Goal: Complete application form: Complete application form

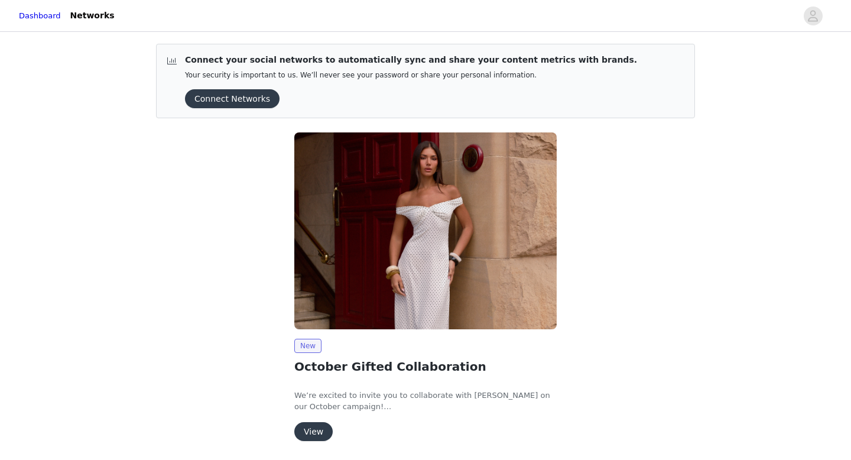
scroll to position [40, 0]
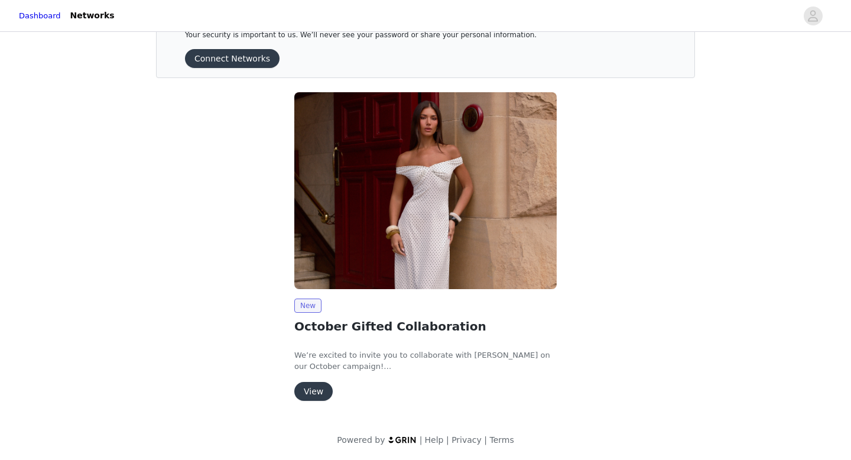
click at [307, 393] on button "View" at bounding box center [313, 391] width 38 height 19
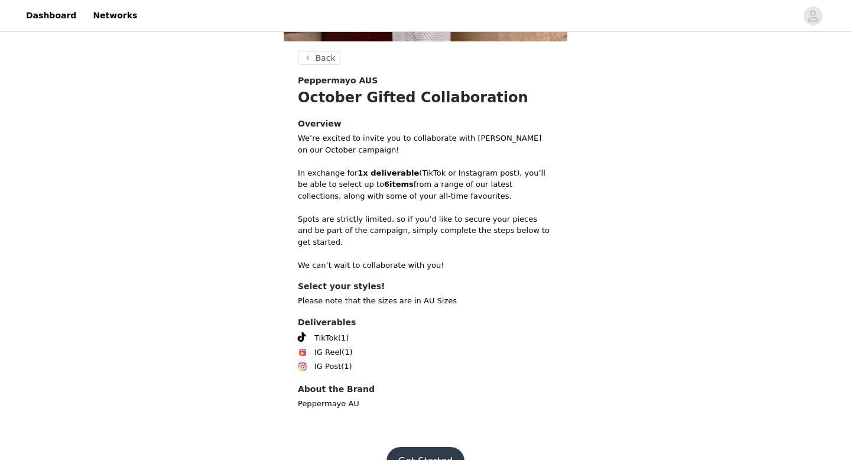
scroll to position [223, 0]
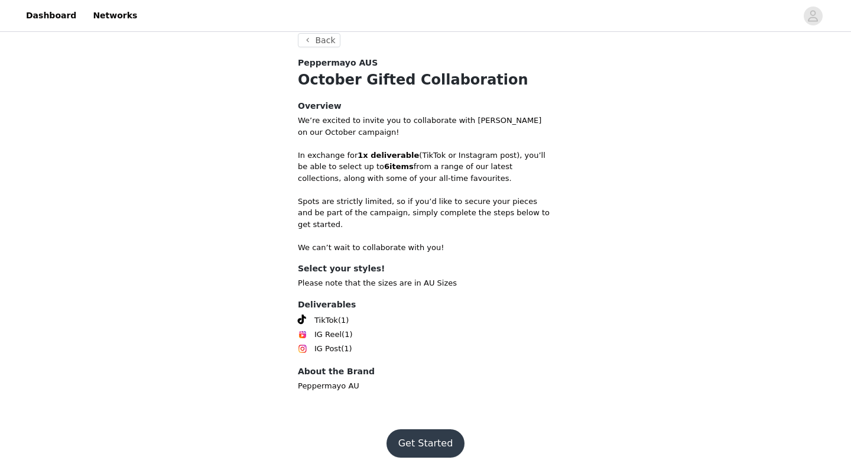
click at [436, 429] on button "Get Started" at bounding box center [425, 443] width 79 height 28
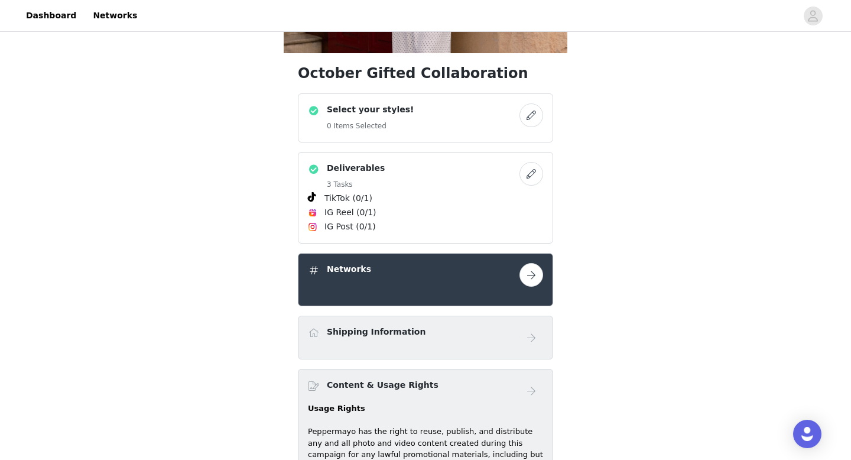
scroll to position [198, 0]
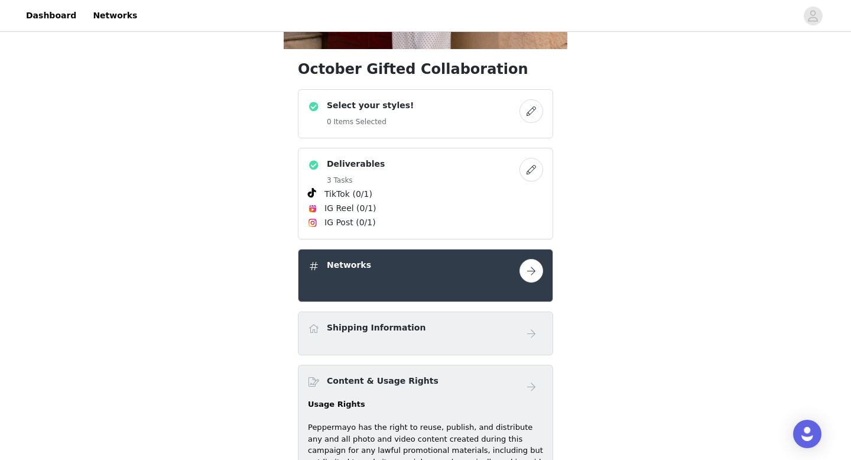
click at [530, 116] on button "button" at bounding box center [531, 111] width 24 height 24
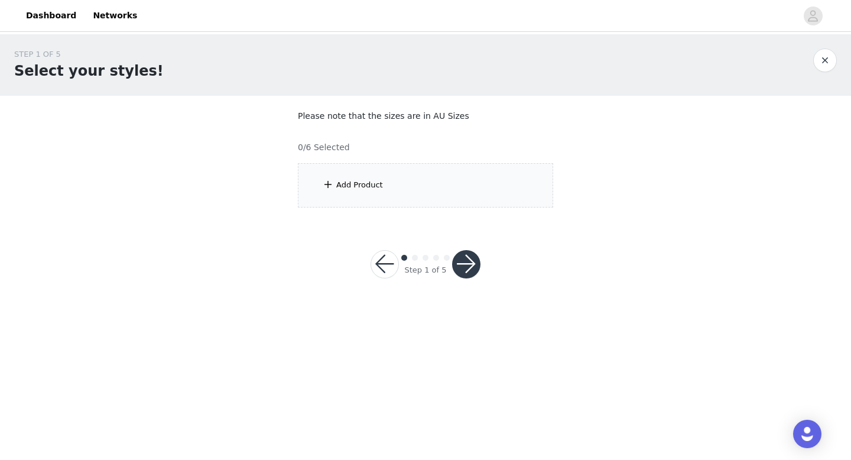
click at [392, 181] on div "Add Product" at bounding box center [425, 185] width 255 height 44
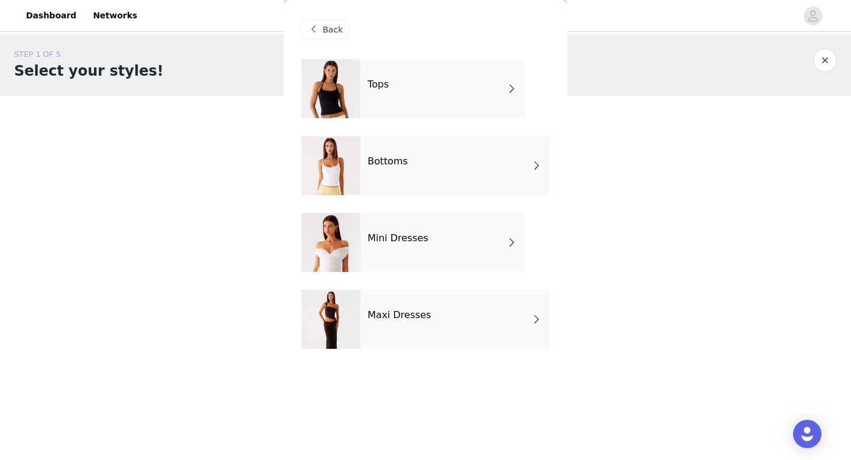
click at [397, 240] on h4 "Mini Dresses" at bounding box center [397, 238] width 61 height 11
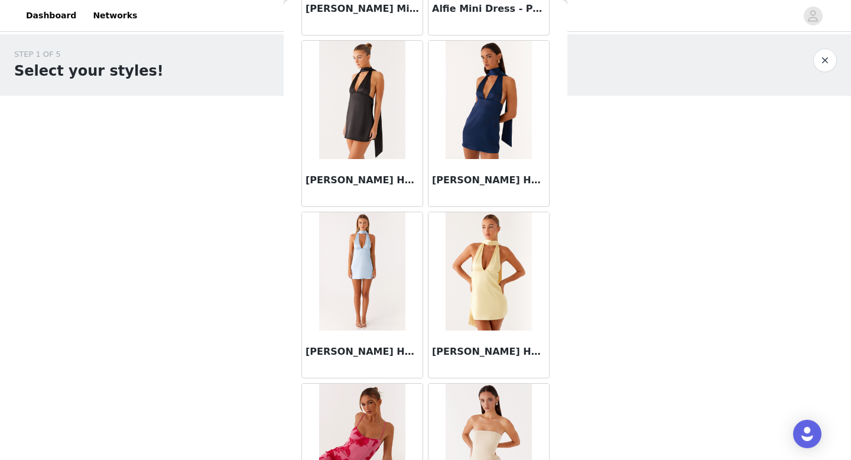
scroll to position [1348, 0]
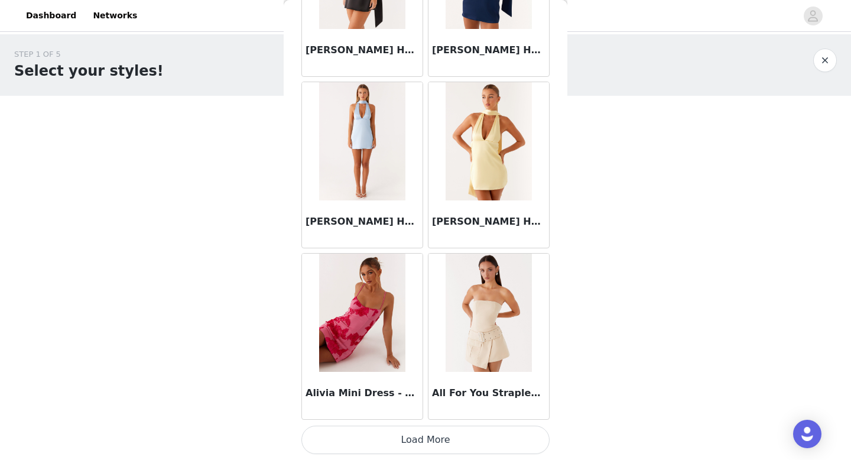
click at [391, 448] on button "Load More" at bounding box center [425, 439] width 248 height 28
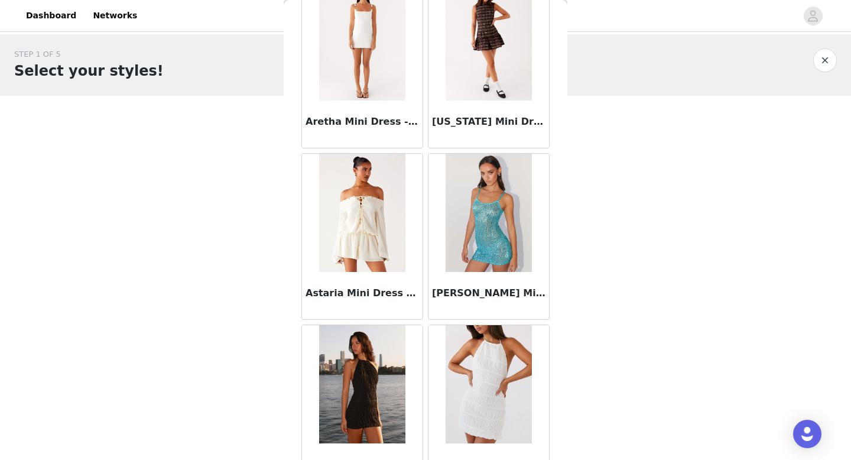
scroll to position [3062, 0]
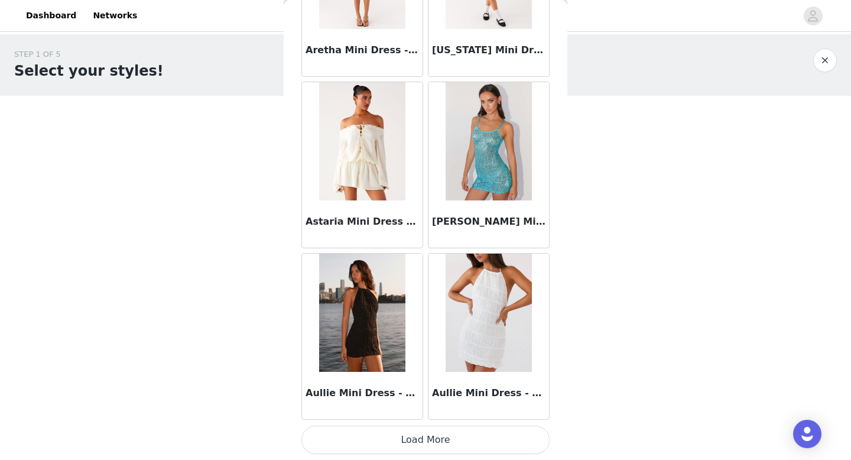
click at [400, 441] on button "Load More" at bounding box center [425, 439] width 248 height 28
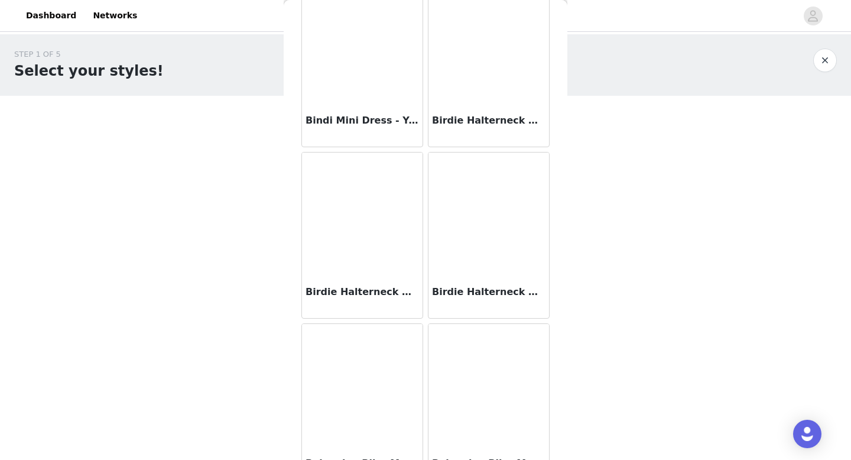
scroll to position [4775, 0]
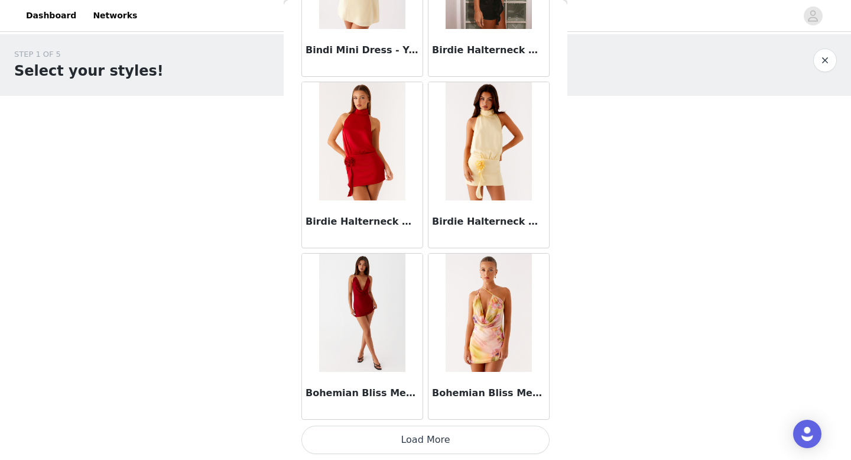
click at [435, 444] on button "Load More" at bounding box center [425, 439] width 248 height 28
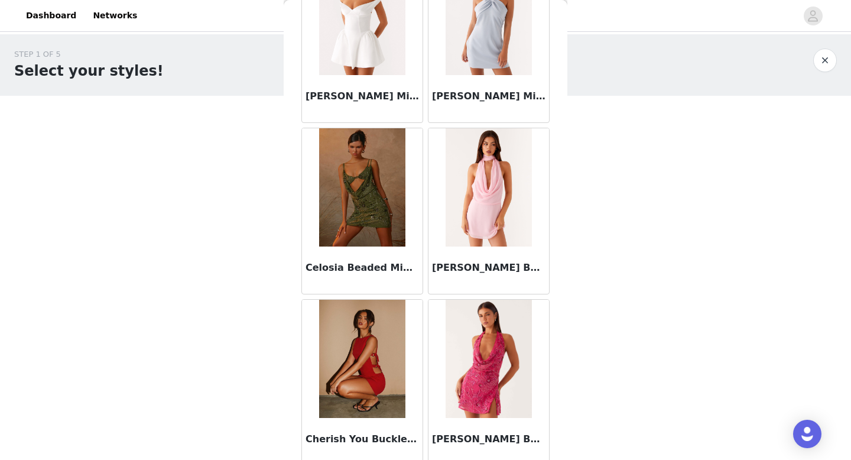
scroll to position [6488, 0]
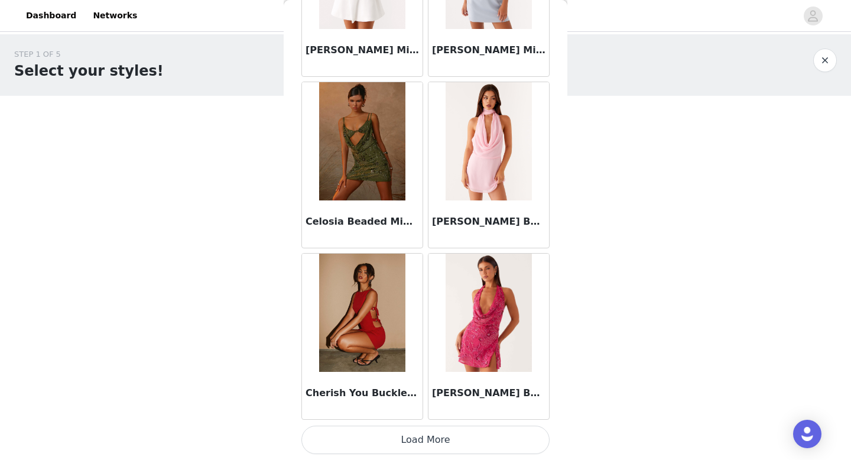
click at [431, 438] on button "Load More" at bounding box center [425, 439] width 248 height 28
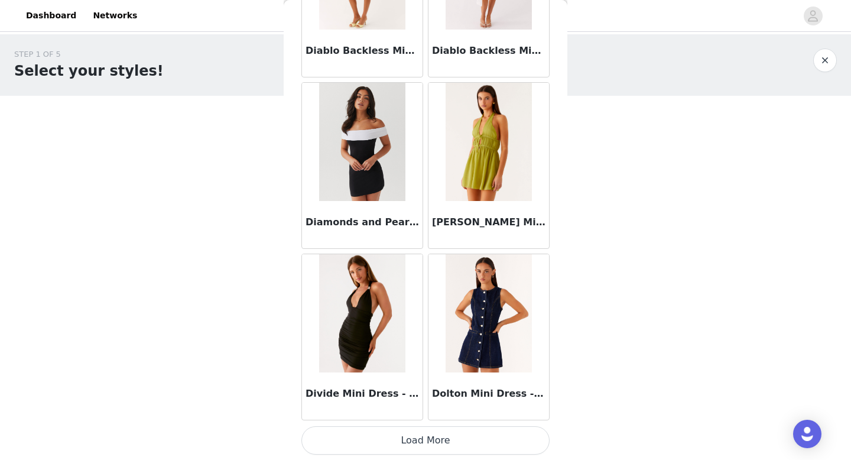
scroll to position [8202, 0]
click at [388, 440] on button "Load More" at bounding box center [425, 439] width 248 height 28
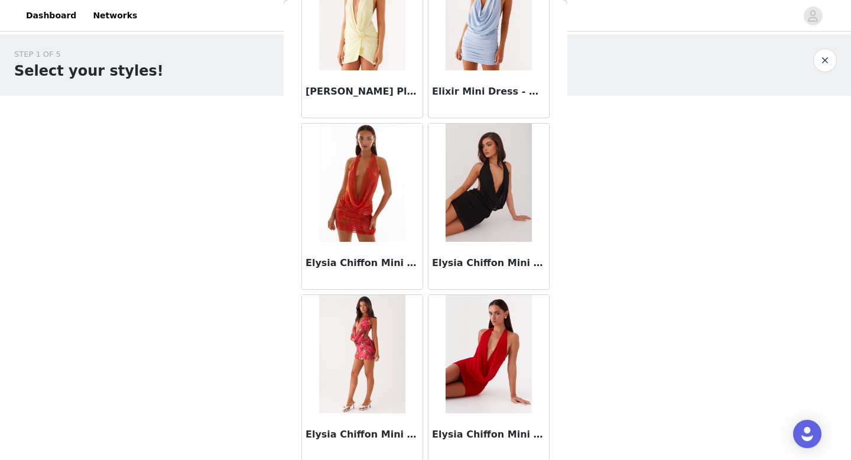
scroll to position [9915, 0]
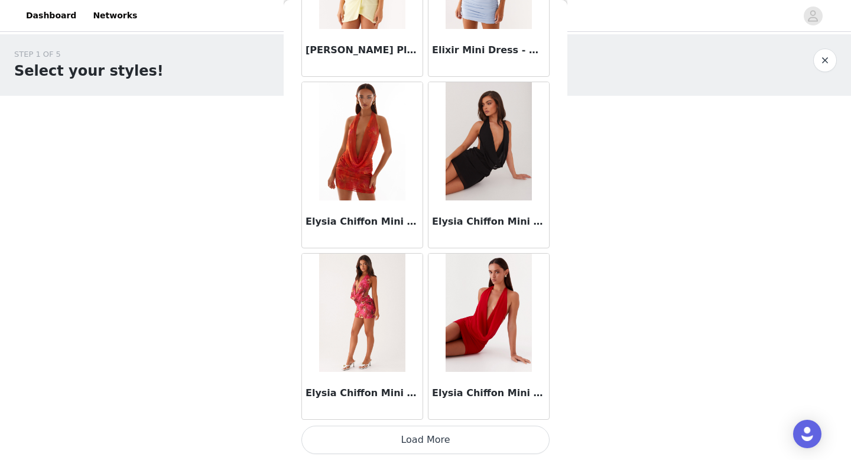
click at [406, 443] on button "Load More" at bounding box center [425, 439] width 248 height 28
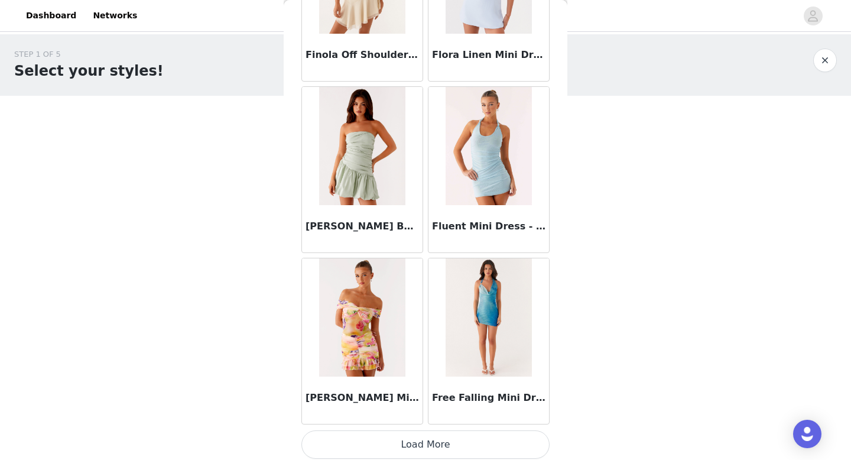
scroll to position [11628, 0]
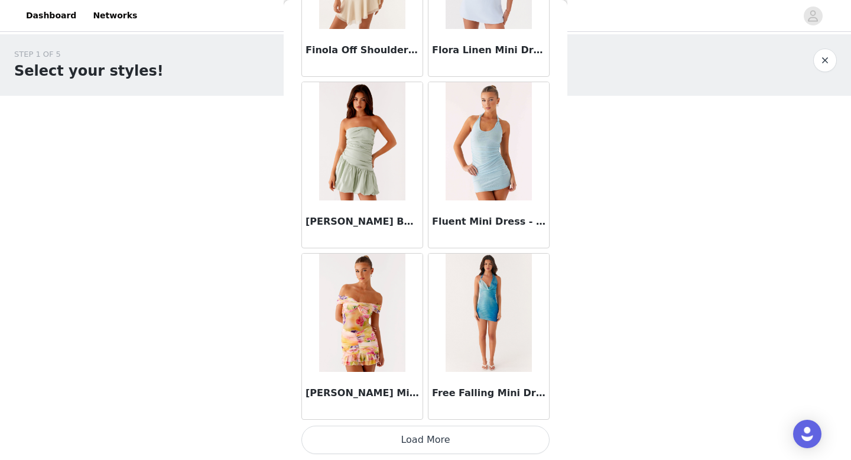
click at [392, 434] on button "Load More" at bounding box center [425, 439] width 248 height 28
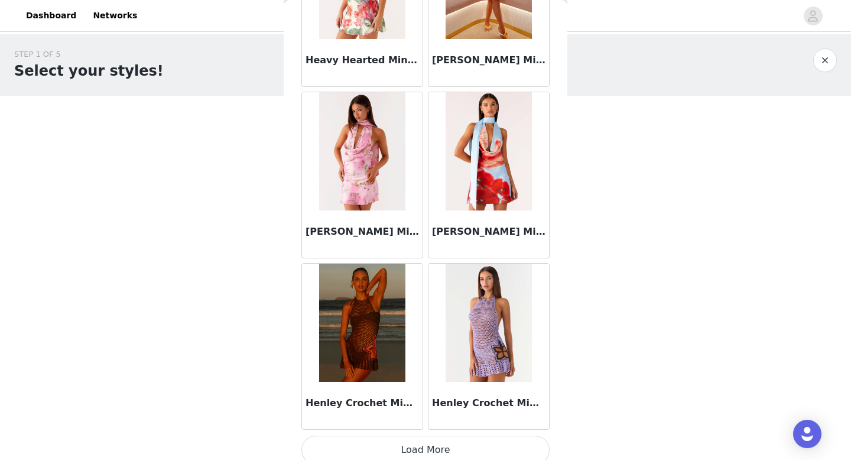
scroll to position [13342, 0]
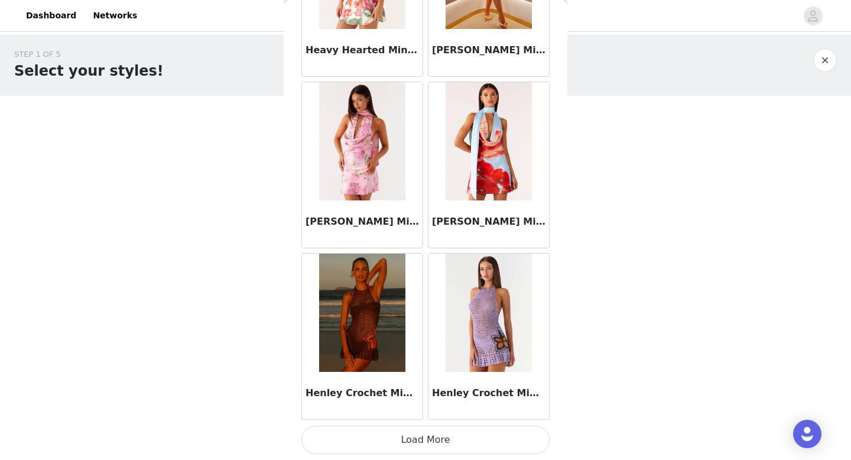
click at [391, 441] on button "Load More" at bounding box center [425, 439] width 248 height 28
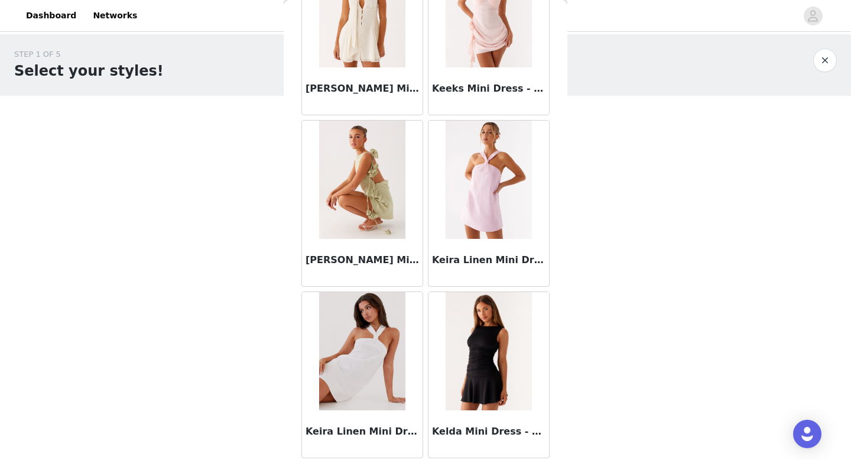
scroll to position [15055, 0]
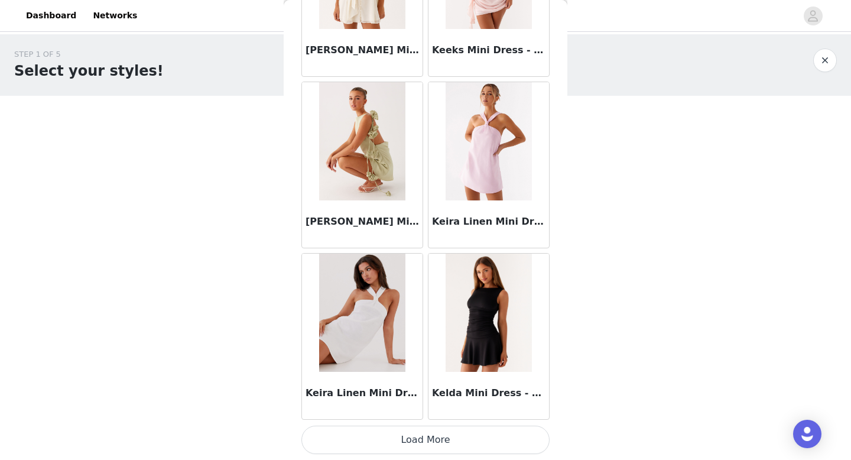
click at [451, 435] on button "Load More" at bounding box center [425, 439] width 248 height 28
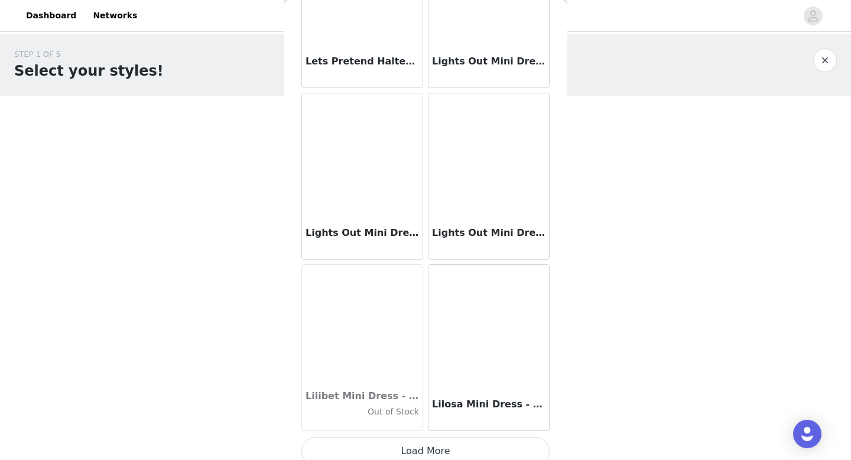
scroll to position [16768, 0]
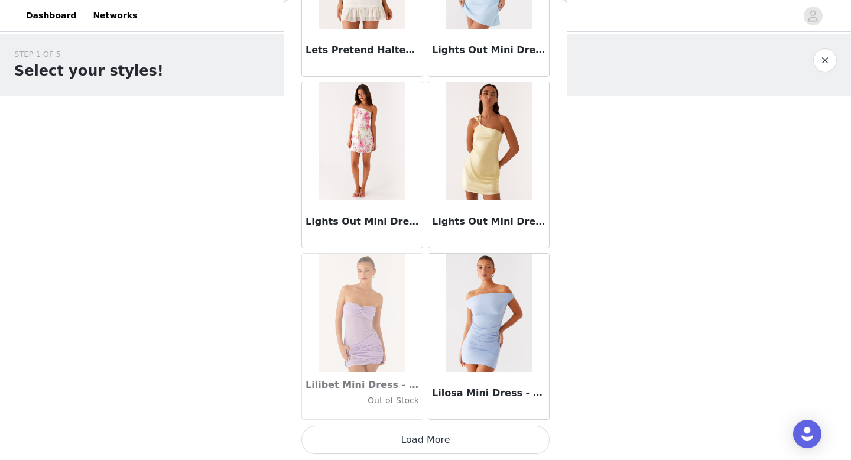
click at [470, 440] on button "Load More" at bounding box center [425, 439] width 248 height 28
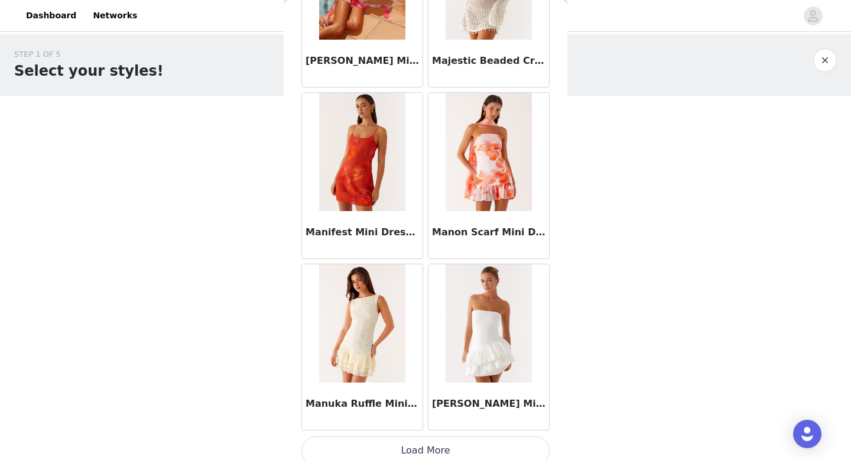
scroll to position [18482, 0]
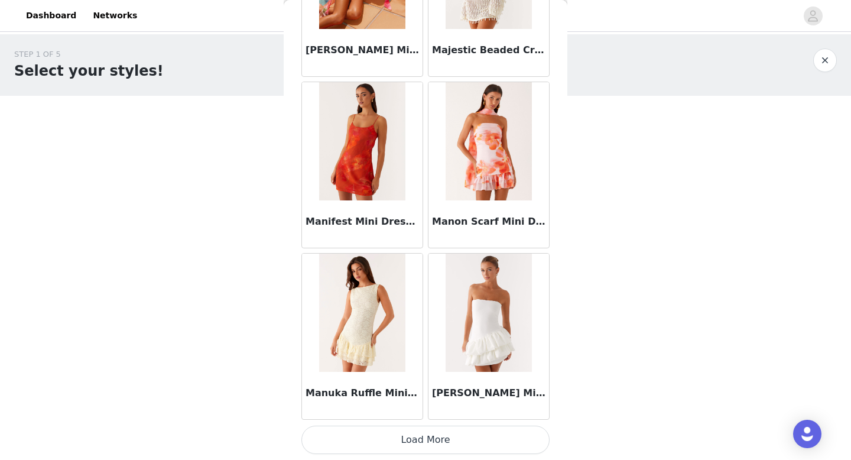
click at [456, 432] on button "Load More" at bounding box center [425, 439] width 248 height 28
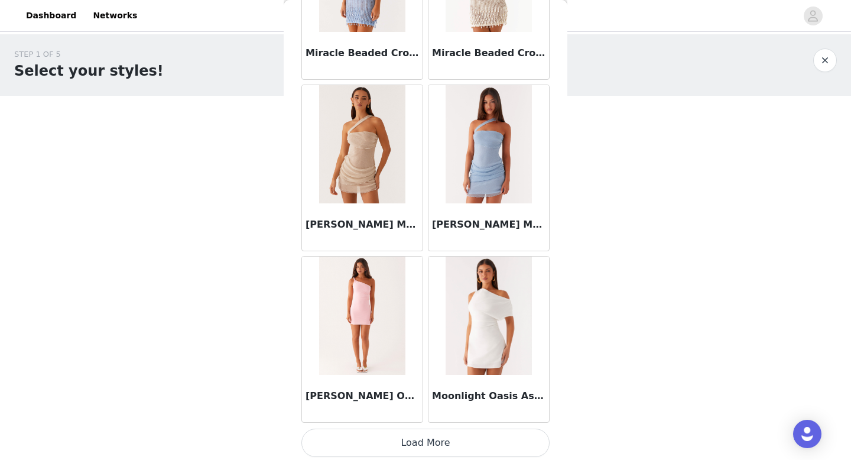
scroll to position [20195, 0]
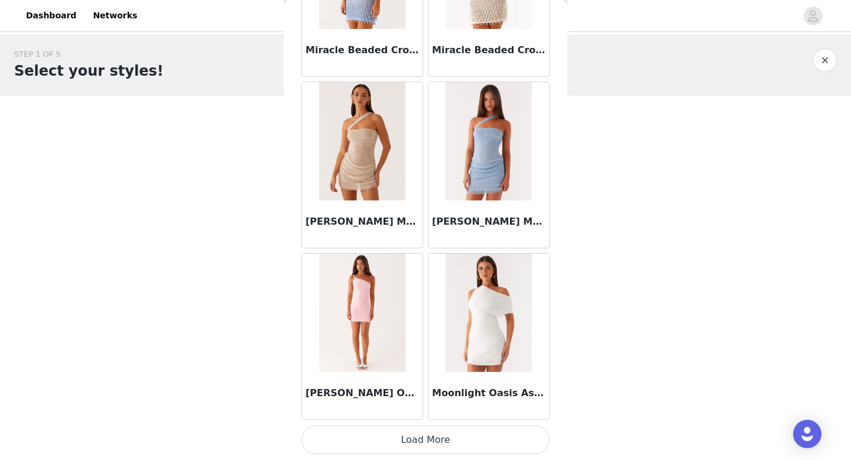
click at [431, 443] on button "Load More" at bounding box center [425, 439] width 248 height 28
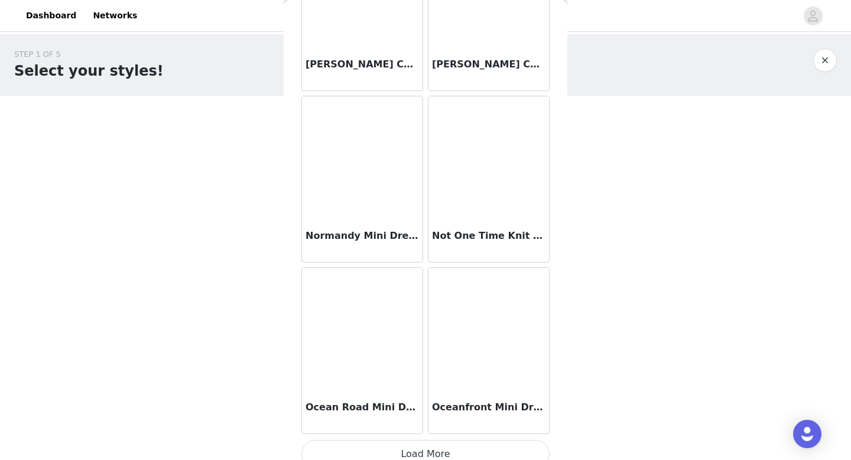
scroll to position [21908, 0]
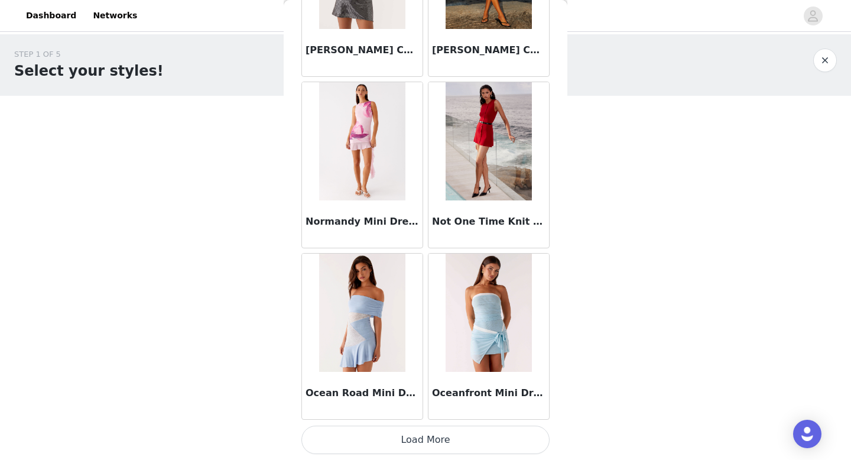
click at [421, 447] on button "Load More" at bounding box center [425, 439] width 248 height 28
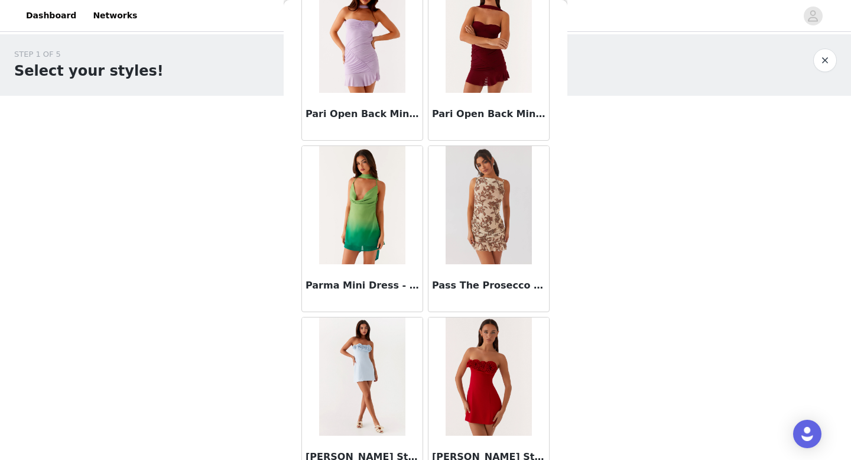
scroll to position [23622, 0]
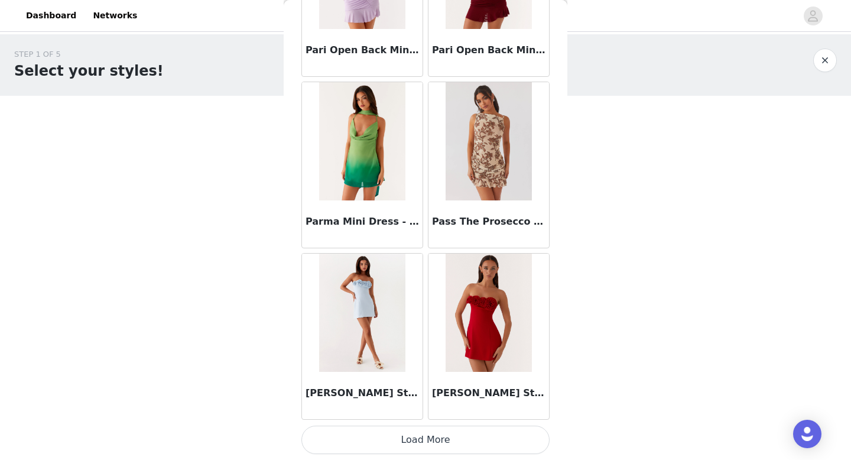
click at [460, 438] on button "Load More" at bounding box center [425, 439] width 248 height 28
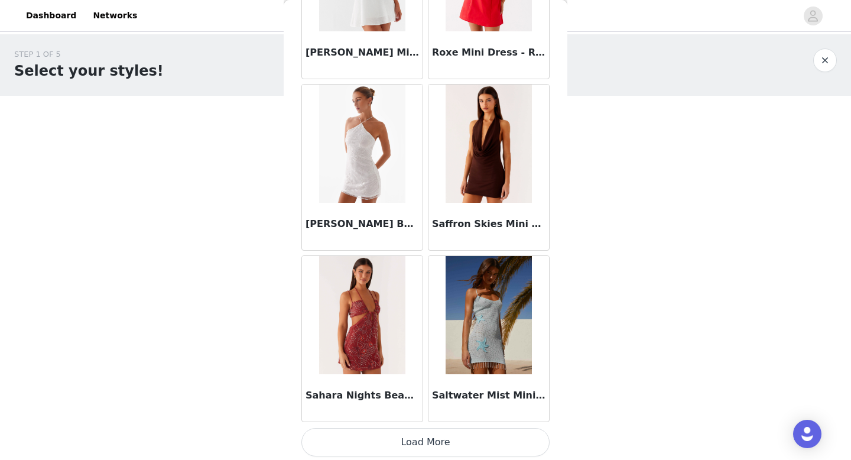
scroll to position [25335, 0]
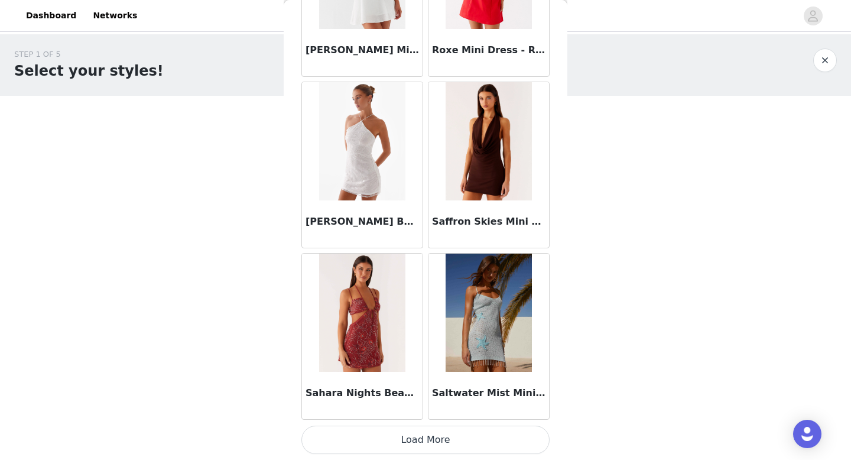
click at [422, 443] on button "Load More" at bounding box center [425, 439] width 248 height 28
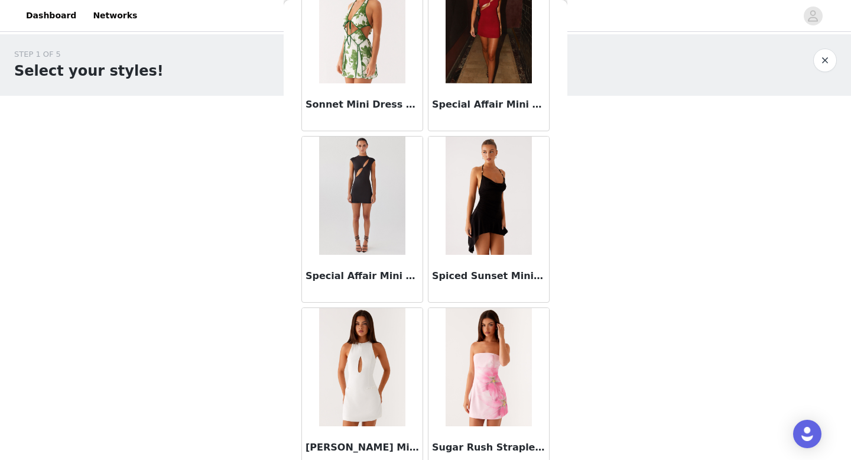
scroll to position [27049, 0]
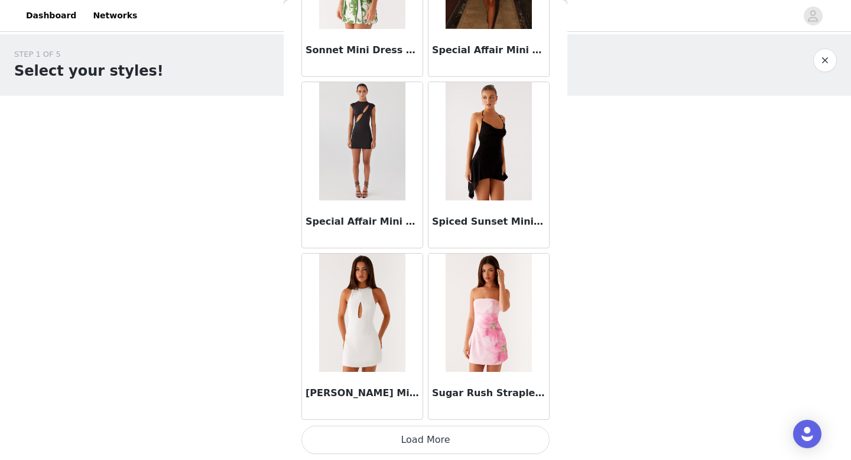
click at [401, 435] on button "Load More" at bounding box center [425, 439] width 248 height 28
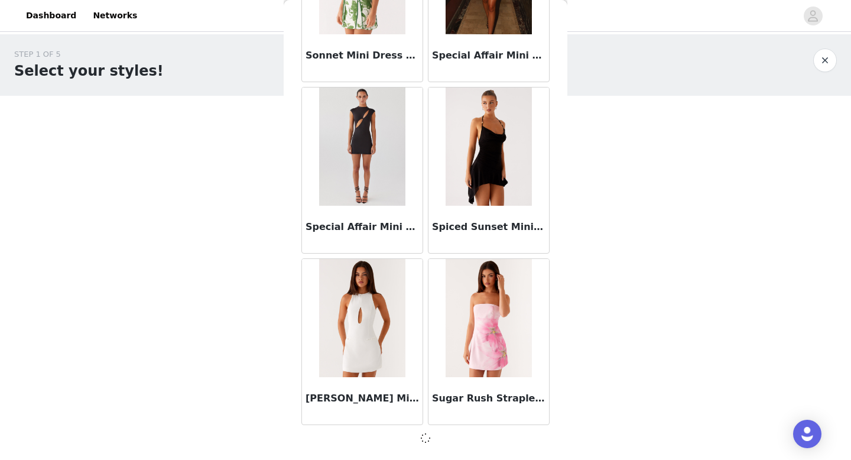
scroll to position [27043, 0]
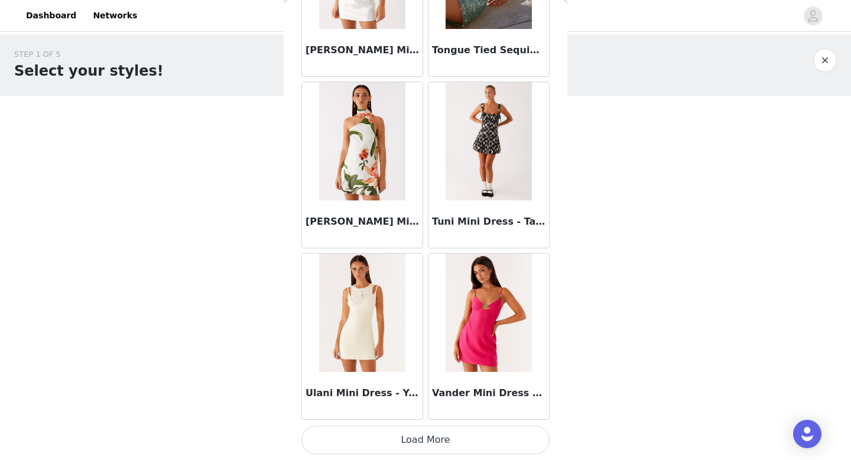
click at [403, 438] on button "Load More" at bounding box center [425, 439] width 248 height 28
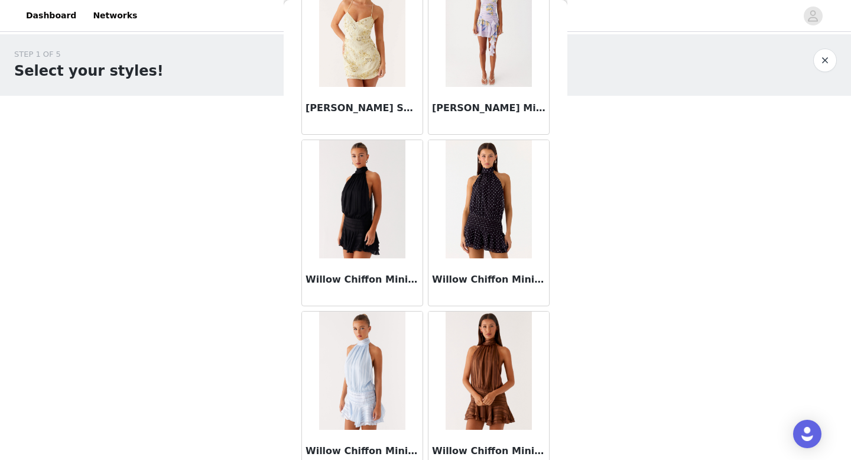
scroll to position [30073, 0]
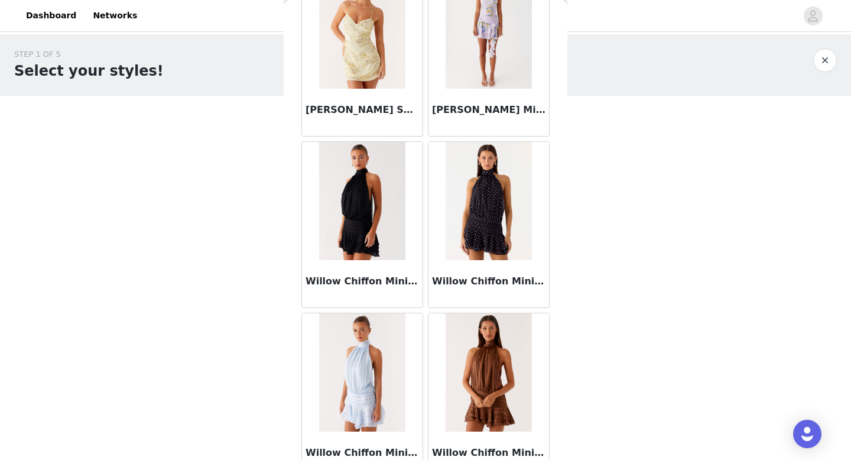
click at [492, 206] on img at bounding box center [488, 201] width 86 height 118
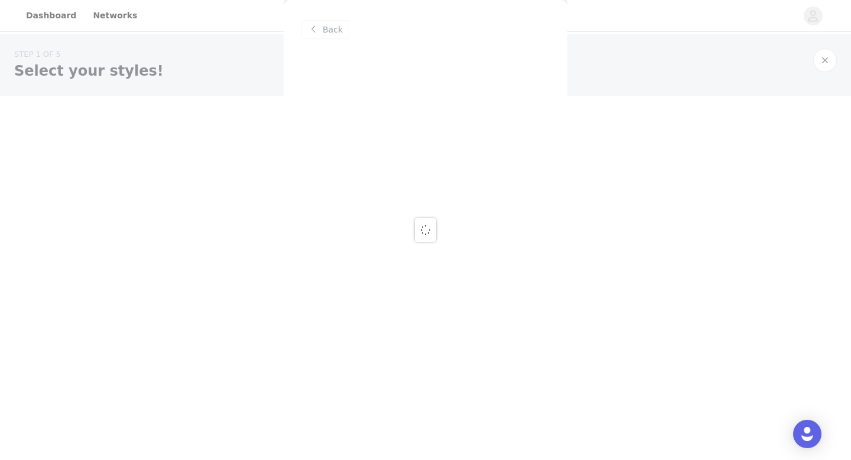
scroll to position [0, 0]
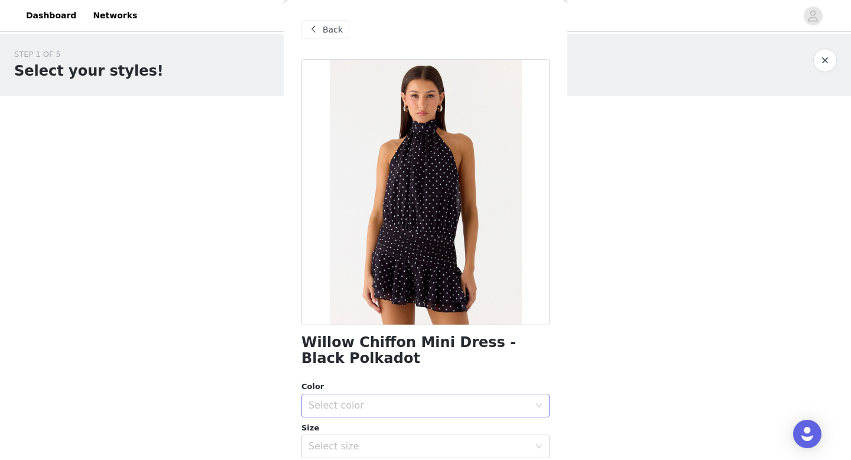
click at [375, 404] on div "Select color" at bounding box center [418, 405] width 221 height 12
click at [370, 422] on li "Black Polkadot" at bounding box center [425, 431] width 248 height 19
click at [374, 444] on div "Select size" at bounding box center [418, 446] width 221 height 12
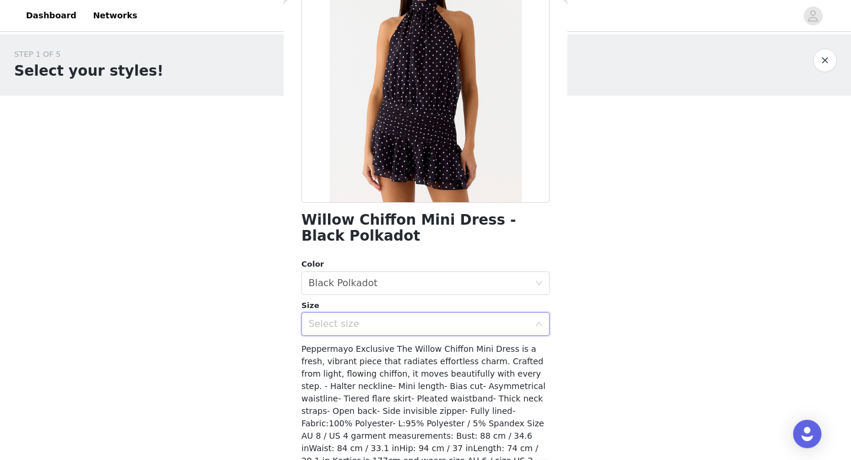
scroll to position [142, 0]
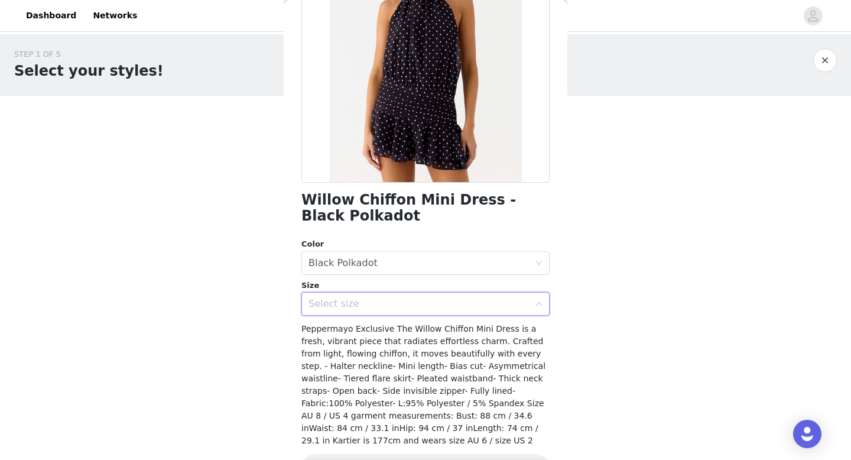
click at [422, 301] on div "Select size" at bounding box center [418, 304] width 221 height 12
click at [533, 300] on div "Select size" at bounding box center [421, 303] width 226 height 22
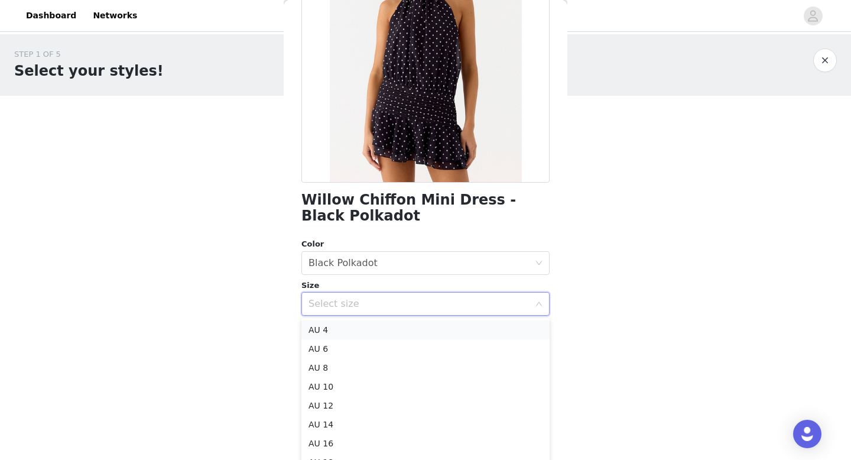
click at [314, 329] on li "AU 4" at bounding box center [425, 329] width 248 height 19
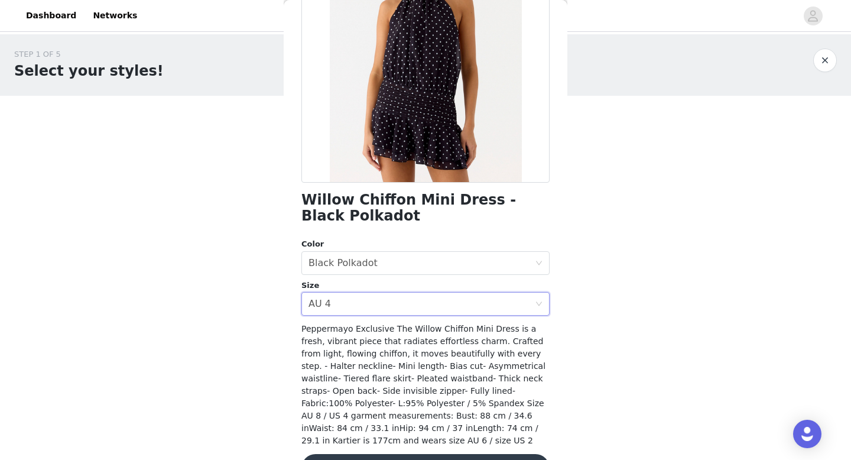
scroll to position [179, 0]
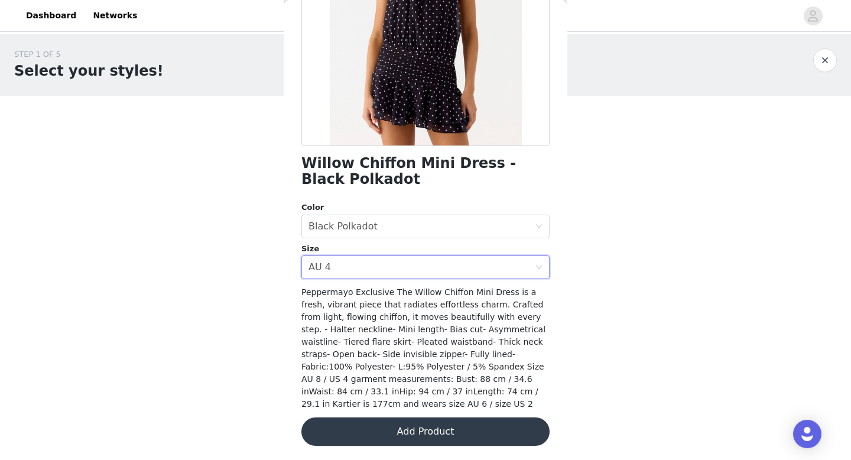
click at [399, 436] on button "Add Product" at bounding box center [425, 431] width 248 height 28
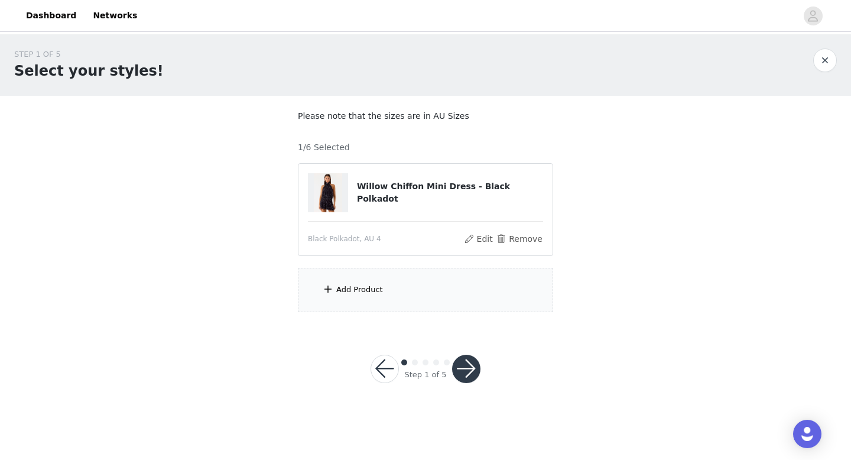
click at [381, 284] on div "Add Product" at bounding box center [425, 290] width 255 height 44
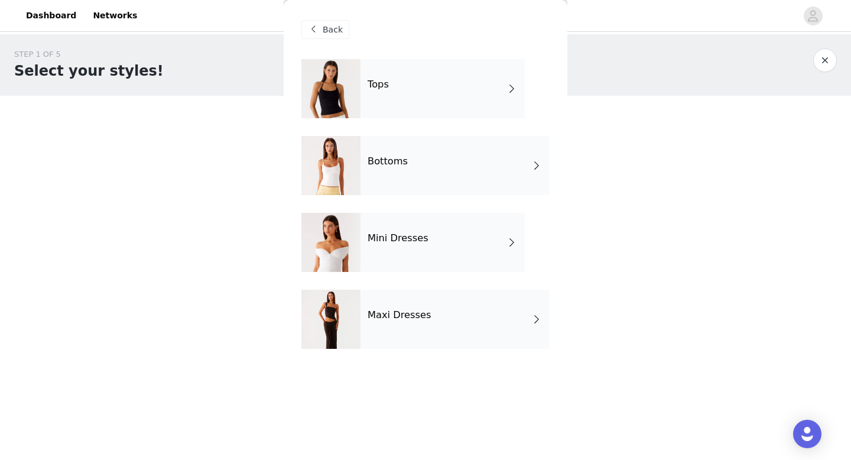
click at [430, 322] on div "Maxi Dresses" at bounding box center [454, 318] width 189 height 59
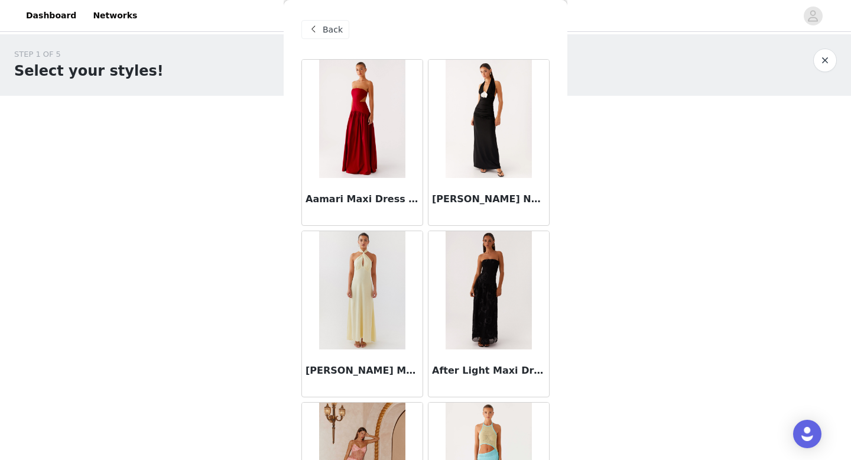
click at [499, 321] on img at bounding box center [488, 290] width 86 height 118
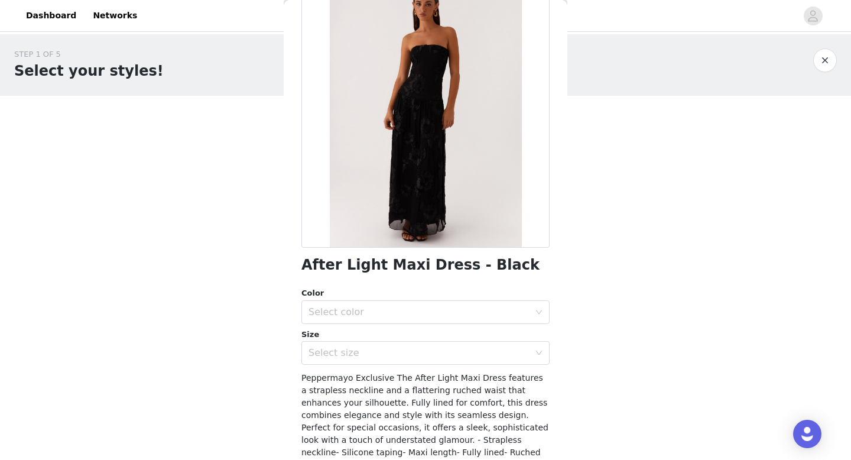
scroll to position [88, 0]
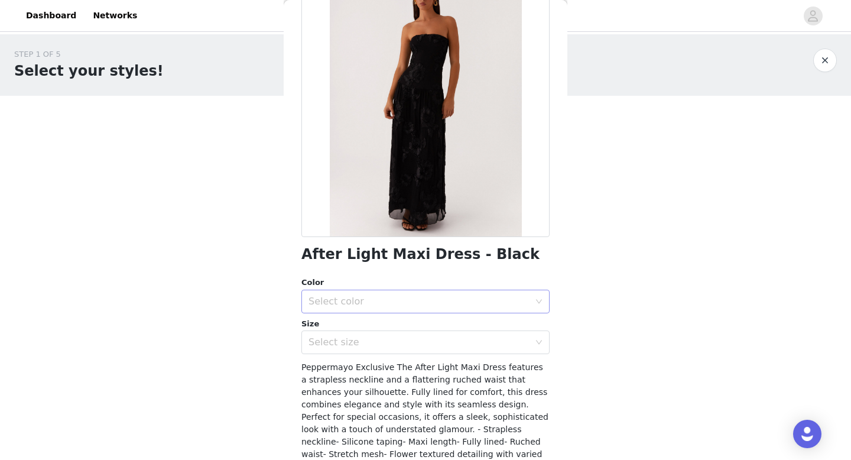
click at [442, 298] on div "Select color" at bounding box center [418, 301] width 221 height 12
click at [410, 320] on li "Black" at bounding box center [425, 327] width 248 height 19
click at [402, 340] on div "Select size" at bounding box center [418, 342] width 221 height 12
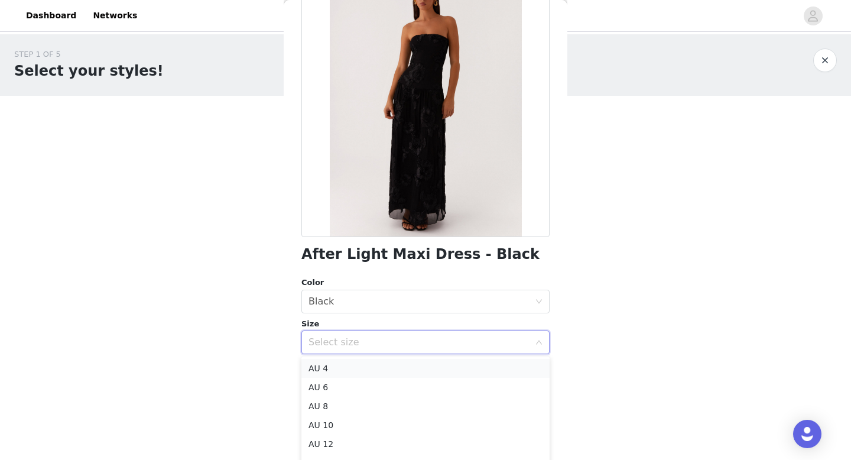
click at [370, 370] on li "AU 4" at bounding box center [425, 368] width 248 height 19
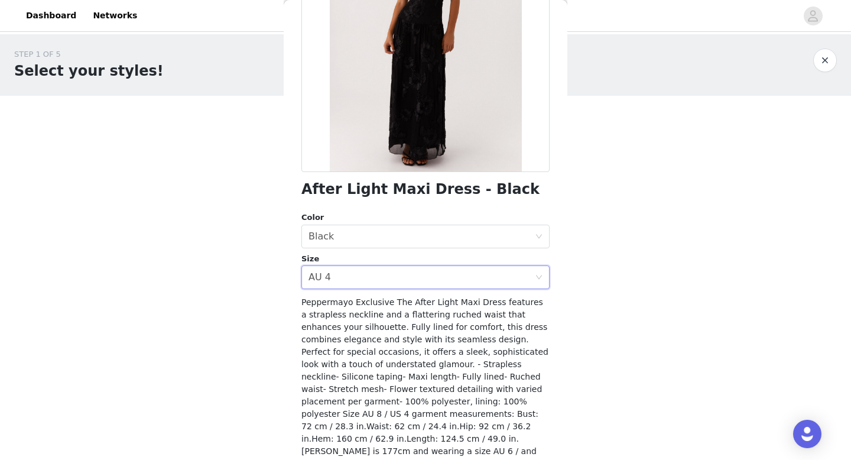
scroll to position [188, 0]
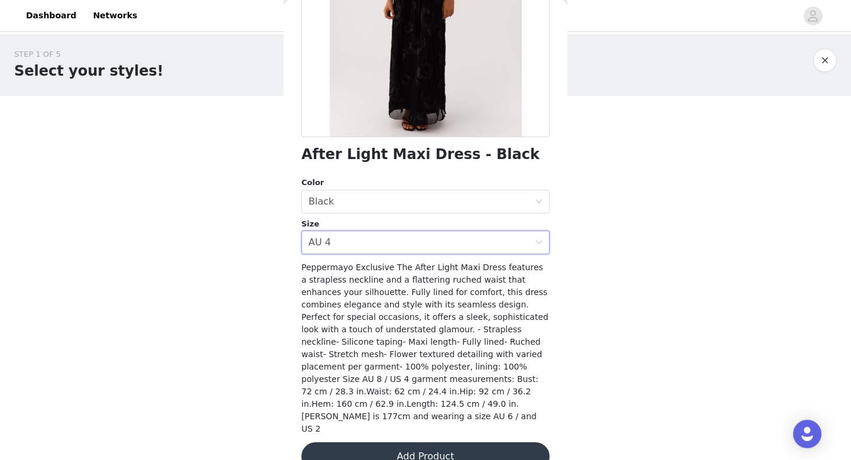
click at [447, 442] on button "Add Product" at bounding box center [425, 456] width 248 height 28
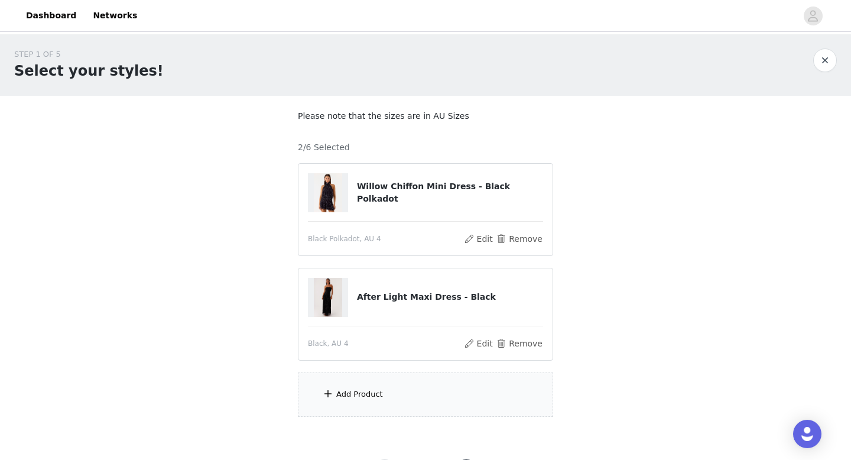
click at [399, 388] on div "Add Product" at bounding box center [425, 394] width 255 height 44
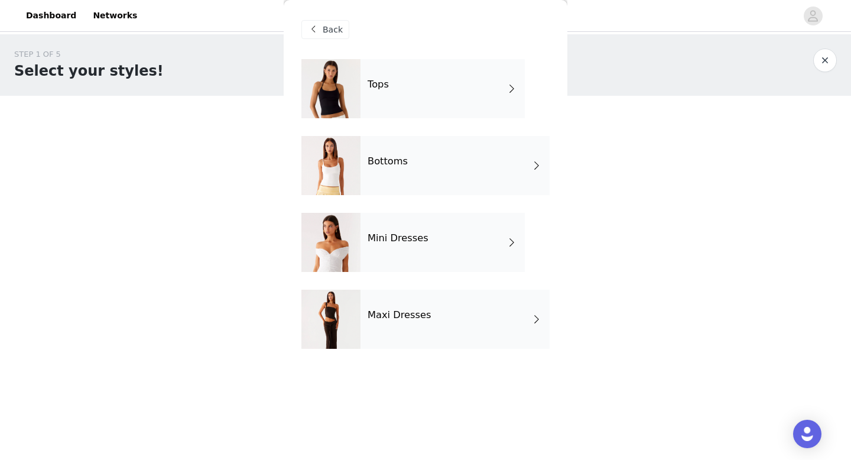
click at [426, 326] on div "Maxi Dresses" at bounding box center [454, 318] width 189 height 59
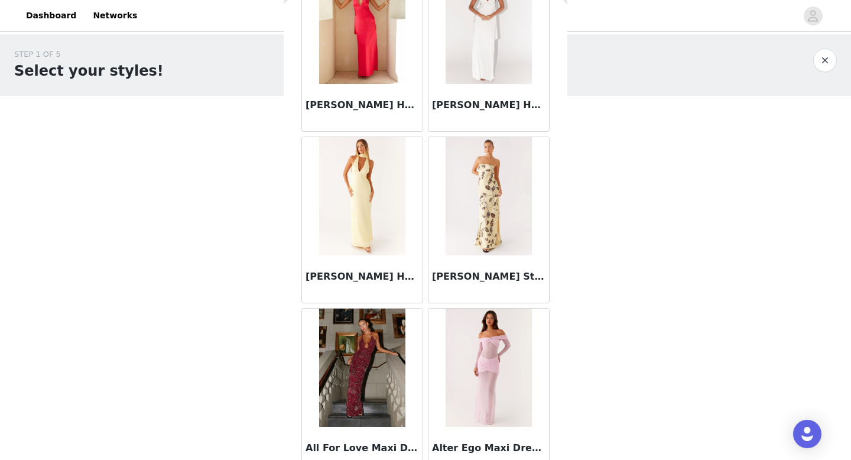
scroll to position [821, 0]
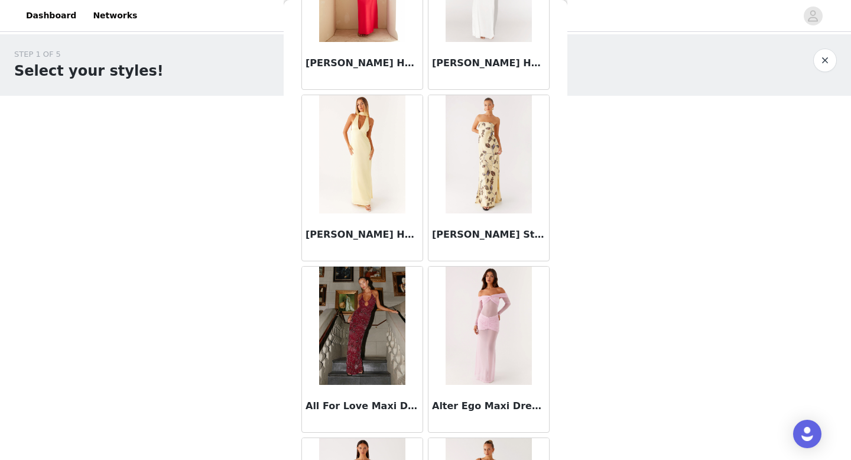
click at [482, 210] on img at bounding box center [488, 154] width 86 height 118
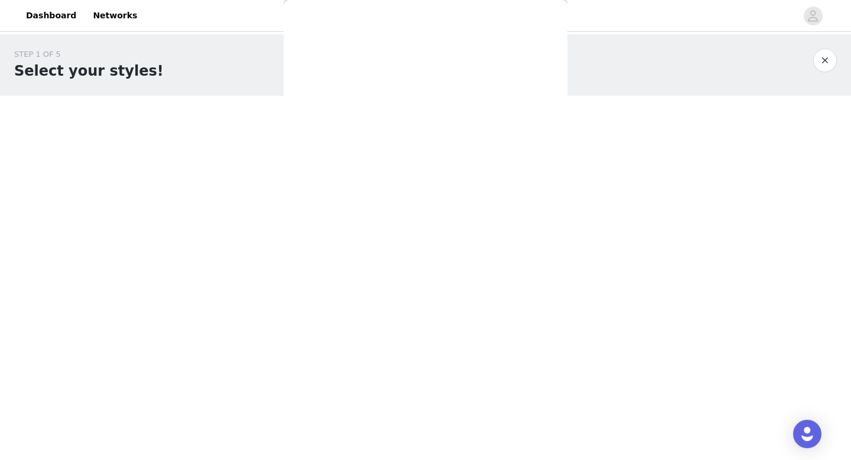
scroll to position [0, 0]
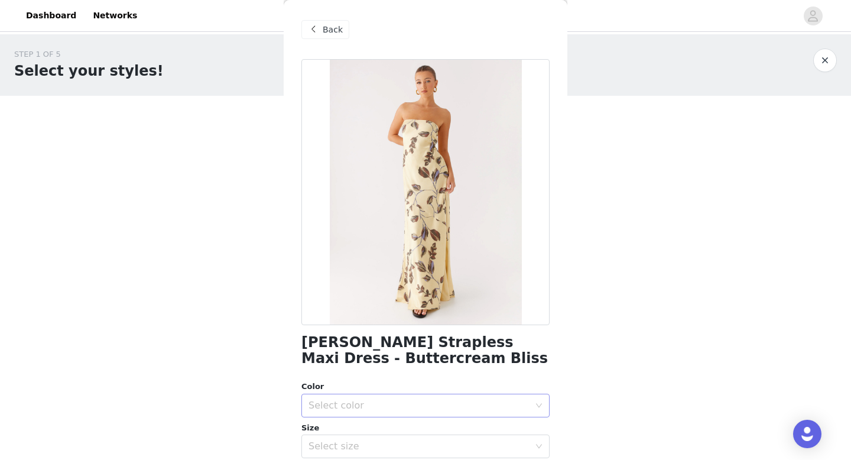
click at [409, 410] on div "Select color" at bounding box center [418, 405] width 221 height 12
click at [406, 425] on li "Buttercream Bliss" at bounding box center [425, 431] width 248 height 19
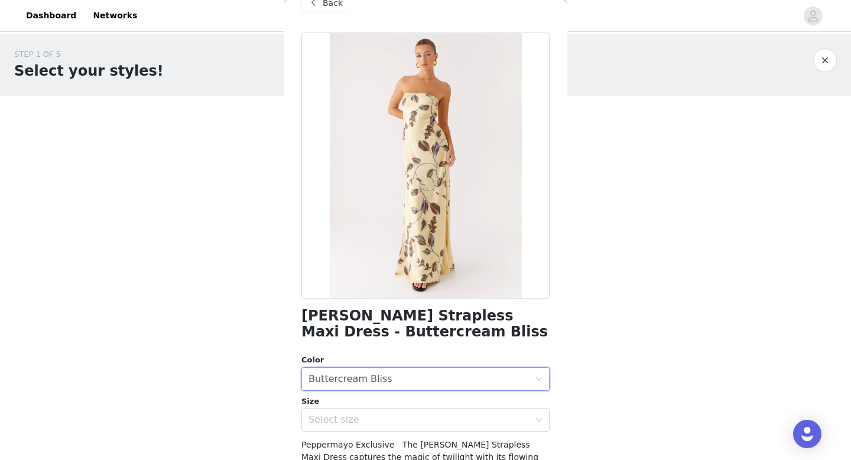
scroll to position [43, 0]
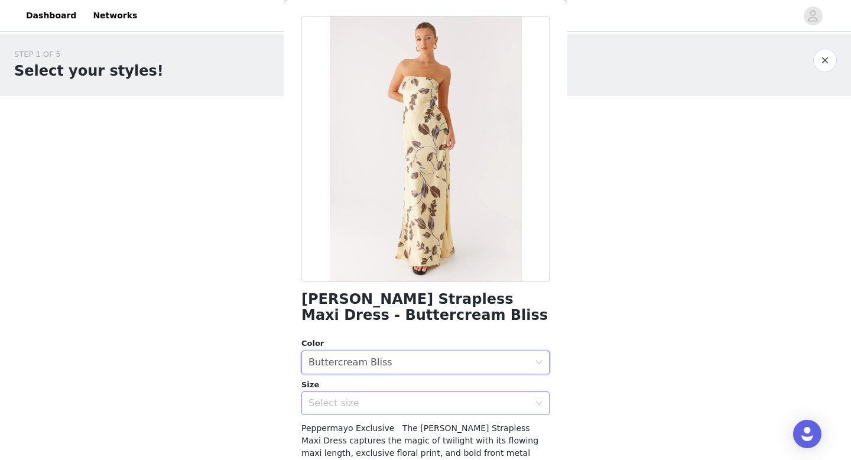
click at [421, 404] on div "Select size" at bounding box center [418, 403] width 221 height 12
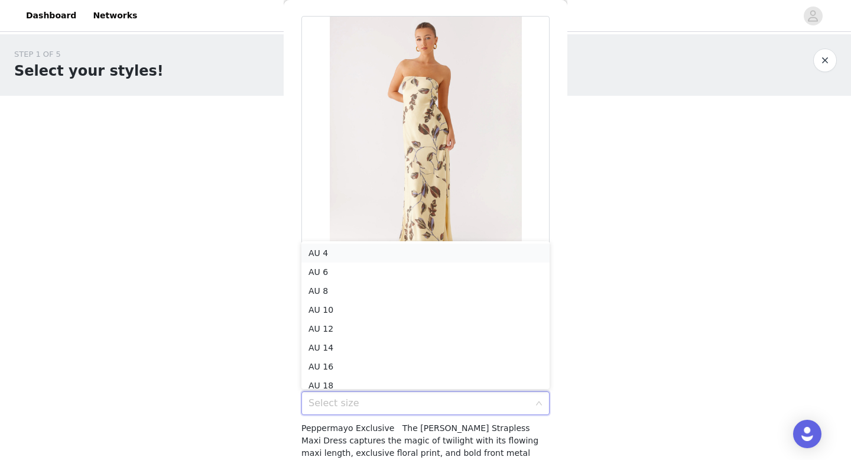
click at [354, 249] on li "AU 4" at bounding box center [425, 252] width 248 height 19
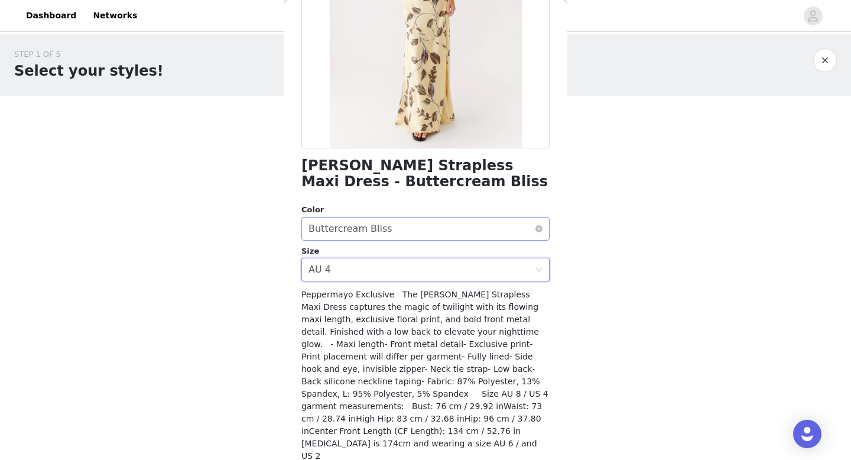
scroll to position [204, 0]
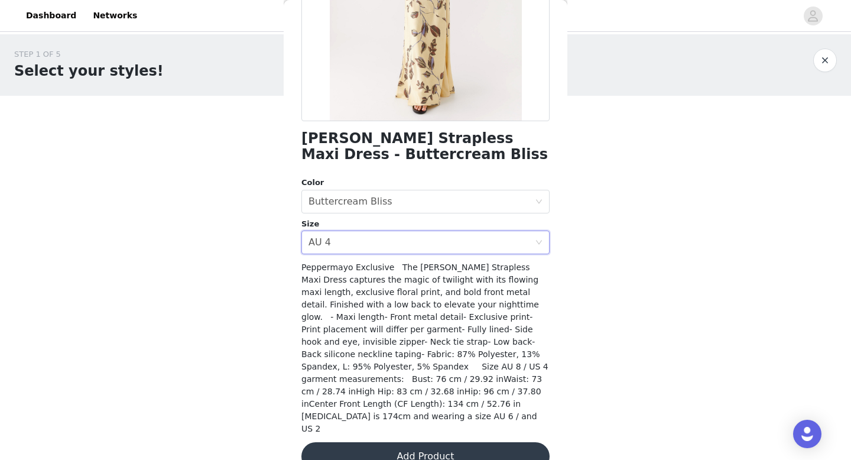
click at [387, 442] on button "Add Product" at bounding box center [425, 456] width 248 height 28
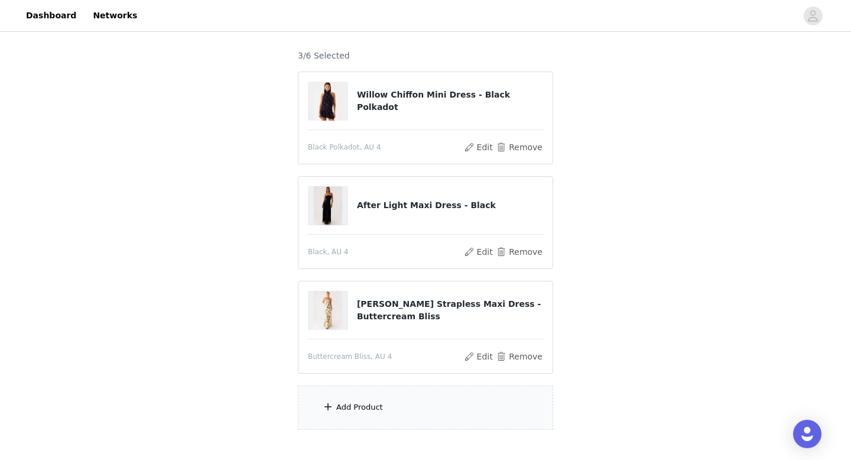
scroll to position [112, 0]
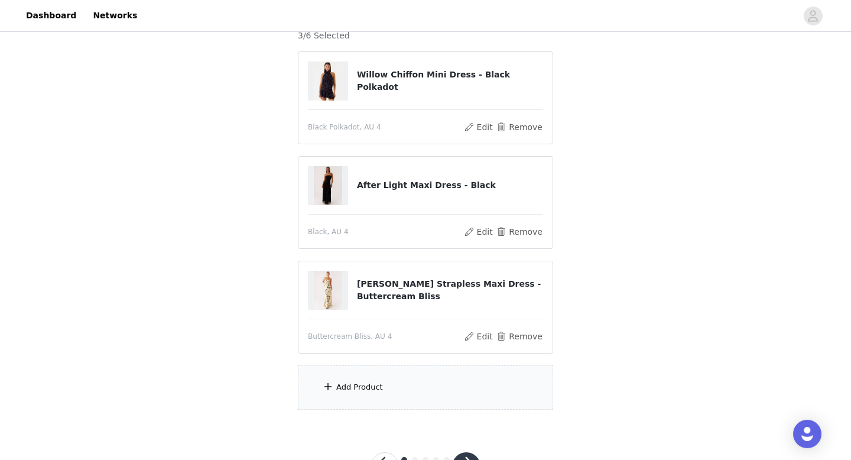
click at [381, 385] on div "Add Product" at bounding box center [425, 387] width 255 height 44
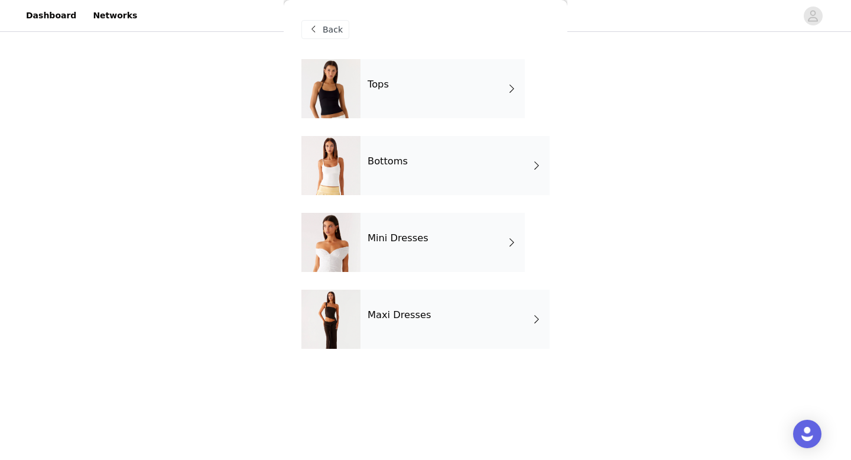
click at [431, 334] on div "Maxi Dresses" at bounding box center [454, 318] width 189 height 59
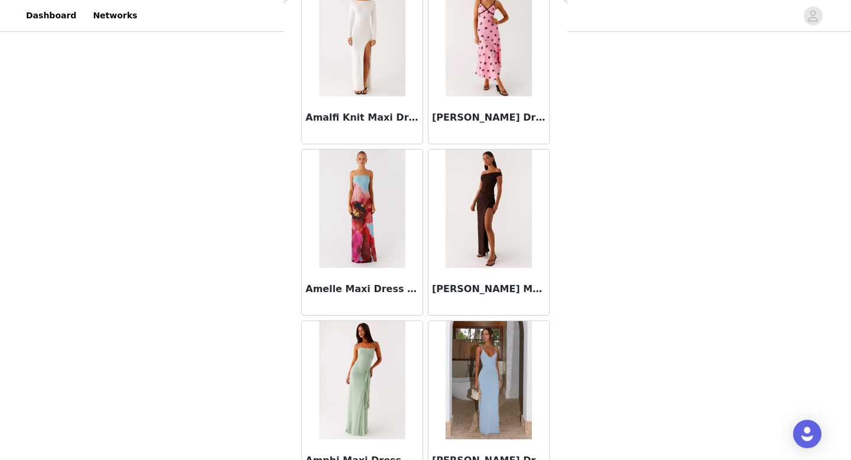
scroll to position [1348, 0]
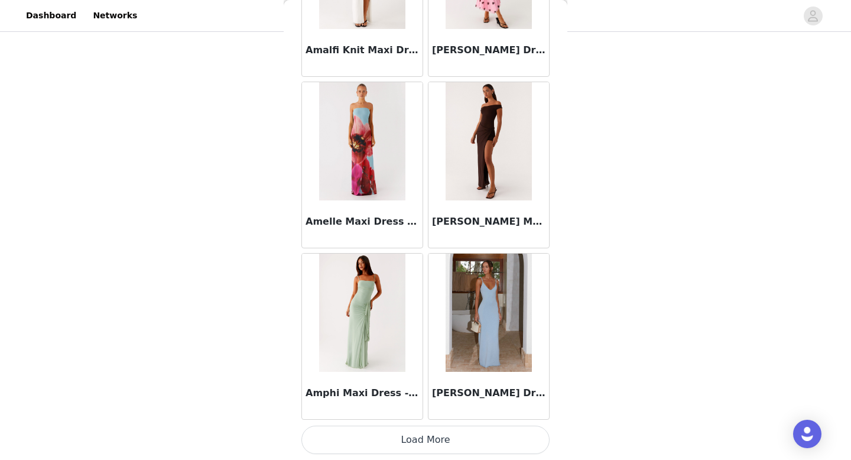
click at [424, 434] on button "Load More" at bounding box center [425, 439] width 248 height 28
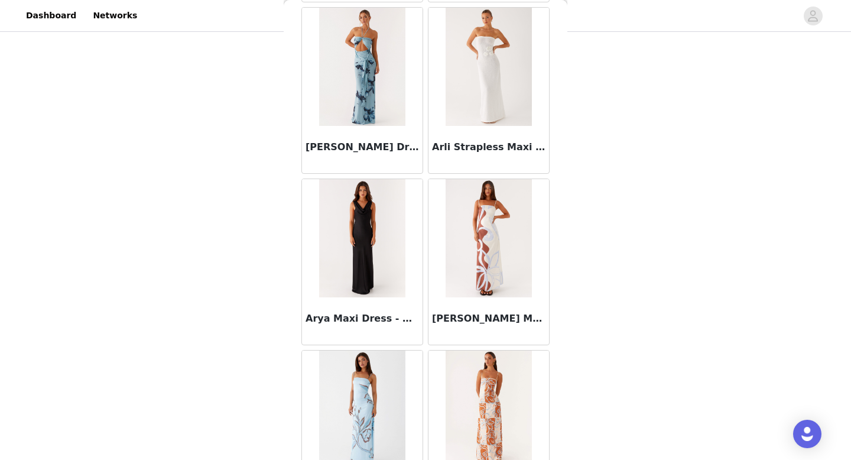
scroll to position [3062, 0]
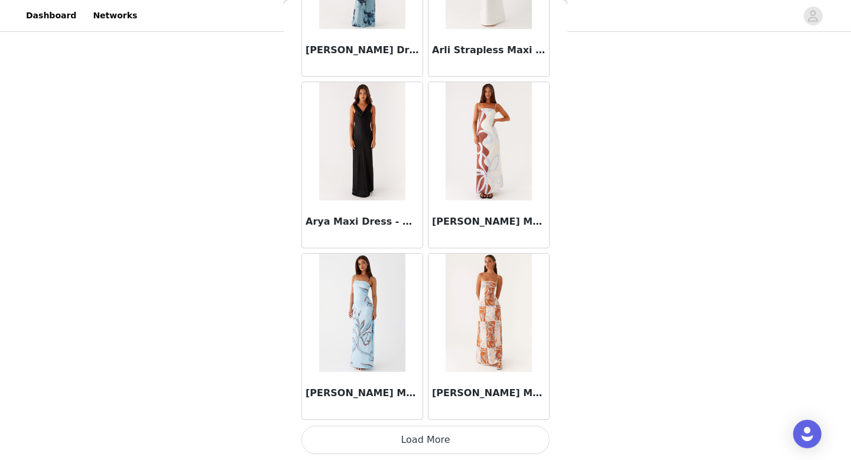
click at [420, 446] on button "Load More" at bounding box center [425, 439] width 248 height 28
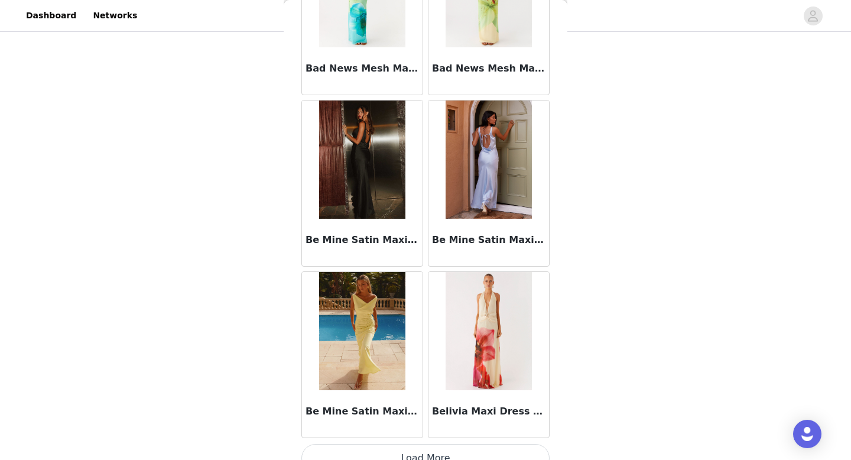
scroll to position [4775, 0]
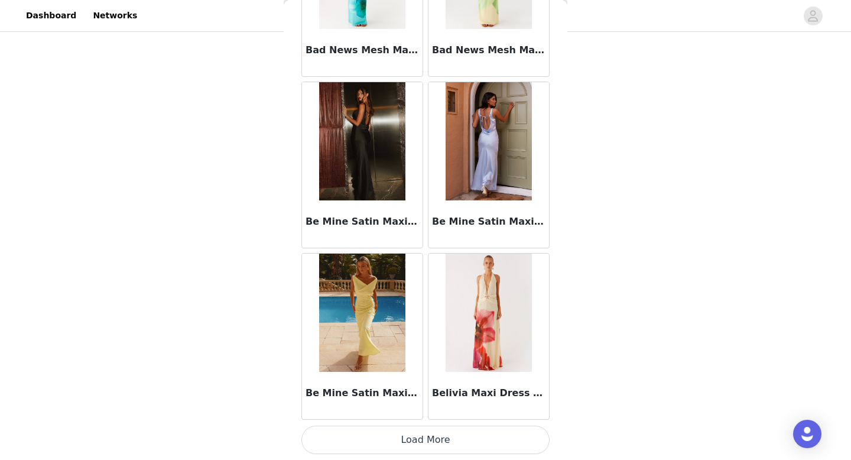
click at [418, 439] on button "Load More" at bounding box center [425, 439] width 248 height 28
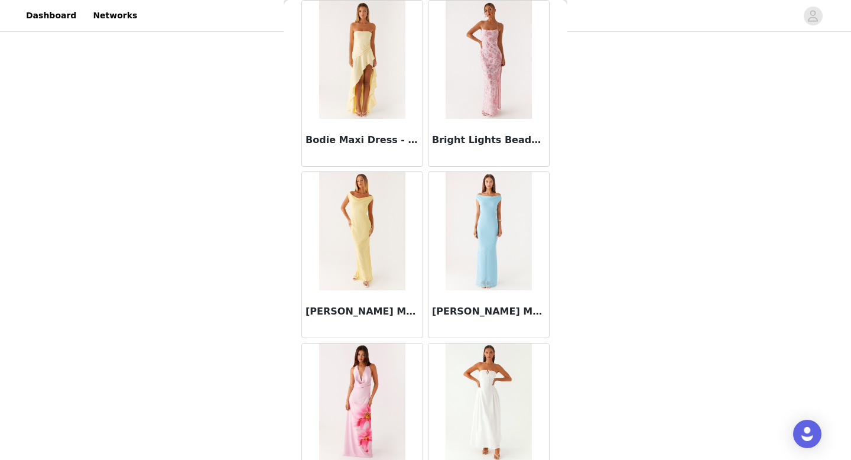
scroll to position [6488, 0]
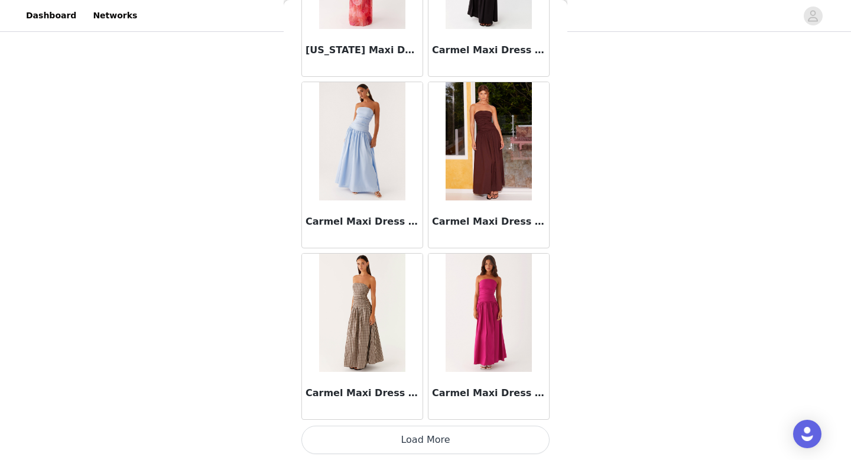
click at [417, 433] on button "Load More" at bounding box center [425, 439] width 248 height 28
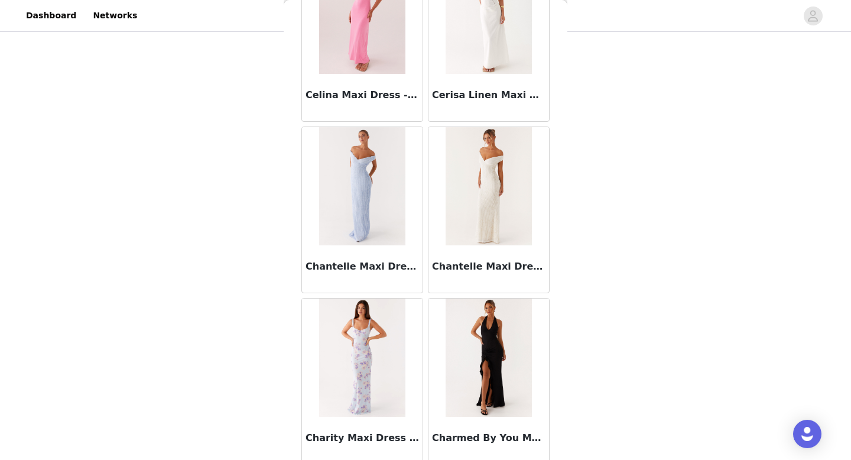
scroll to position [8202, 0]
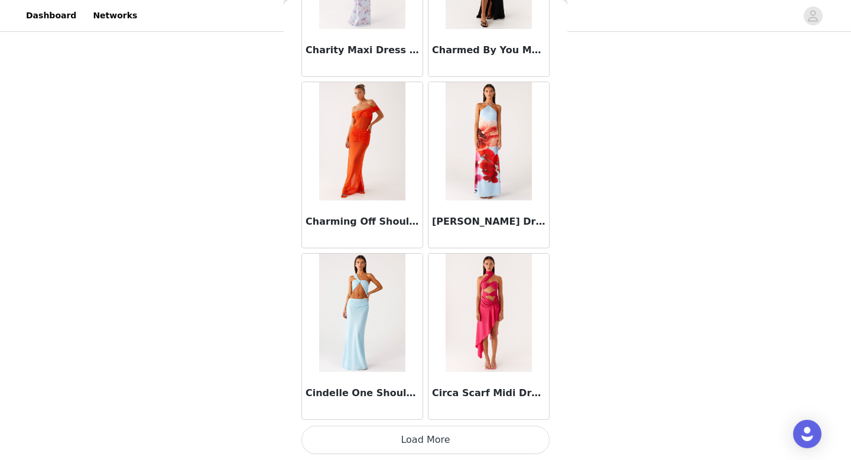
click at [414, 438] on button "Load More" at bounding box center [425, 439] width 248 height 28
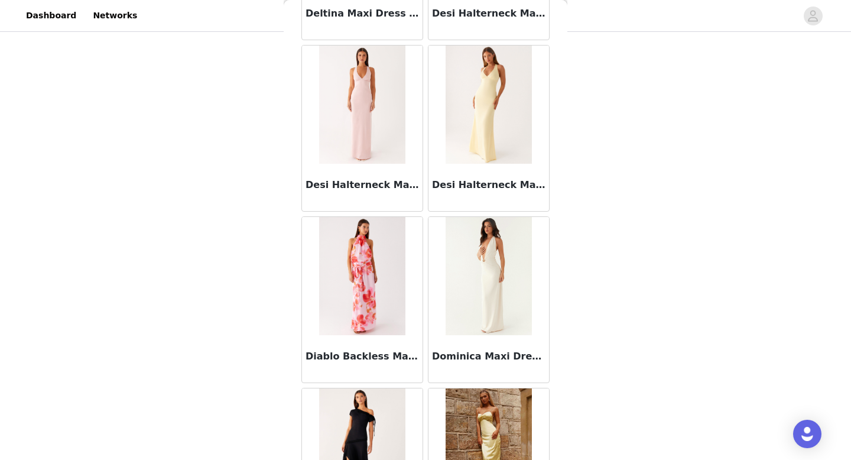
scroll to position [9915, 0]
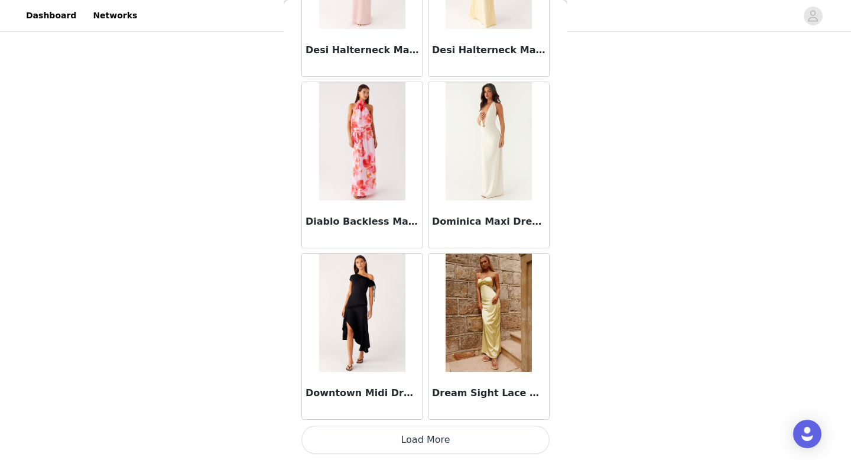
click at [412, 440] on button "Load More" at bounding box center [425, 439] width 248 height 28
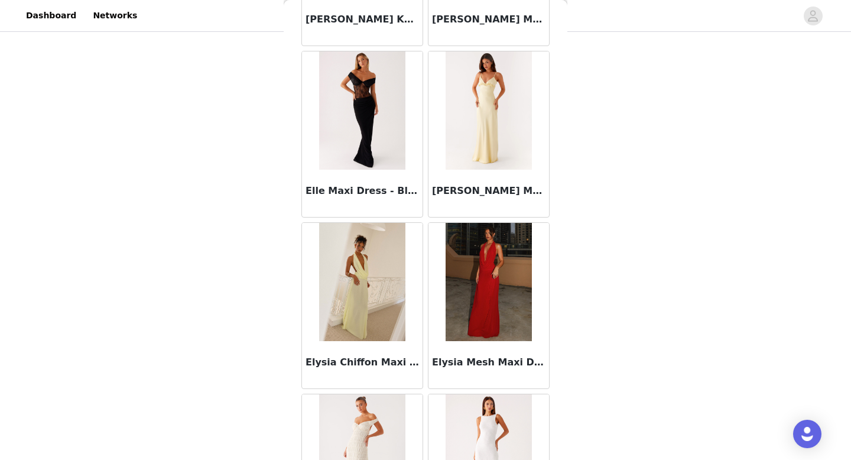
scroll to position [11319, 0]
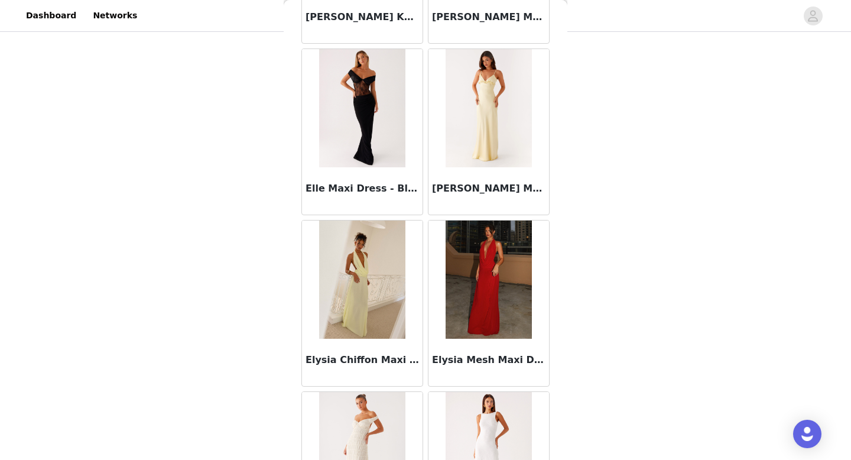
click at [361, 311] on img at bounding box center [362, 279] width 86 height 118
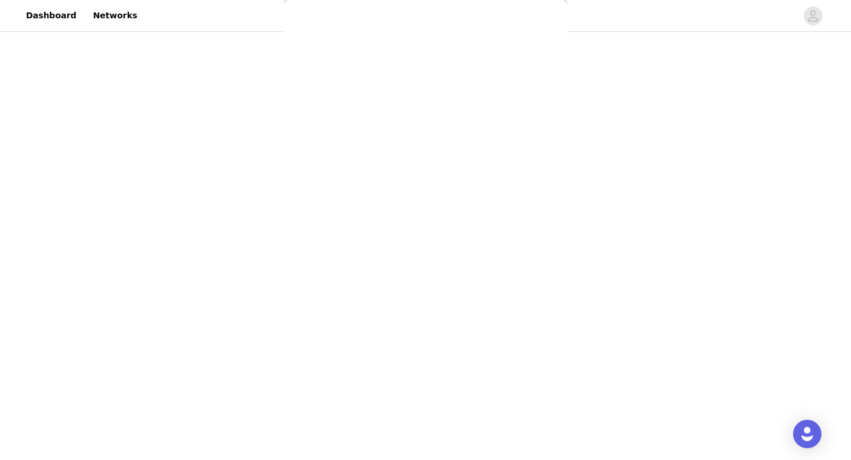
scroll to position [0, 0]
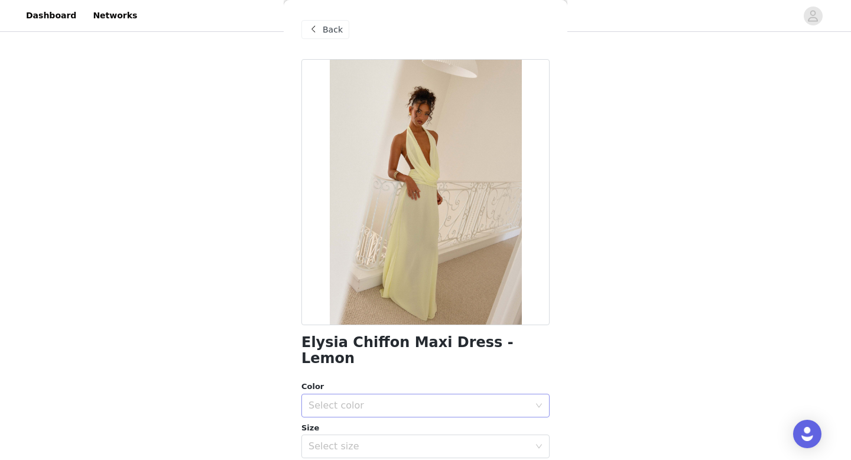
click at [374, 399] on div "Select color" at bounding box center [418, 405] width 221 height 12
click at [376, 412] on li "Lemon" at bounding box center [425, 415] width 248 height 19
click at [373, 440] on div "Select size" at bounding box center [418, 446] width 221 height 12
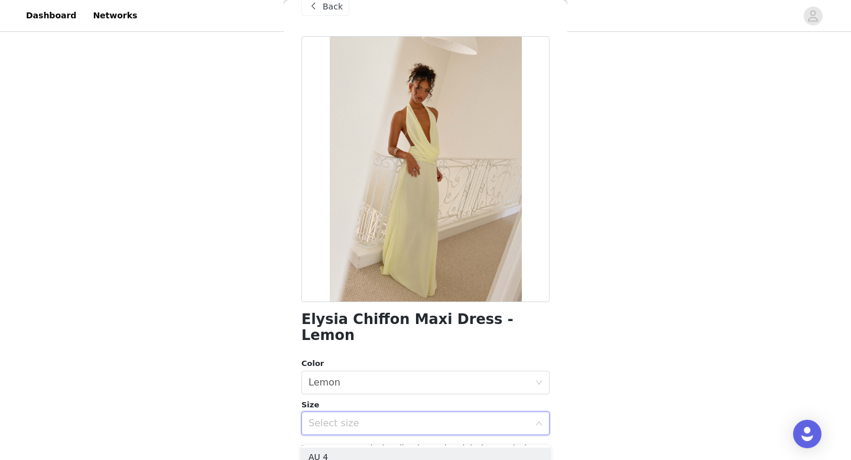
scroll to position [54, 0]
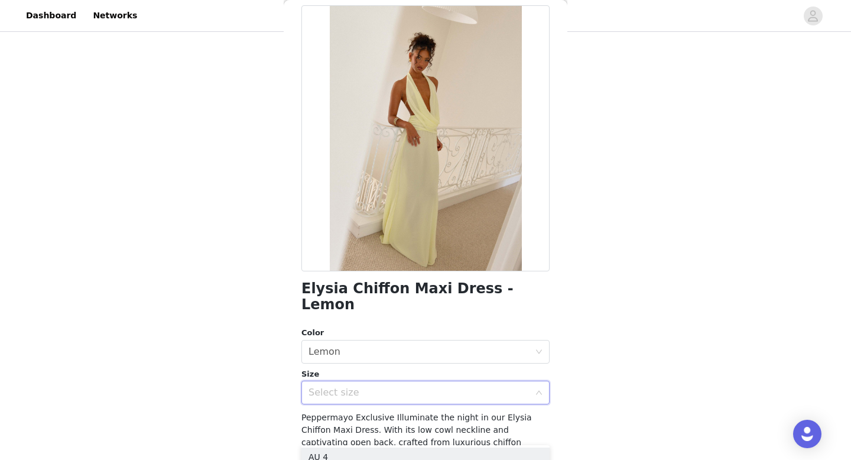
click at [383, 386] on div "Select size" at bounding box center [418, 392] width 221 height 12
click at [375, 386] on div "Select size" at bounding box center [418, 392] width 221 height 12
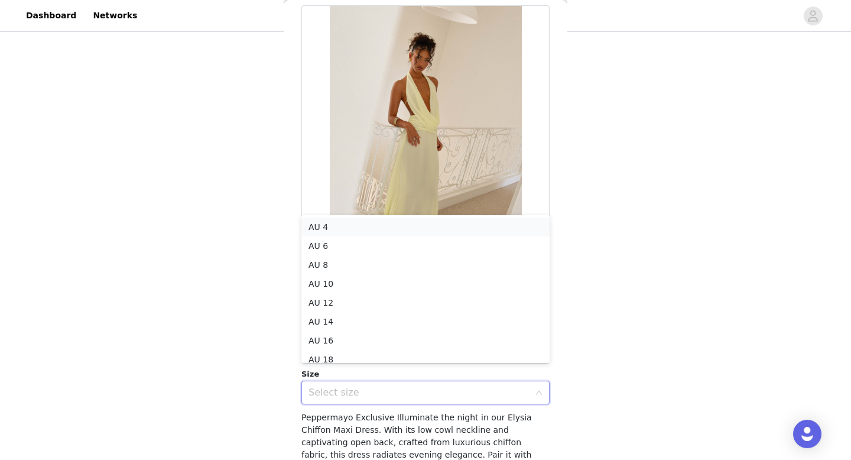
click at [388, 219] on li "AU 4" at bounding box center [425, 226] width 248 height 19
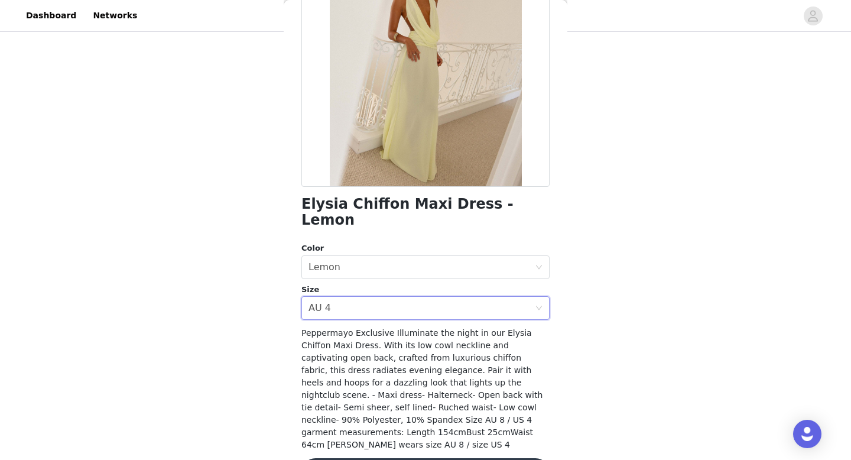
scroll to position [151, 0]
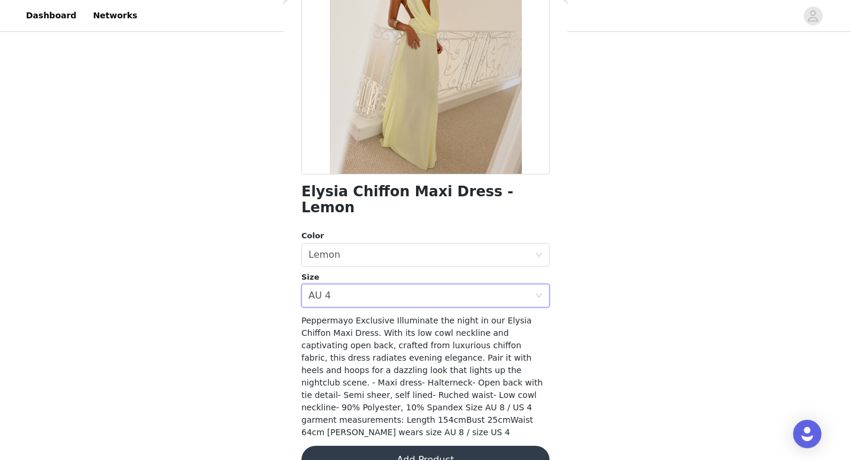
click at [385, 445] on button "Add Product" at bounding box center [425, 459] width 248 height 28
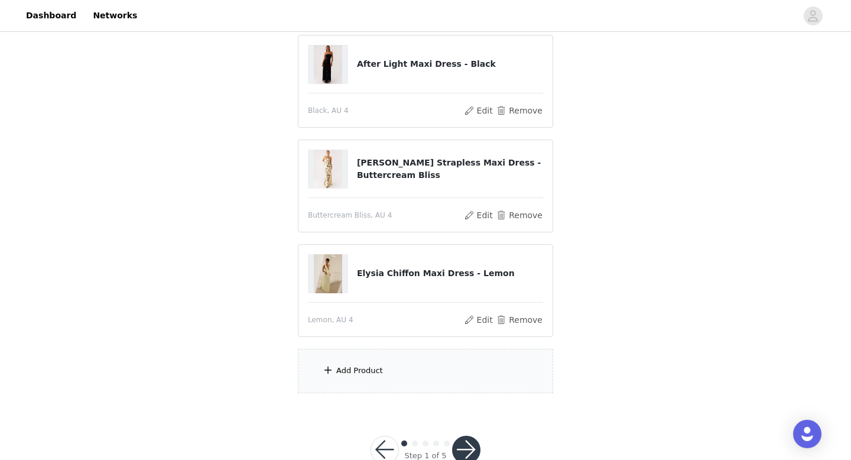
scroll to position [265, 0]
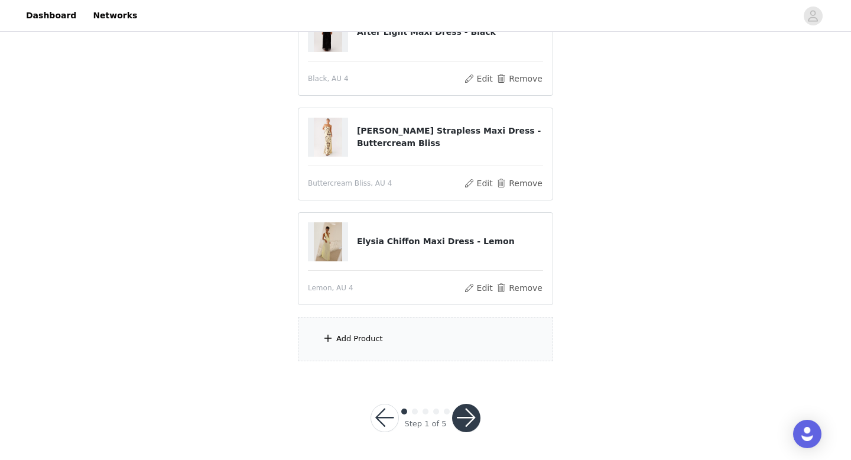
click at [393, 327] on div "Add Product" at bounding box center [425, 339] width 255 height 44
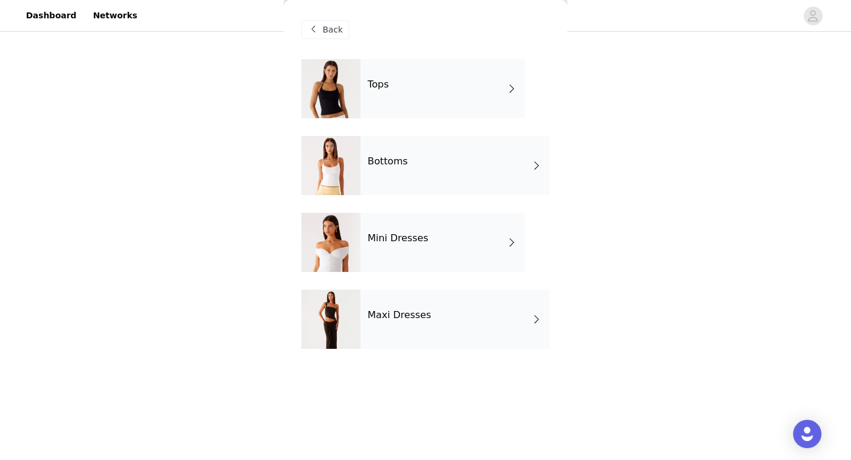
click at [445, 83] on div "Tops" at bounding box center [442, 88] width 164 height 59
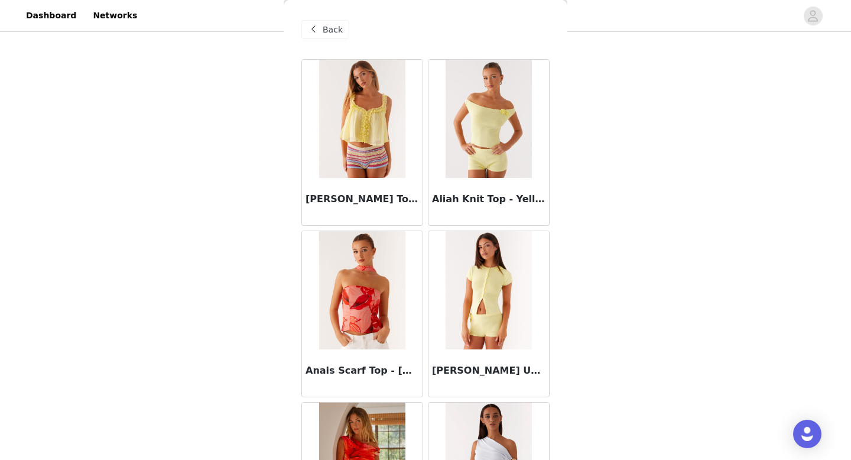
click at [334, 35] on div "Back" at bounding box center [325, 29] width 48 height 19
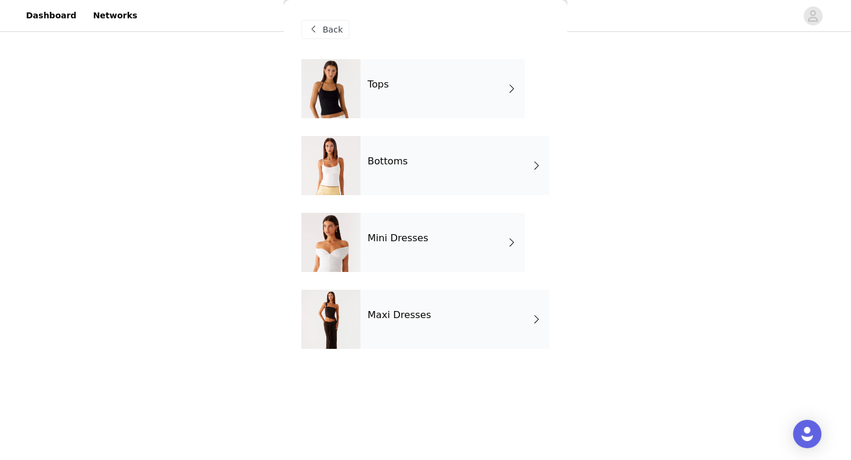
click at [400, 163] on h4 "Bottoms" at bounding box center [387, 161] width 40 height 11
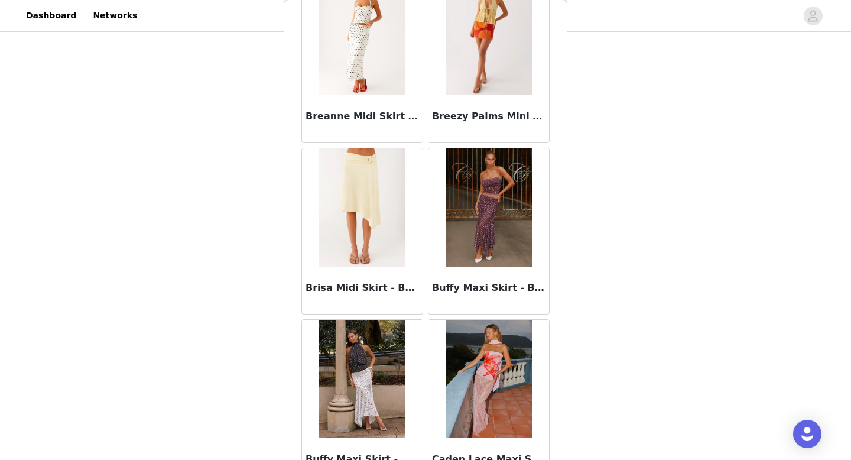
scroll to position [1348, 0]
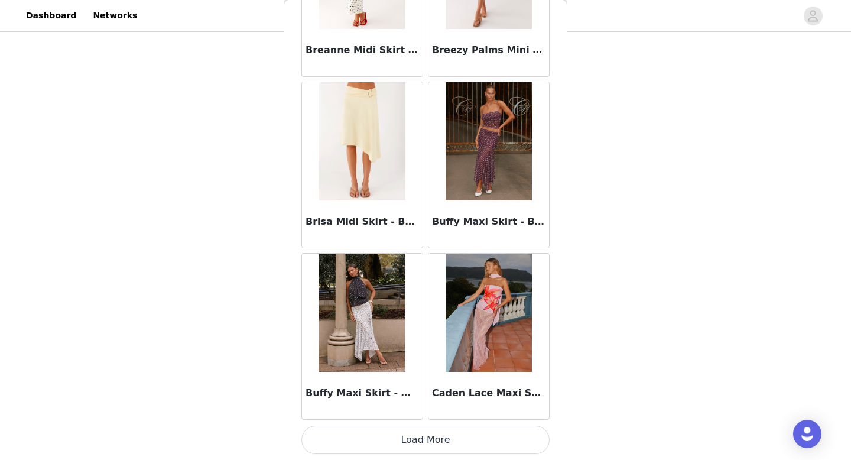
click at [404, 438] on button "Load More" at bounding box center [425, 439] width 248 height 28
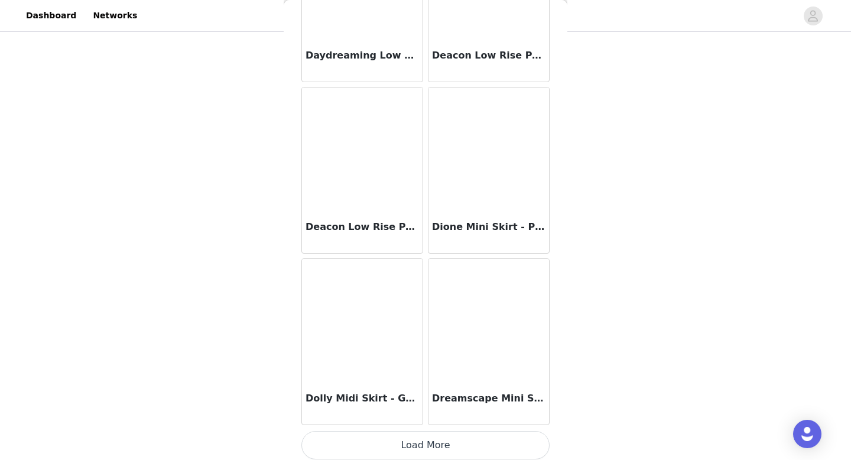
scroll to position [3062, 0]
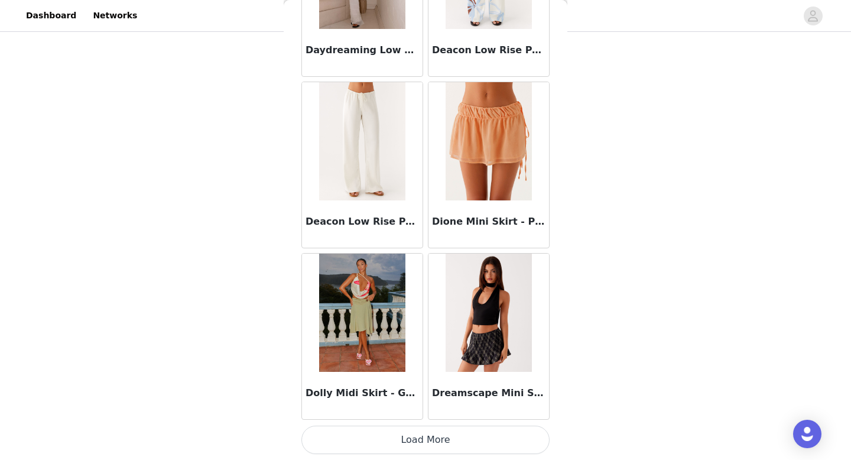
click at [393, 438] on button "Load More" at bounding box center [425, 439] width 248 height 28
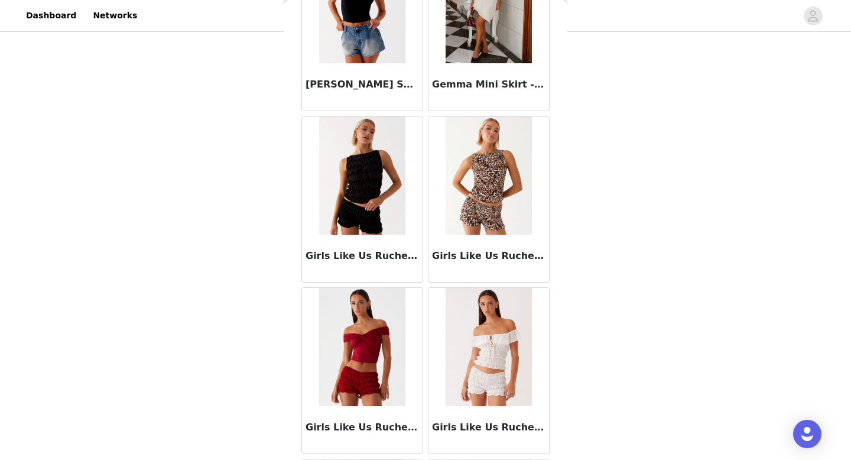
scroll to position [4403, 0]
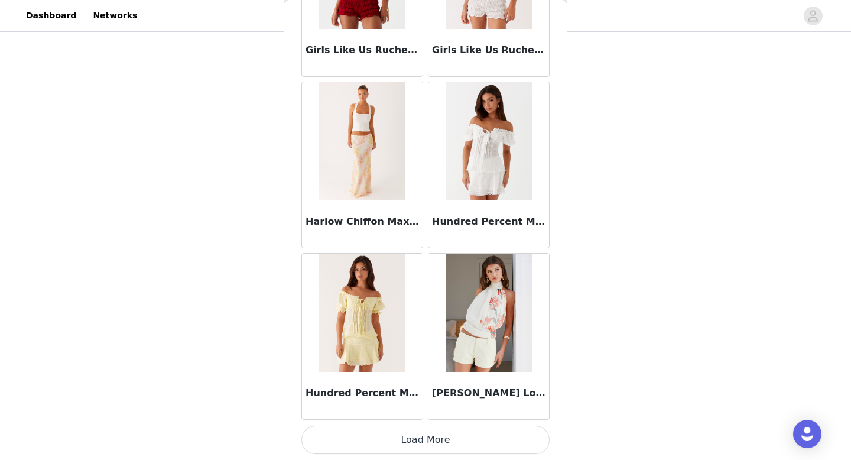
click at [389, 448] on button "Load More" at bounding box center [425, 439] width 248 height 28
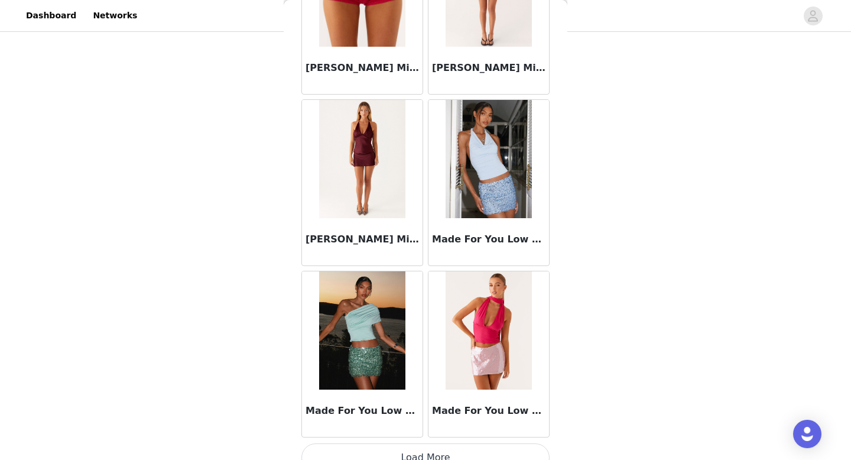
scroll to position [6488, 0]
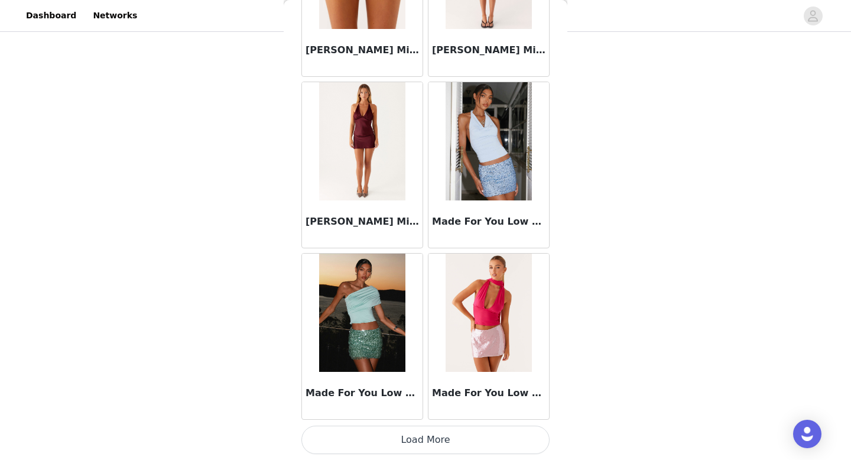
click at [406, 437] on button "Load More" at bounding box center [425, 439] width 248 height 28
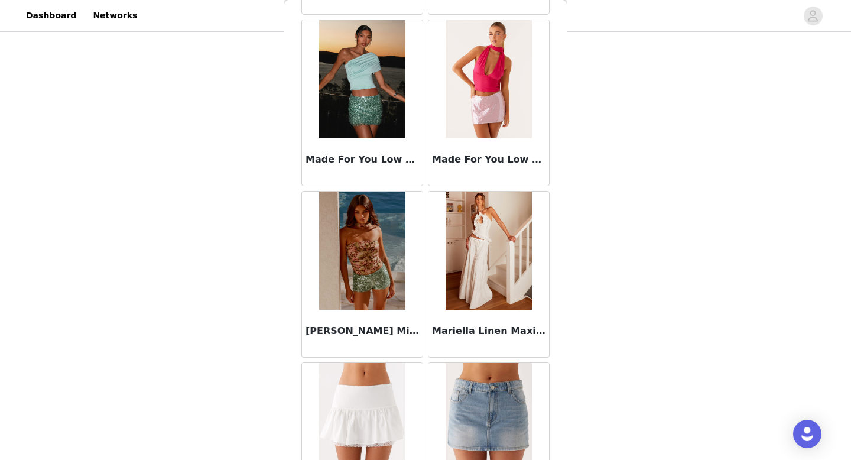
scroll to position [6723, 0]
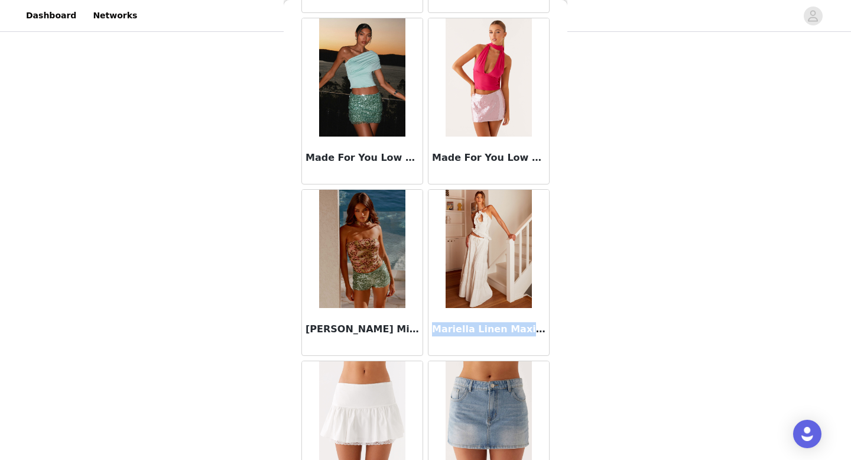
drag, startPoint x: 433, startPoint y: 328, endPoint x: 554, endPoint y: 337, distance: 120.9
click at [554, 337] on div "Back Adored By You Mini Skirt - Fuchsia After Midnight Low Rise Sequin Mini Sho…" at bounding box center [426, 230] width 284 height 460
copy h3 "Mariella Linen Maxi Skirt - White"
click at [591, 190] on div "STEP 1 OF 5 Select your styles! Please note that the sizes are in AU Sizes 4/6 …" at bounding box center [425, 73] width 851 height 606
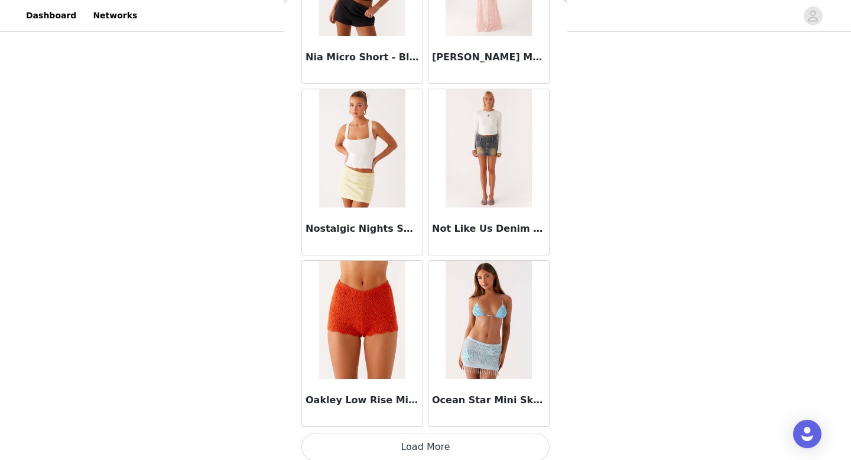
scroll to position [8202, 0]
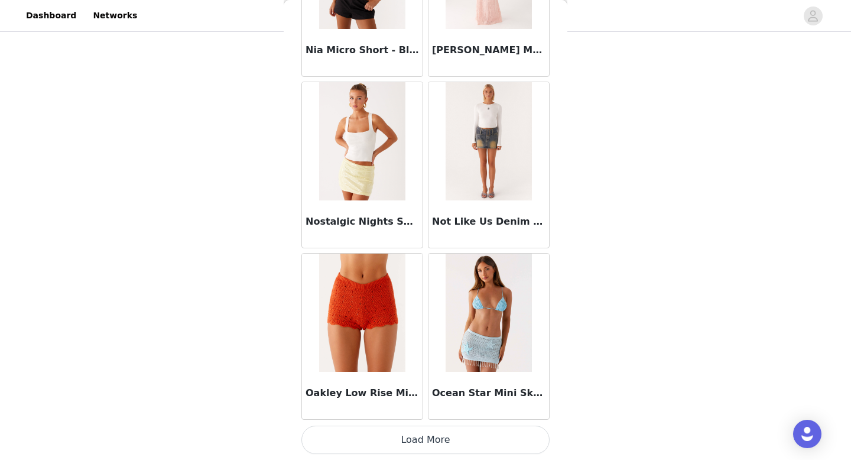
click at [395, 444] on button "Load More" at bounding box center [425, 439] width 248 height 28
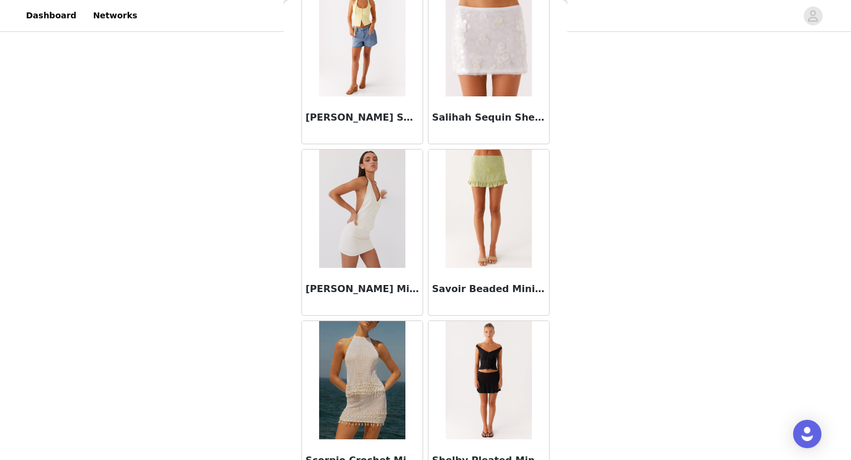
scroll to position [9915, 0]
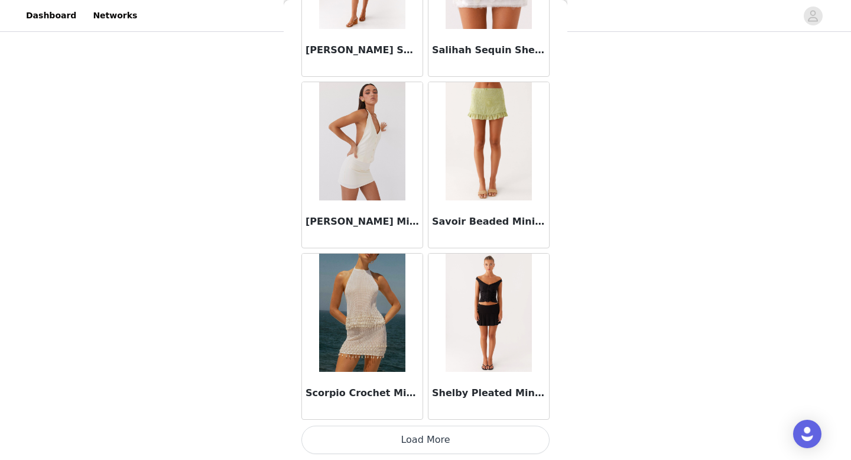
click at [416, 441] on button "Load More" at bounding box center [425, 439] width 248 height 28
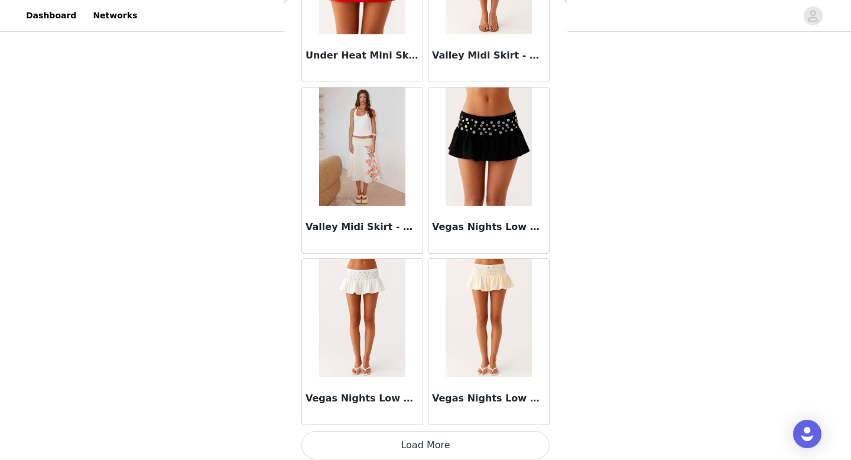
scroll to position [11628, 0]
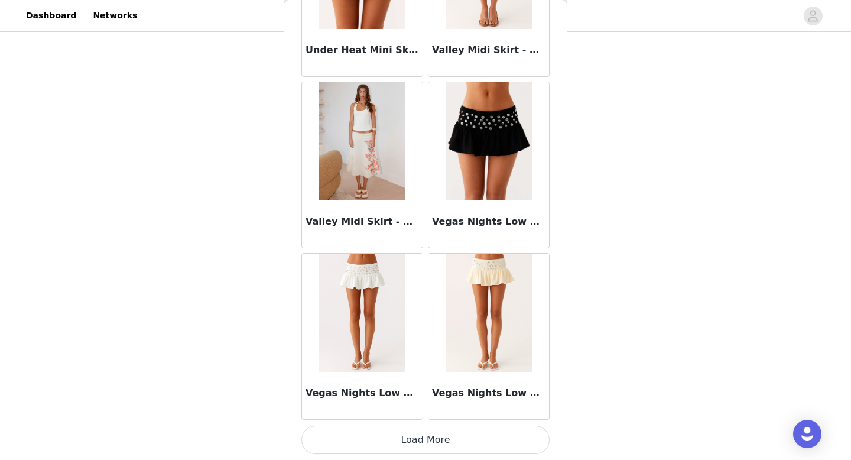
click at [396, 443] on button "Load More" at bounding box center [425, 439] width 248 height 28
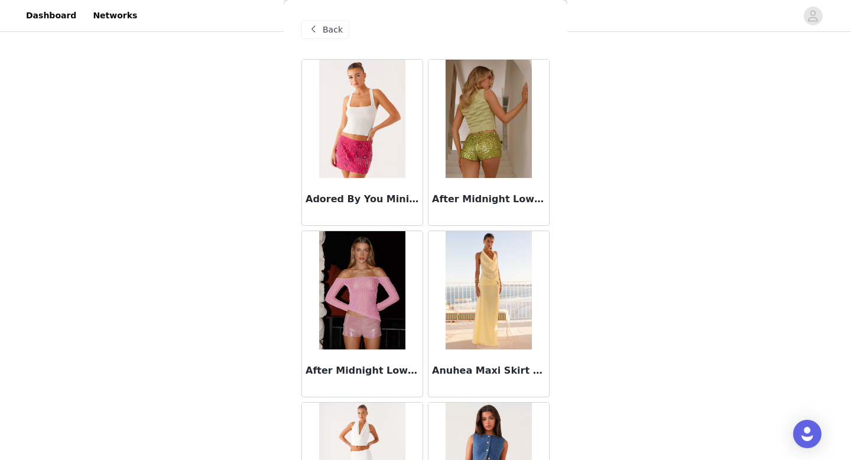
scroll to position [0, 0]
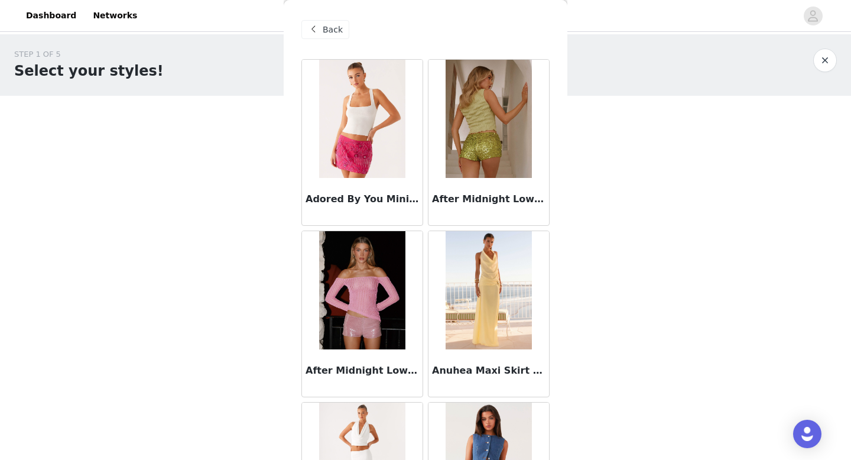
click at [320, 27] on span at bounding box center [313, 29] width 14 height 14
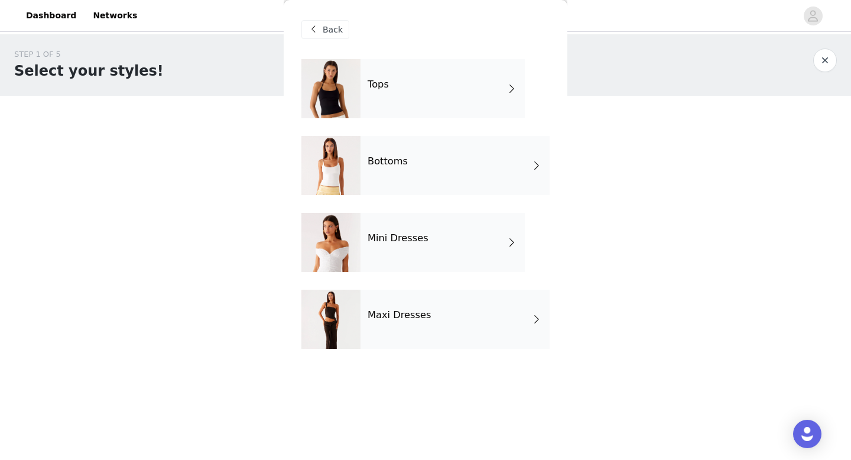
click at [386, 94] on div "Tops" at bounding box center [442, 88] width 164 height 59
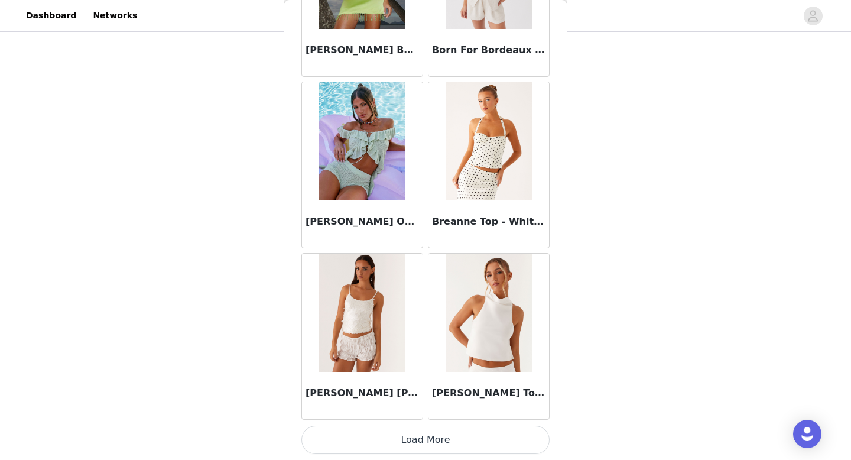
scroll to position [93, 0]
click at [412, 441] on button "Load More" at bounding box center [425, 439] width 248 height 28
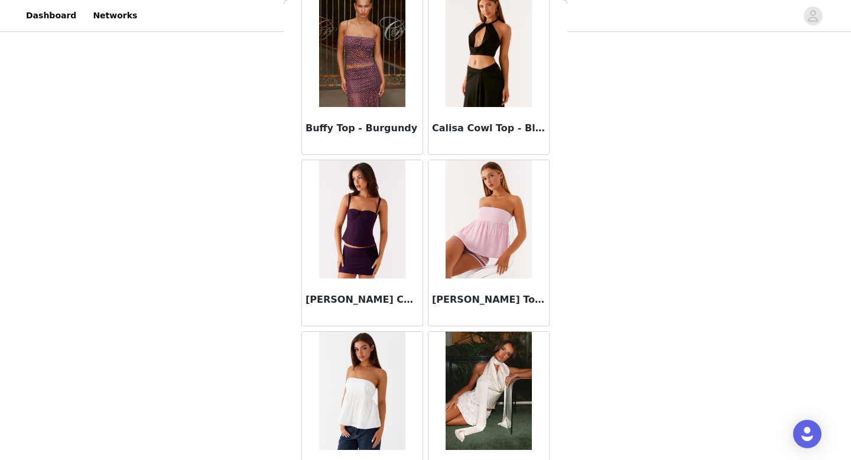
scroll to position [1798, 0]
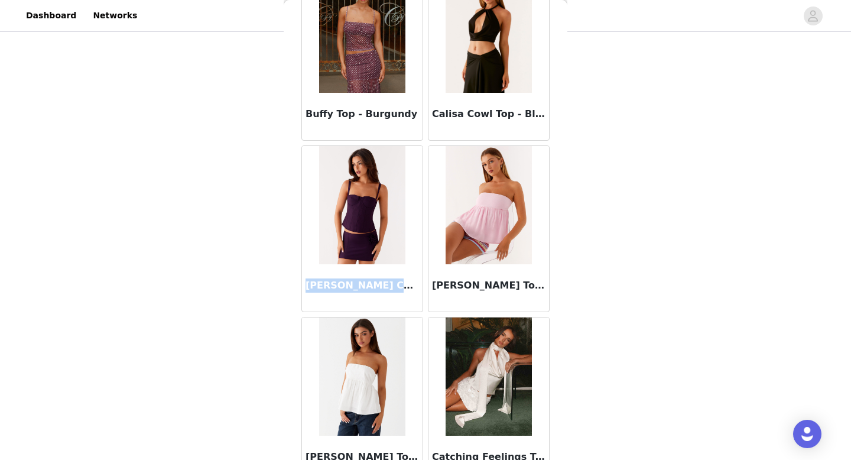
drag, startPoint x: 305, startPoint y: 287, endPoint x: 419, endPoint y: 292, distance: 114.7
click at [419, 292] on div "[PERSON_NAME] Corset Top - Plum" at bounding box center [362, 287] width 121 height 47
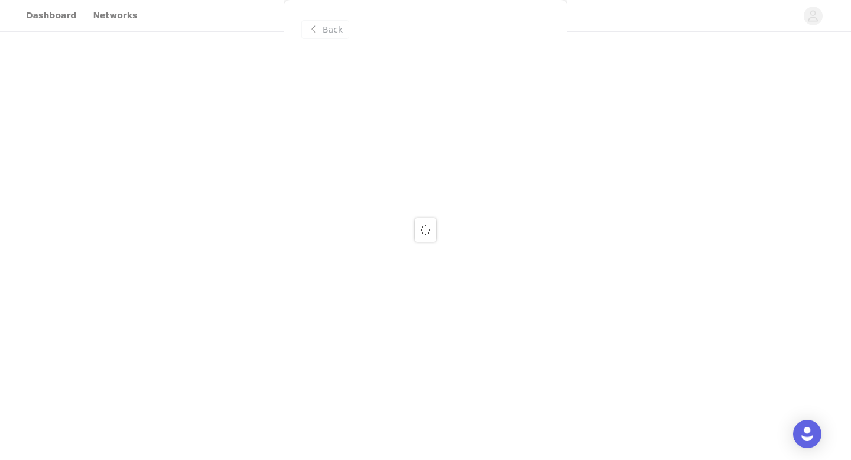
scroll to position [0, 0]
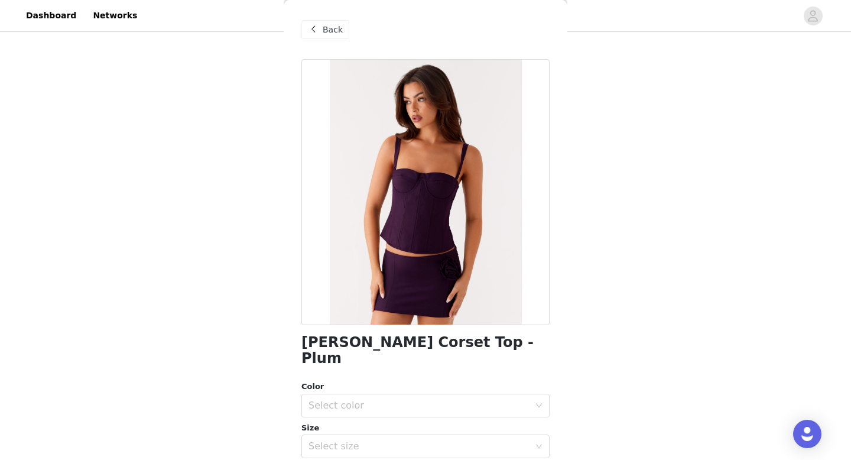
click at [333, 32] on span "Back" at bounding box center [333, 30] width 20 height 12
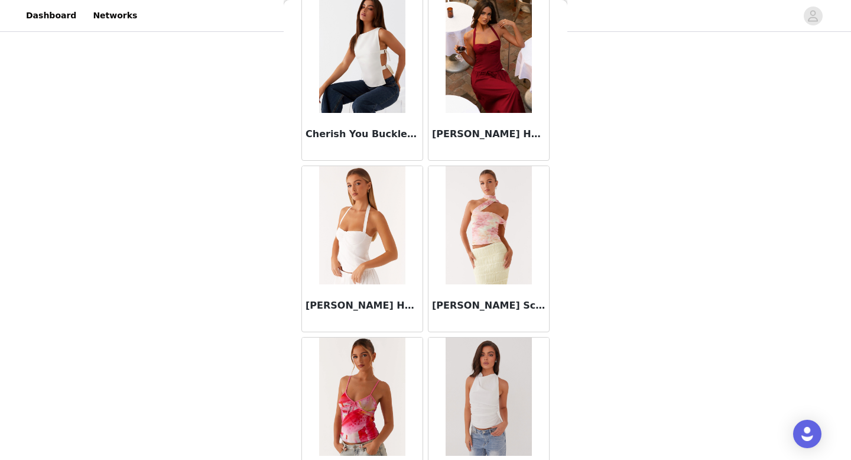
scroll to position [2468, 0]
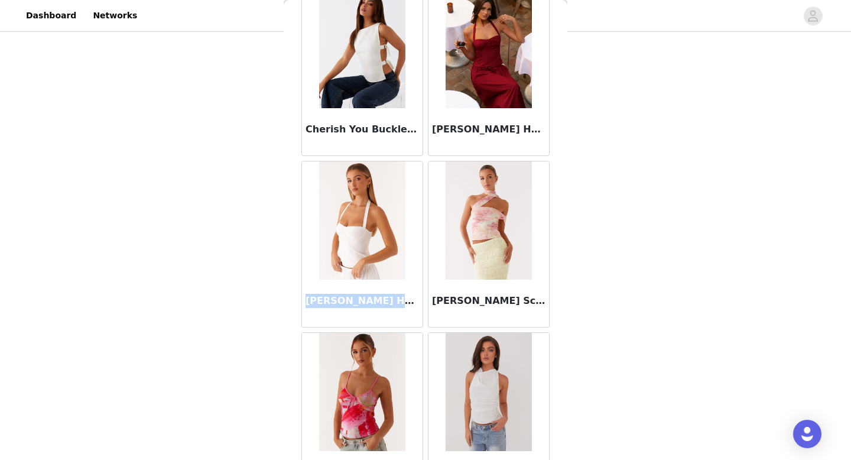
drag, startPoint x: 307, startPoint y: 301, endPoint x: 423, endPoint y: 306, distance: 115.9
click at [423, 306] on div "[PERSON_NAME] Halter Top - White" at bounding box center [362, 243] width 126 height 171
copy h3 "[PERSON_NAME] Halter Top -"
click at [692, 251] on div "STEP 1 OF 5 Select your styles! Please note that the sizes are in AU Sizes 4/6 …" at bounding box center [425, 244] width 851 height 606
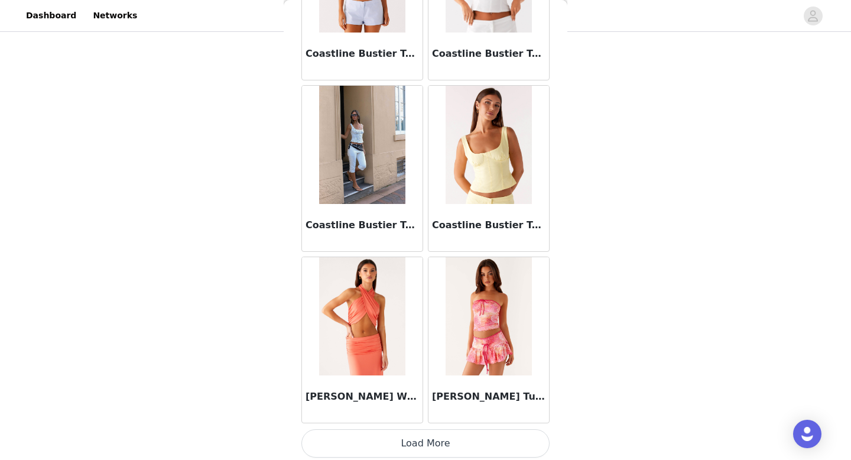
scroll to position [3062, 0]
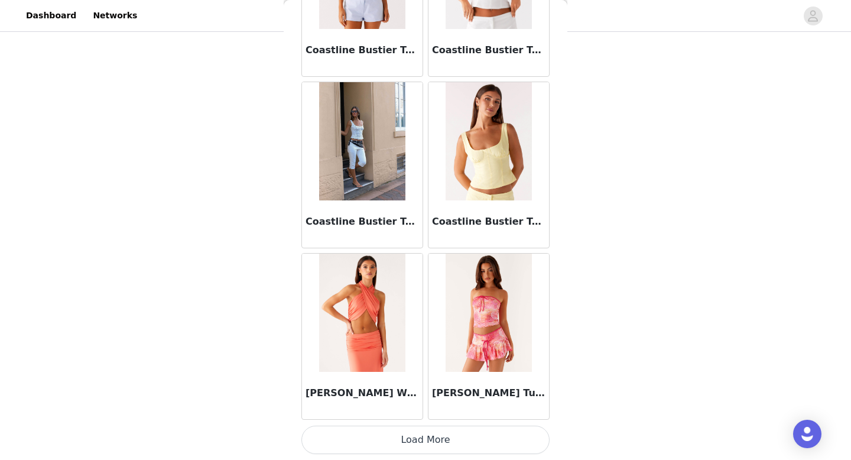
click at [428, 438] on button "Load More" at bounding box center [425, 439] width 248 height 28
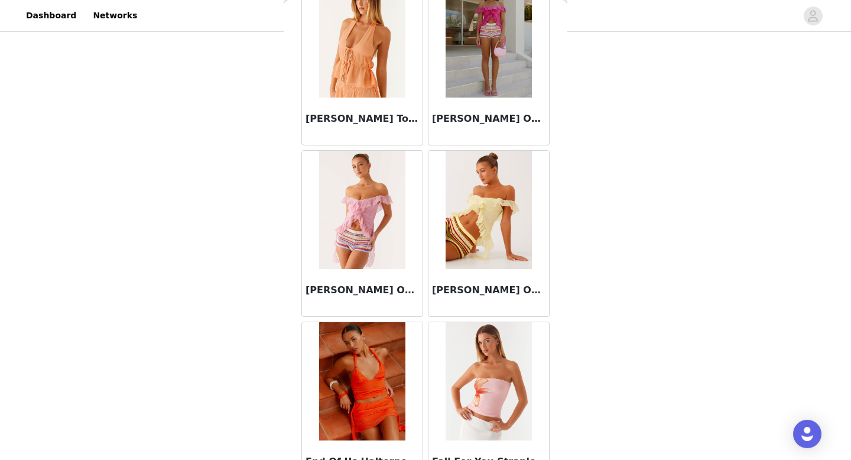
scroll to position [3862, 0]
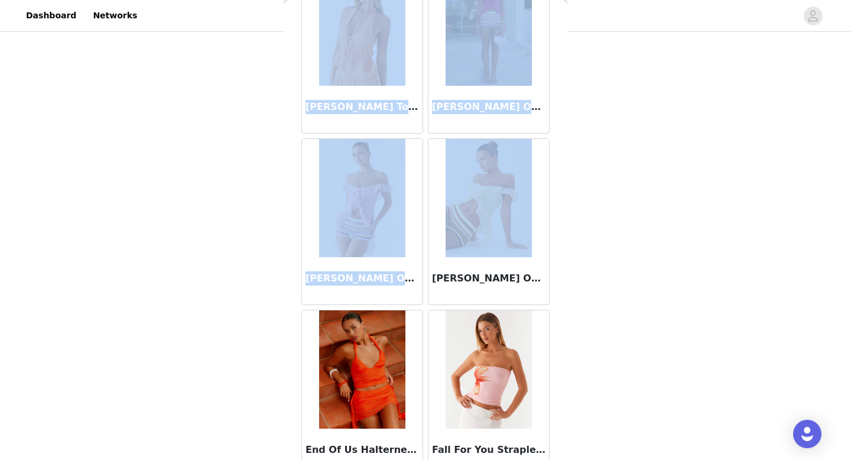
drag, startPoint x: 430, startPoint y: 276, endPoint x: 591, endPoint y: 287, distance: 161.6
click at [591, 287] on div "STEP 1 OF 5 Select your styles! Please note that the sizes are in AU Sizes 4/6 …" at bounding box center [425, 73] width 851 height 606
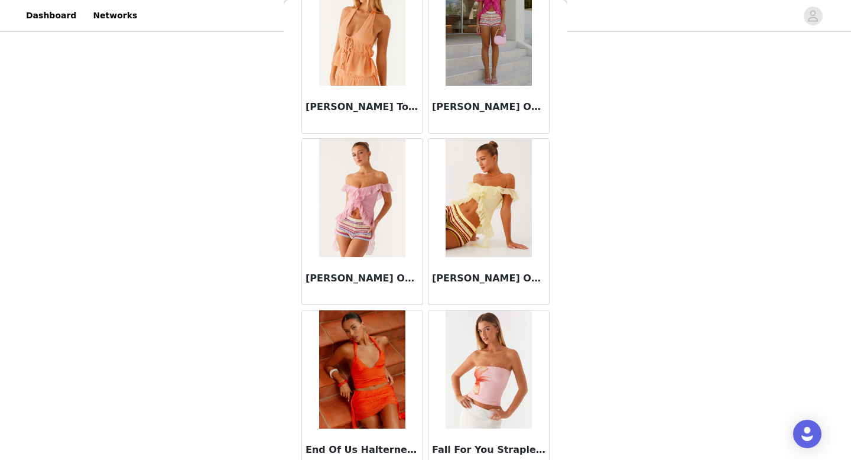
click at [582, 281] on div "STEP 1 OF 5 Select your styles! Please note that the sizes are in AU Sizes 4/6 …" at bounding box center [425, 73] width 851 height 606
drag, startPoint x: 433, startPoint y: 280, endPoint x: 554, endPoint y: 284, distance: 121.2
click at [554, 284] on div "Back [PERSON_NAME] Top - Yellow Aliah Knit Top - Yellow Anais Scarf Top - [GEOG…" at bounding box center [426, 230] width 284 height 460
copy h3 "[PERSON_NAME] Off Shoulder Top - Ye"
click at [588, 270] on div "STEP 1 OF 5 Select your styles! Please note that the sizes are in AU Sizes 4/6 …" at bounding box center [425, 73] width 851 height 606
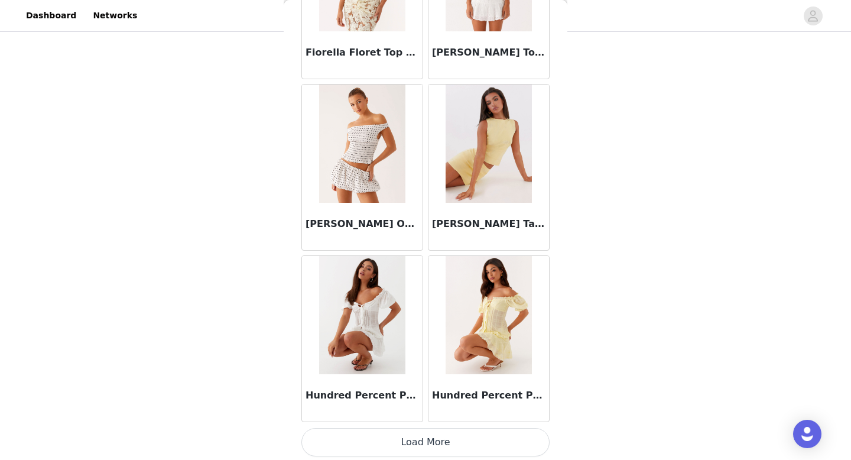
scroll to position [4775, 0]
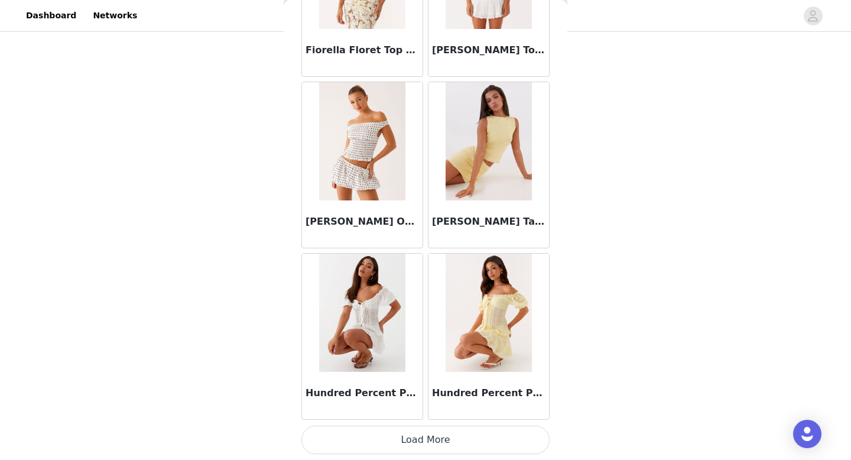
click at [457, 442] on button "Load More" at bounding box center [425, 439] width 248 height 28
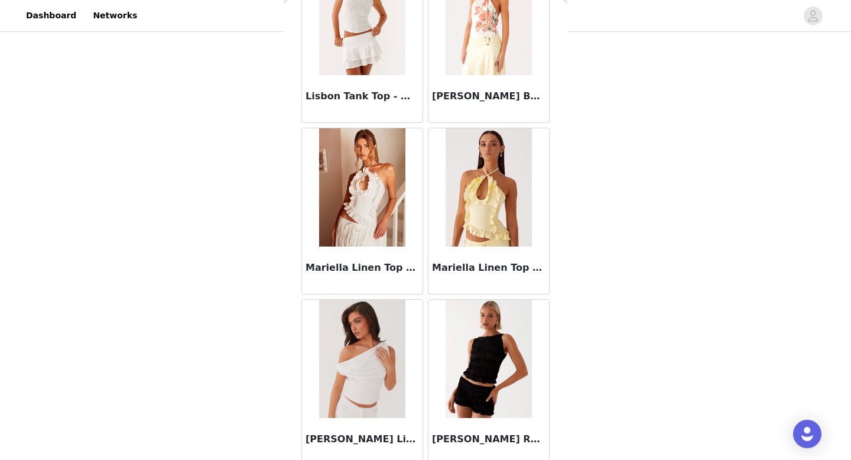
scroll to position [6488, 0]
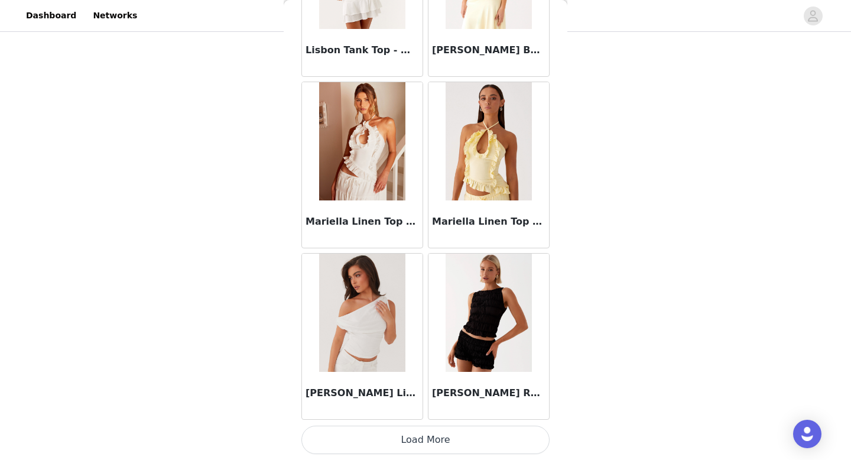
click at [399, 443] on button "Load More" at bounding box center [425, 439] width 248 height 28
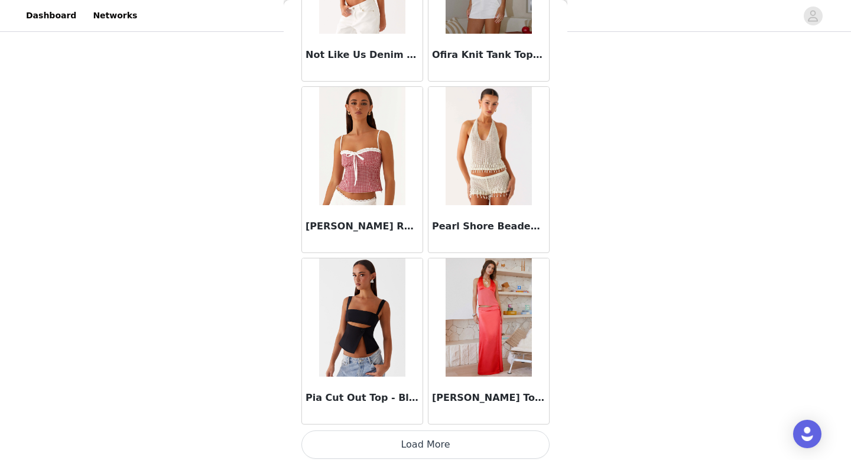
scroll to position [8202, 0]
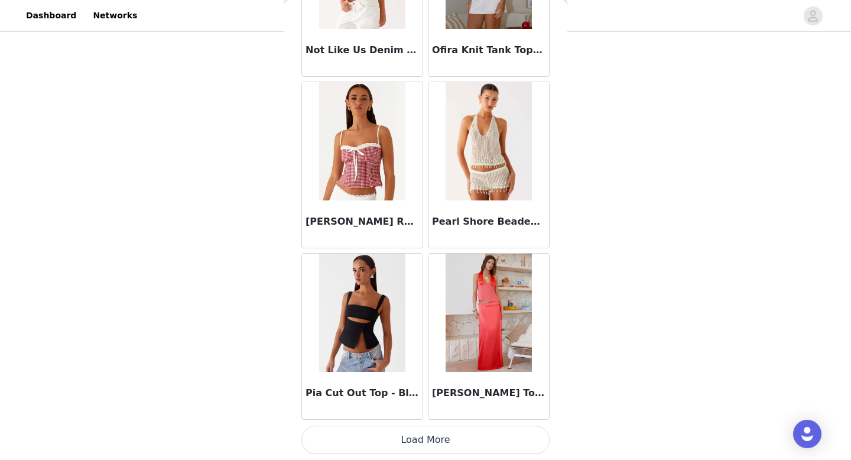
click at [414, 445] on button "Load More" at bounding box center [425, 439] width 248 height 28
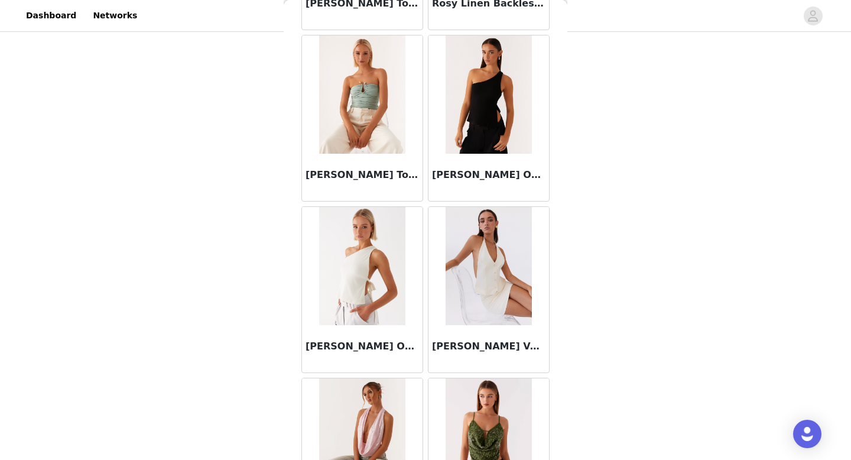
scroll to position [9458, 0]
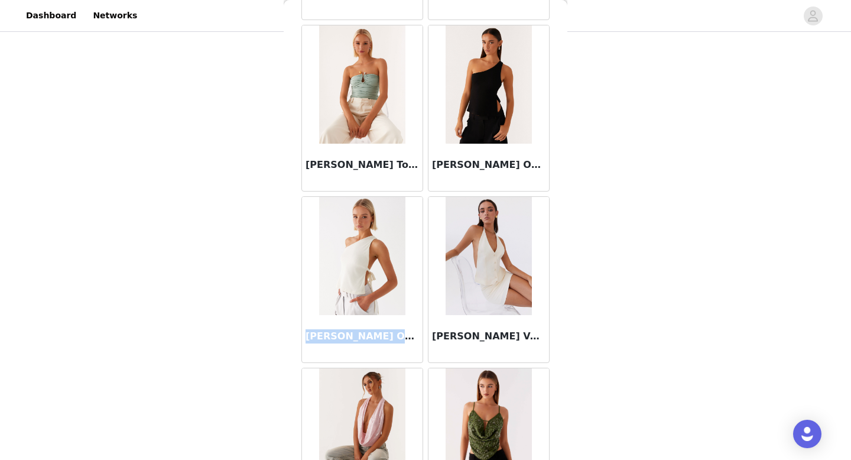
drag, startPoint x: 305, startPoint y: 337, endPoint x: 413, endPoint y: 339, distance: 107.5
click at [413, 339] on h3 "[PERSON_NAME] One Shoulder Top - White" at bounding box center [361, 336] width 113 height 14
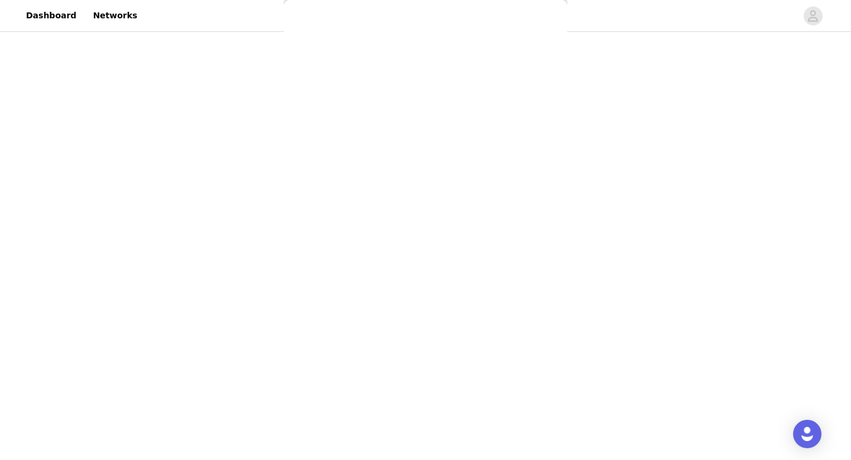
scroll to position [0, 0]
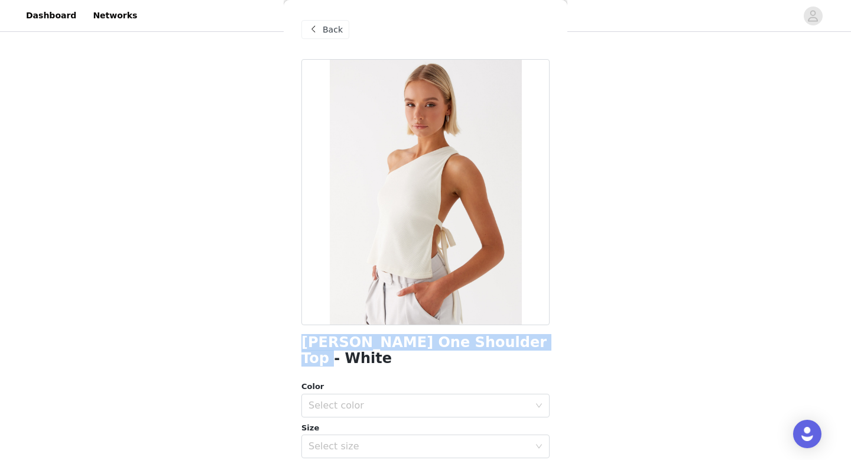
drag, startPoint x: 305, startPoint y: 337, endPoint x: 531, endPoint y: 340, distance: 225.1
click at [531, 340] on div "[PERSON_NAME] One Shoulder Top - White" at bounding box center [425, 350] width 248 height 32
copy h1 "[PERSON_NAME] One Shoulder Top - White"
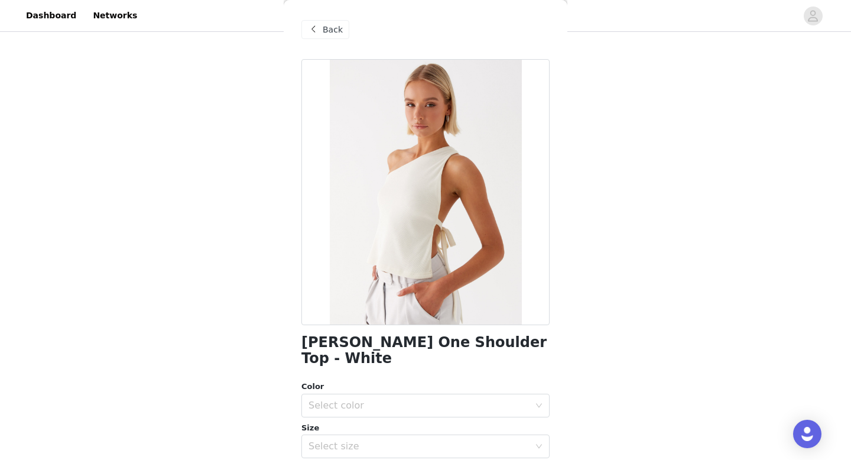
click at [332, 31] on span "Back" at bounding box center [333, 30] width 20 height 12
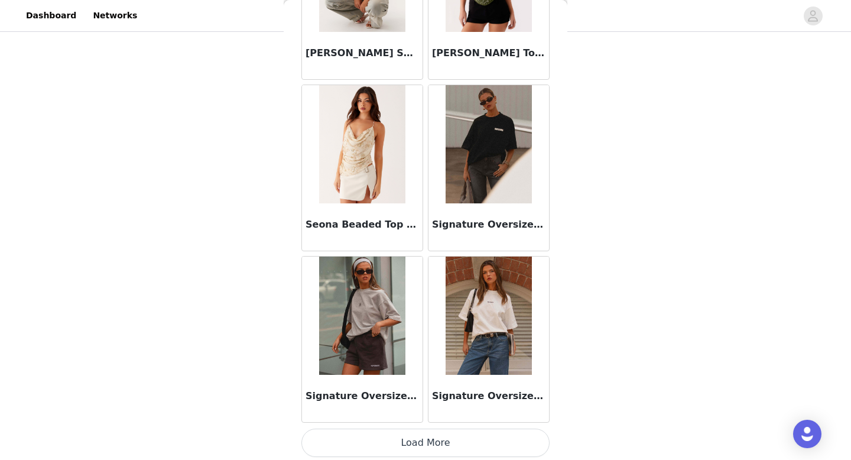
scroll to position [9915, 0]
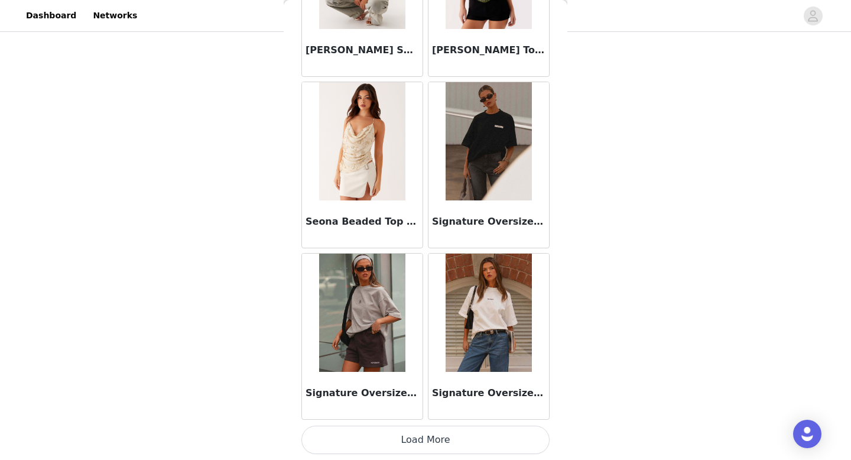
click at [435, 445] on button "Load More" at bounding box center [425, 439] width 248 height 28
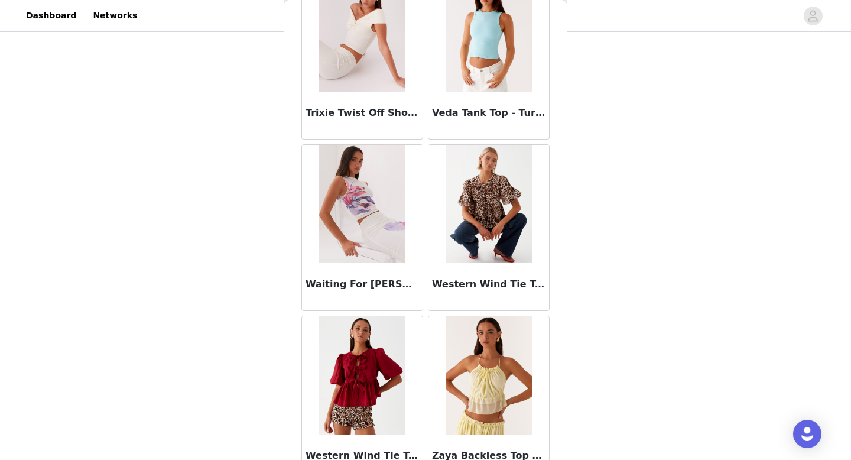
scroll to position [11628, 0]
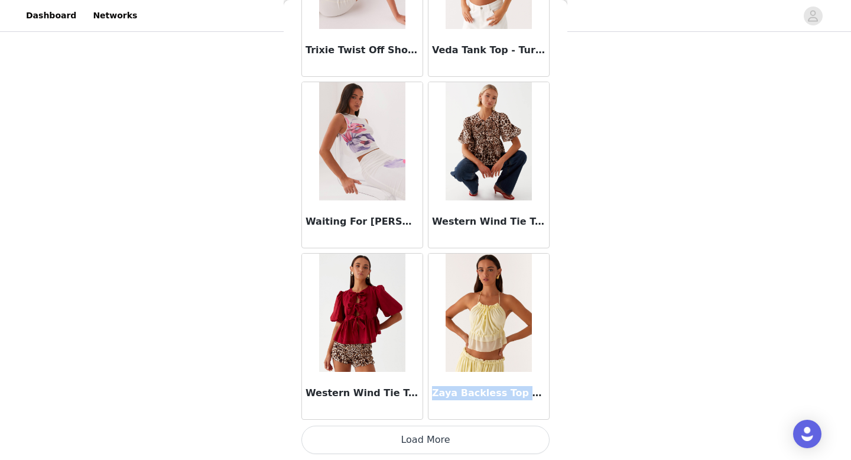
drag, startPoint x: 432, startPoint y: 392, endPoint x: 547, endPoint y: 399, distance: 114.2
click at [547, 399] on div "Zaya Backless Top - Yellow" at bounding box center [488, 395] width 121 height 47
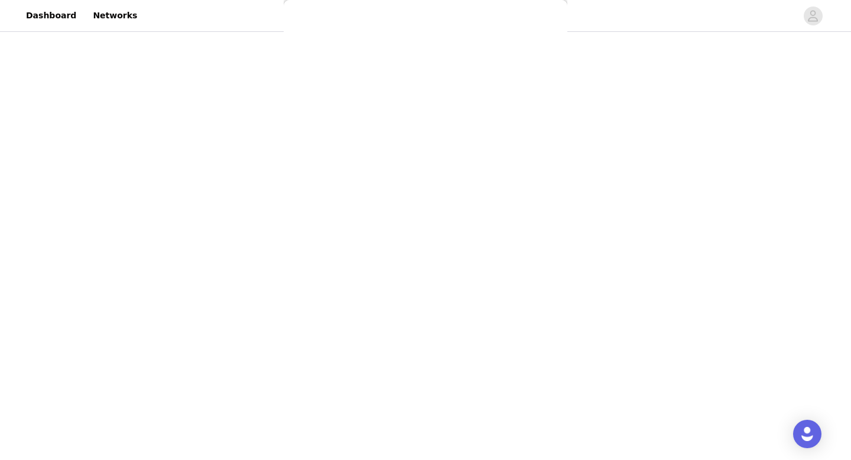
scroll to position [0, 0]
copy h3 "Zaya Backless Top - Yello"
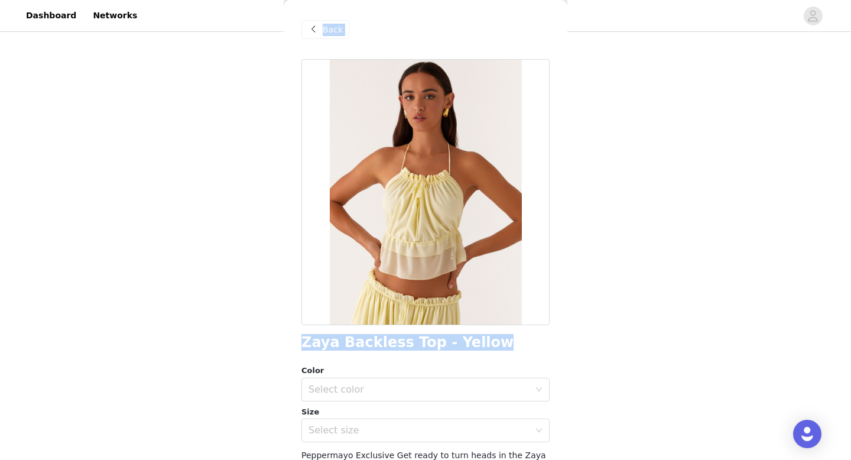
drag, startPoint x: 493, startPoint y: 342, endPoint x: 255, endPoint y: 341, distance: 238.1
click at [255, 341] on div "STEP 1 OF 5 Select your styles! Please note that the sizes are in AU Sizes 4/6 …" at bounding box center [425, 73] width 851 height 606
copy section "Add Product Back Zaya Backless Top - Yellow"
click at [435, 387] on div "Select color" at bounding box center [418, 389] width 221 height 12
click at [405, 417] on li "Yellow" at bounding box center [425, 415] width 248 height 19
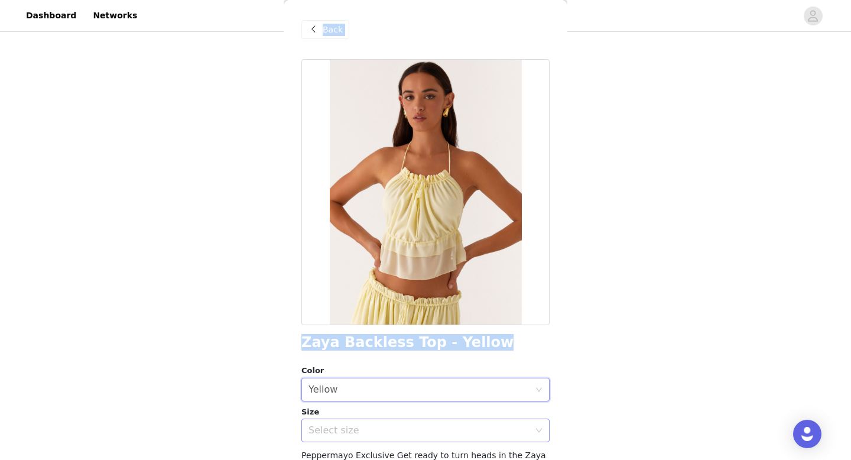
click at [402, 427] on div "Select size" at bounding box center [418, 430] width 221 height 12
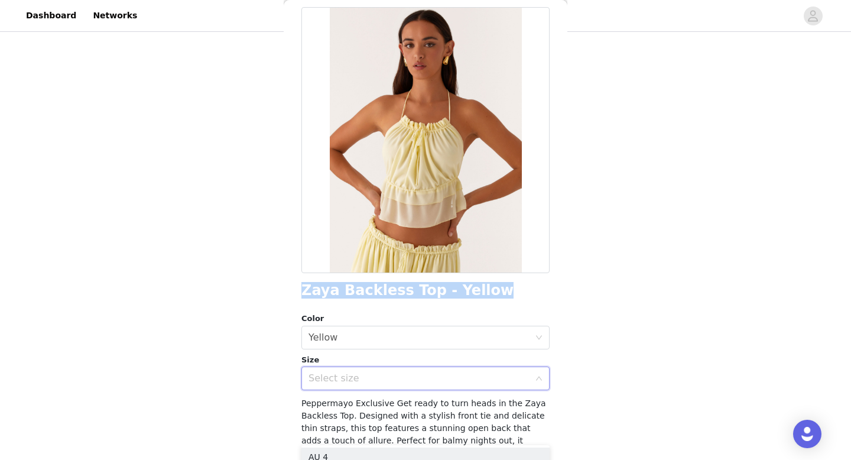
scroll to position [71, 0]
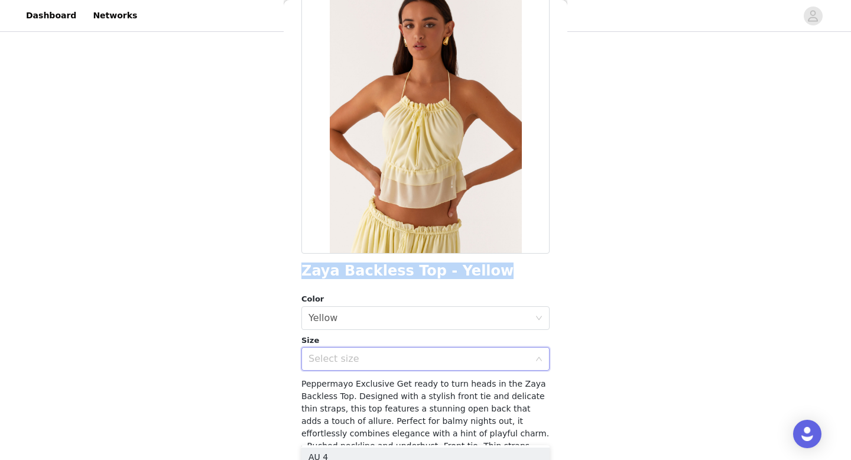
click at [405, 355] on div "Select size" at bounding box center [418, 359] width 221 height 12
click at [531, 353] on div "Select size" at bounding box center [421, 358] width 226 height 22
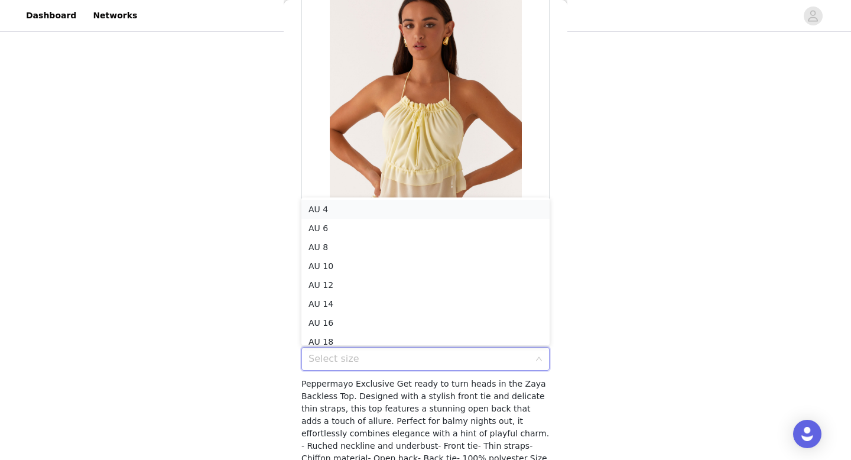
click at [440, 207] on li "AU 4" at bounding box center [425, 209] width 248 height 19
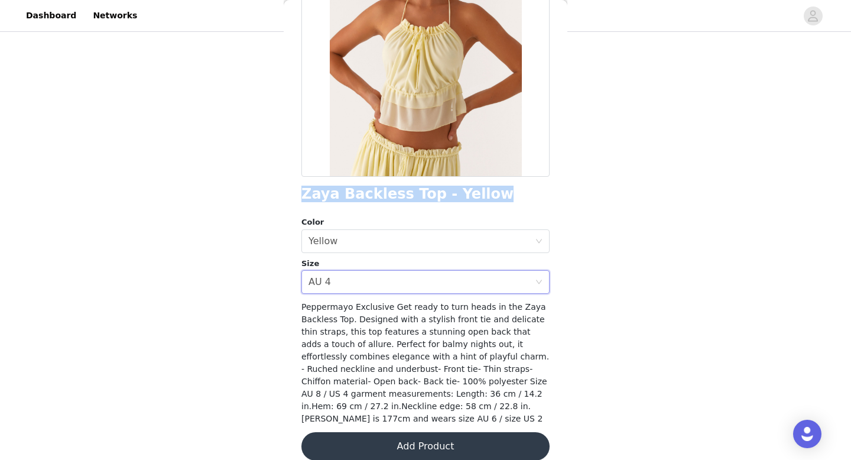
scroll to position [163, 0]
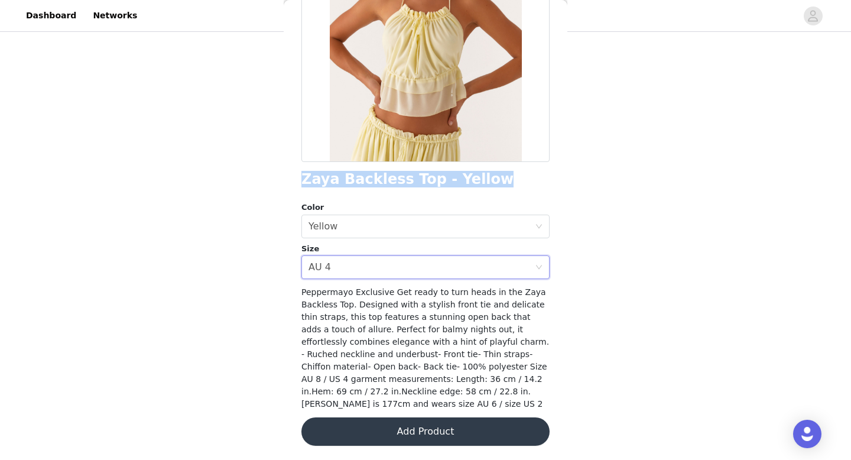
click at [421, 431] on button "Add Product" at bounding box center [425, 431] width 248 height 28
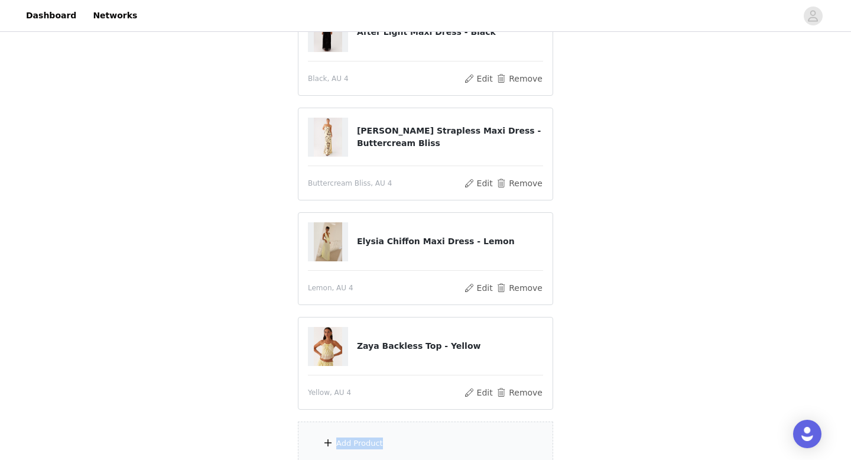
click at [437, 441] on div "Add Product" at bounding box center [425, 443] width 255 height 44
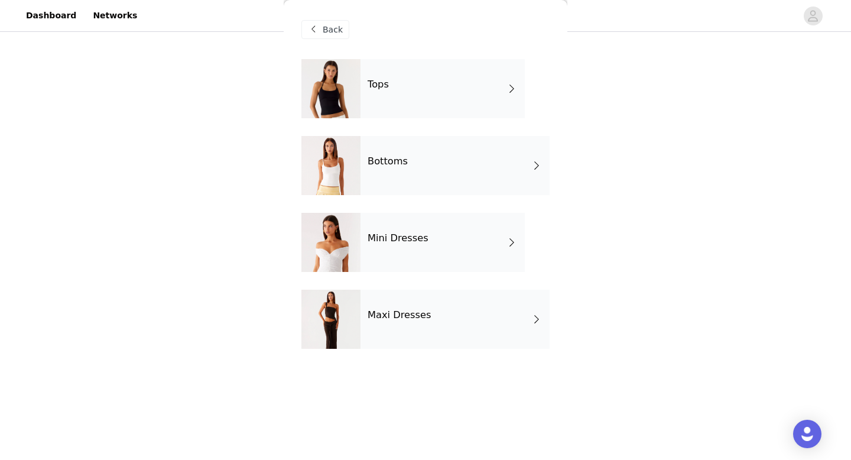
click at [437, 160] on div "Bottoms" at bounding box center [454, 165] width 189 height 59
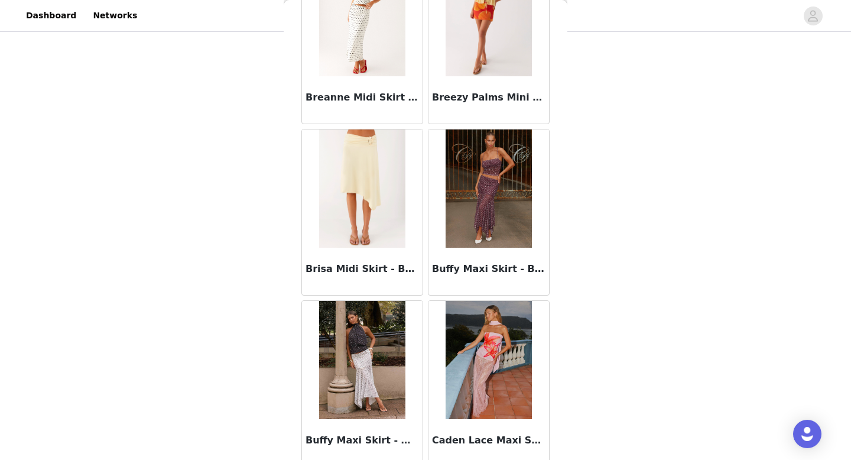
scroll to position [1348, 0]
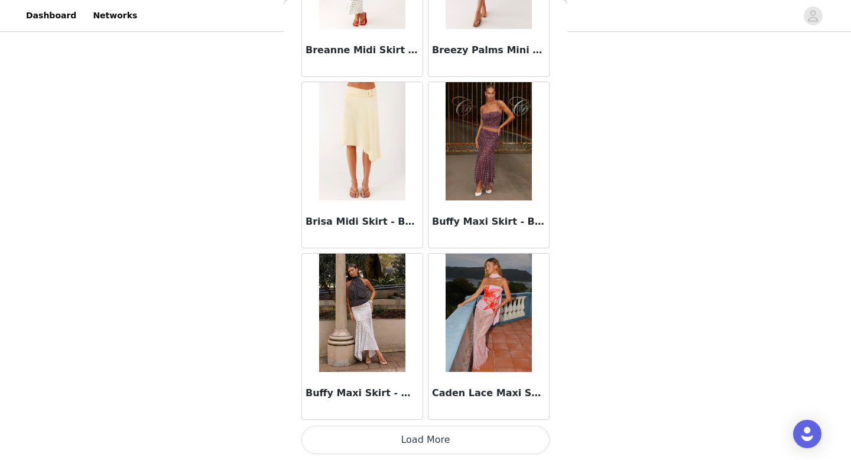
click at [408, 443] on button "Load More" at bounding box center [425, 439] width 248 height 28
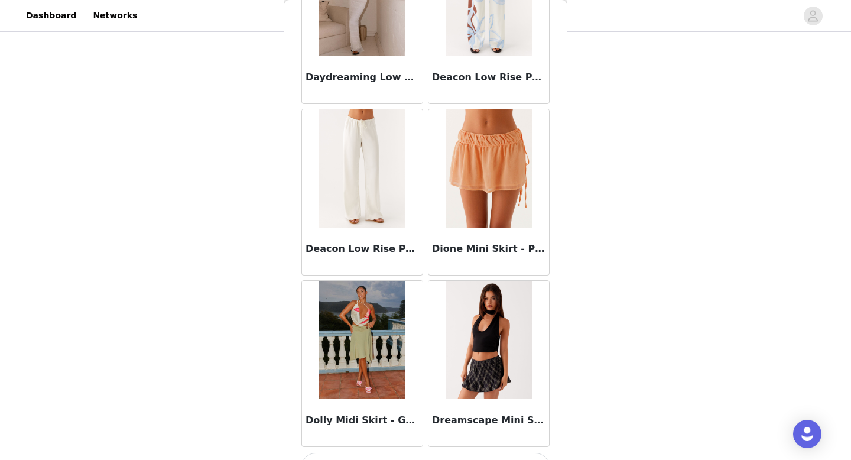
scroll to position [3062, 0]
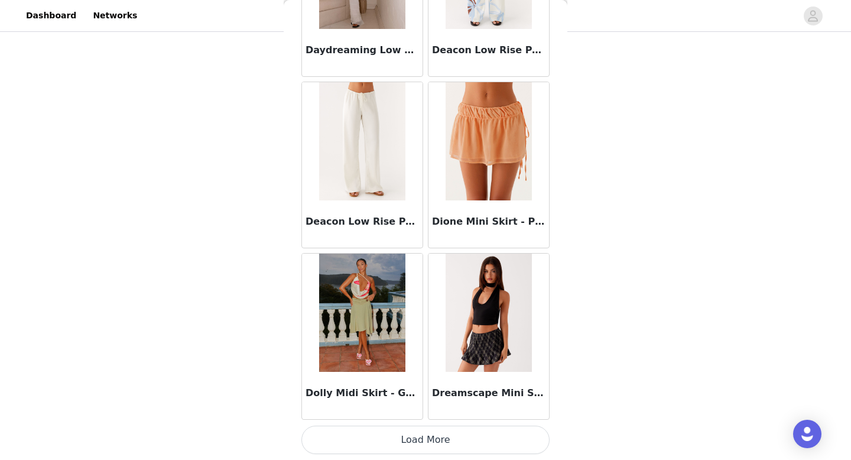
click at [434, 438] on button "Load More" at bounding box center [425, 439] width 248 height 28
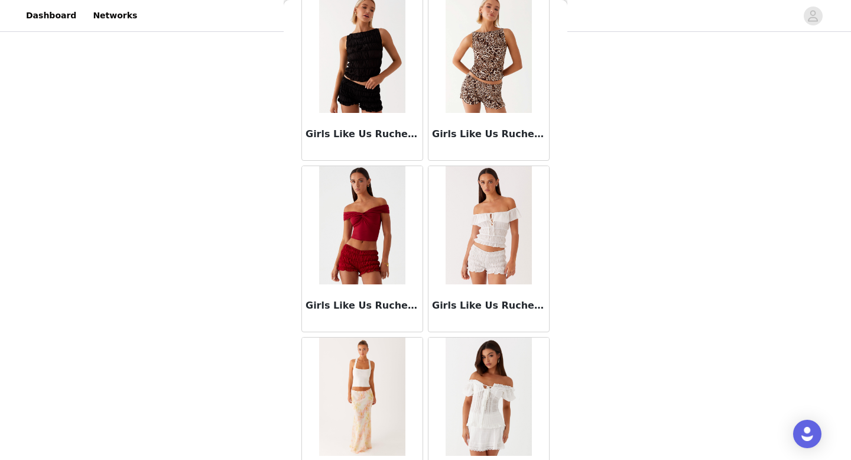
scroll to position [4775, 0]
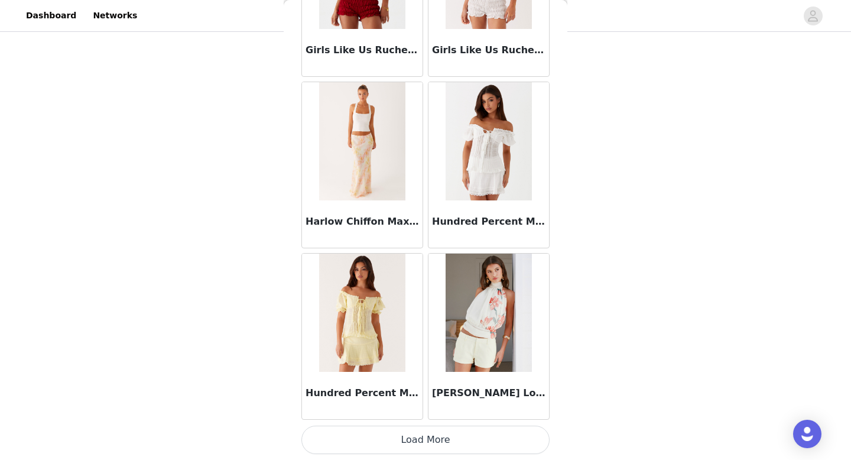
click at [422, 438] on button "Load More" at bounding box center [425, 439] width 248 height 28
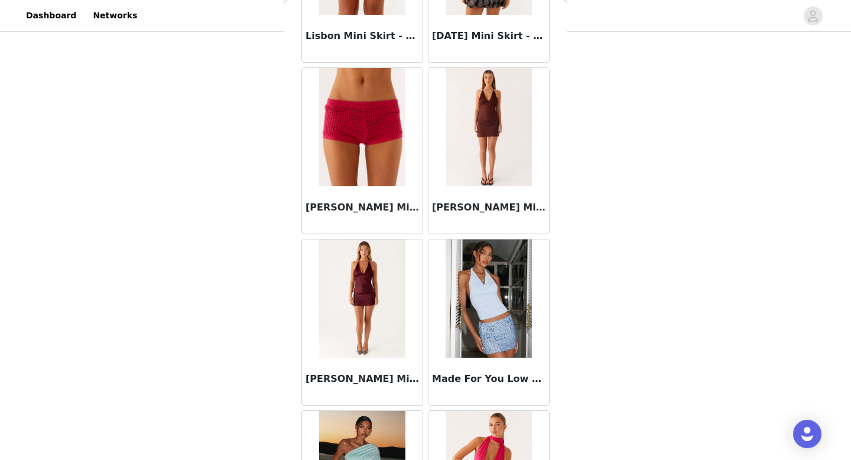
scroll to position [6488, 0]
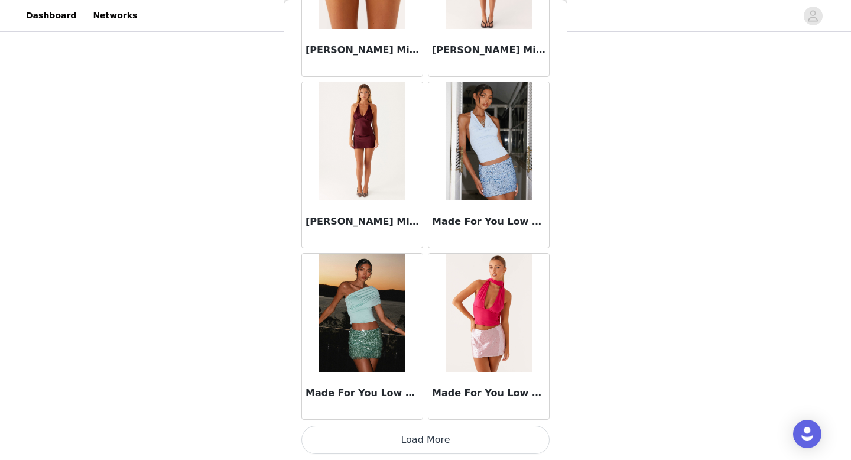
click at [434, 444] on button "Load More" at bounding box center [425, 439] width 248 height 28
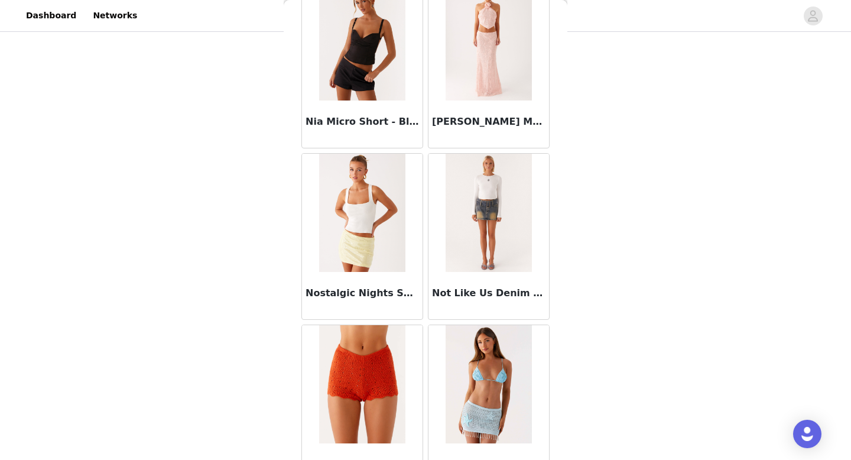
scroll to position [8202, 0]
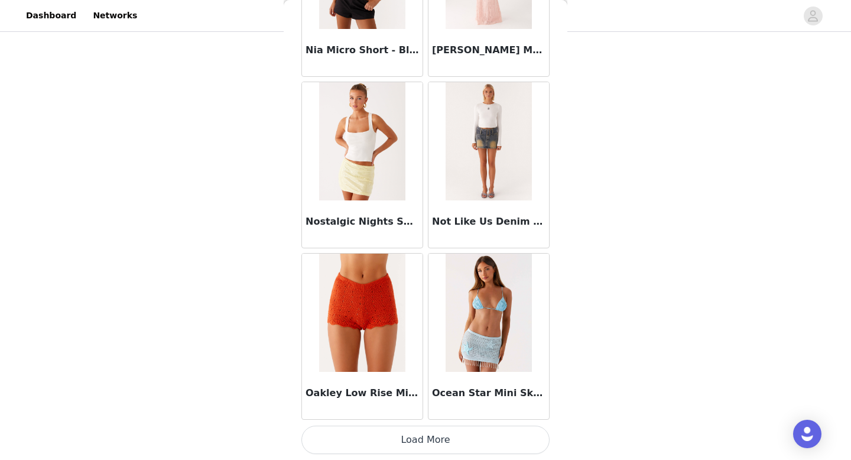
click at [405, 438] on button "Load More" at bounding box center [425, 439] width 248 height 28
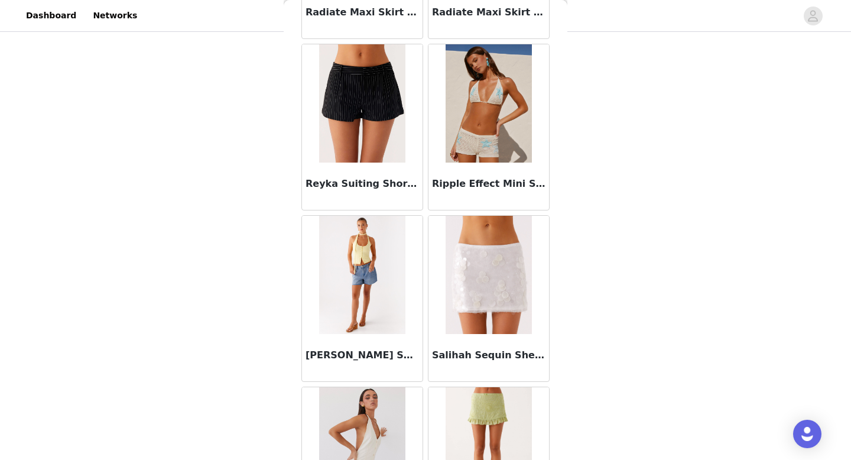
scroll to position [9915, 0]
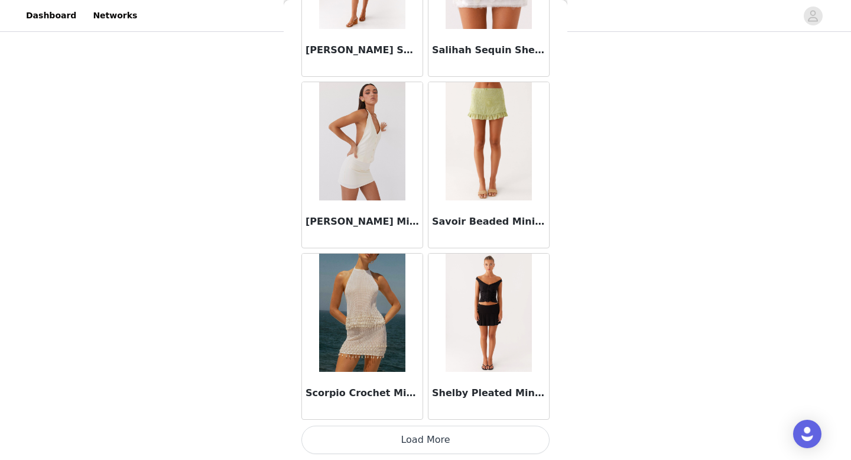
click at [388, 450] on button "Load More" at bounding box center [425, 439] width 248 height 28
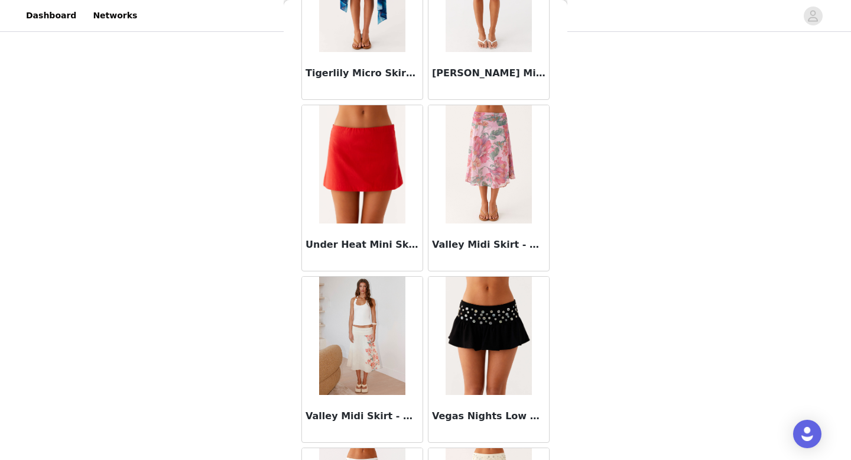
scroll to position [11628, 0]
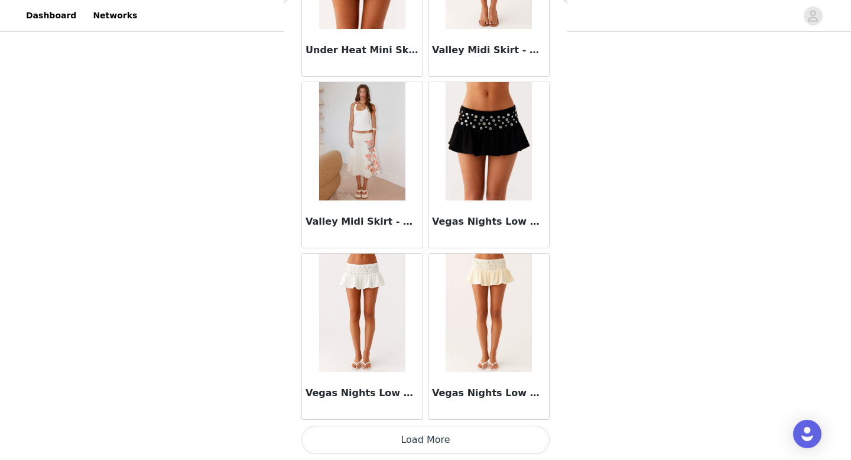
click at [418, 445] on button "Load More" at bounding box center [425, 439] width 248 height 28
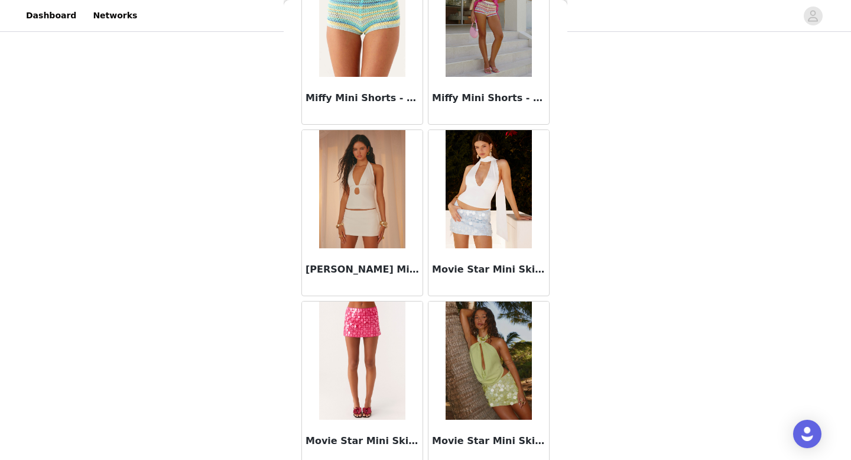
scroll to position [7303, 0]
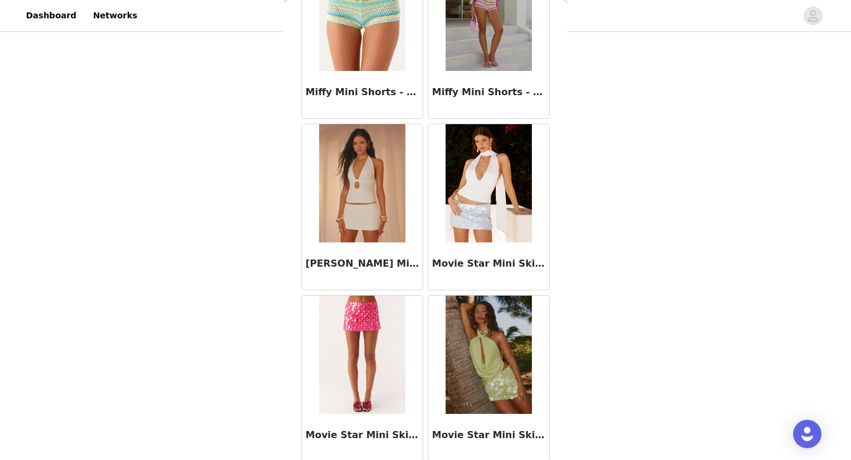
click at [373, 260] on h3 "[PERSON_NAME] Micro Skort - Cream" at bounding box center [361, 263] width 113 height 14
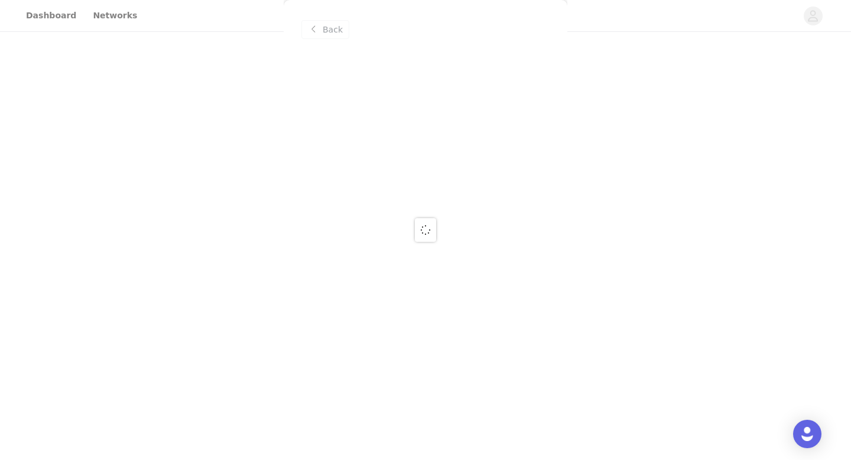
scroll to position [0, 0]
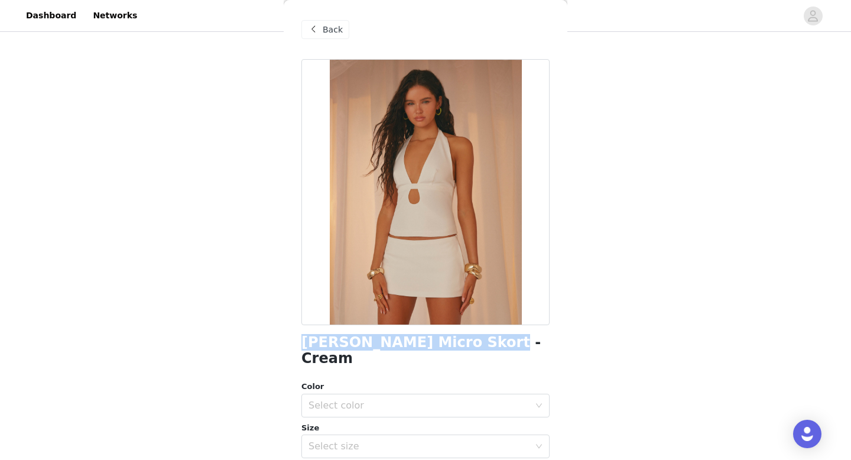
drag, startPoint x: 298, startPoint y: 344, endPoint x: 479, endPoint y: 344, distance: 180.2
click at [479, 344] on div "Back [PERSON_NAME] Micro Skort - Cream Color Select color Size Select size Pepp…" at bounding box center [426, 230] width 284 height 460
copy h1 "[PERSON_NAME] Micro Skort - Cream"
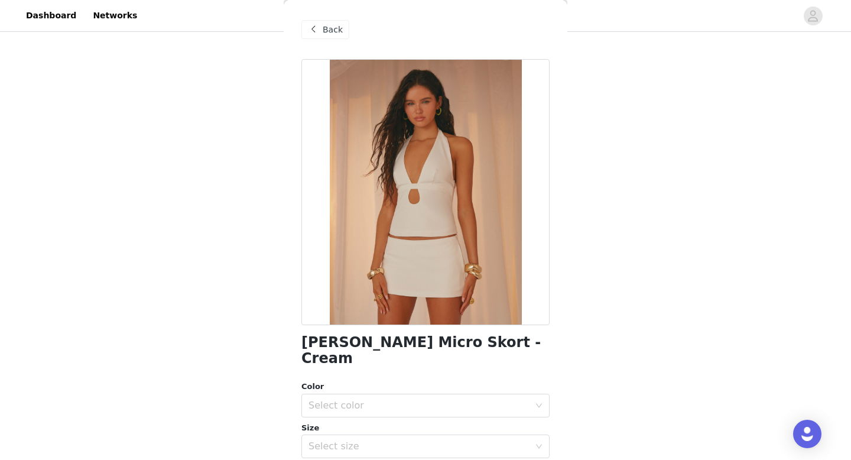
click at [232, 244] on div "STEP 1 OF 5 Select your styles! Please note that the sizes are in AU Sizes 5/6 …" at bounding box center [425, 20] width 851 height 710
click at [330, 28] on span "Back" at bounding box center [333, 30] width 20 height 12
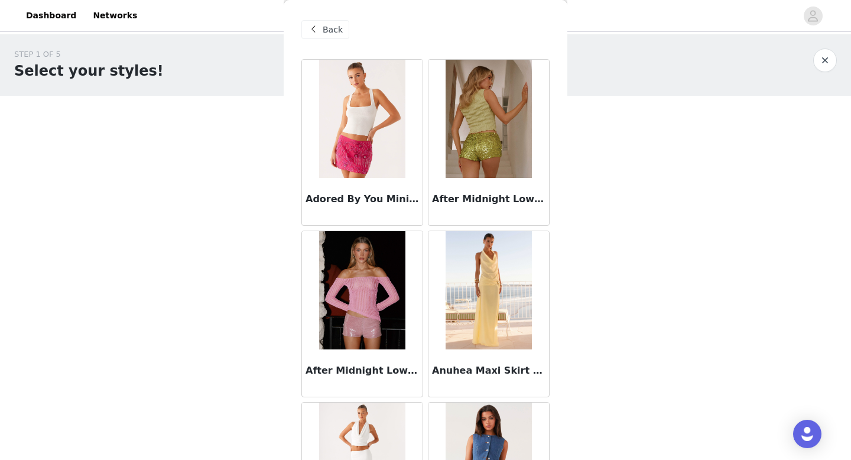
click at [327, 24] on span "Back" at bounding box center [333, 30] width 20 height 12
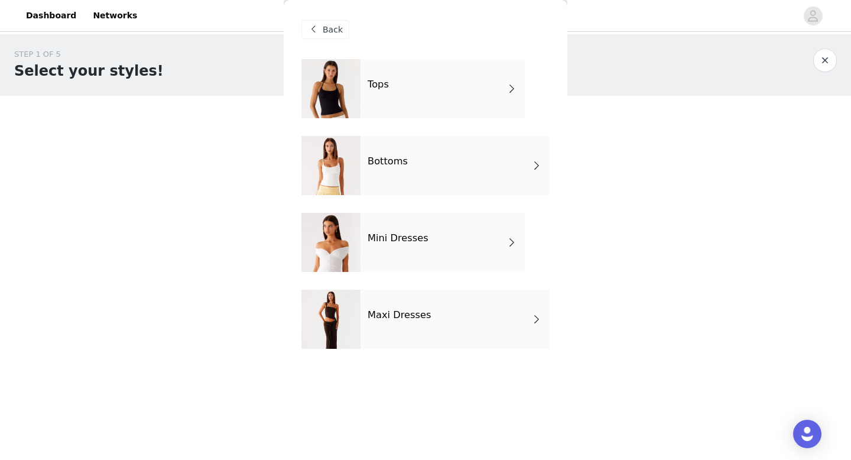
click at [326, 30] on span "Back" at bounding box center [333, 30] width 20 height 12
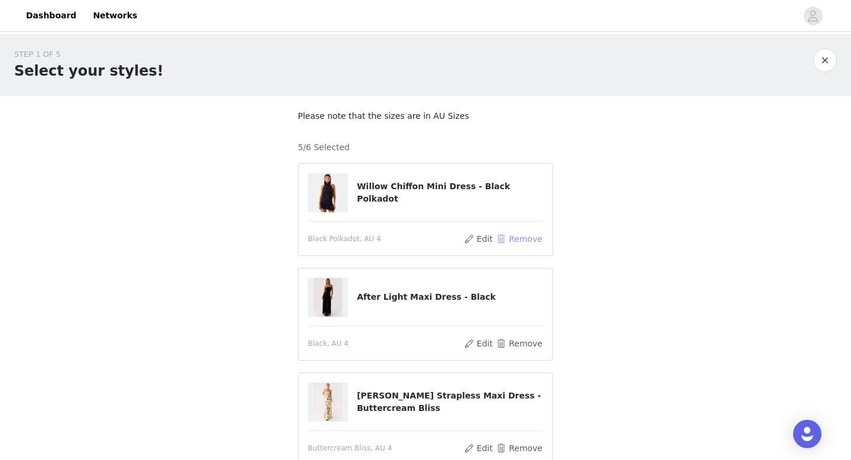
click at [503, 239] on button "Remove" at bounding box center [519, 239] width 47 height 14
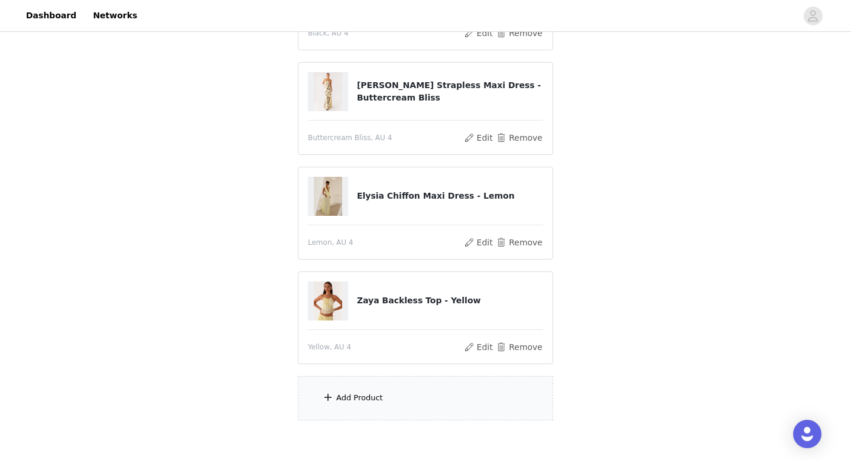
scroll to position [206, 0]
click at [413, 399] on div "Add Product" at bounding box center [425, 397] width 255 height 44
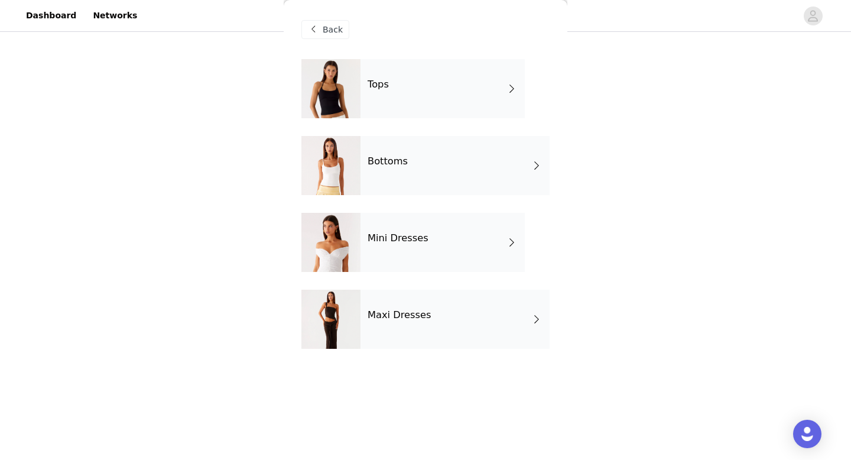
click at [421, 85] on div "Tops" at bounding box center [442, 88] width 164 height 59
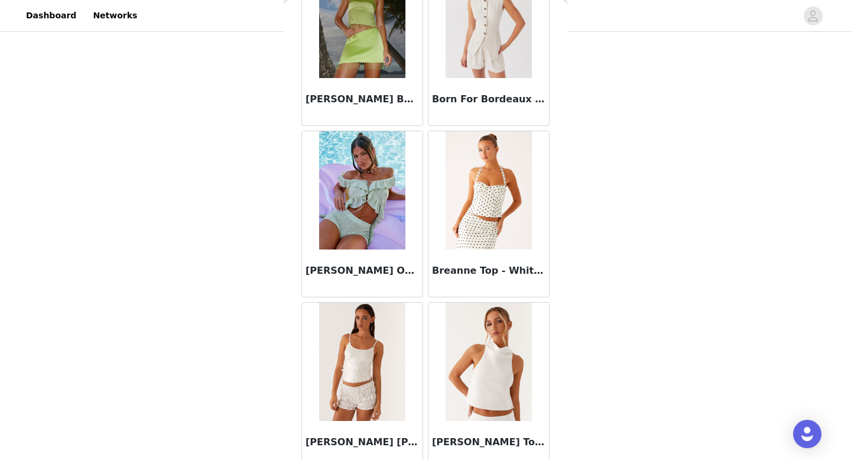
scroll to position [1348, 0]
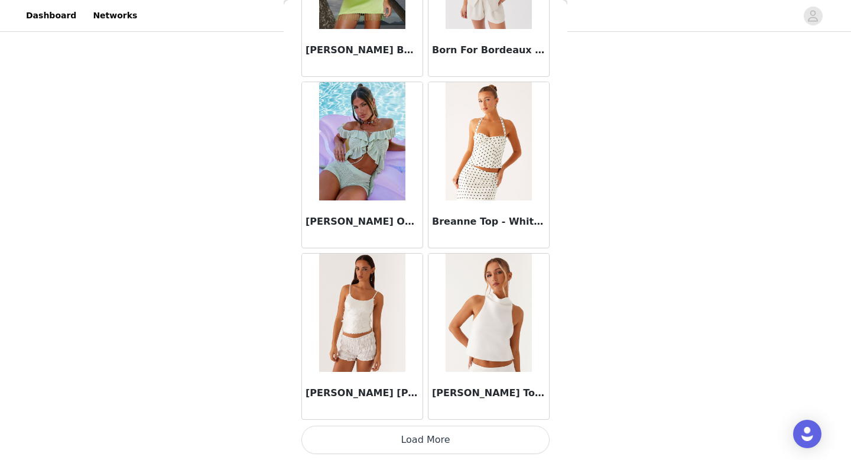
click at [385, 435] on button "Load More" at bounding box center [425, 439] width 248 height 28
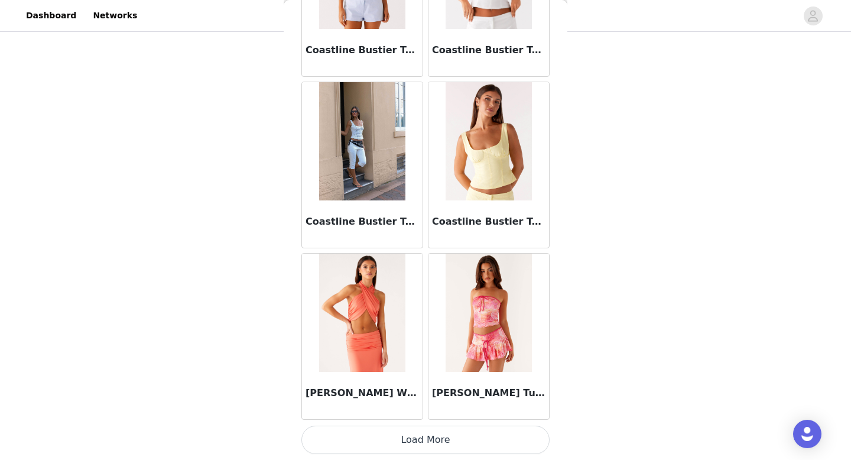
scroll to position [265, 0]
click at [425, 440] on button "Load More" at bounding box center [425, 439] width 248 height 28
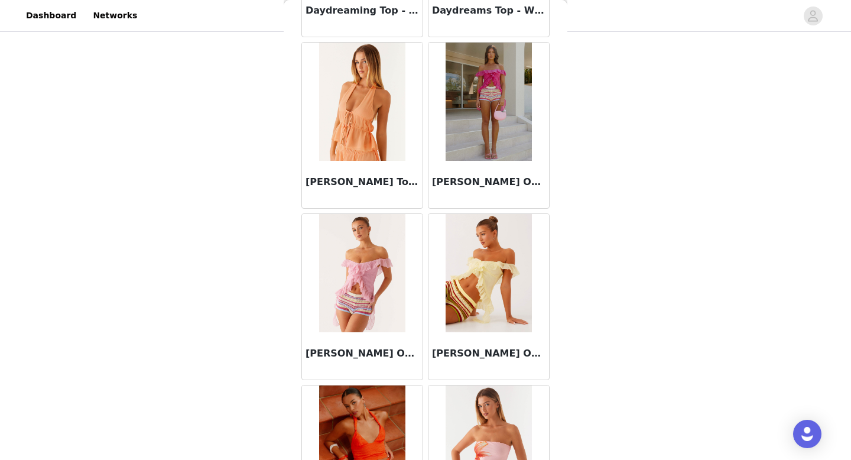
scroll to position [3799, 0]
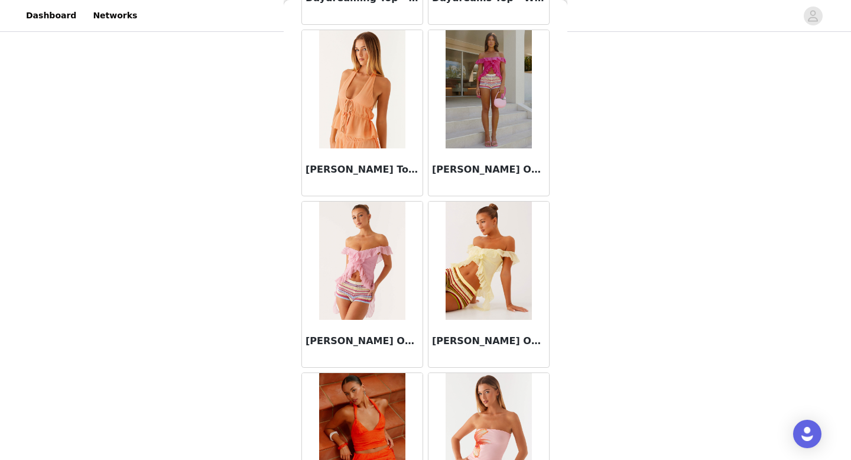
click at [484, 340] on h3 "[PERSON_NAME] Off Shoulder Top - Yellow" at bounding box center [488, 341] width 113 height 14
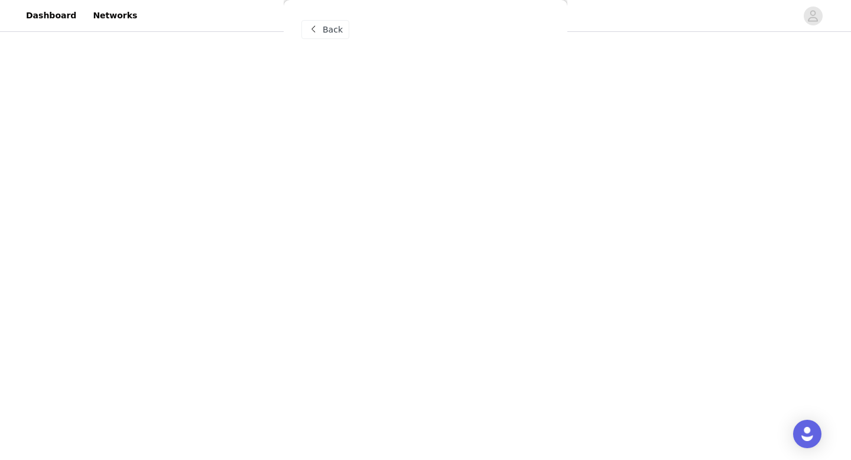
scroll to position [0, 0]
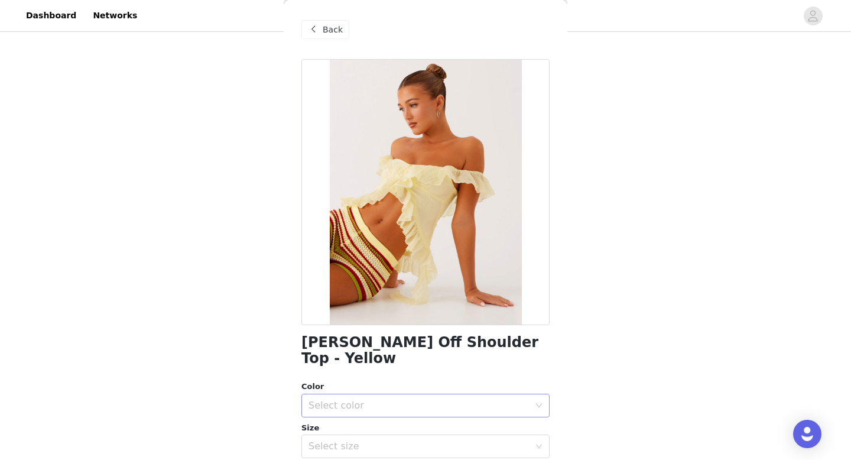
click at [536, 393] on div "Select color" at bounding box center [425, 405] width 248 height 24
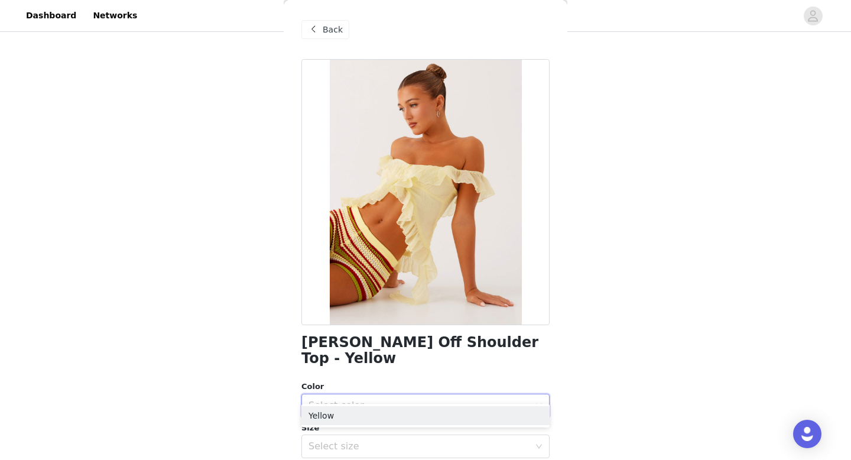
click at [448, 402] on div "Color Select color Size Select size" at bounding box center [425, 418] width 248 height 77
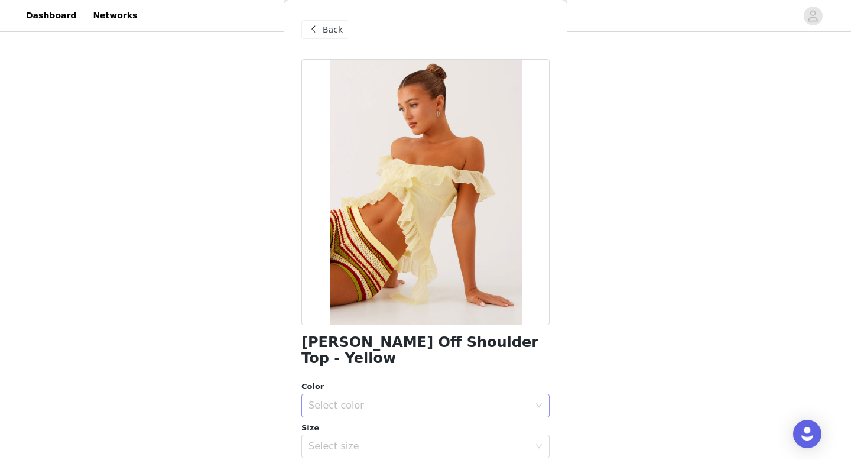
click at [446, 399] on div "Select color" at bounding box center [418, 405] width 221 height 12
click at [434, 411] on li "Yellow" at bounding box center [425, 415] width 248 height 19
click at [434, 440] on div "Select size" at bounding box center [418, 446] width 221 height 12
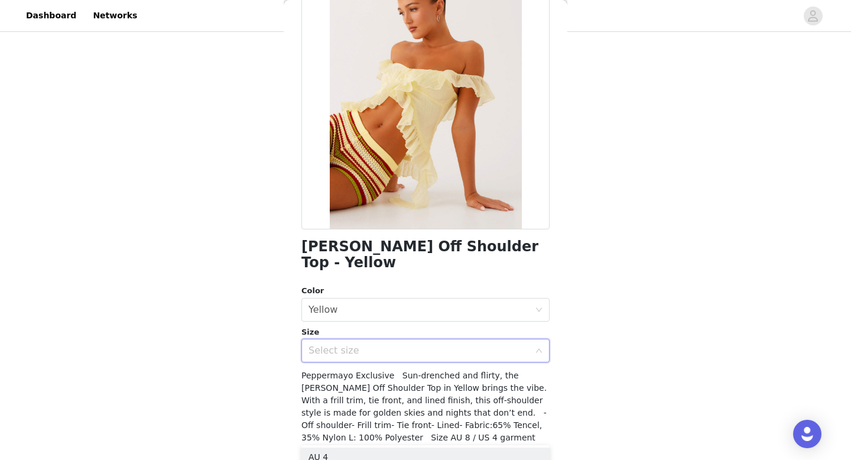
scroll to position [123, 0]
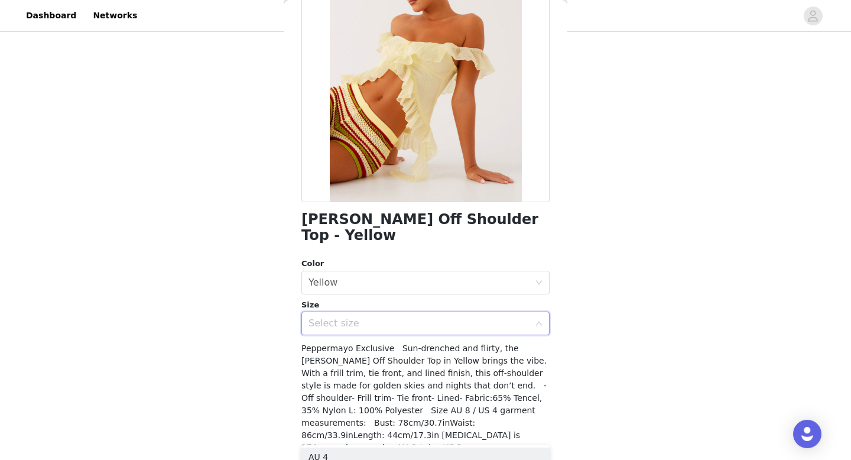
click at [433, 317] on div "Select size" at bounding box center [418, 323] width 221 height 12
click at [415, 317] on div "Select size" at bounding box center [421, 323] width 226 height 22
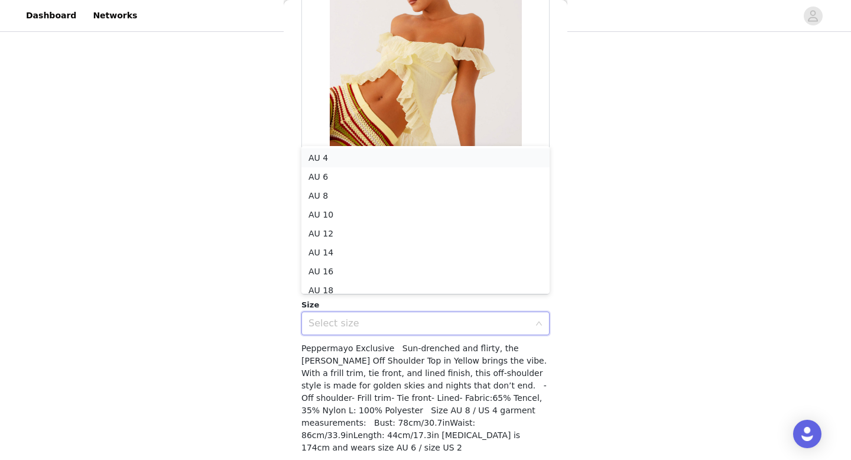
click at [427, 158] on li "AU 4" at bounding box center [425, 157] width 248 height 19
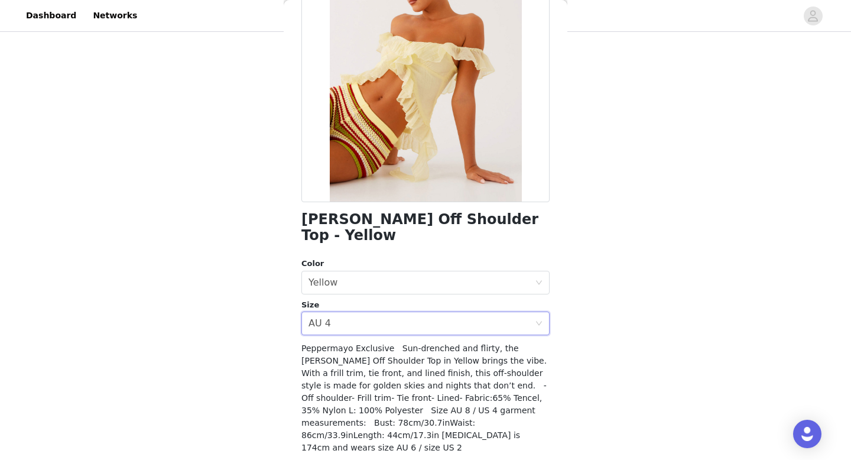
scroll to position [138, 0]
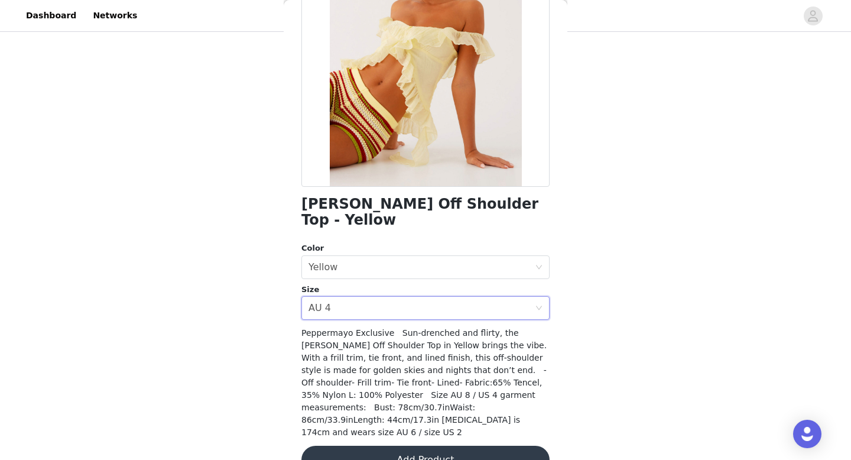
click at [451, 445] on button "Add Product" at bounding box center [425, 459] width 248 height 28
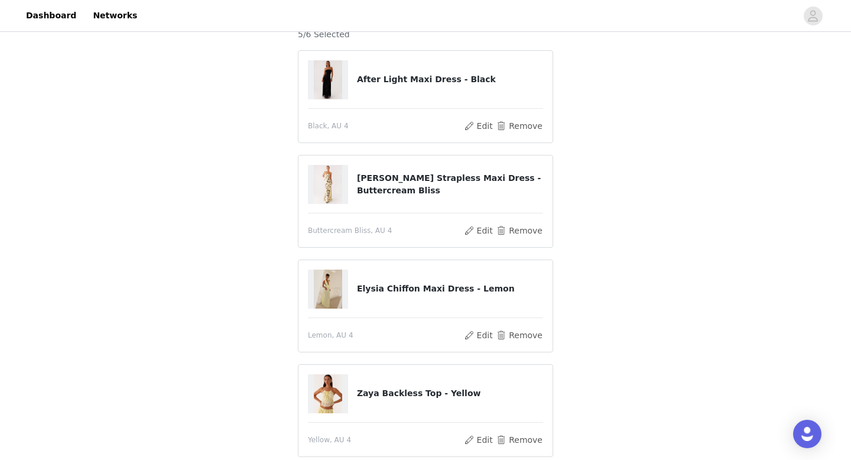
scroll to position [128, 0]
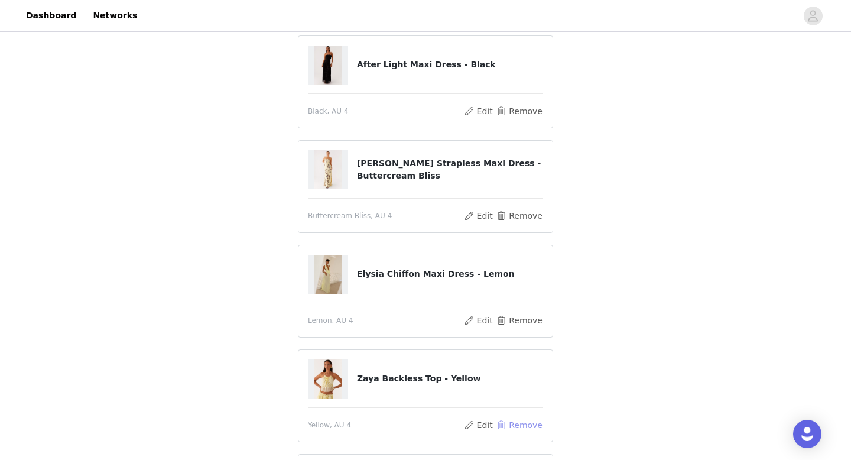
click at [505, 424] on button "Remove" at bounding box center [519, 425] width 47 height 14
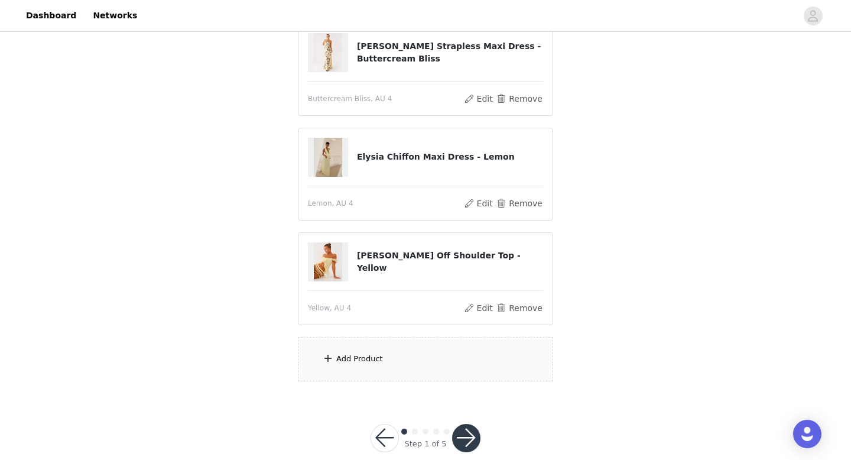
scroll to position [265, 0]
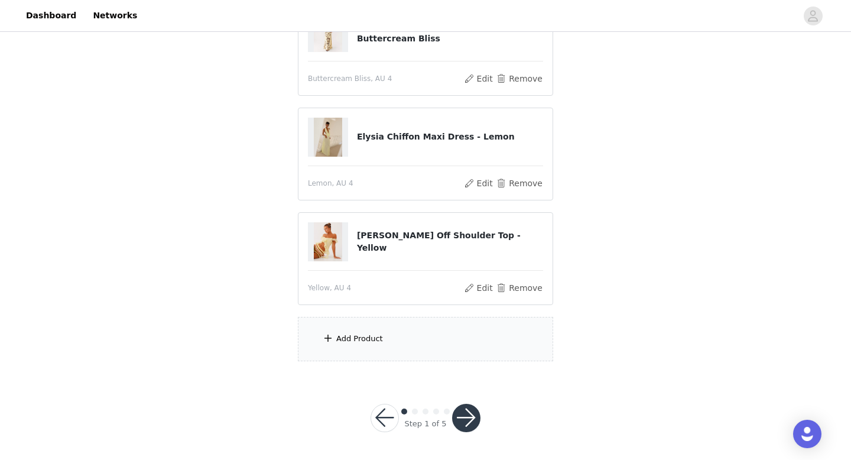
click at [472, 322] on div "Add Product" at bounding box center [425, 339] width 255 height 44
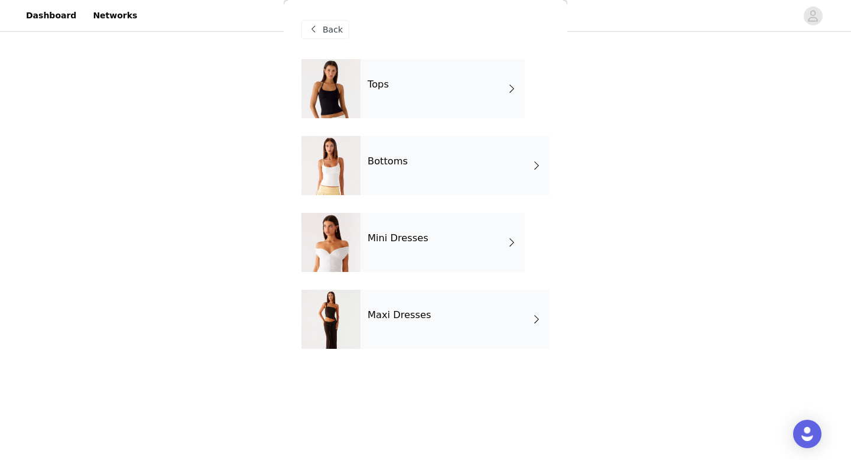
click at [342, 32] on div "Back" at bounding box center [325, 29] width 48 height 19
click at [331, 22] on div "Back" at bounding box center [325, 29] width 48 height 19
click at [317, 30] on span at bounding box center [313, 29] width 14 height 14
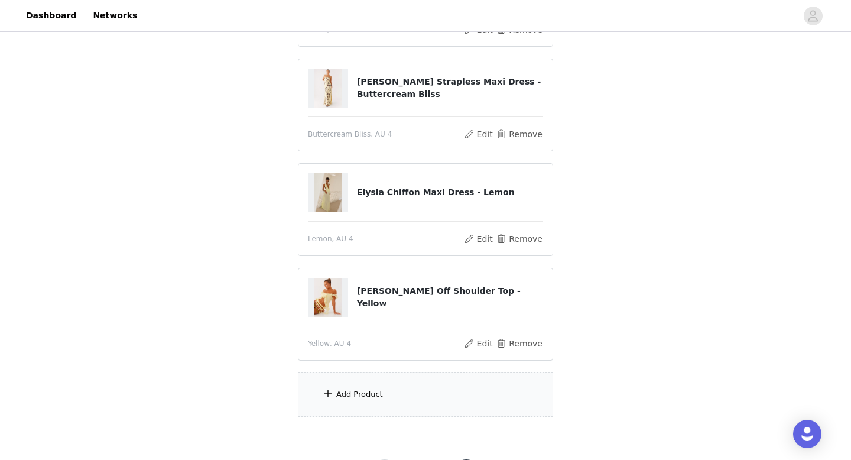
scroll to position [216, 0]
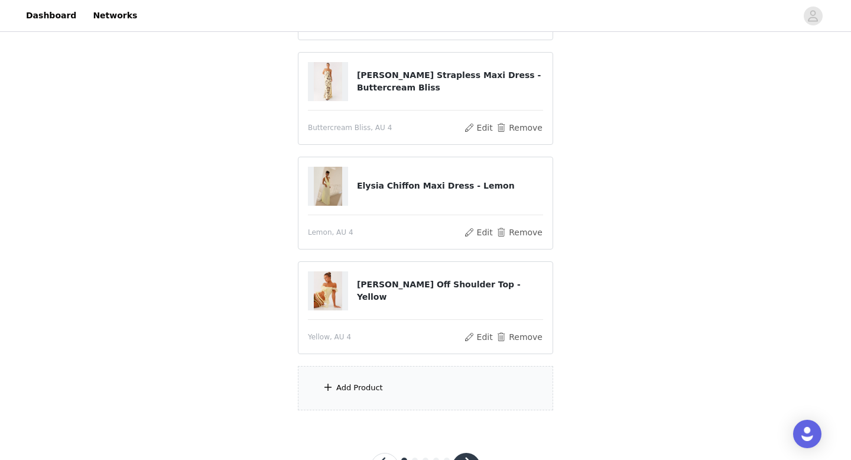
click at [378, 399] on div "Add Product" at bounding box center [425, 388] width 255 height 44
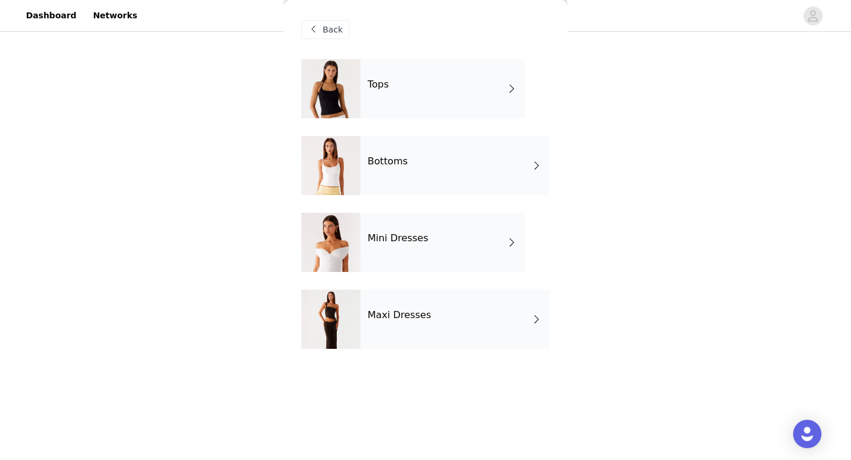
click at [408, 339] on div "Maxi Dresses" at bounding box center [454, 318] width 189 height 59
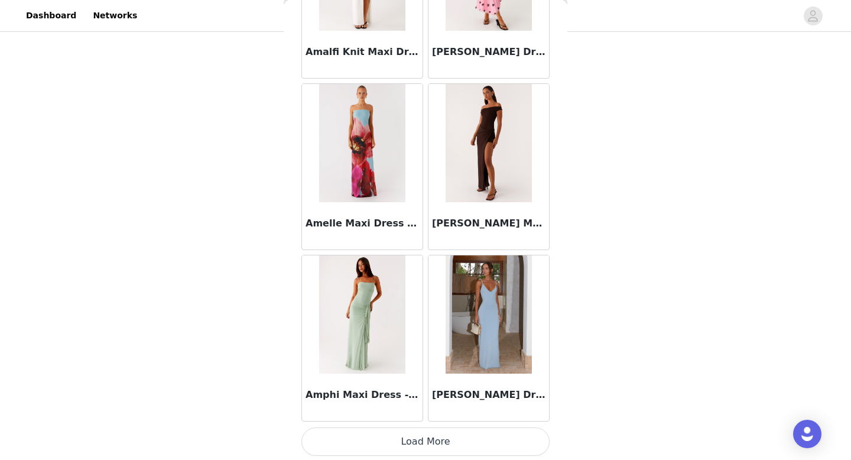
scroll to position [1348, 0]
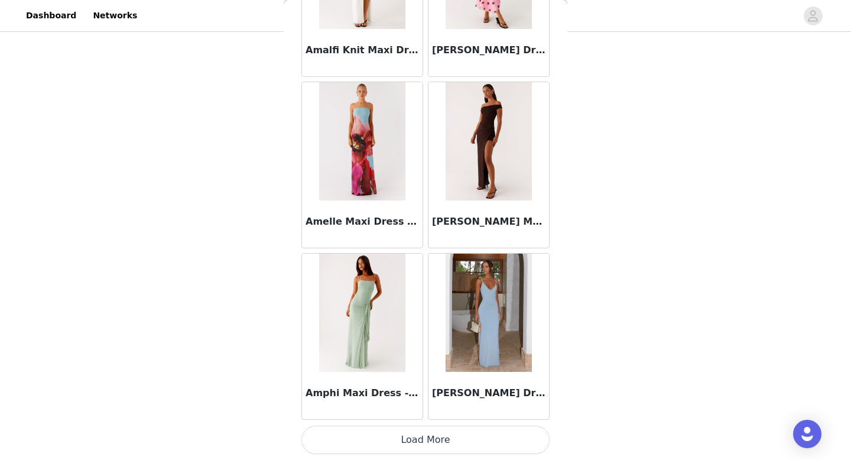
click at [391, 448] on button "Load More" at bounding box center [425, 439] width 248 height 28
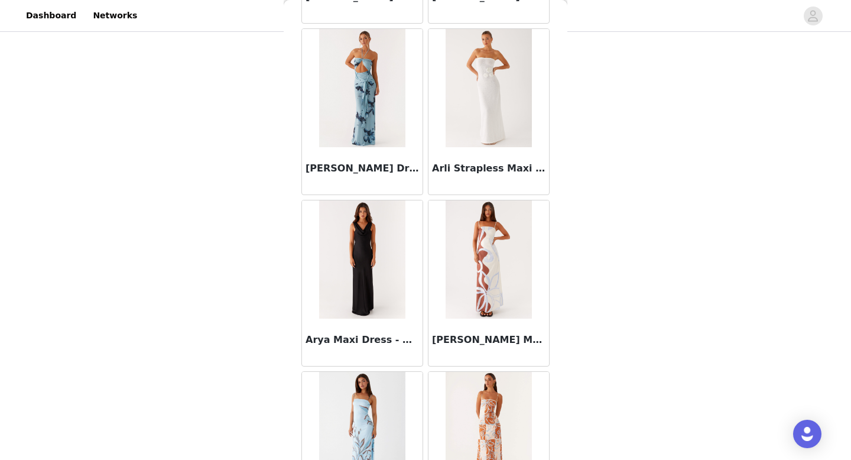
scroll to position [3062, 0]
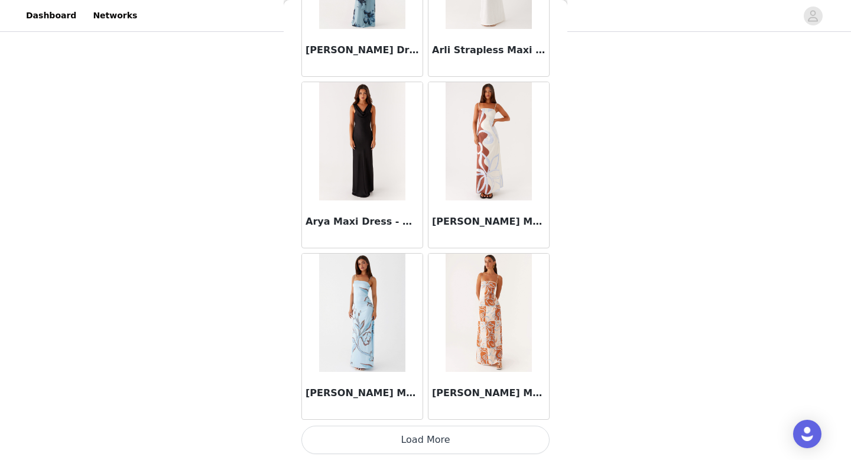
click at [406, 434] on button "Load More" at bounding box center [425, 439] width 248 height 28
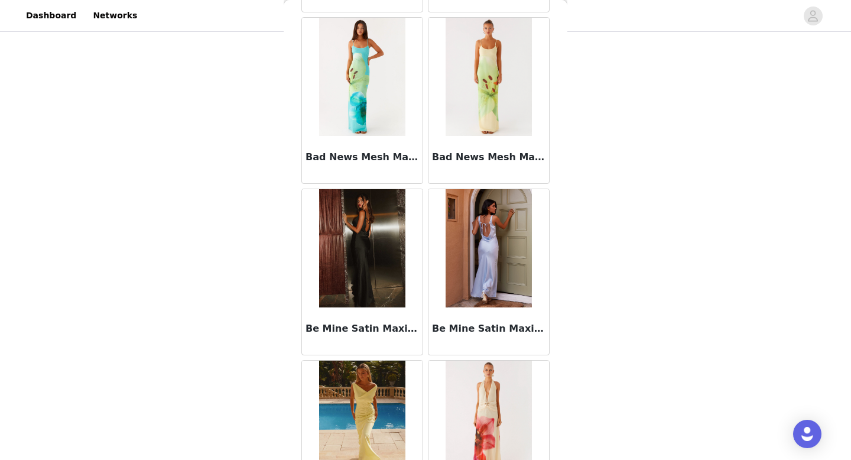
scroll to position [4775, 0]
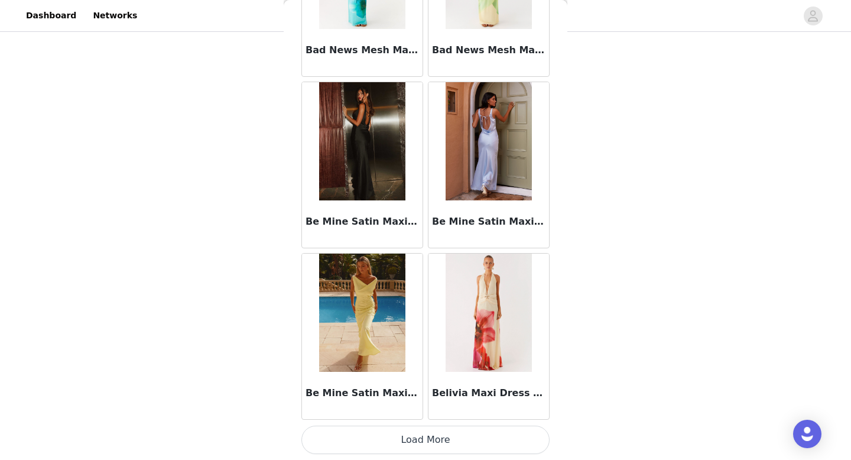
click at [430, 427] on button "Load More" at bounding box center [425, 439] width 248 height 28
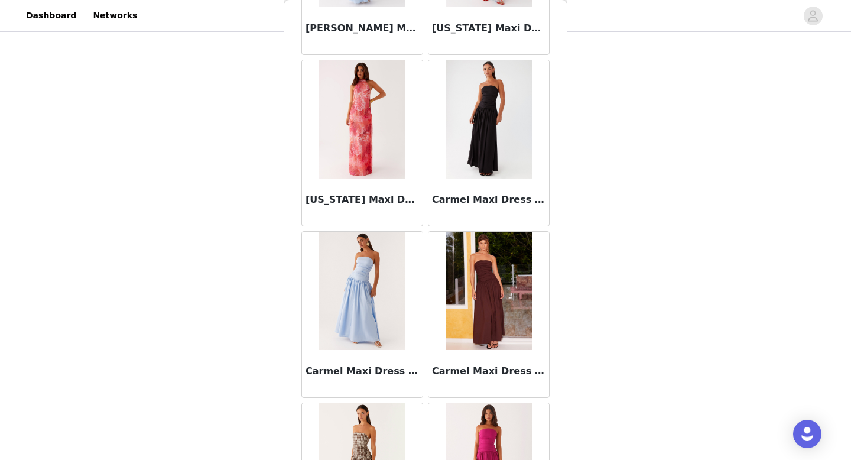
scroll to position [6488, 0]
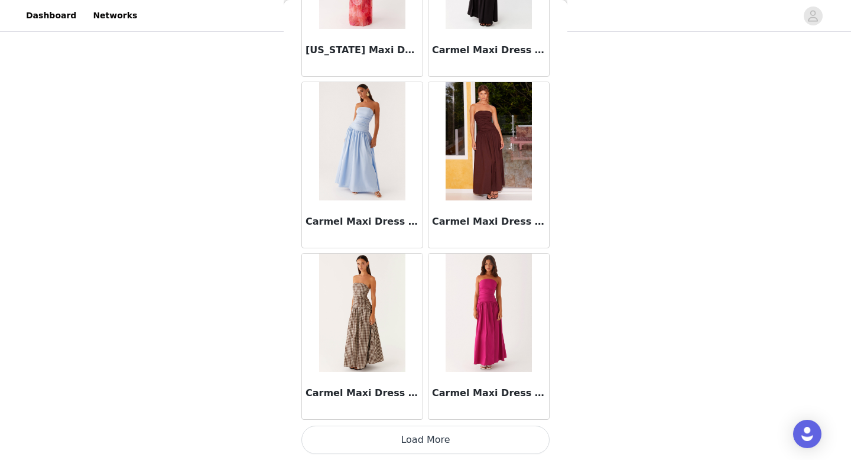
click at [370, 438] on button "Load More" at bounding box center [425, 439] width 248 height 28
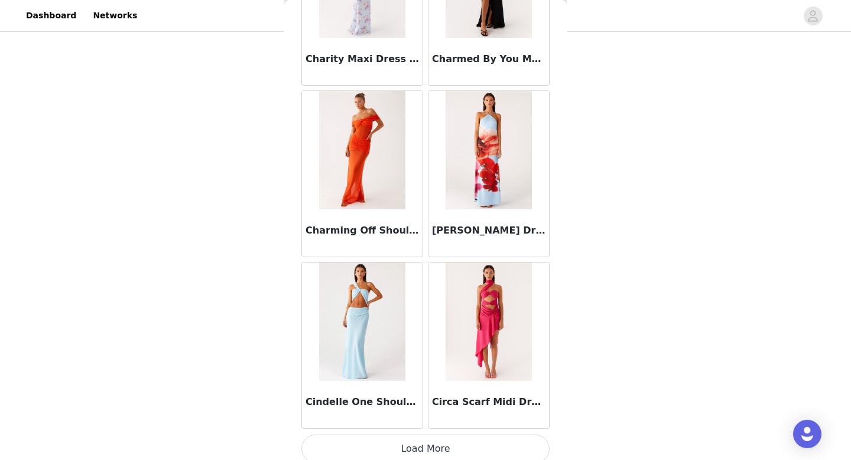
scroll to position [8202, 0]
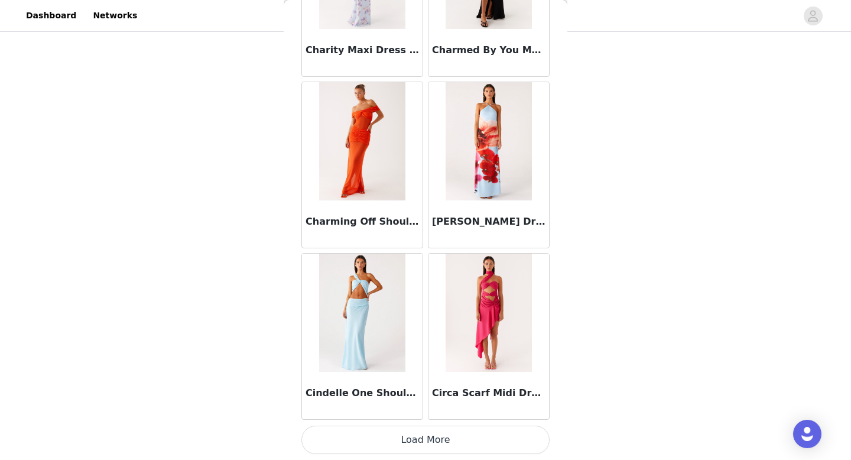
click at [417, 441] on button "Load More" at bounding box center [425, 439] width 248 height 28
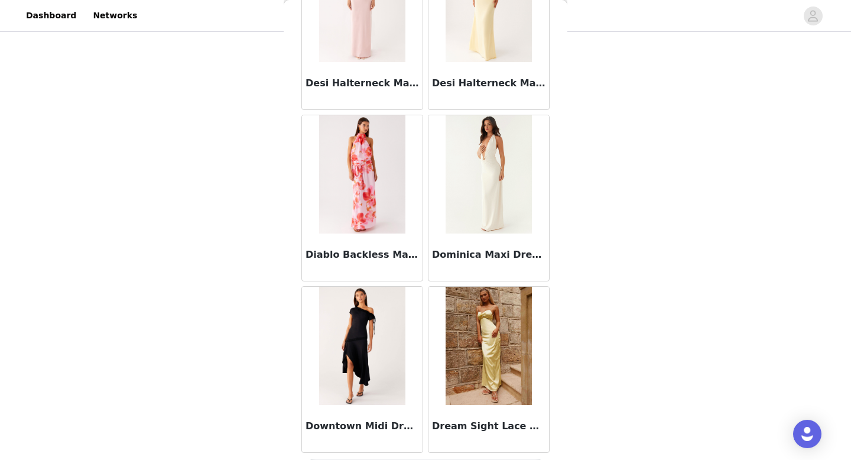
scroll to position [9915, 0]
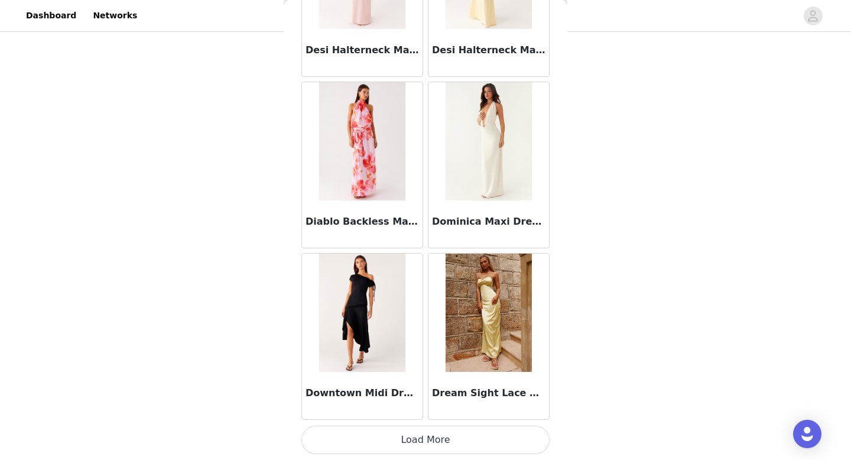
click at [412, 442] on button "Load More" at bounding box center [425, 439] width 248 height 28
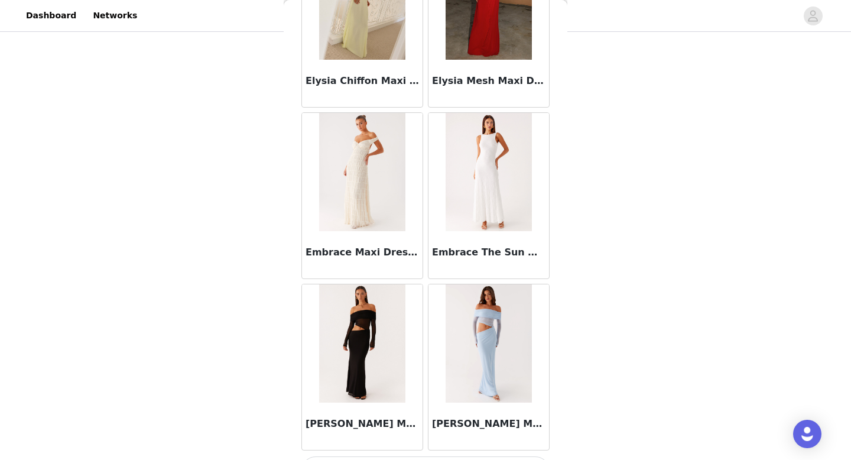
scroll to position [11628, 0]
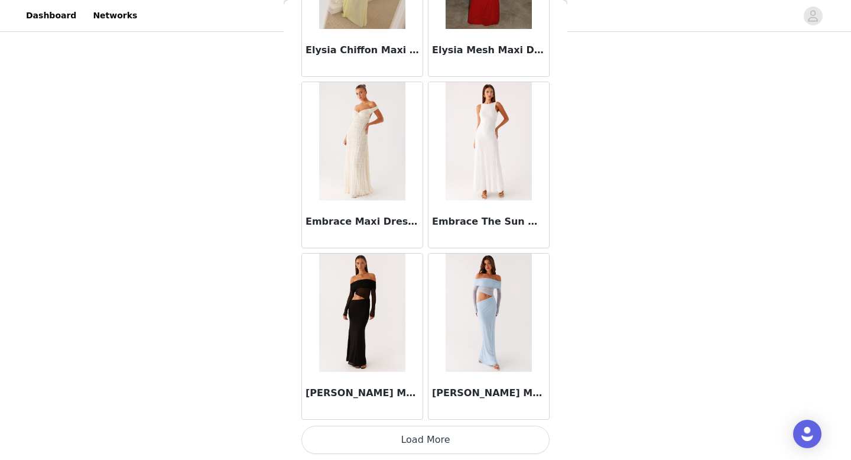
click at [423, 432] on button "Load More" at bounding box center [425, 439] width 248 height 28
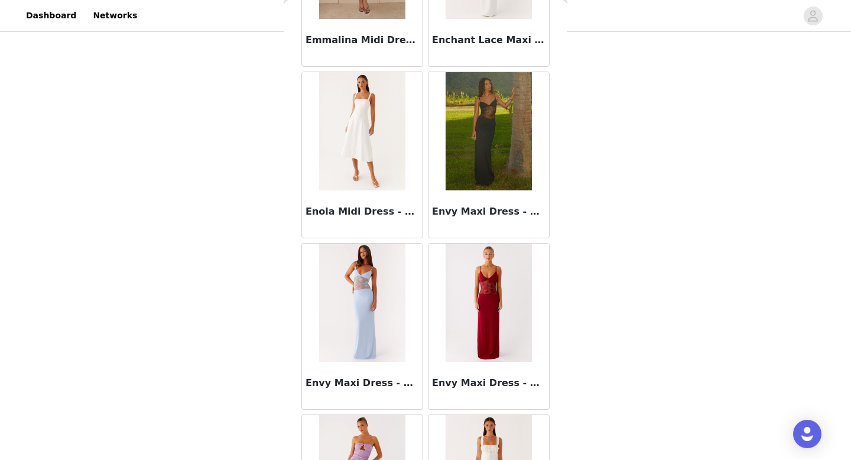
scroll to position [12333, 0]
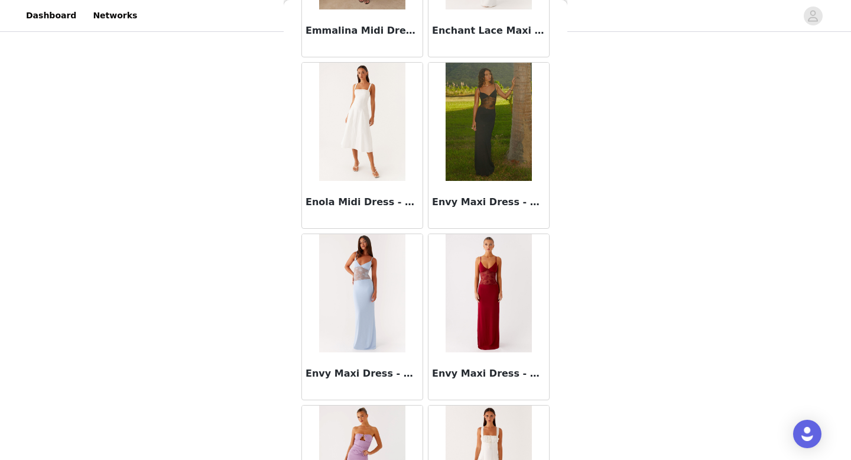
click at [379, 370] on h3 "Envy Maxi Dress - Blue" at bounding box center [361, 373] width 113 height 14
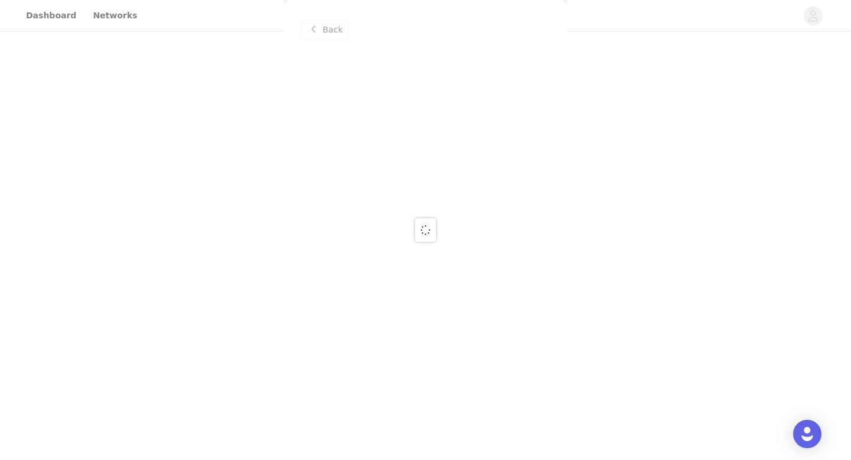
scroll to position [0, 0]
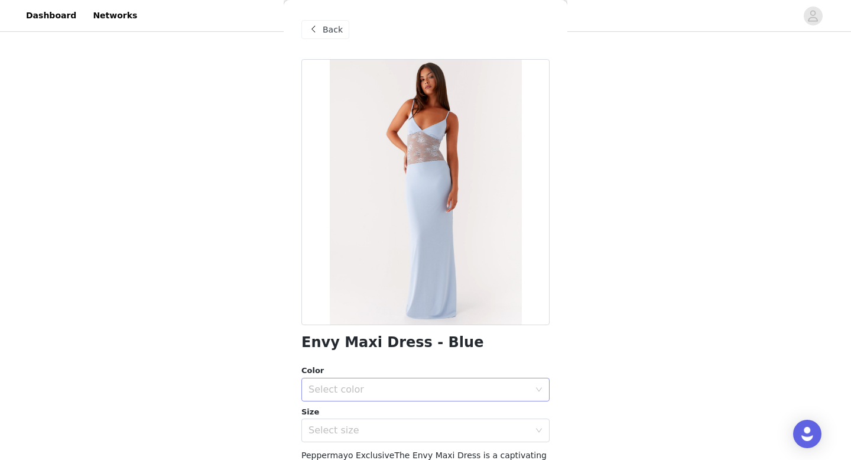
click at [386, 389] on div "Select color" at bounding box center [418, 389] width 221 height 12
click at [380, 409] on li "Blue" at bounding box center [425, 415] width 248 height 19
click at [380, 423] on div "Select size" at bounding box center [421, 430] width 226 height 22
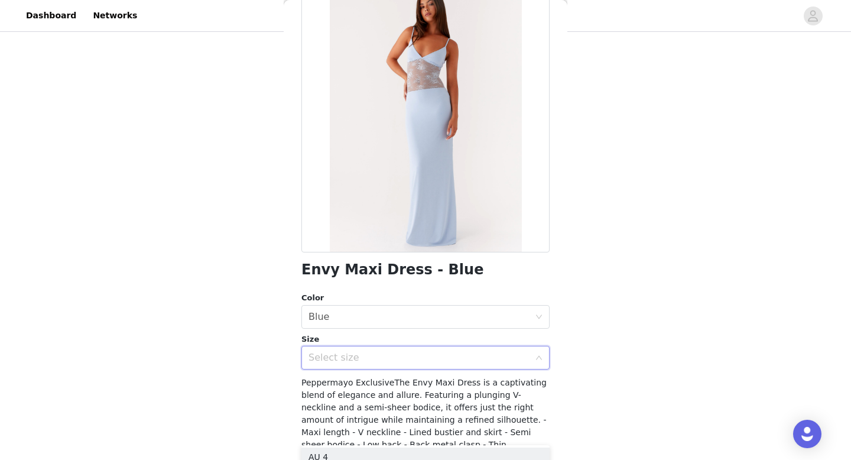
scroll to position [96, 0]
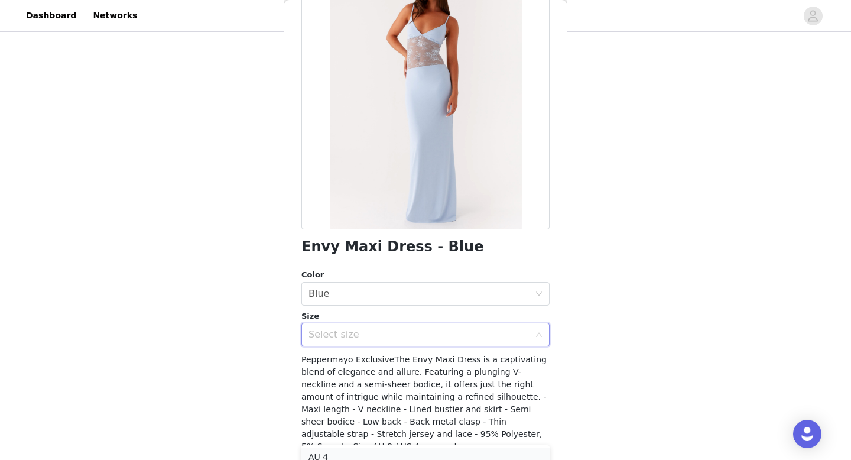
click at [334, 453] on li "AU 4" at bounding box center [425, 456] width 248 height 19
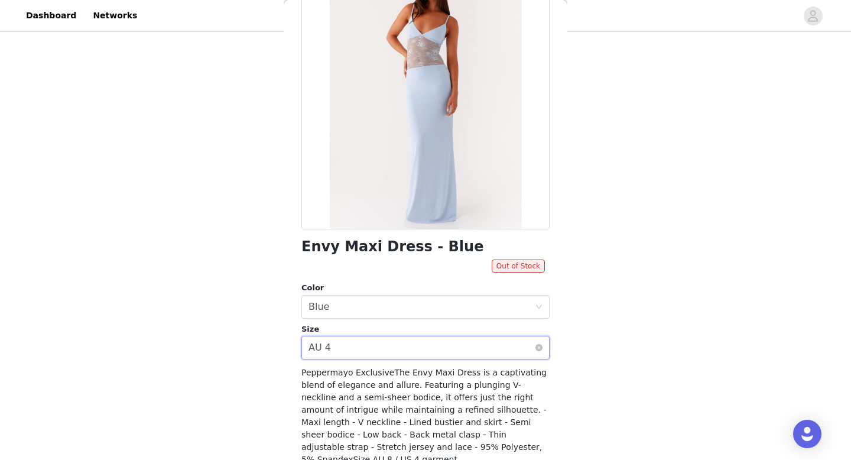
click at [401, 347] on div "Select size AU 4" at bounding box center [421, 347] width 226 height 22
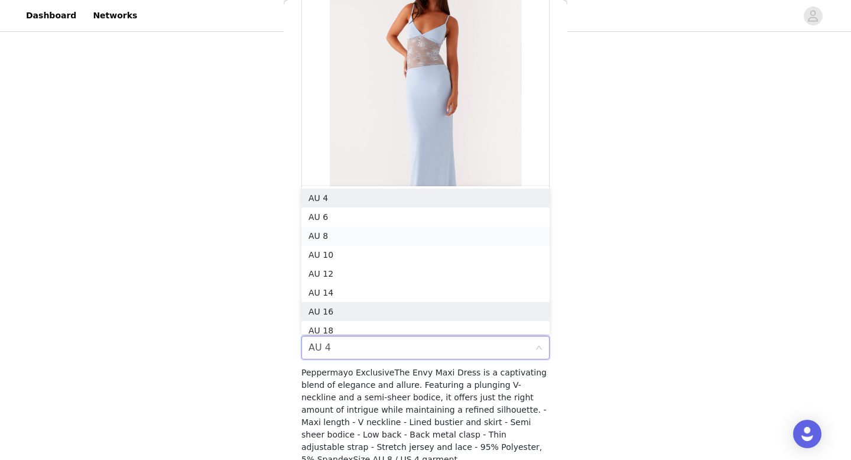
scroll to position [6, 0]
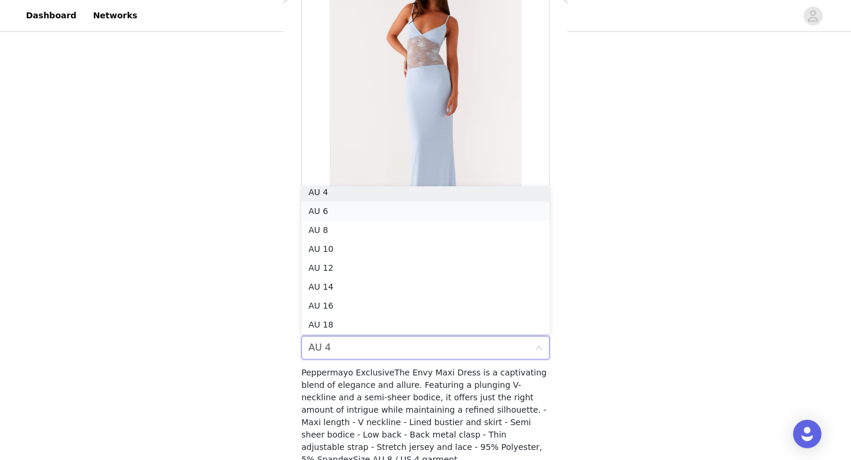
click at [392, 210] on li "AU 6" at bounding box center [425, 210] width 248 height 19
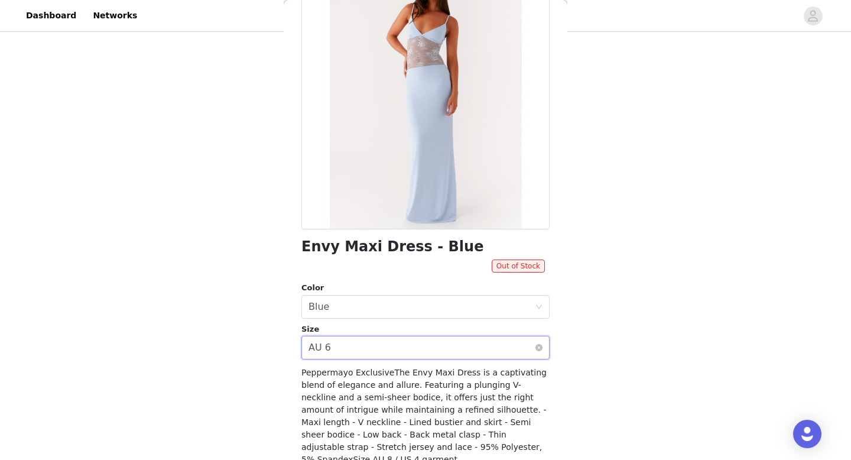
click at [396, 342] on div "Select size AU 6" at bounding box center [421, 347] width 226 height 22
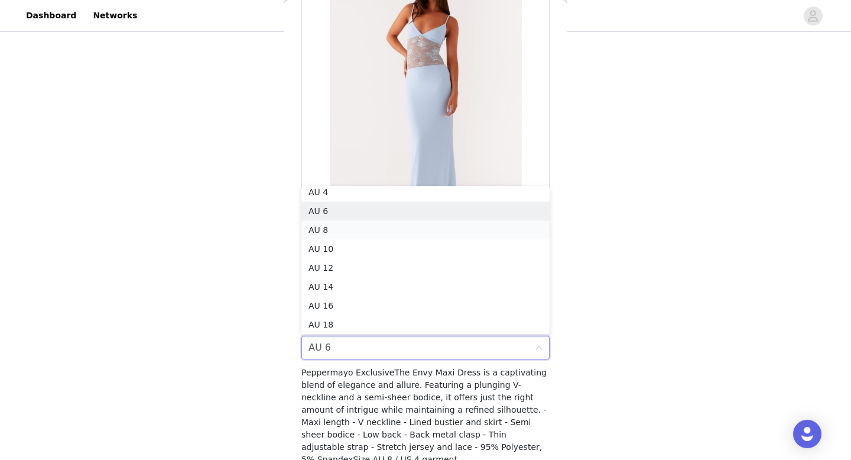
click at [379, 224] on li "AU 8" at bounding box center [425, 229] width 248 height 19
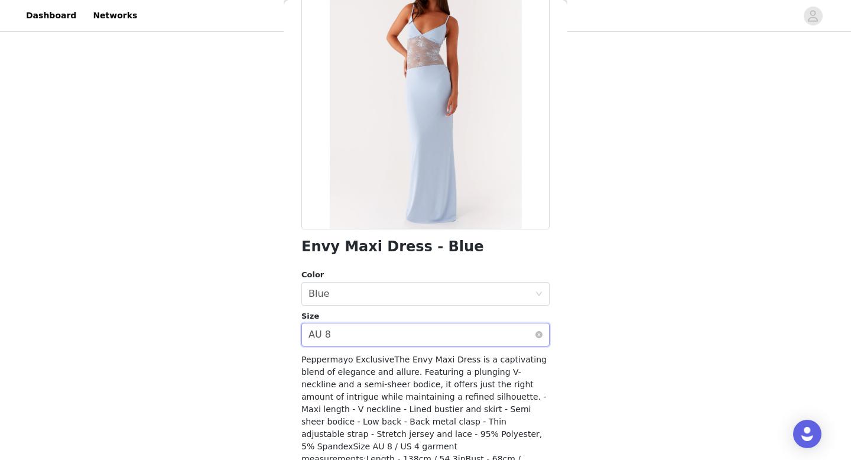
click at [395, 335] on div "Select size AU 8" at bounding box center [421, 334] width 226 height 22
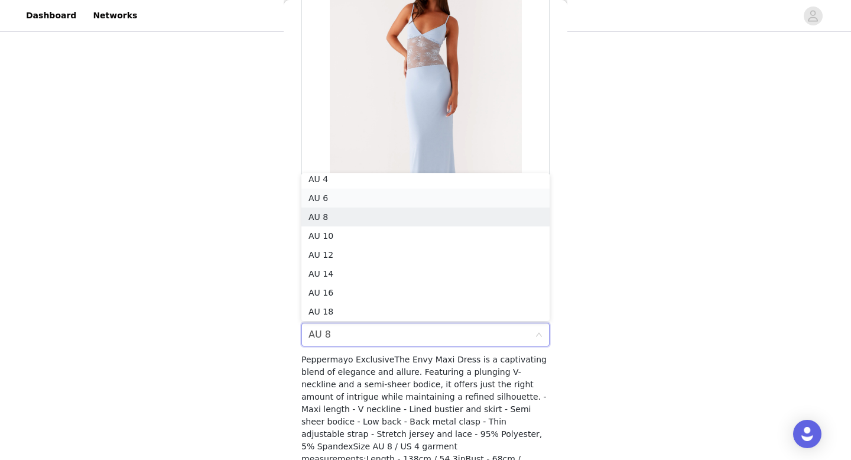
click at [399, 193] on li "AU 6" at bounding box center [425, 197] width 248 height 19
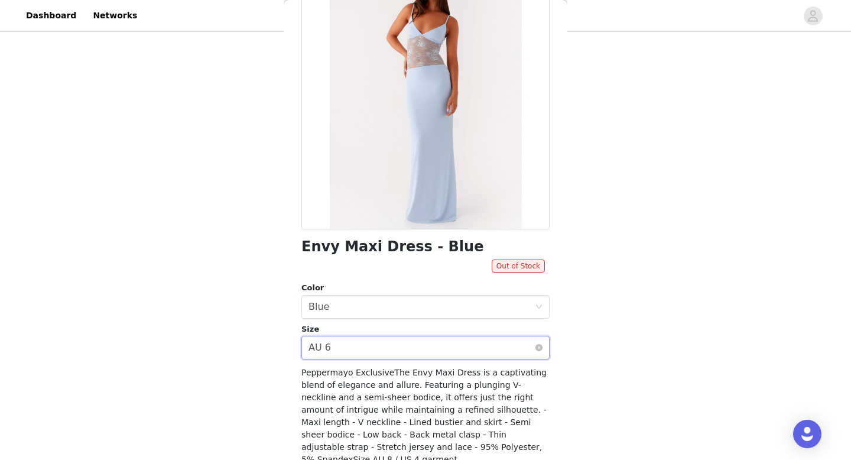
click at [384, 344] on div "Select size AU 6" at bounding box center [421, 347] width 226 height 22
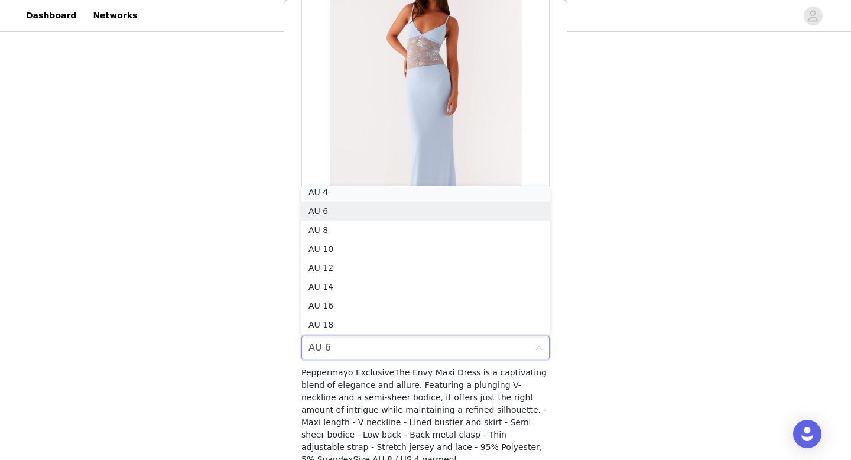
scroll to position [2, 0]
click at [388, 193] on li "AU 4" at bounding box center [425, 195] width 248 height 19
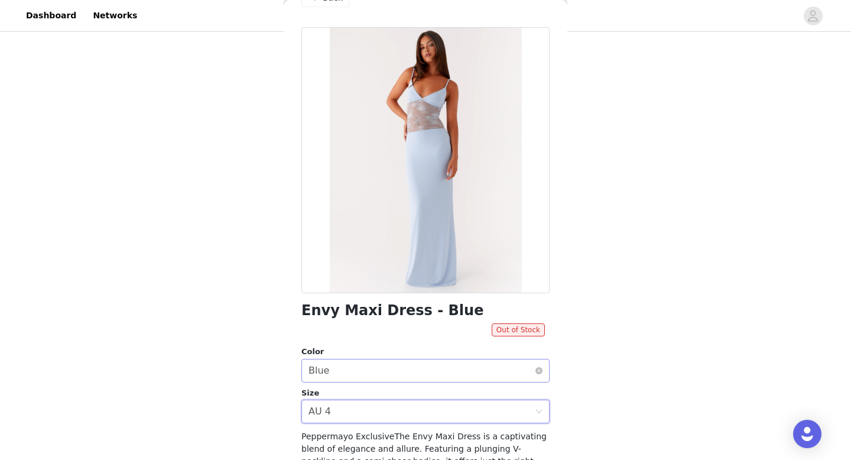
scroll to position [0, 0]
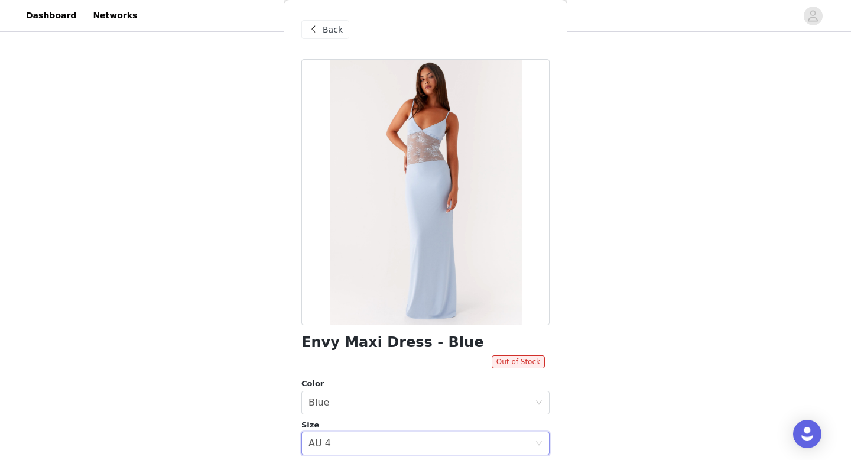
click at [320, 38] on div "Back" at bounding box center [325, 29] width 48 height 19
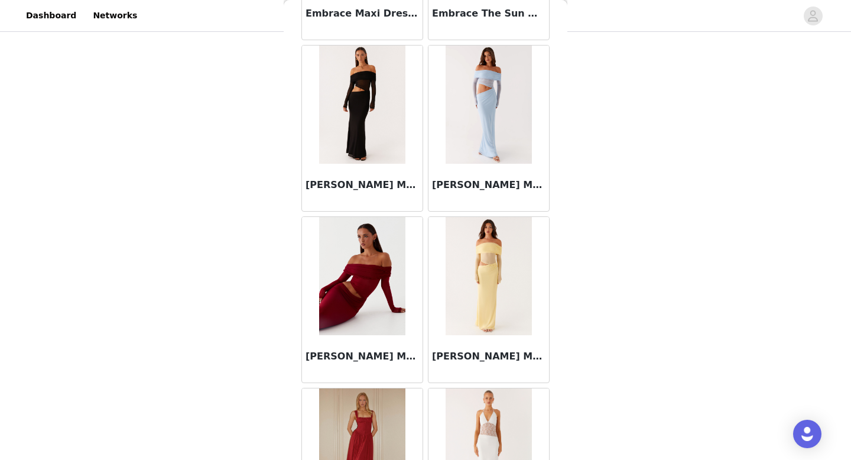
scroll to position [11833, 0]
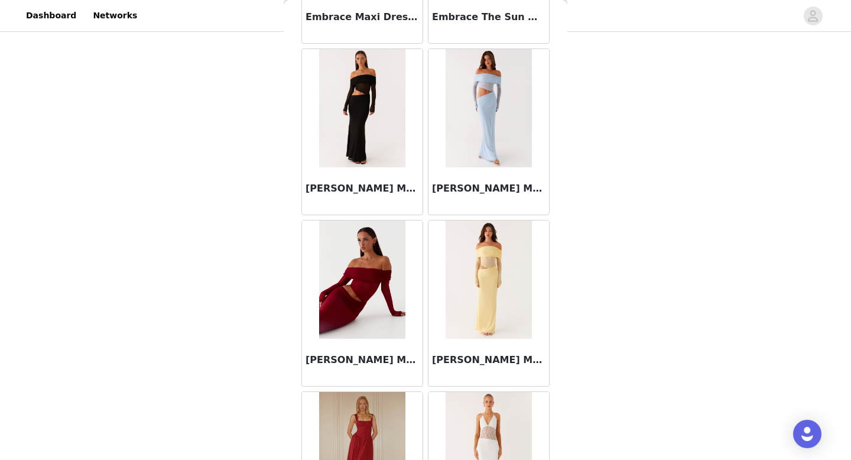
click at [480, 190] on h3 "[PERSON_NAME] Maxi Dress - Blue" at bounding box center [488, 188] width 113 height 14
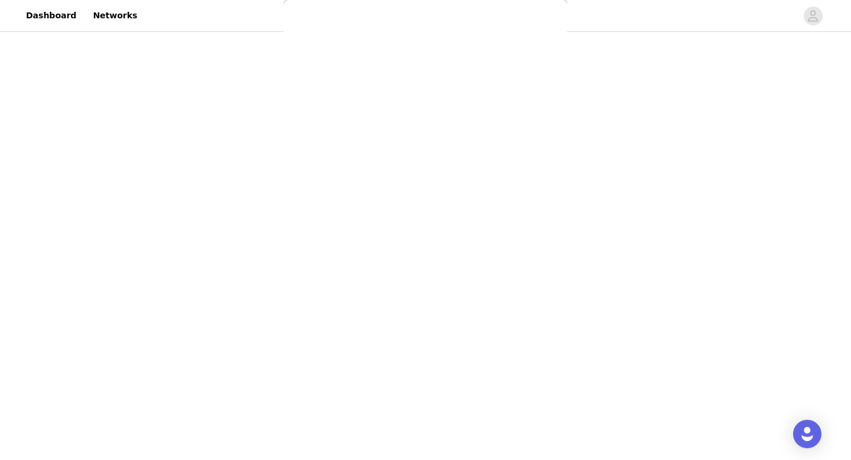
scroll to position [0, 0]
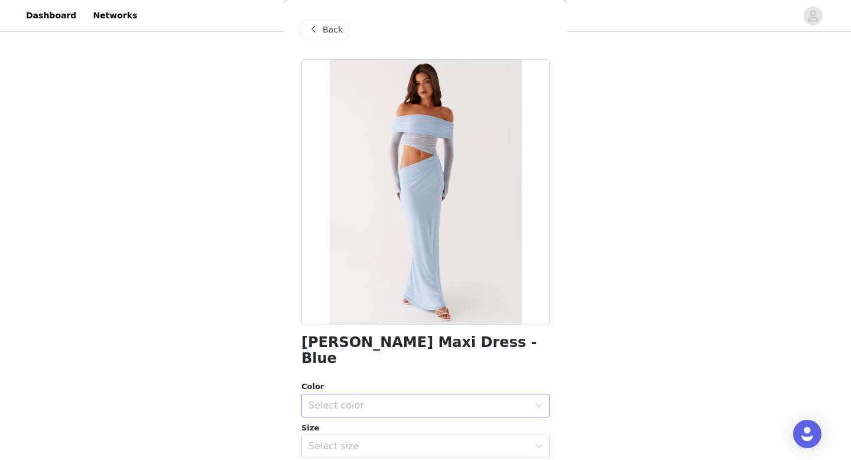
click at [405, 399] on div "Select color" at bounding box center [418, 405] width 221 height 12
click at [403, 418] on li "Blue" at bounding box center [425, 415] width 248 height 19
click at [401, 440] on div "Select size" at bounding box center [418, 446] width 221 height 12
click at [398, 454] on li "AU 4" at bounding box center [425, 456] width 248 height 19
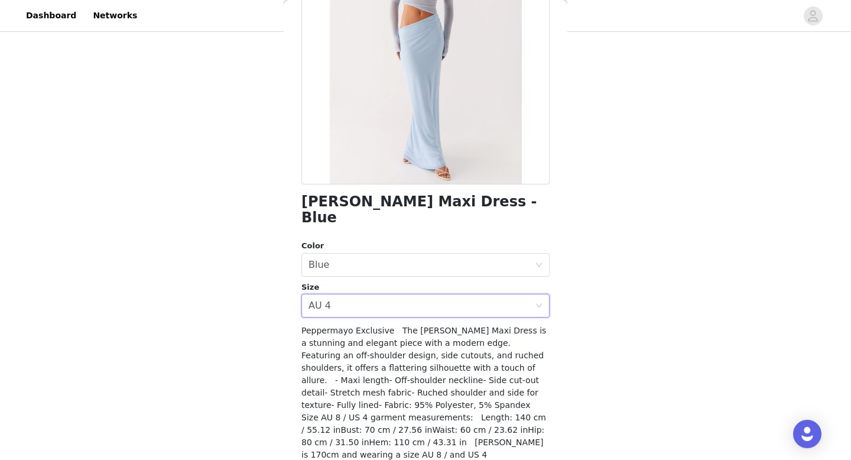
scroll to position [163, 0]
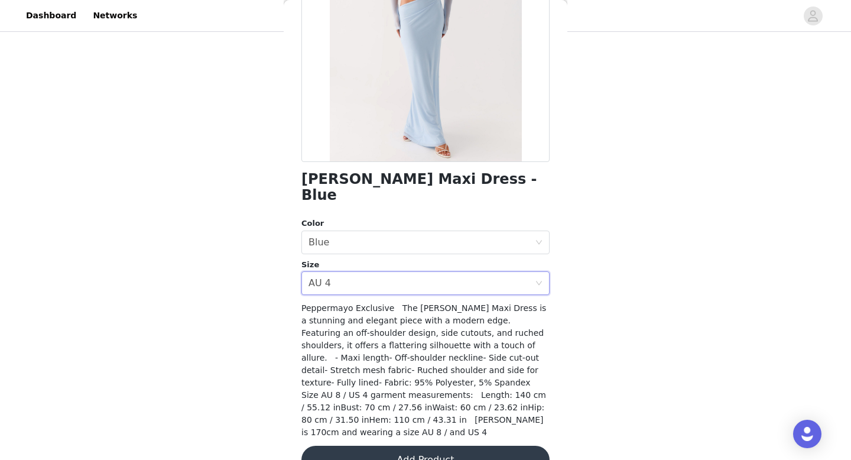
click at [412, 445] on button "Add Product" at bounding box center [425, 459] width 248 height 28
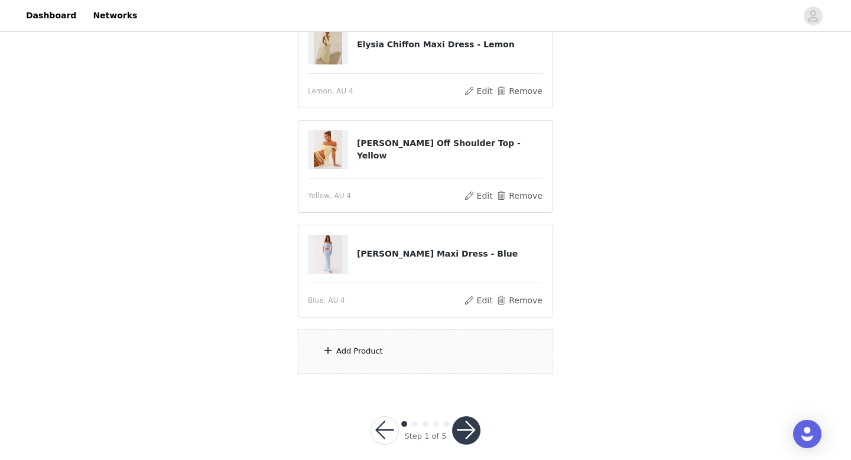
scroll to position [369, 0]
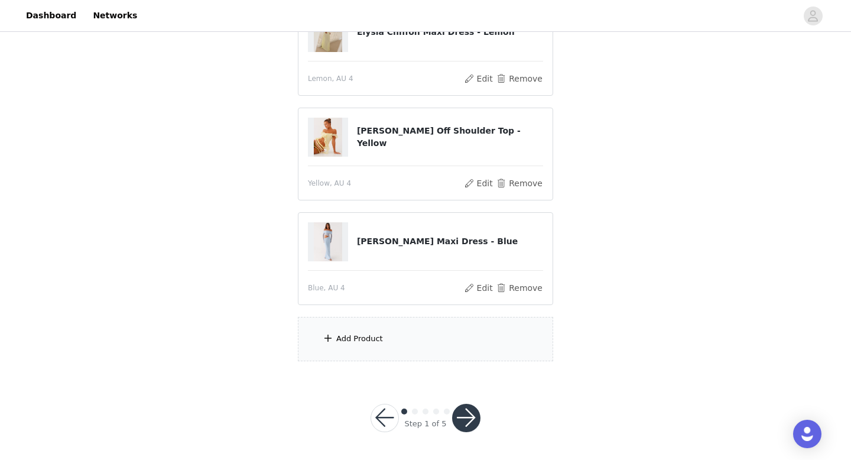
click at [403, 333] on div "Add Product" at bounding box center [425, 339] width 255 height 44
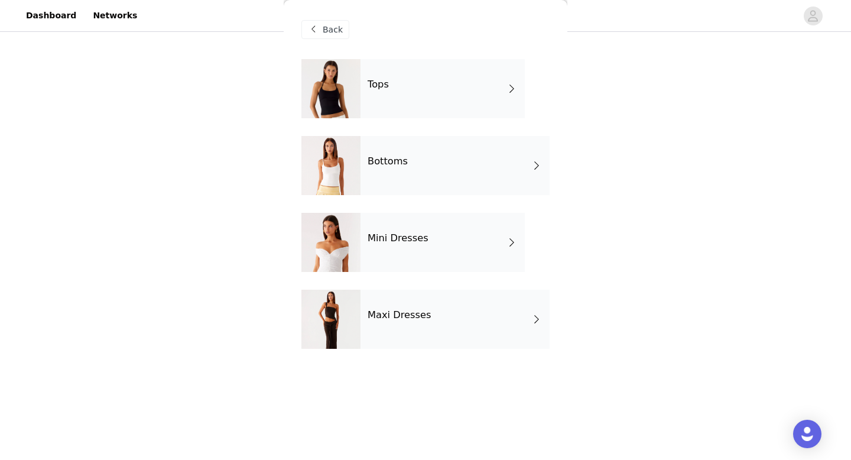
click at [414, 314] on h4 "Maxi Dresses" at bounding box center [399, 315] width 64 height 11
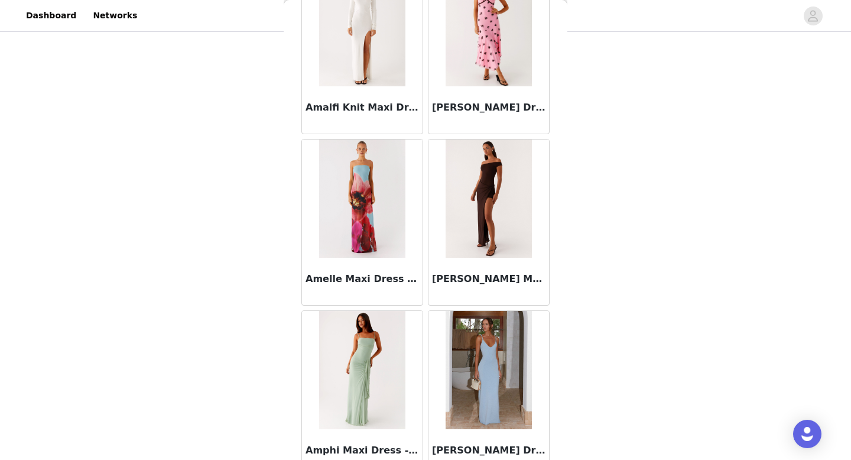
scroll to position [1348, 0]
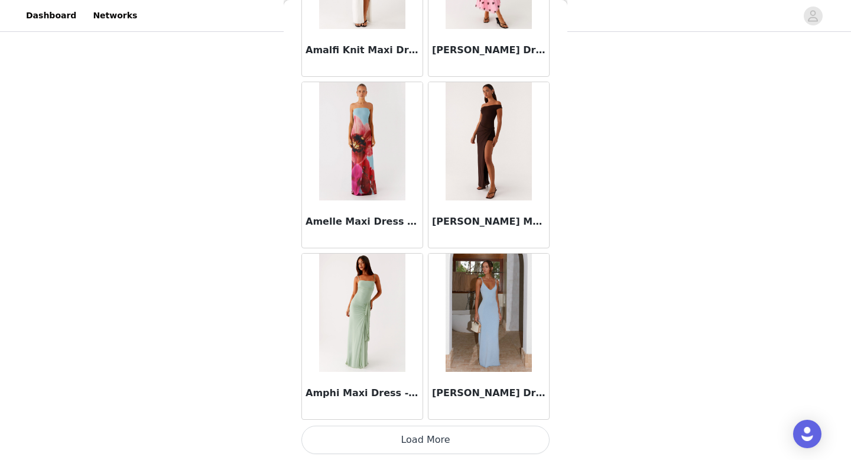
click at [404, 449] on button "Load More" at bounding box center [425, 439] width 248 height 28
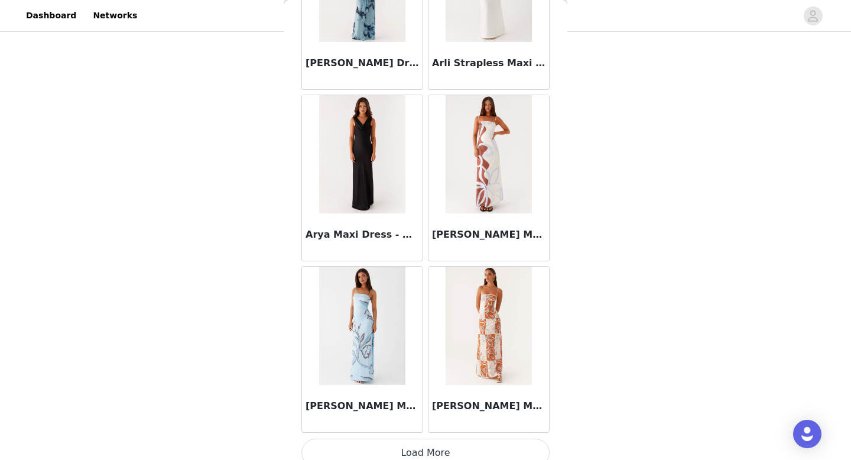
scroll to position [3062, 0]
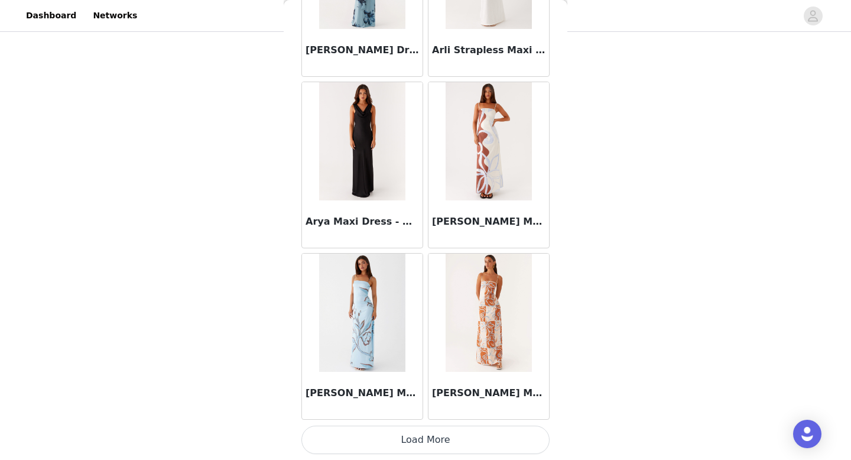
click at [404, 445] on button "Load More" at bounding box center [425, 439] width 248 height 28
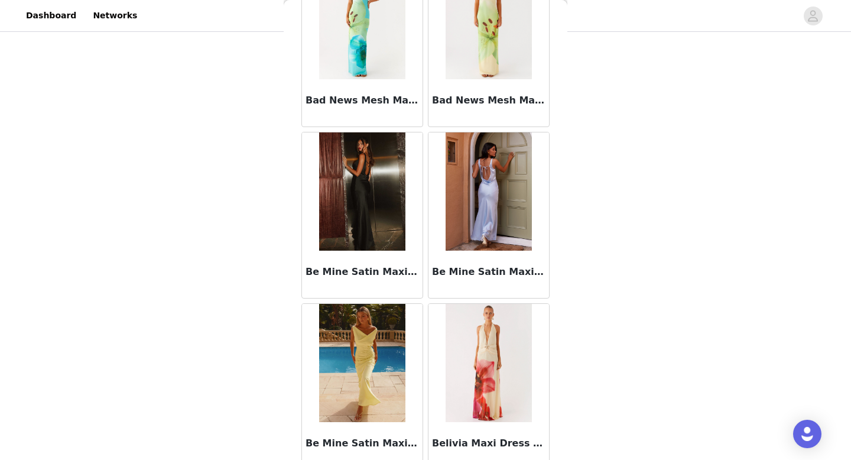
scroll to position [4775, 0]
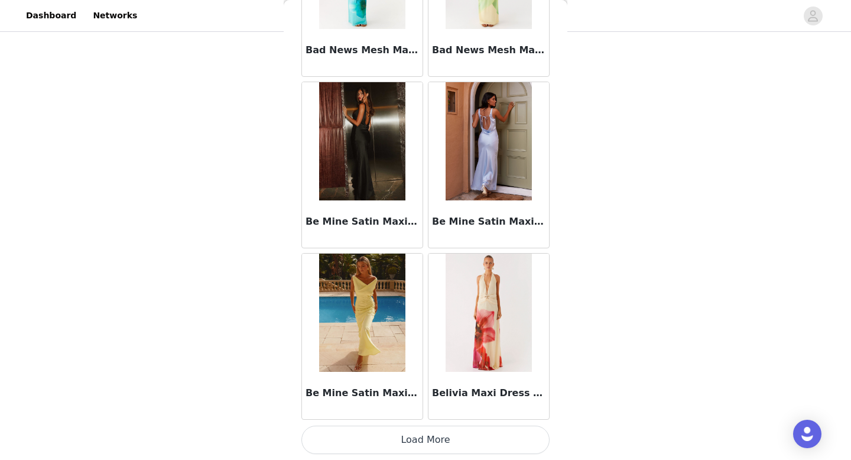
click at [404, 445] on button "Load More" at bounding box center [425, 439] width 248 height 28
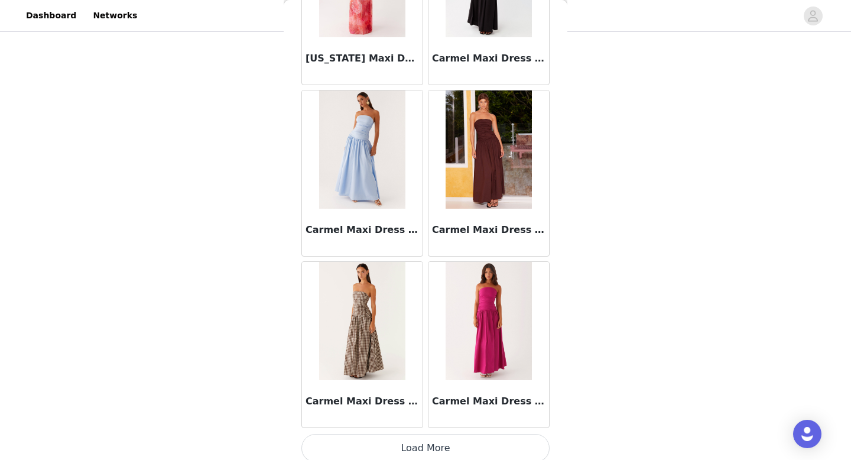
scroll to position [6488, 0]
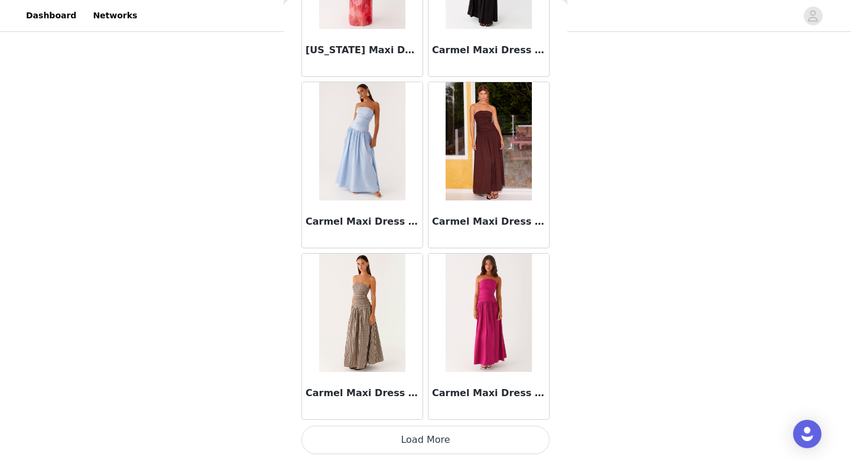
click at [405, 443] on button "Load More" at bounding box center [425, 439] width 248 height 28
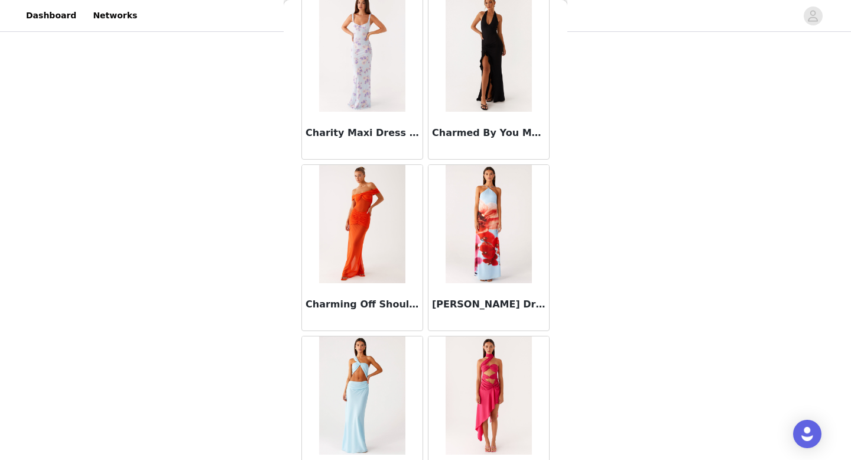
scroll to position [8202, 0]
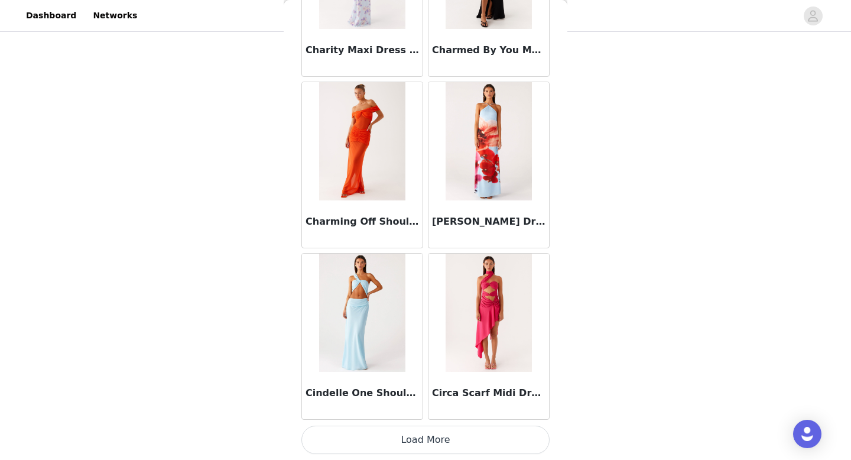
click at [406, 443] on button "Load More" at bounding box center [425, 439] width 248 height 28
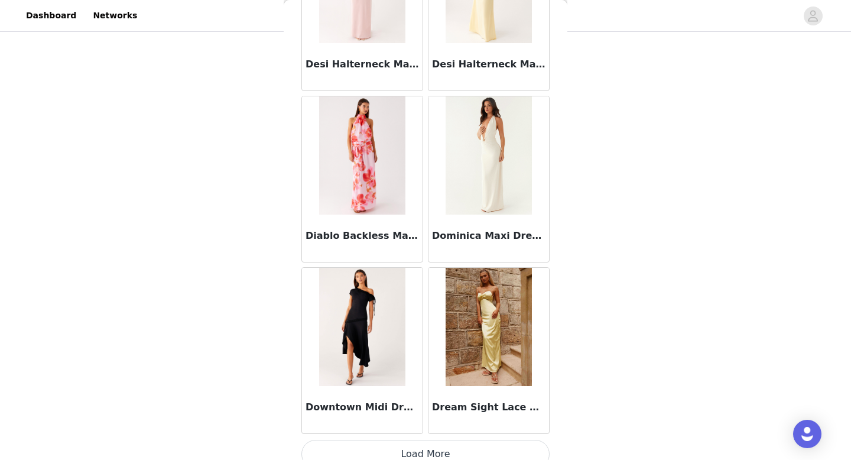
scroll to position [9915, 0]
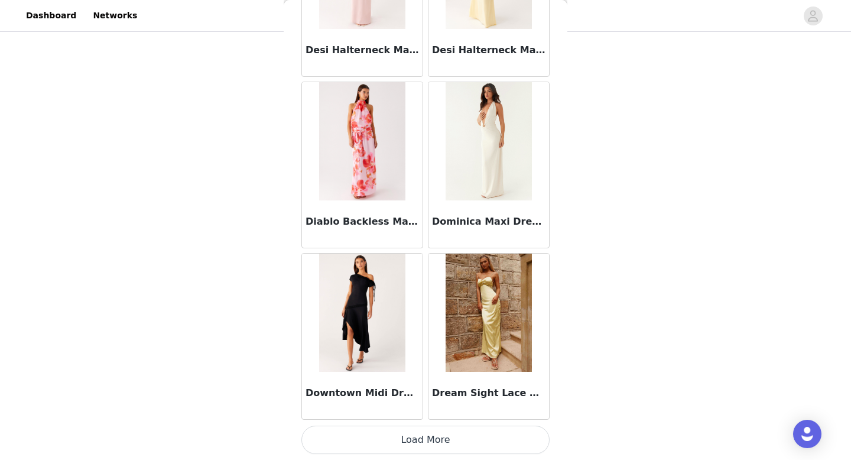
click at [411, 441] on button "Load More" at bounding box center [425, 439] width 248 height 28
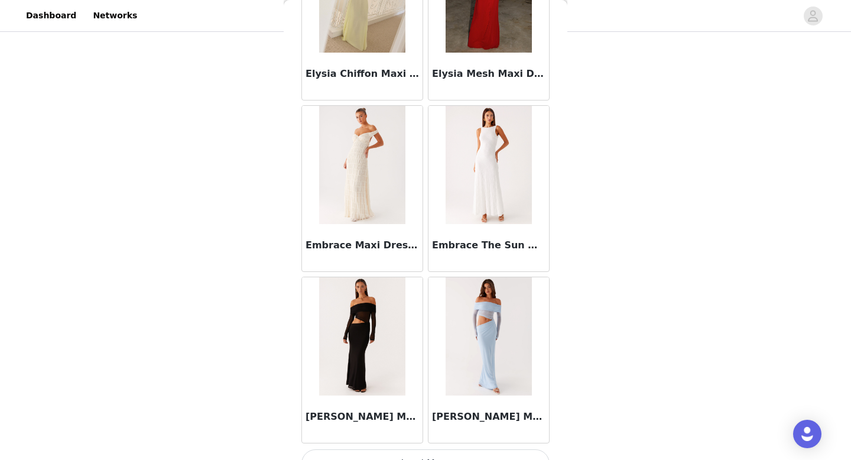
scroll to position [11628, 0]
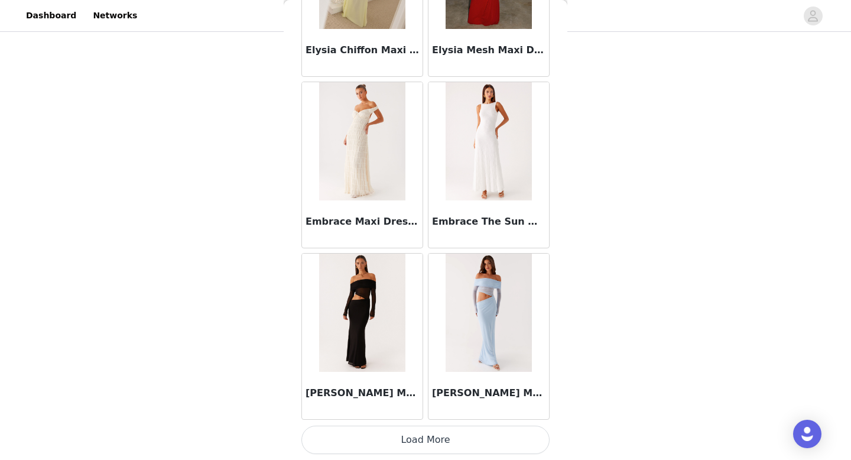
click at [408, 438] on button "Load More" at bounding box center [425, 439] width 248 height 28
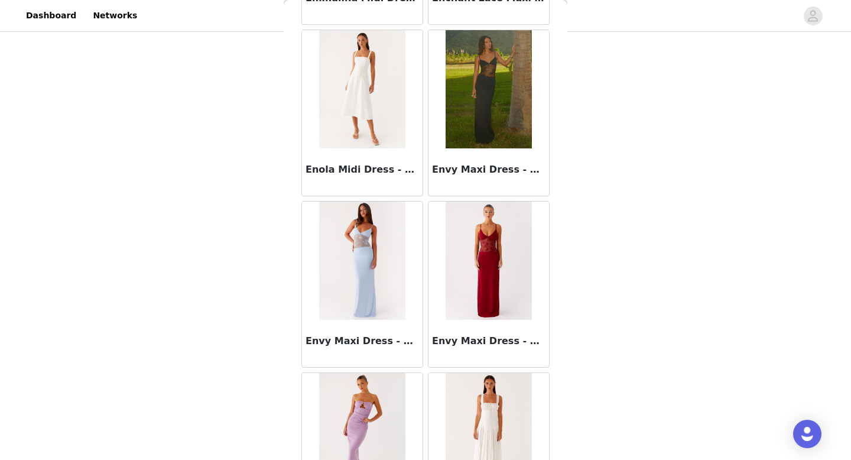
scroll to position [12362, 0]
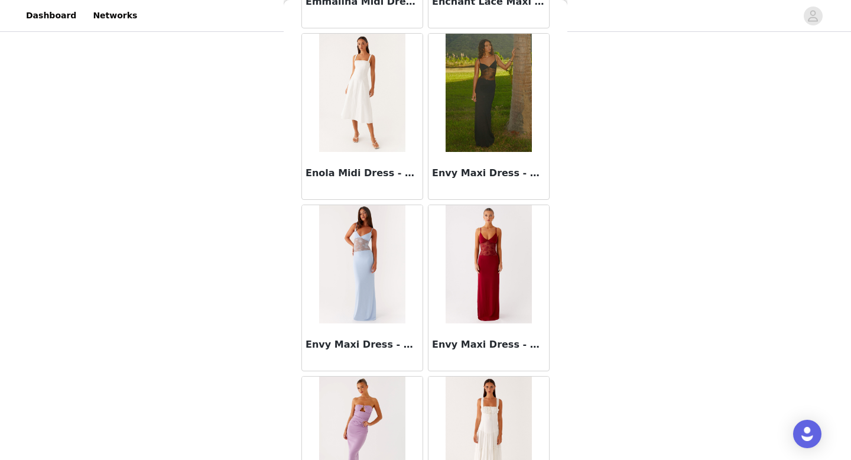
click at [493, 171] on h3 "Envy Maxi Dress - Black" at bounding box center [488, 173] width 113 height 14
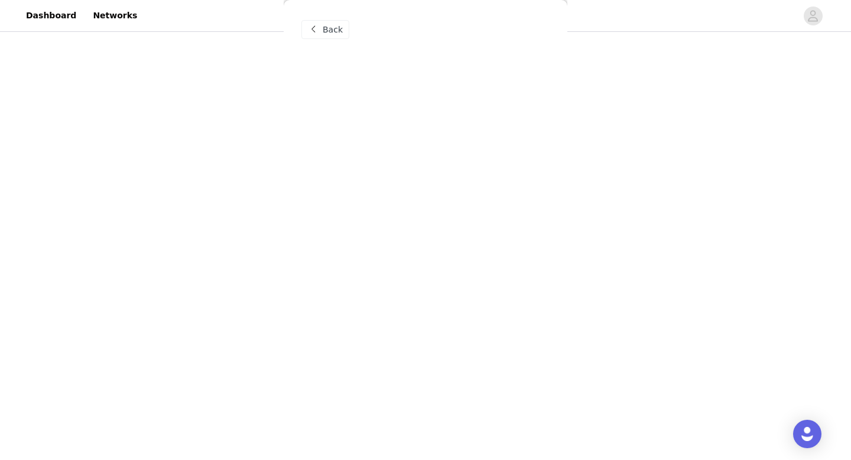
scroll to position [0, 0]
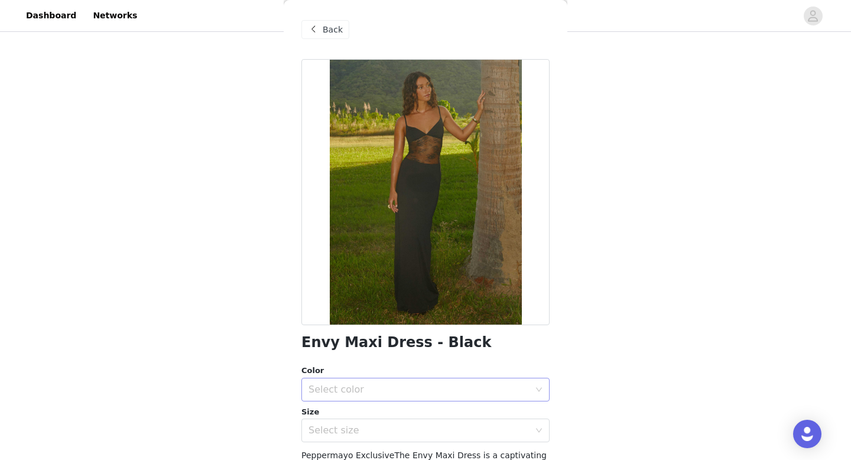
click at [432, 388] on div "Select color" at bounding box center [418, 389] width 221 height 12
click at [425, 407] on li "Black" at bounding box center [425, 415] width 248 height 19
click at [423, 424] on div "Select size" at bounding box center [421, 430] width 226 height 22
click at [404, 448] on li "AU 4" at bounding box center [425, 456] width 248 height 19
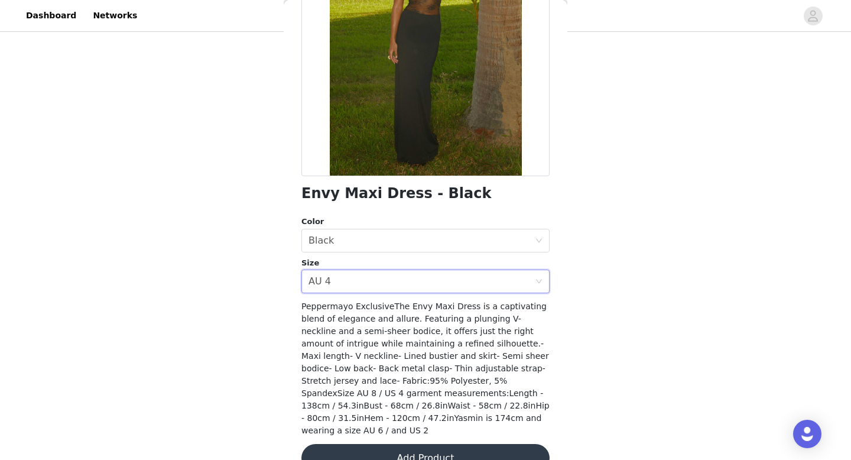
scroll to position [163, 0]
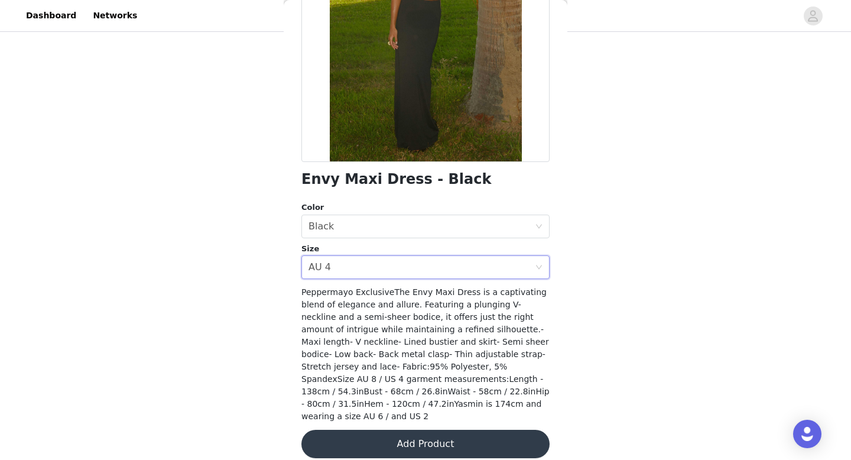
click at [404, 432] on button "Add Product" at bounding box center [425, 444] width 248 height 28
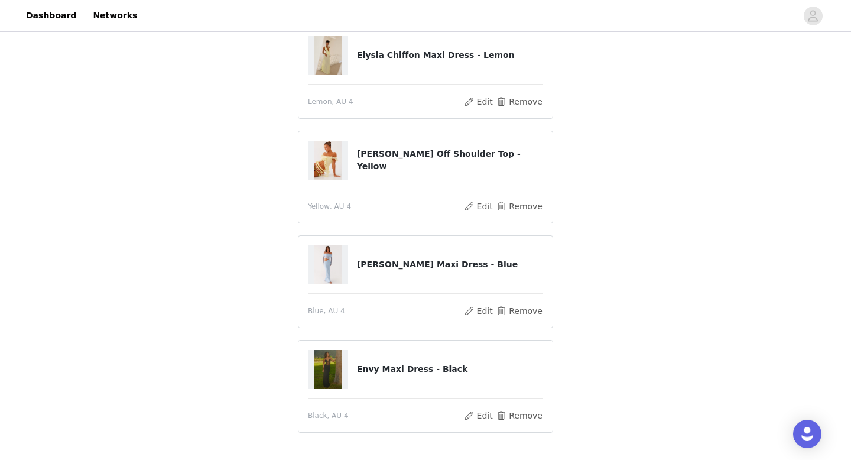
scroll to position [321, 0]
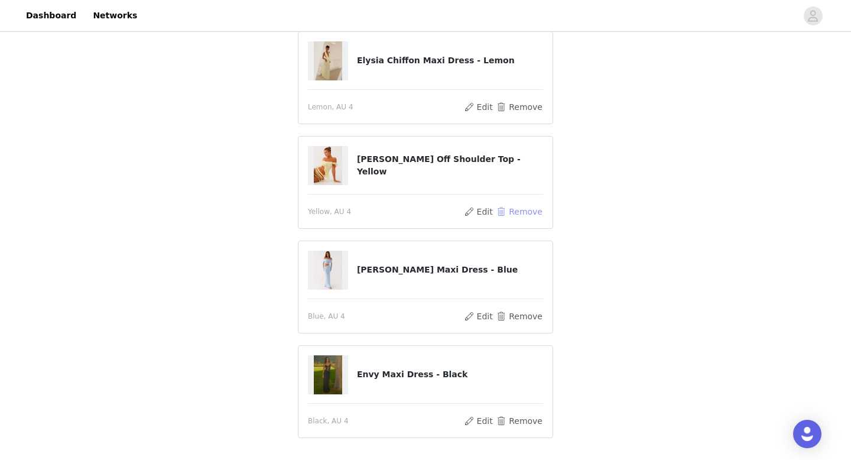
click at [516, 208] on button "Remove" at bounding box center [519, 211] width 47 height 14
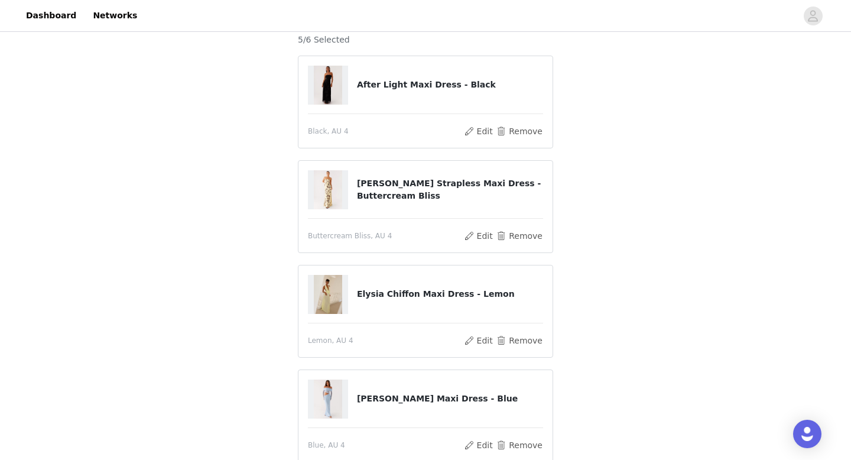
scroll to position [369, 0]
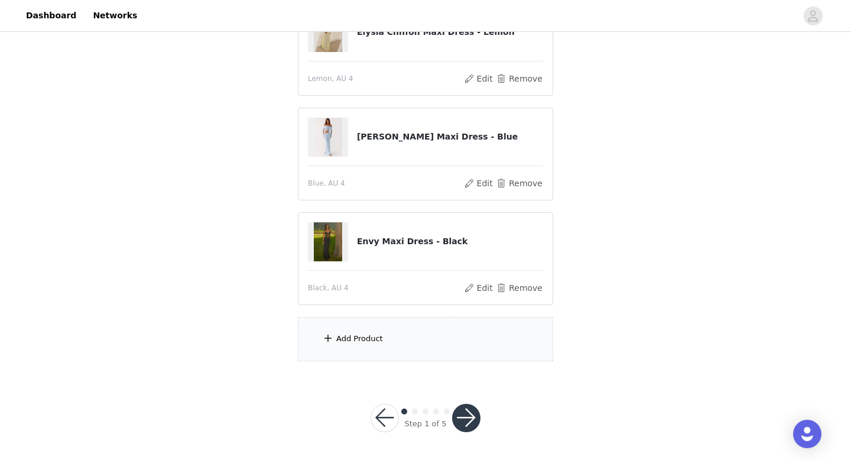
click at [426, 334] on div "Add Product" at bounding box center [425, 339] width 255 height 44
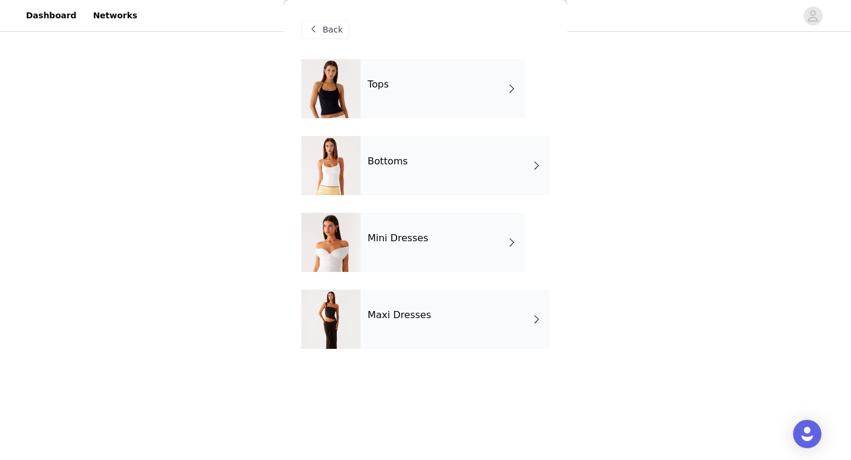
click at [415, 321] on div "Maxi Dresses" at bounding box center [454, 318] width 189 height 59
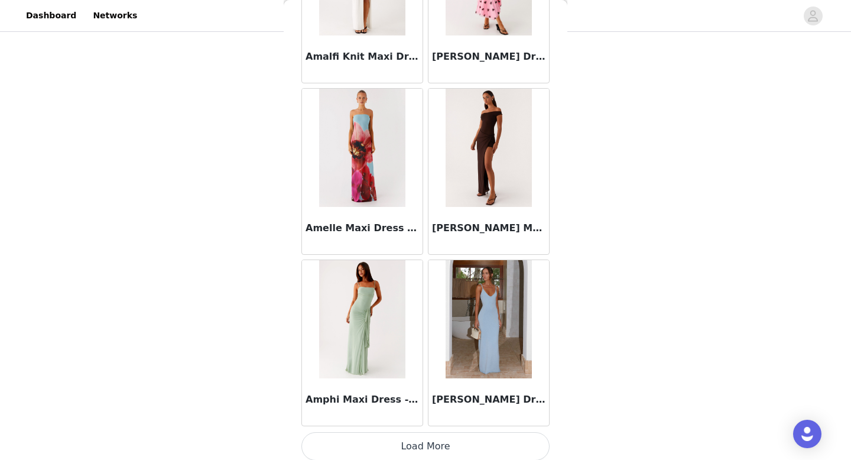
scroll to position [1348, 0]
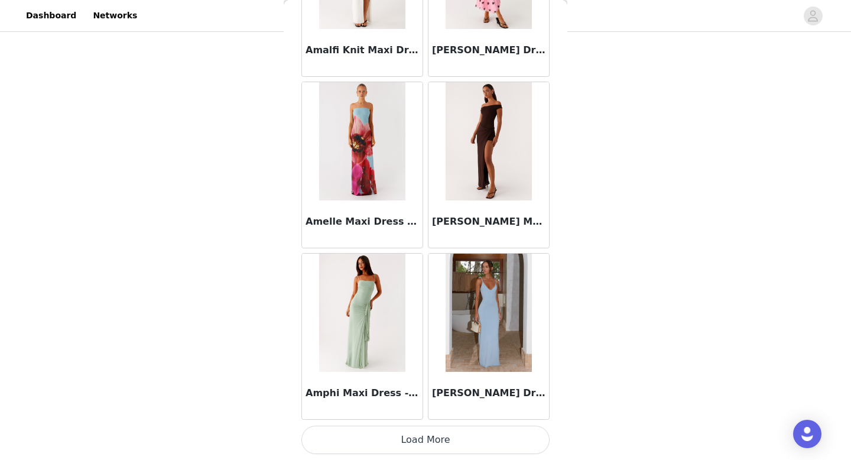
click at [417, 446] on button "Load More" at bounding box center [425, 439] width 248 height 28
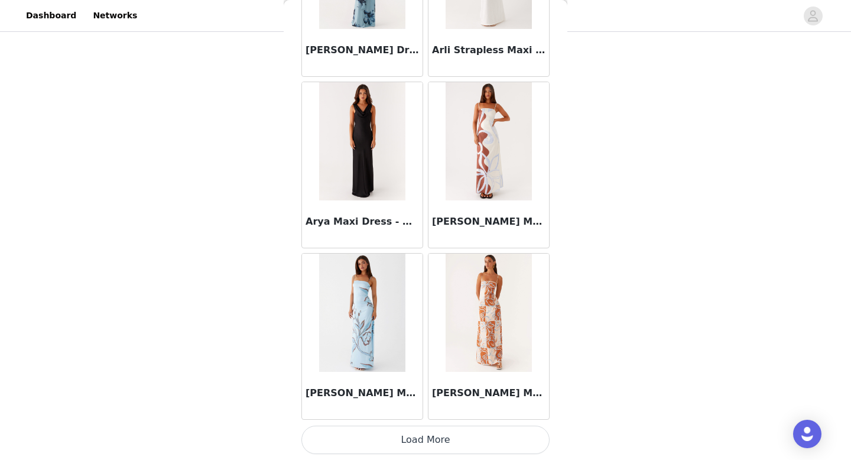
click at [417, 446] on button "Load More" at bounding box center [425, 439] width 248 height 28
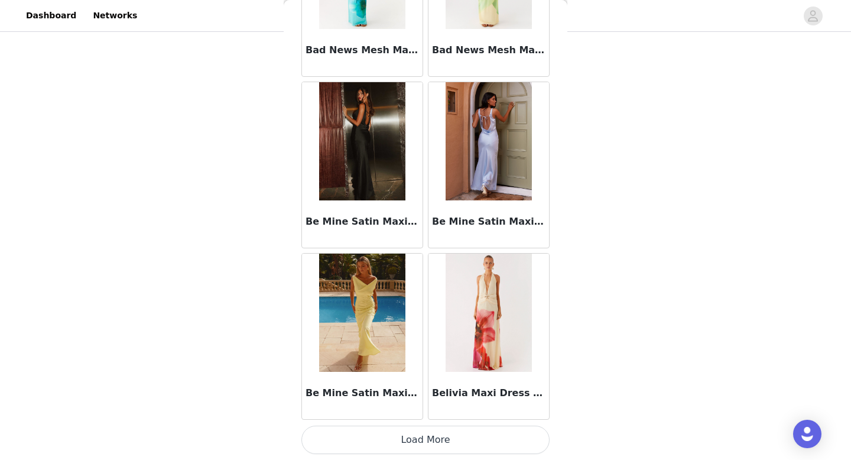
click at [417, 446] on button "Load More" at bounding box center [425, 439] width 248 height 28
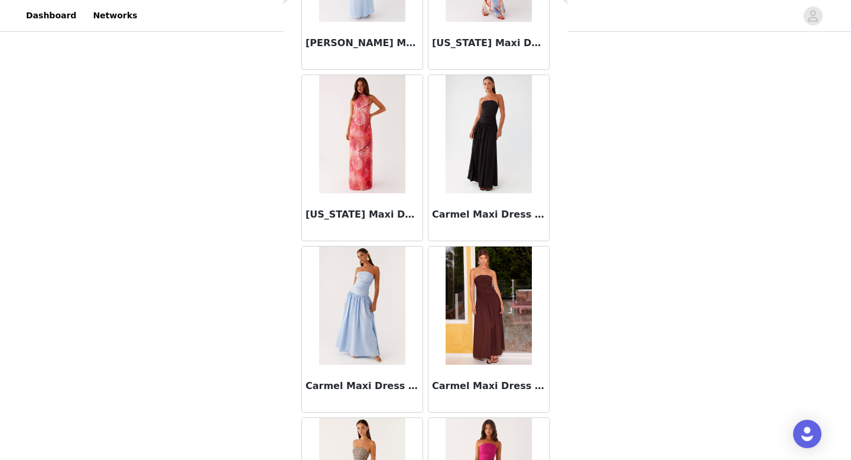
scroll to position [6488, 0]
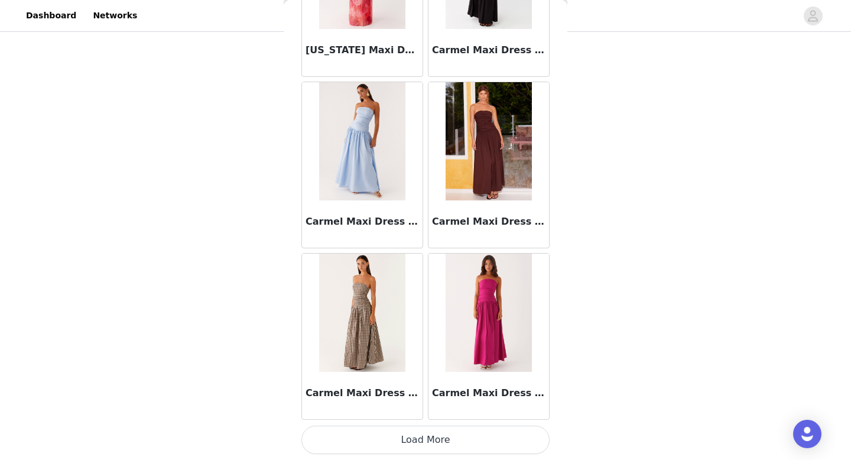
click at [418, 447] on button "Load More" at bounding box center [425, 439] width 248 height 28
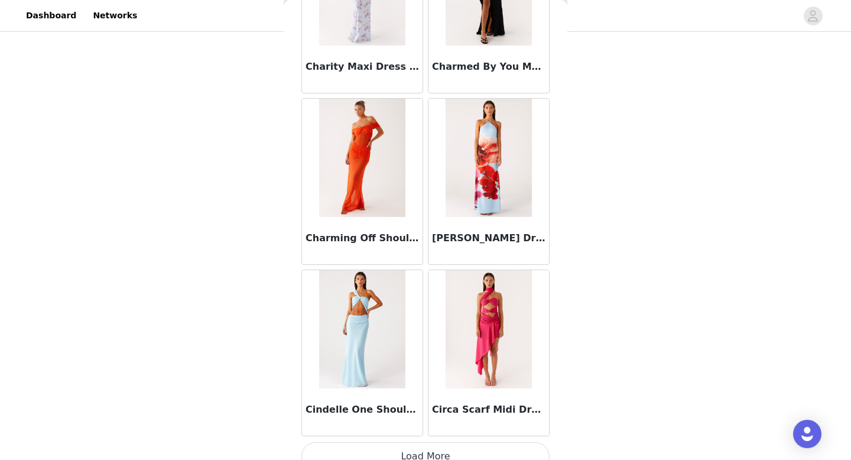
scroll to position [8202, 0]
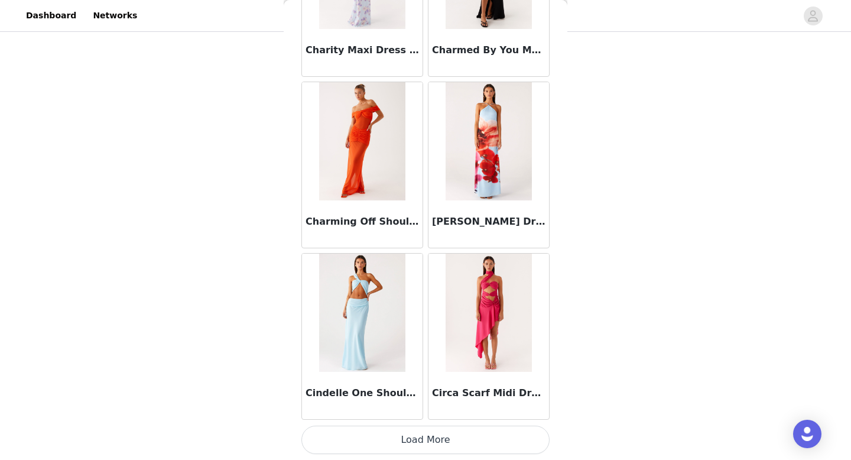
click at [419, 438] on button "Load More" at bounding box center [425, 439] width 248 height 28
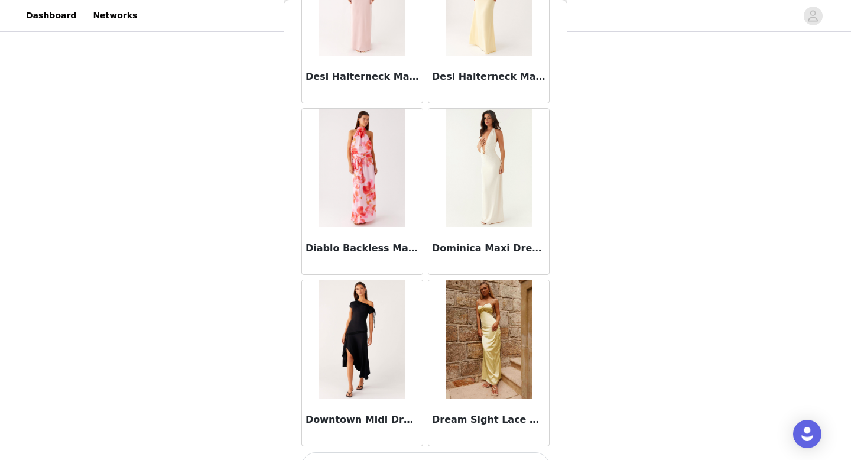
scroll to position [9915, 0]
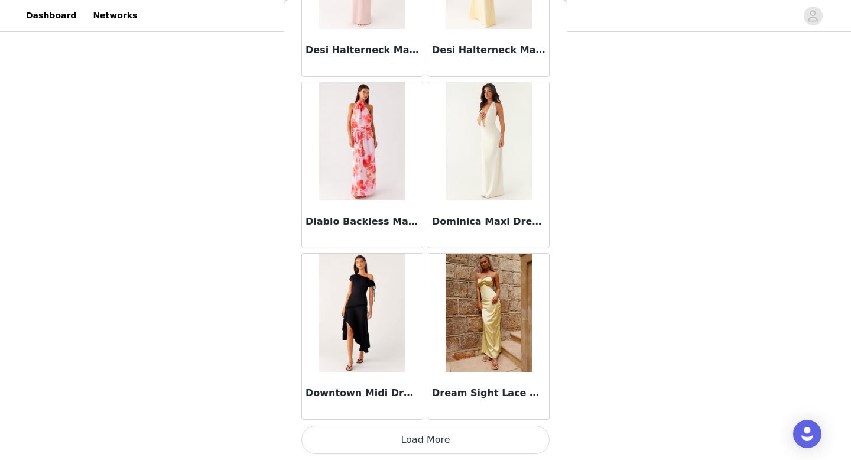
click at [434, 451] on button "Load More" at bounding box center [425, 439] width 248 height 28
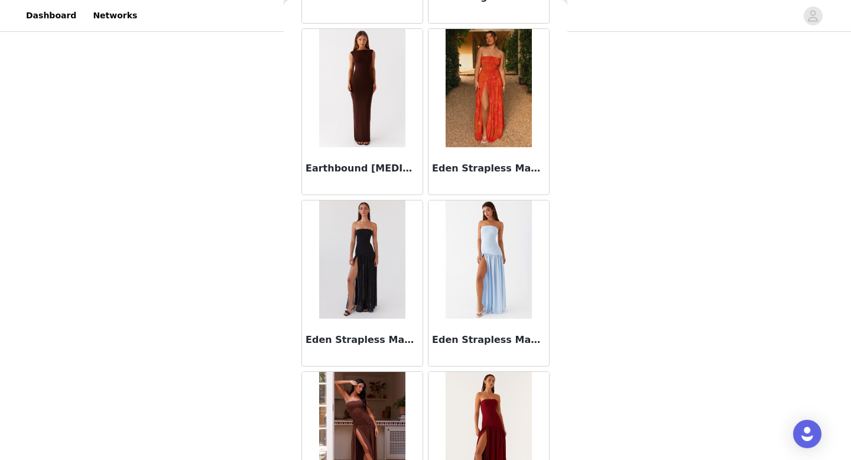
scroll to position [10313, 0]
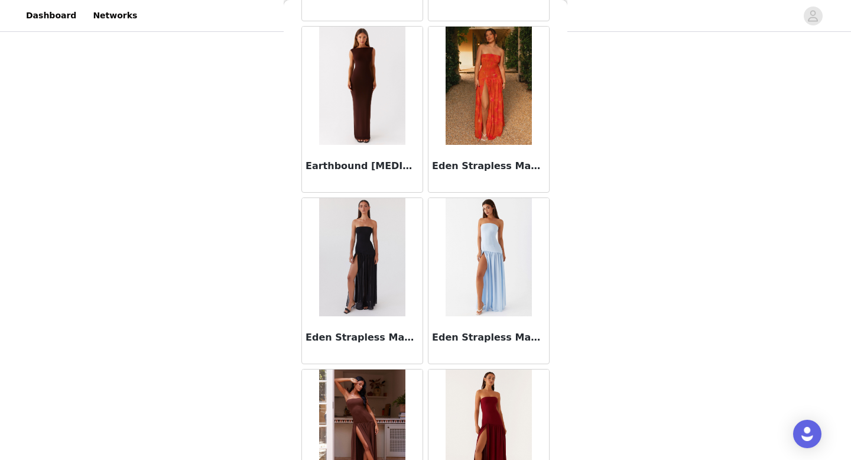
click at [387, 339] on h3 "Eden Strapless Maxi Dress - Black" at bounding box center [361, 337] width 113 height 14
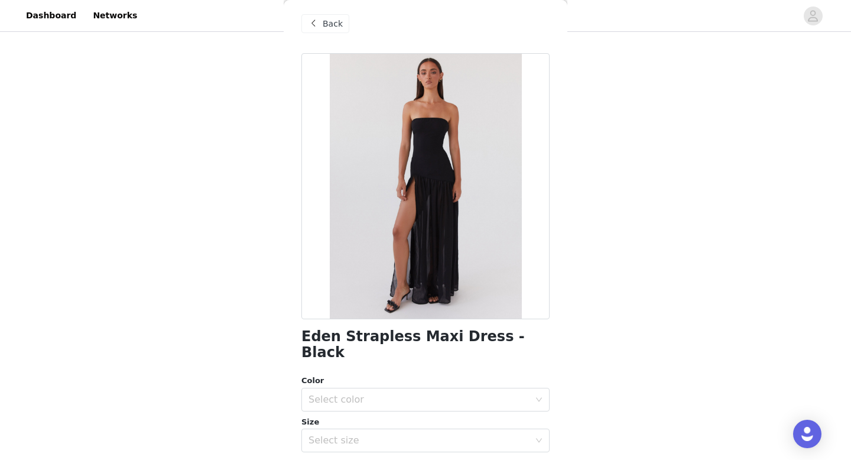
scroll to position [2, 0]
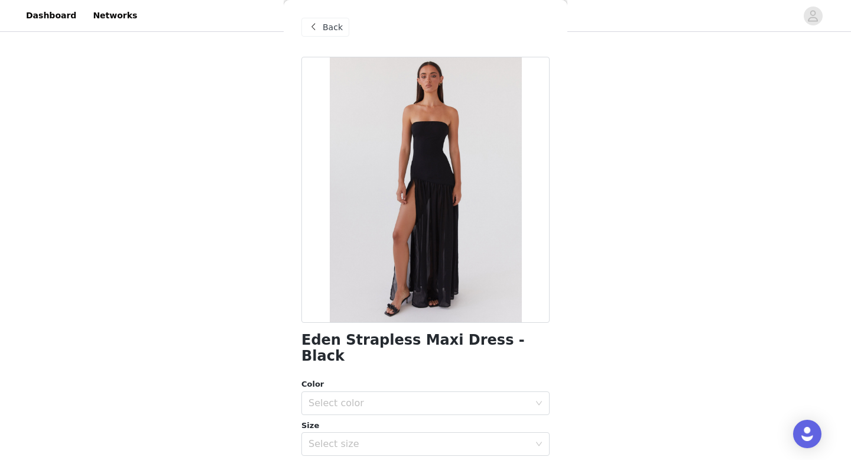
click at [333, 35] on div "Back" at bounding box center [325, 27] width 48 height 19
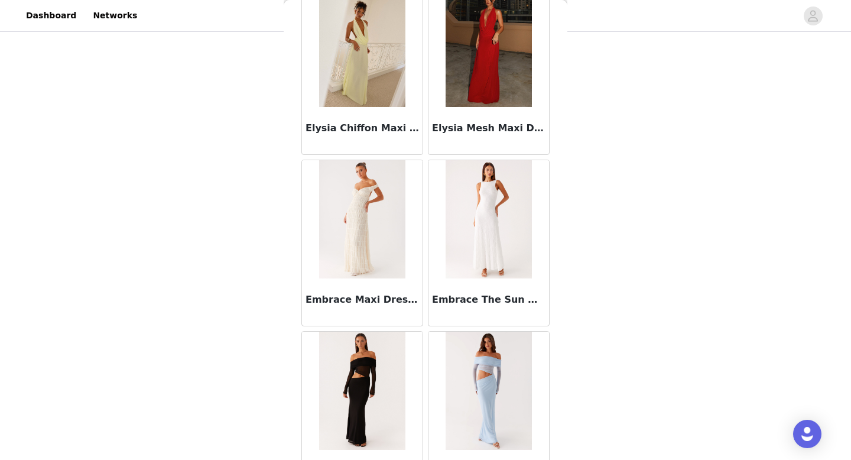
scroll to position [11628, 0]
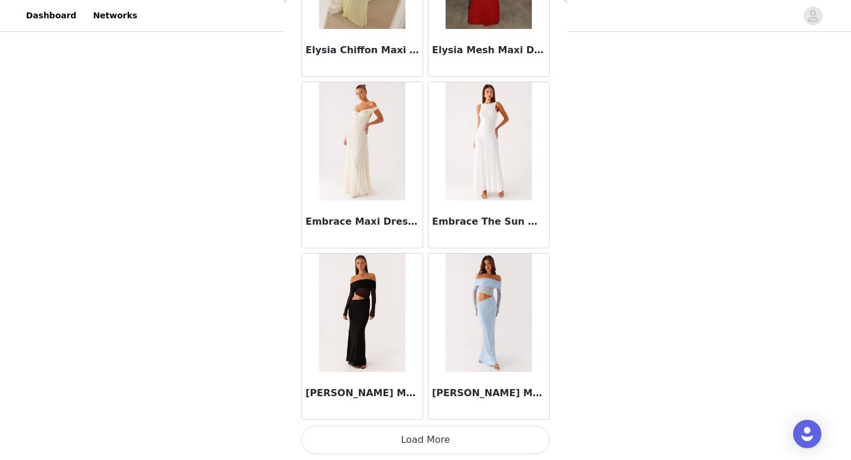
click at [415, 444] on button "Load More" at bounding box center [425, 439] width 248 height 28
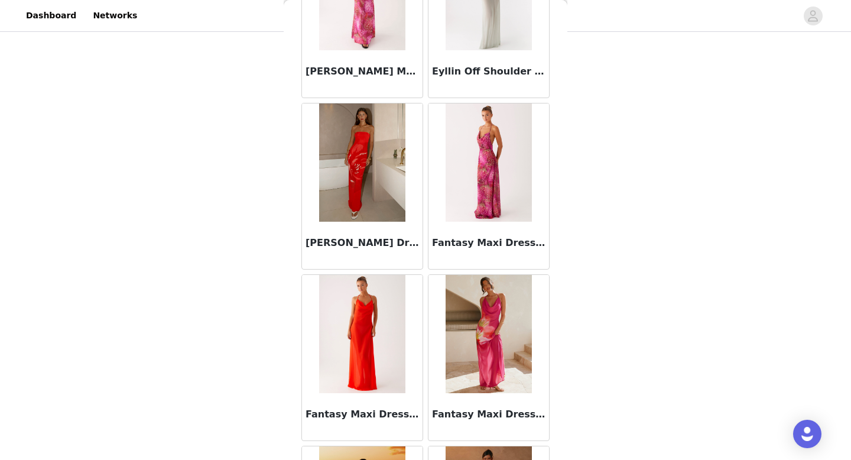
scroll to position [13342, 0]
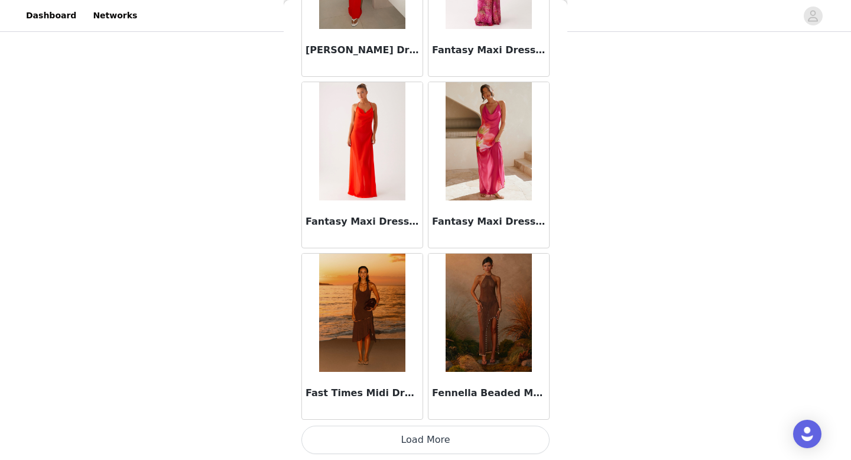
click at [408, 443] on button "Load More" at bounding box center [425, 439] width 248 height 28
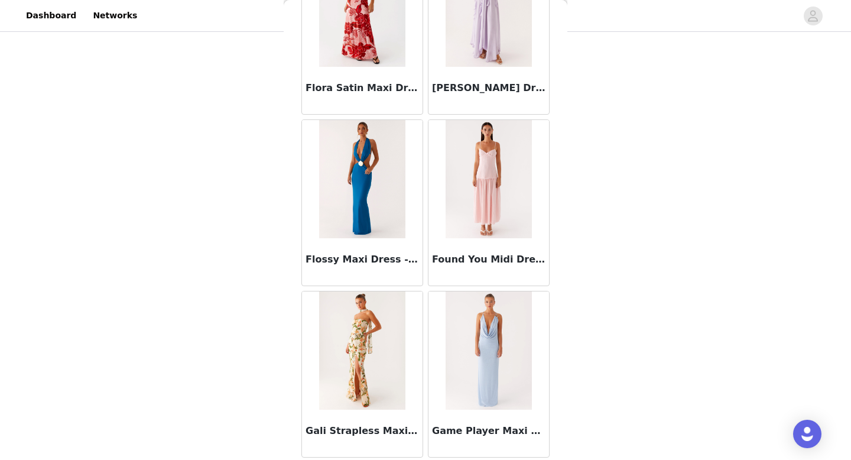
scroll to position [15055, 0]
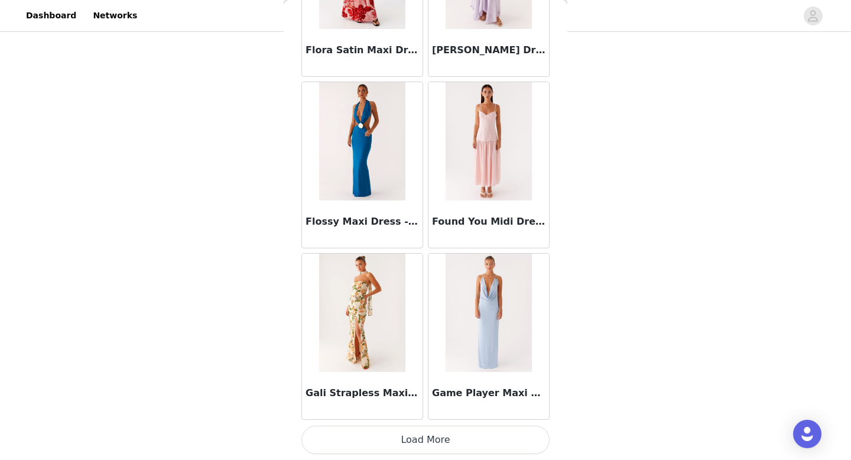
click at [408, 433] on button "Load More" at bounding box center [425, 439] width 248 height 28
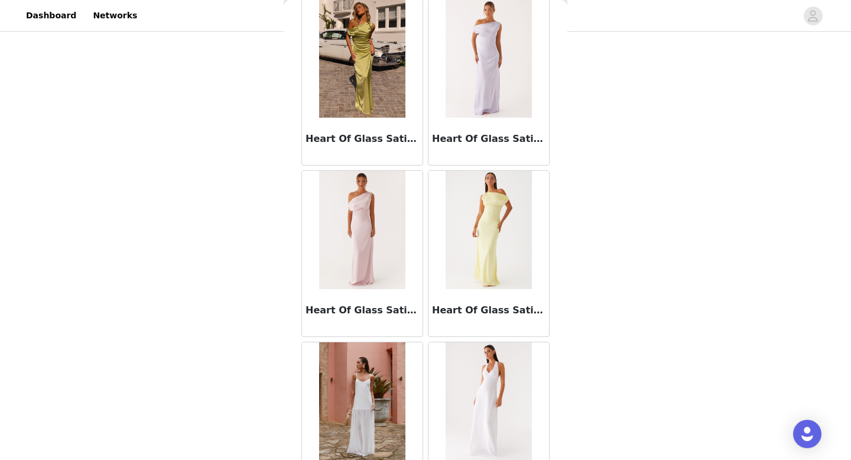
scroll to position [16768, 0]
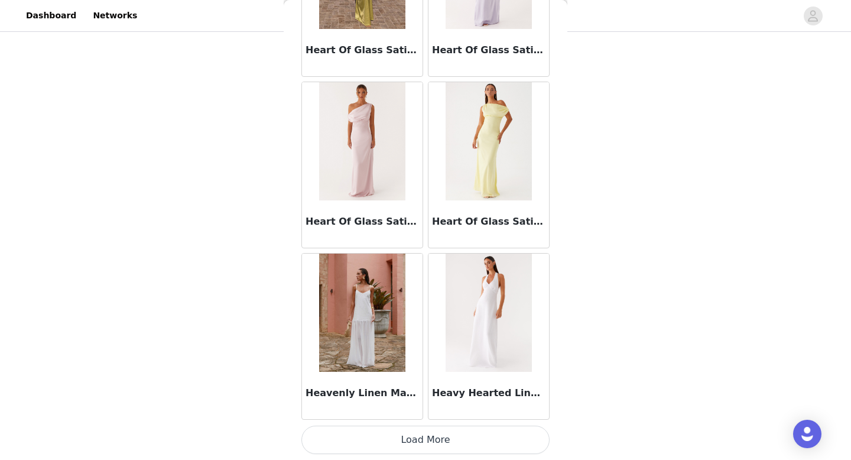
click at [404, 445] on button "Load More" at bounding box center [425, 439] width 248 height 28
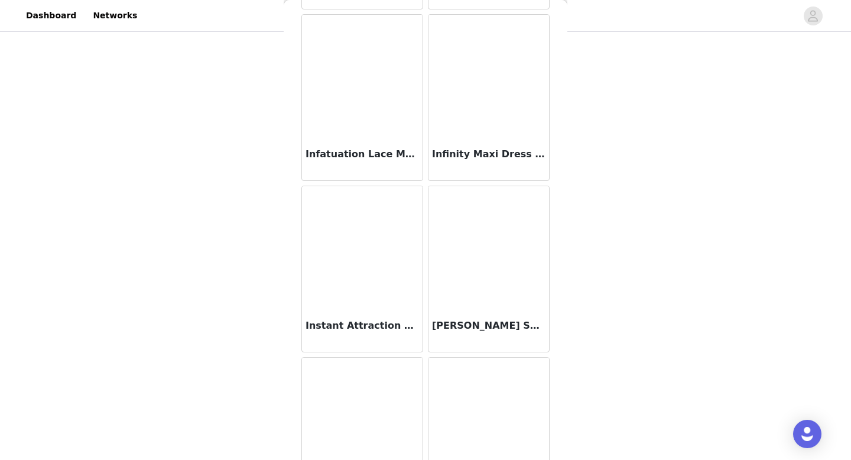
scroll to position [18482, 0]
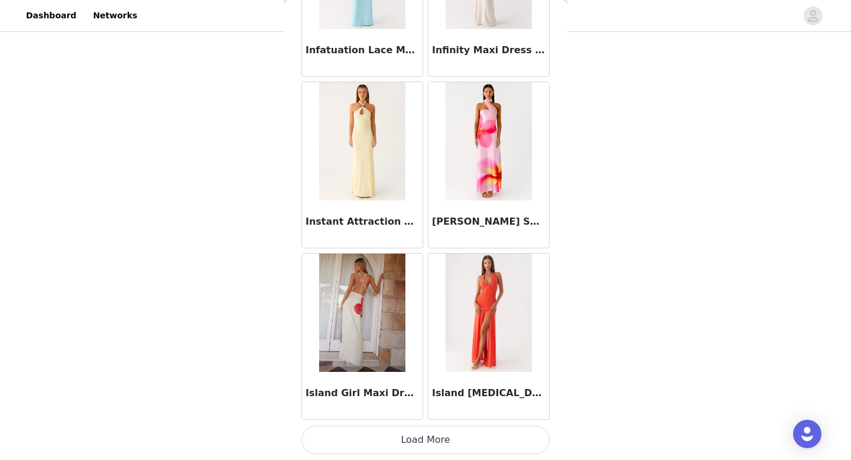
click at [395, 445] on button "Load More" at bounding box center [425, 439] width 248 height 28
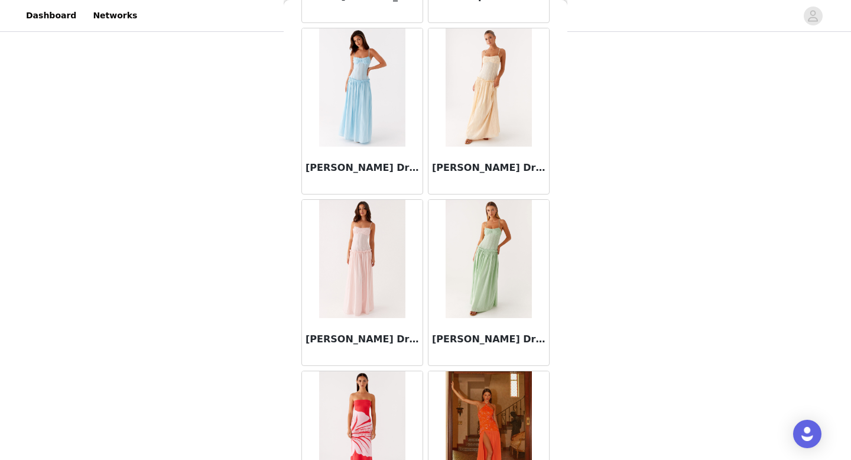
scroll to position [19039, 0]
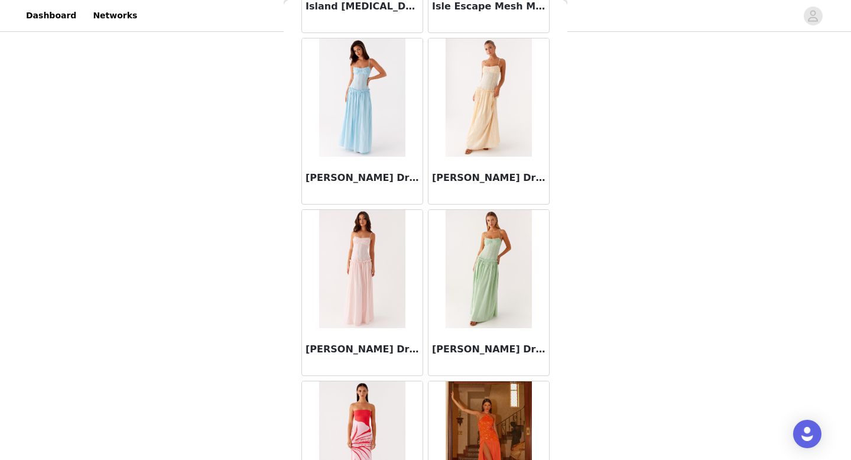
click at [493, 142] on img at bounding box center [488, 97] width 86 height 118
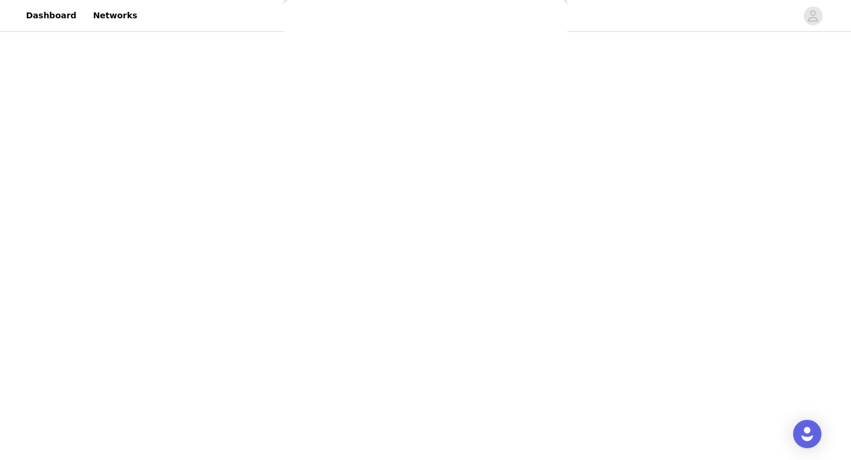
scroll to position [0, 0]
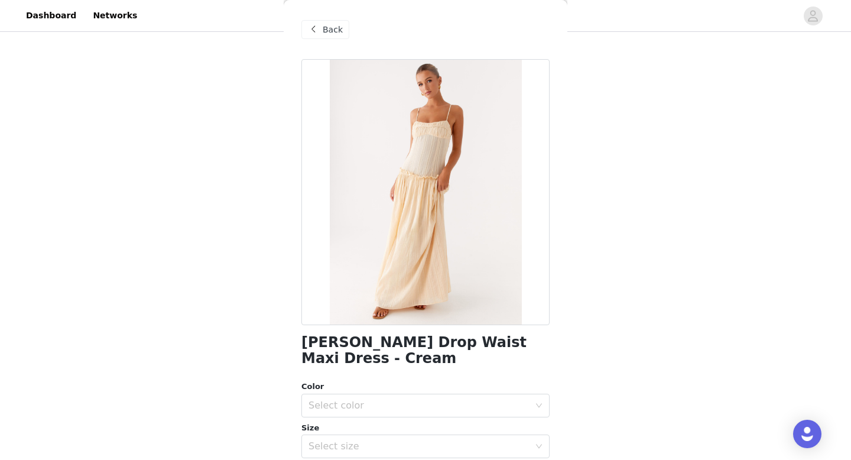
click at [336, 33] on span "Back" at bounding box center [333, 30] width 20 height 12
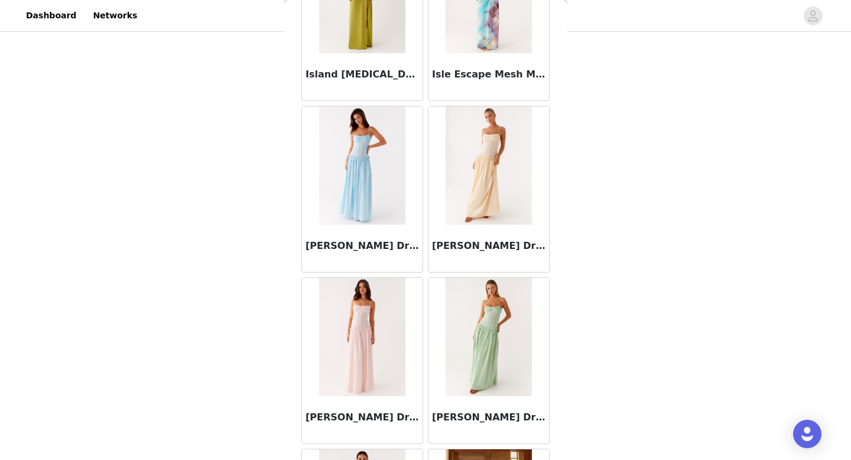
scroll to position [18970, 0]
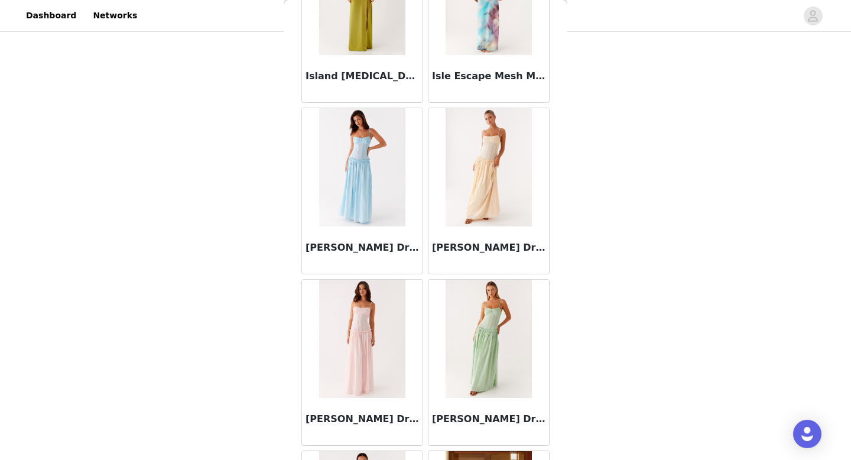
click at [489, 245] on h3 "[PERSON_NAME] Drop Waist Maxi Dress - Cream" at bounding box center [488, 247] width 113 height 14
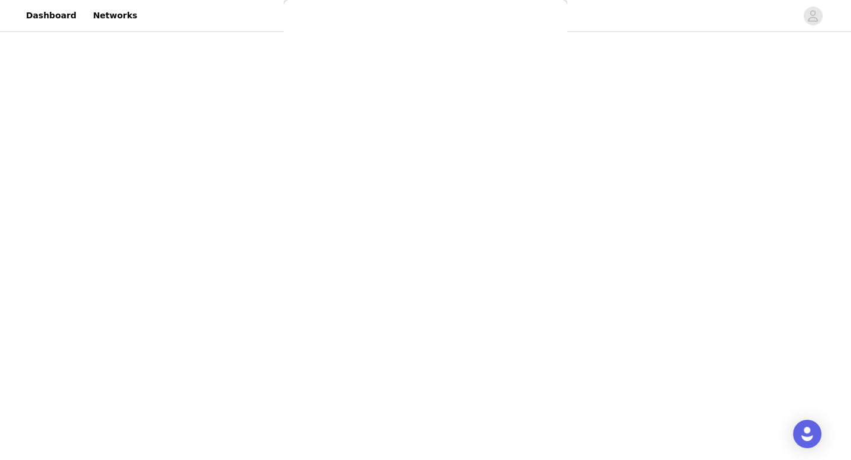
scroll to position [216, 0]
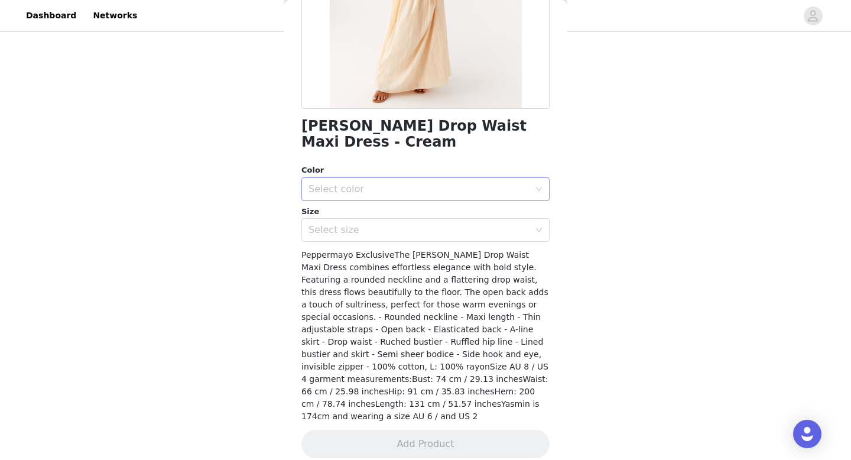
click at [521, 190] on div "Select color" at bounding box center [418, 189] width 221 height 12
click at [476, 211] on li "Cream" at bounding box center [425, 215] width 248 height 19
click at [473, 237] on div "Select size" at bounding box center [421, 230] width 226 height 22
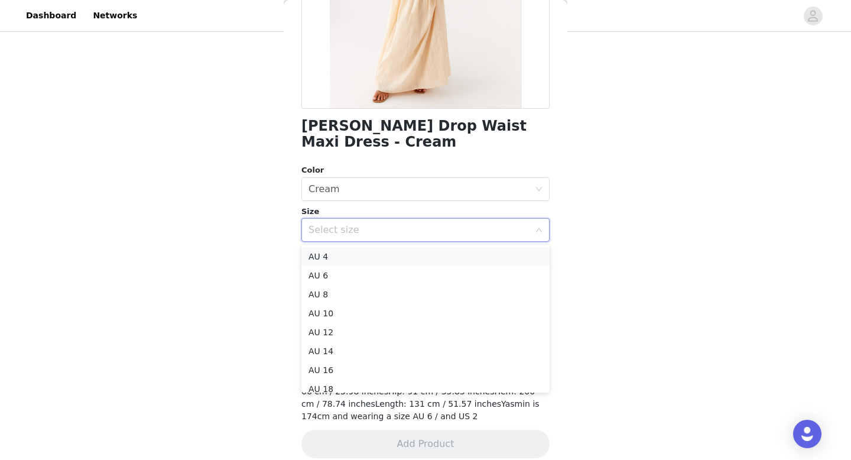
click at [459, 249] on li "AU 4" at bounding box center [425, 256] width 248 height 19
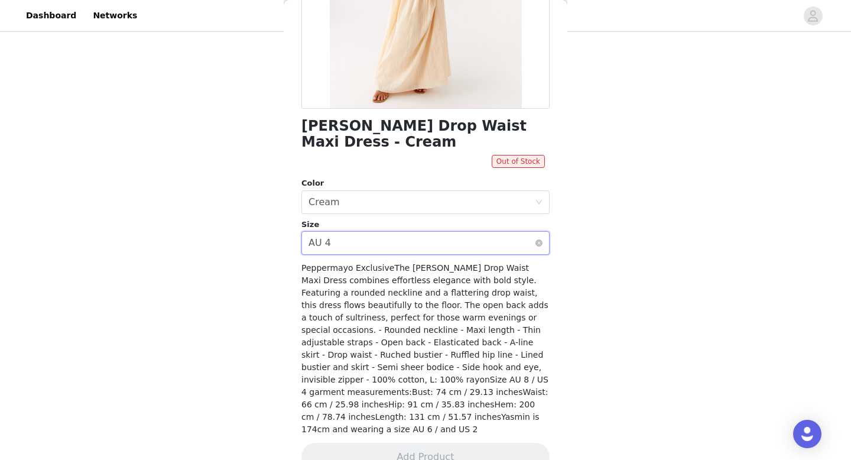
click at [431, 240] on div "Select size AU 4" at bounding box center [421, 243] width 226 height 22
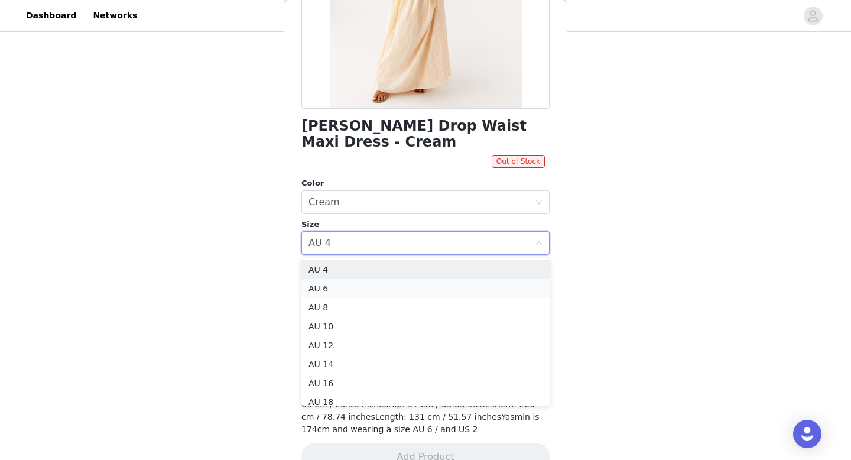
click at [399, 287] on li "AU 6" at bounding box center [425, 288] width 248 height 19
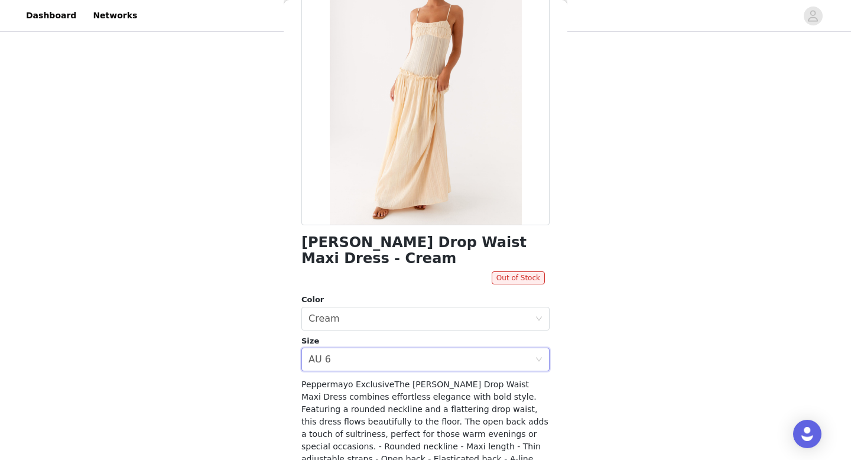
scroll to position [0, 0]
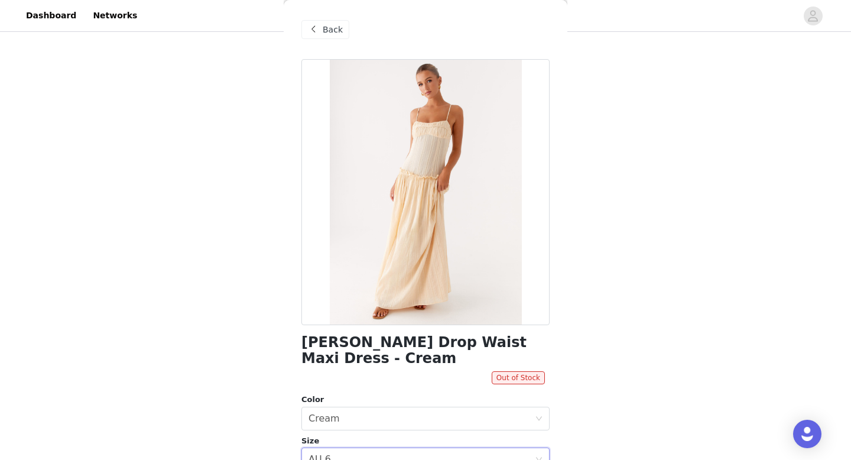
click at [323, 27] on span "Back" at bounding box center [333, 30] width 20 height 12
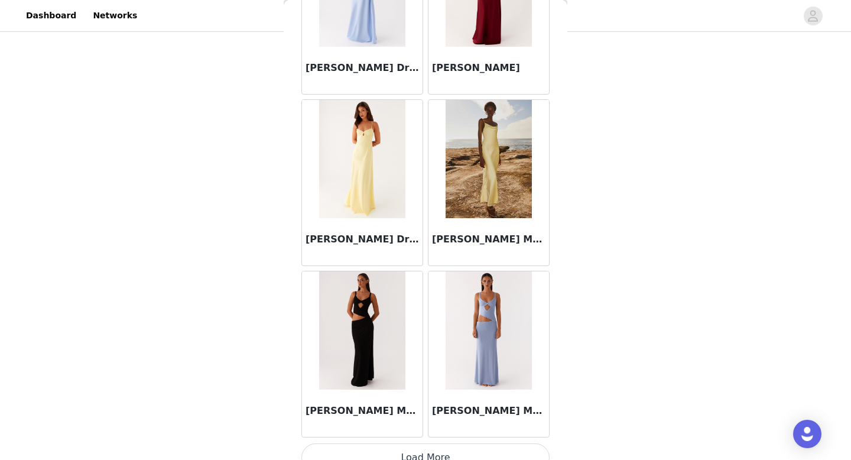
scroll to position [20195, 0]
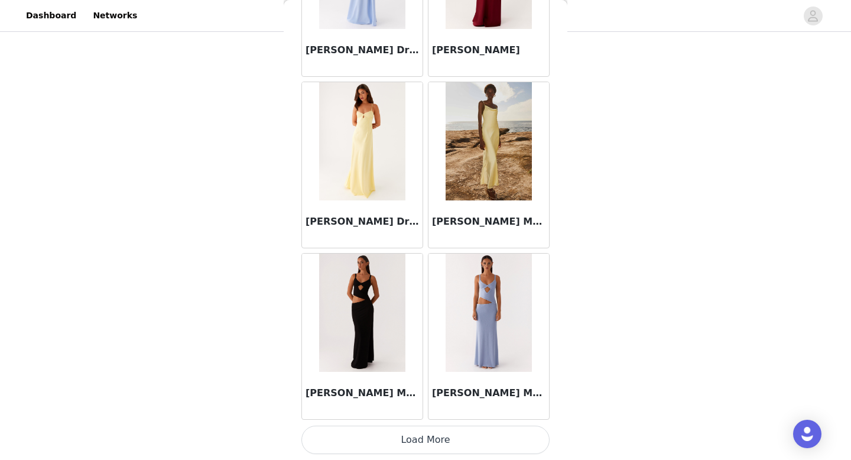
click at [417, 438] on button "Load More" at bounding box center [425, 439] width 248 height 28
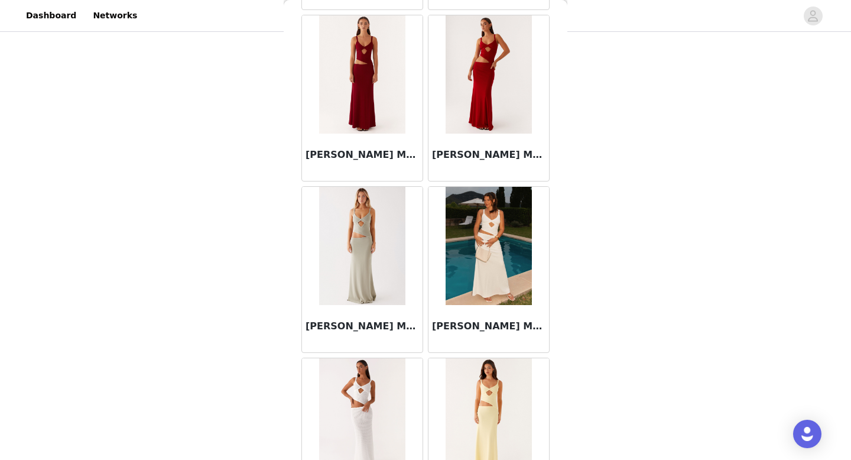
scroll to position [20593, 0]
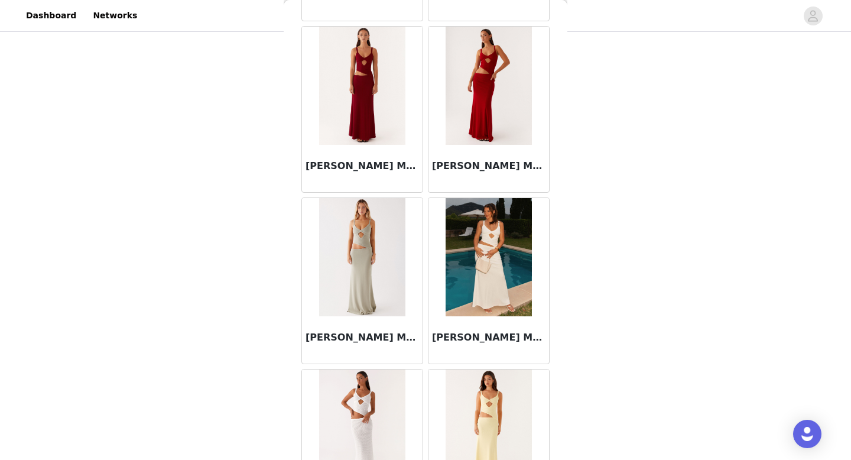
click at [370, 97] on img at bounding box center [362, 86] width 86 height 118
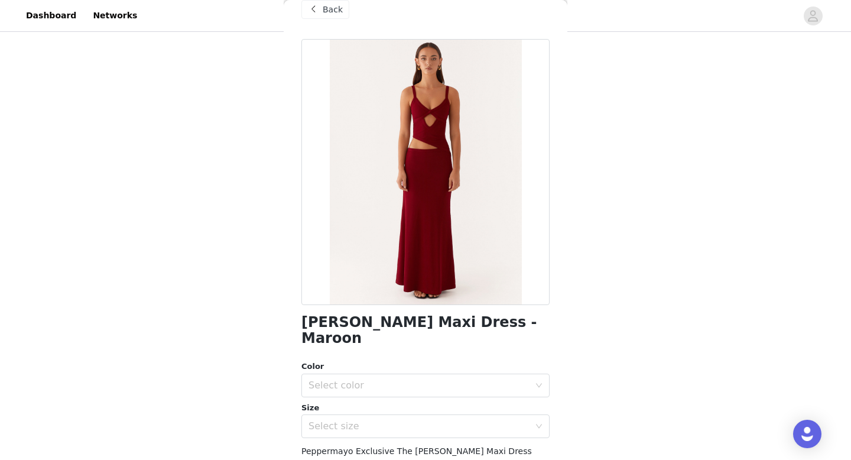
scroll to position [62, 0]
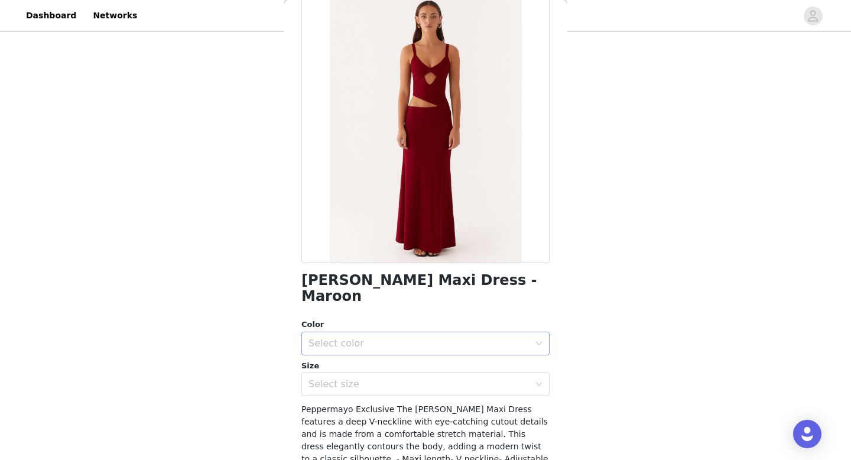
click at [402, 336] on div "Select color" at bounding box center [421, 343] width 226 height 22
click at [402, 349] on li "Maroon" at bounding box center [425, 353] width 248 height 19
click at [405, 378] on div "Select size" at bounding box center [418, 384] width 221 height 12
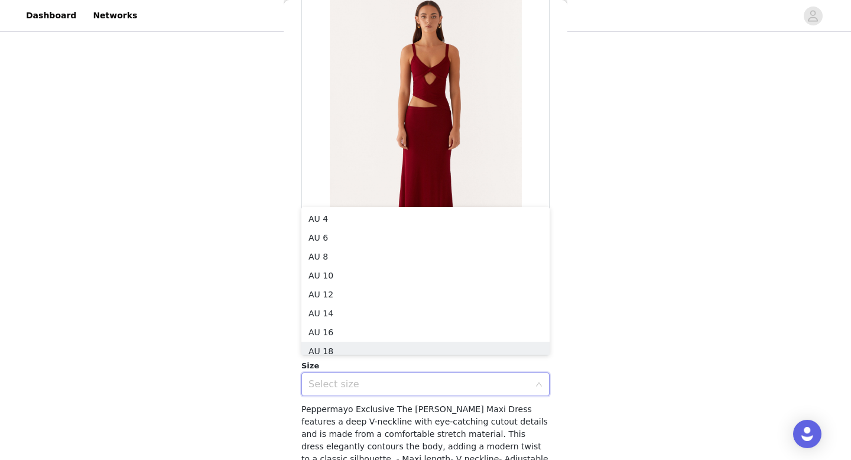
scroll to position [2, 0]
click at [415, 217] on li "AU 4" at bounding box center [425, 216] width 248 height 19
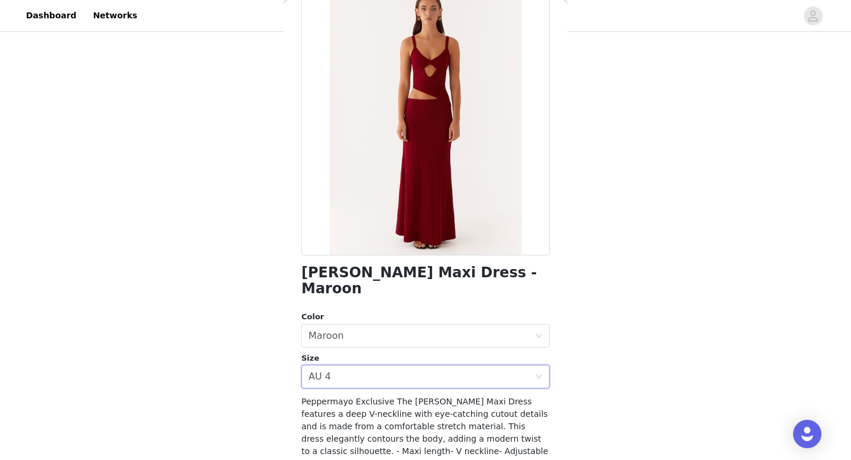
scroll to position [151, 0]
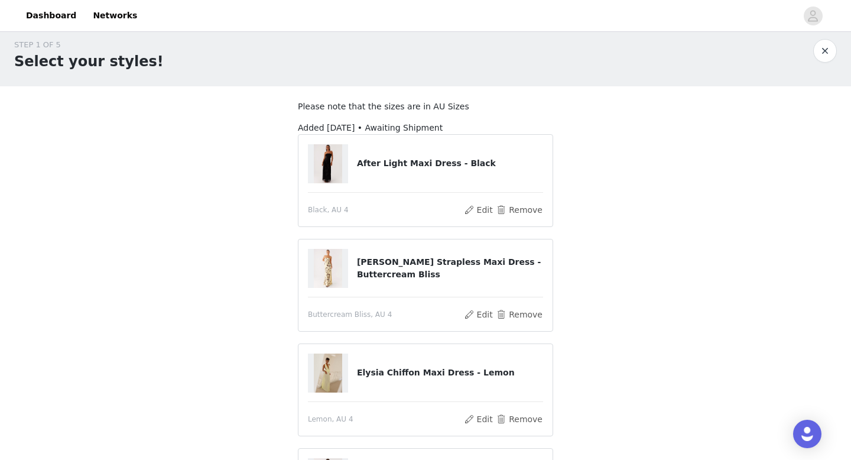
scroll to position [0, 0]
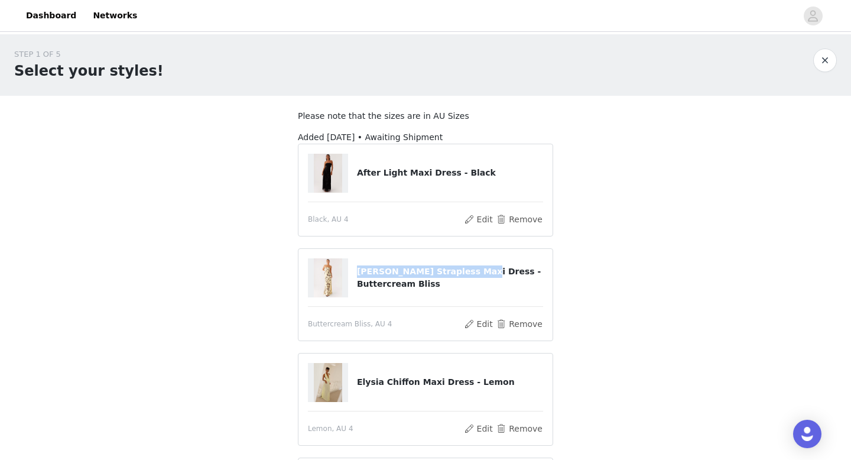
drag, startPoint x: 357, startPoint y: 278, endPoint x: 464, endPoint y: 279, distance: 107.0
click at [464, 279] on h4 "[PERSON_NAME] Strapless Maxi Dress - Buttercream Bliss" at bounding box center [450, 277] width 186 height 25
copy h4 "[PERSON_NAME] Strapless Maxi Dress"
click at [656, 236] on div "STEP 1 OF 5 Select your styles! Please note that the sizes are in AU Sizes Adde…" at bounding box center [425, 409] width 851 height 751
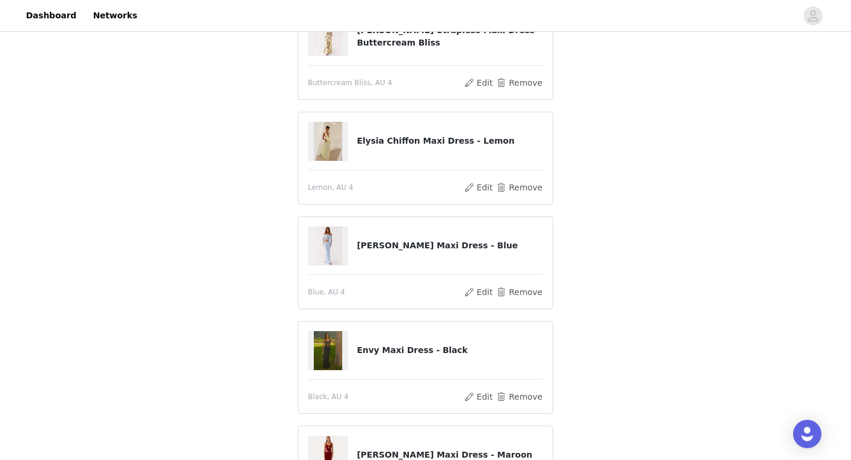
scroll to position [240, 0]
drag, startPoint x: 356, startPoint y: 141, endPoint x: 460, endPoint y: 146, distance: 104.1
click at [460, 146] on h4 "Elysia Chiffon Maxi Dress - Lemon" at bounding box center [450, 141] width 186 height 12
copy h4 "Elysia Chiffon Maxi Dress"
click at [621, 197] on div "STEP 1 OF 5 Select your styles! Please note that the sizes are in AU Sizes Adde…" at bounding box center [425, 169] width 851 height 751
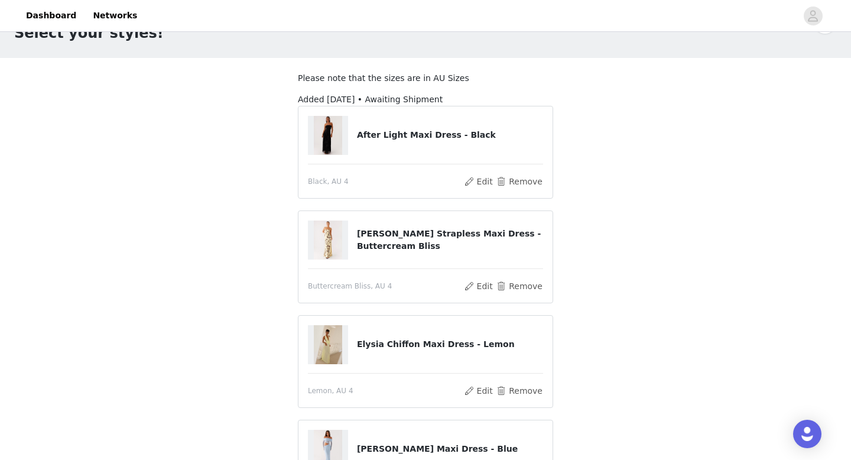
scroll to position [41, 0]
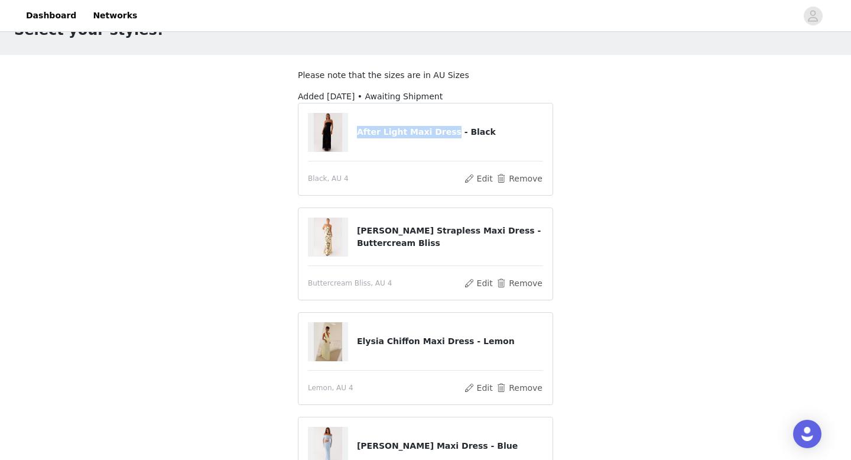
drag, startPoint x: 357, startPoint y: 129, endPoint x: 445, endPoint y: 134, distance: 88.7
click at [445, 134] on h4 "After Light Maxi Dress - Black" at bounding box center [450, 132] width 186 height 12
copy h4 "After Light Maxi Dress"
click at [553, 227] on section "Please note that the sizes are in AU Sizes Added [DATE] • Awaiting Shipment Aft…" at bounding box center [426, 399] width 284 height 689
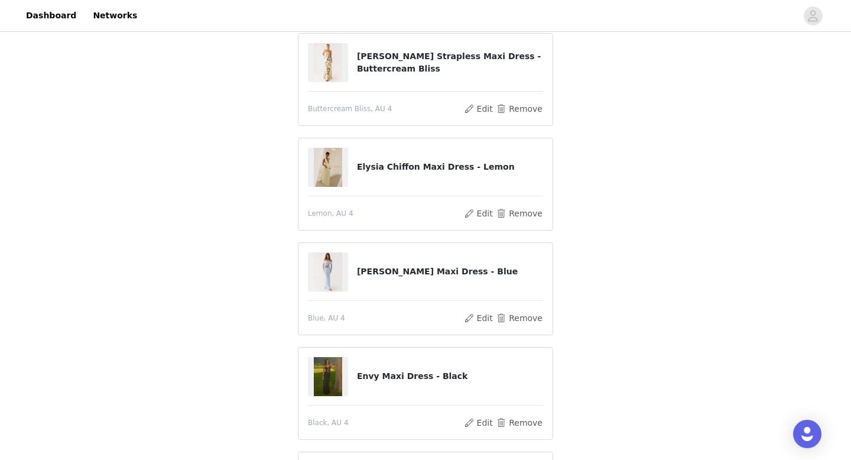
scroll to position [410, 0]
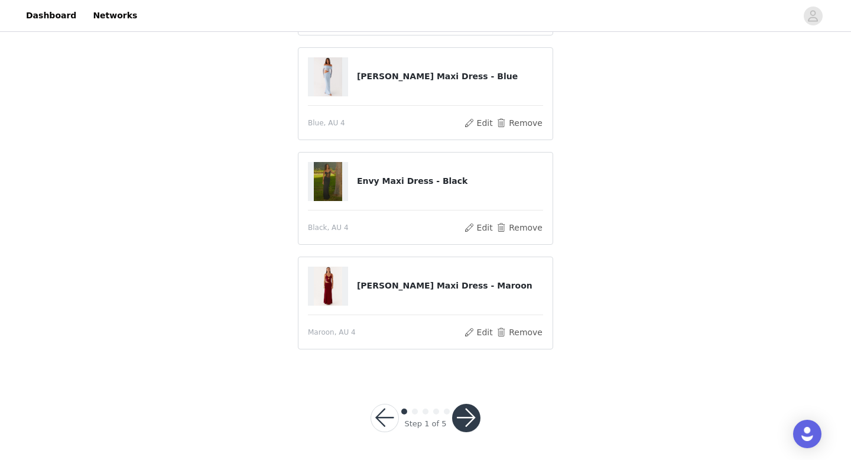
click at [468, 417] on button "button" at bounding box center [466, 418] width 28 height 28
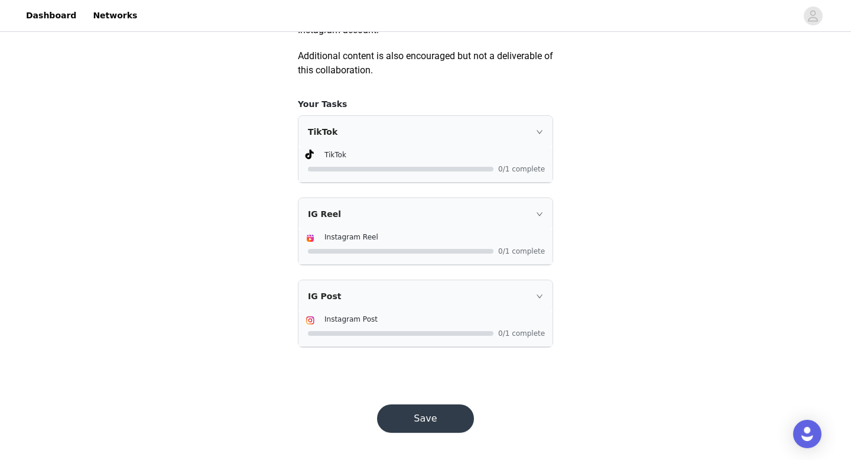
scroll to position [723, 0]
click at [416, 418] on button "Save" at bounding box center [425, 417] width 97 height 28
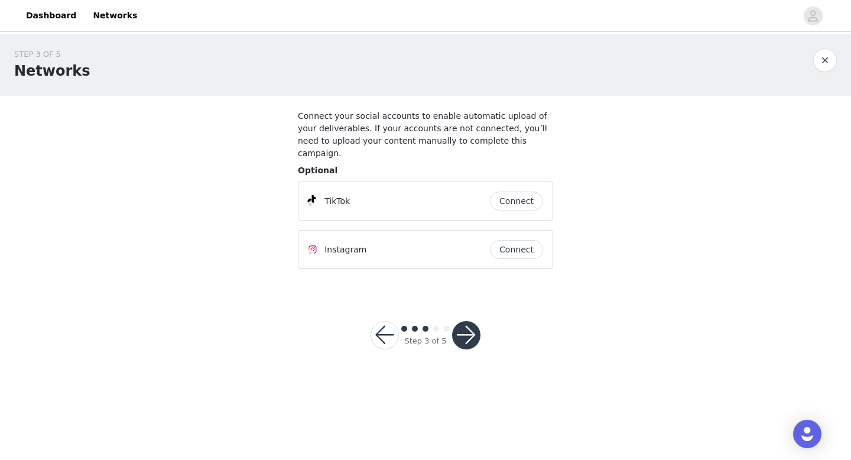
click at [472, 326] on button "button" at bounding box center [466, 335] width 28 height 28
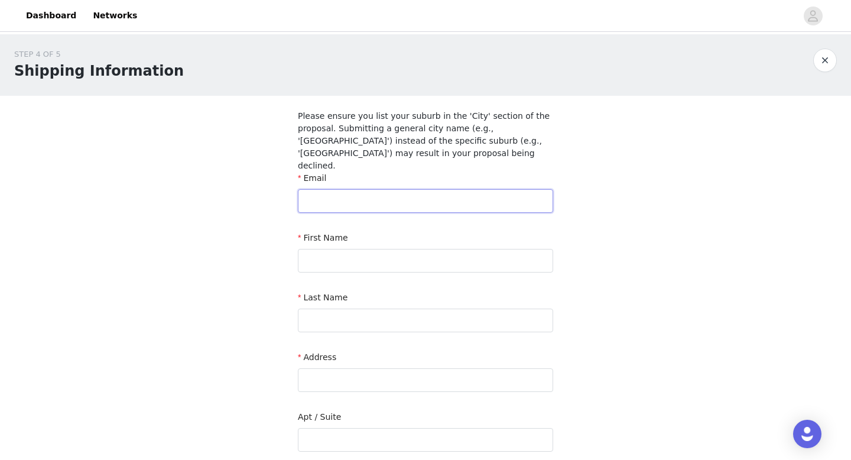
click at [406, 189] on input "text" at bounding box center [425, 201] width 255 height 24
type input "[PERSON_NAME][EMAIL_ADDRESS][PERSON_NAME][DOMAIN_NAME]"
type input "[PERSON_NAME]"
type input "Vitharana"
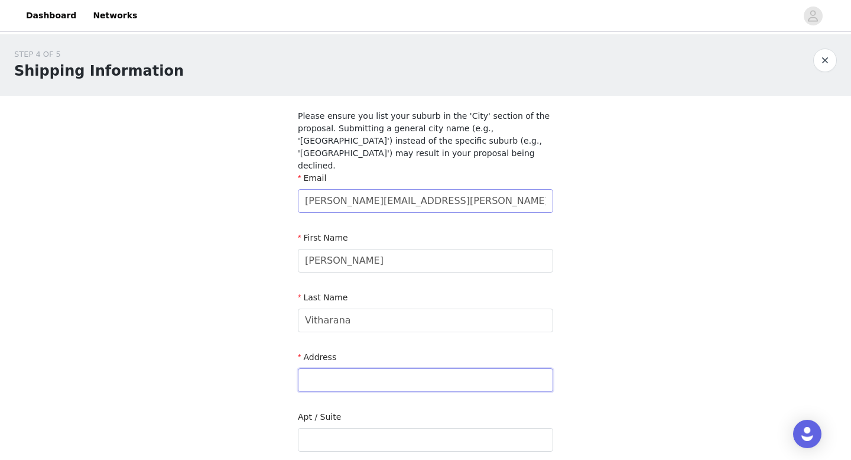
type input "3 [PERSON_NAME]"
type input "[GEOGRAPHIC_DATA]"
type input "3056"
type input "0490931132"
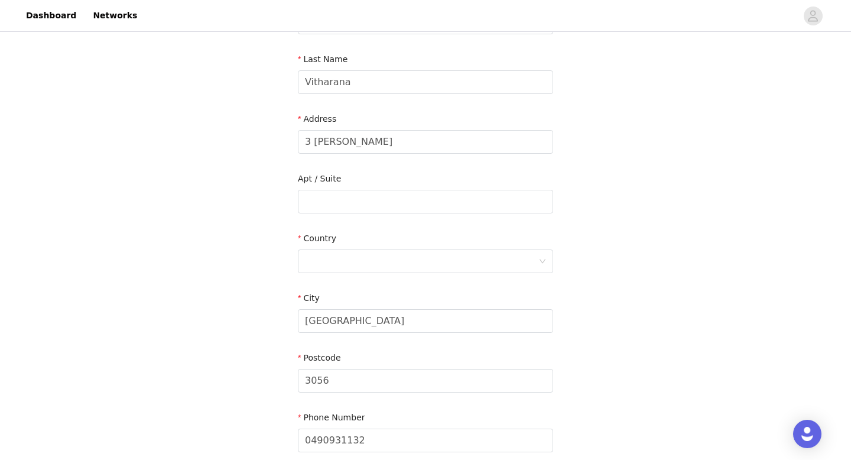
scroll to position [242, 0]
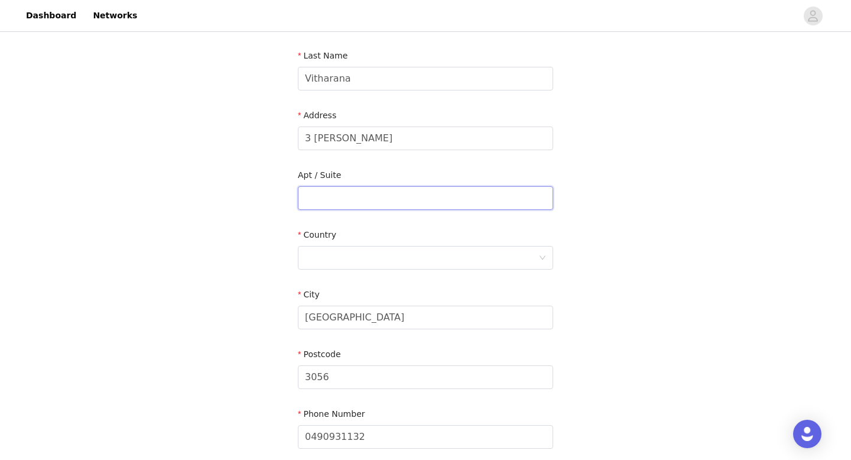
click at [375, 186] on input "text" at bounding box center [425, 198] width 255 height 24
click at [362, 246] on div at bounding box center [421, 257] width 233 height 22
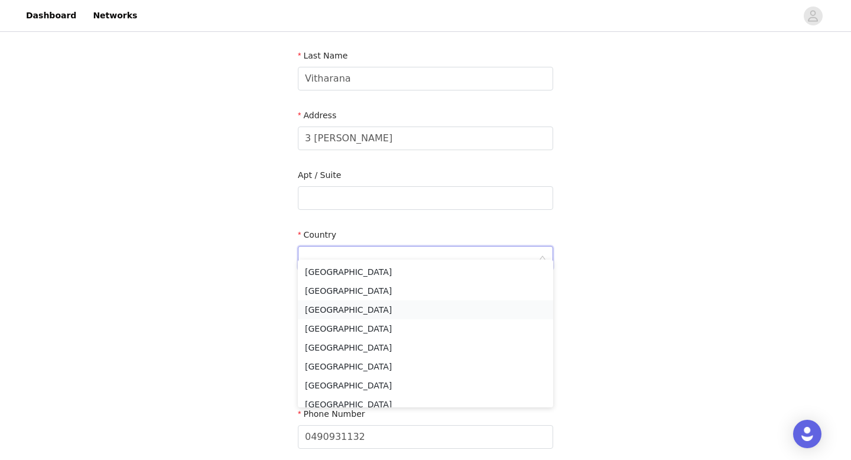
scroll to position [41, 0]
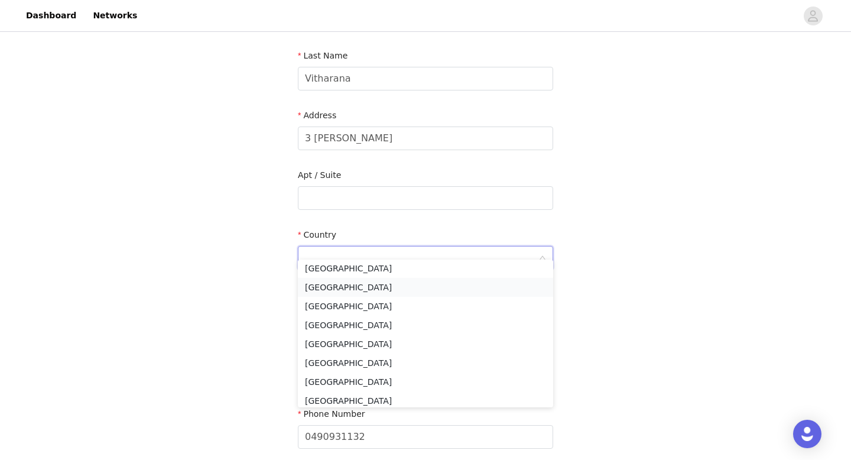
click at [346, 292] on li "[GEOGRAPHIC_DATA]" at bounding box center [425, 287] width 255 height 19
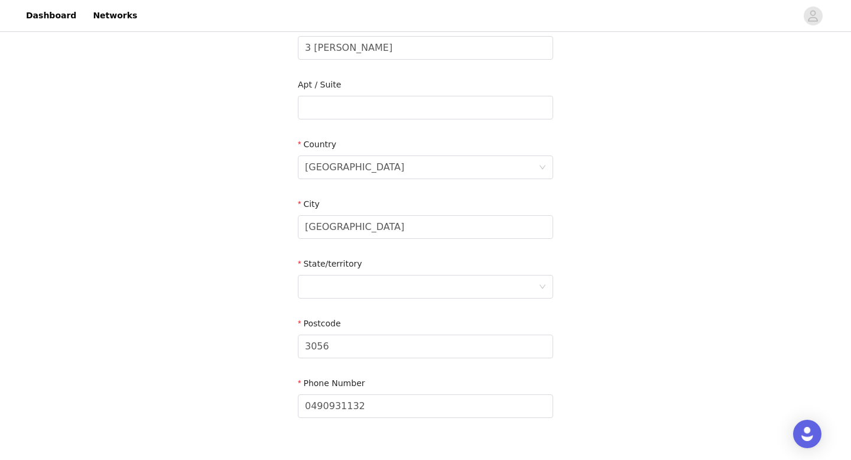
scroll to position [334, 0]
click at [351, 276] on div at bounding box center [421, 284] width 233 height 22
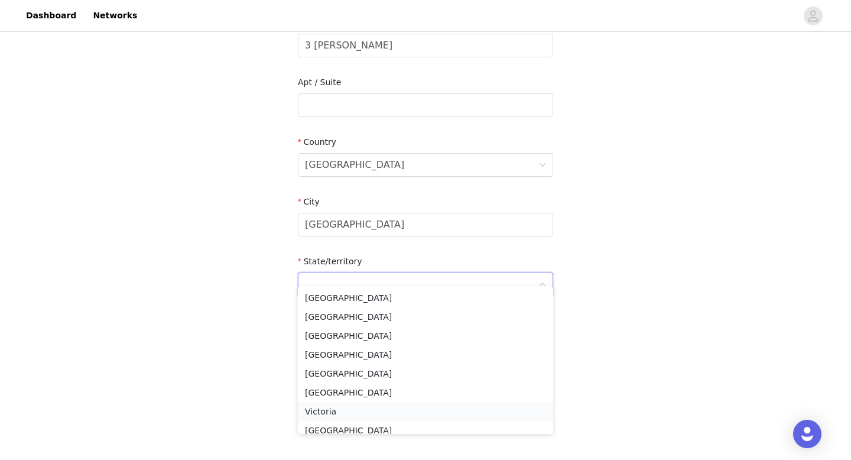
click at [341, 406] on li "Victoria" at bounding box center [425, 411] width 255 height 19
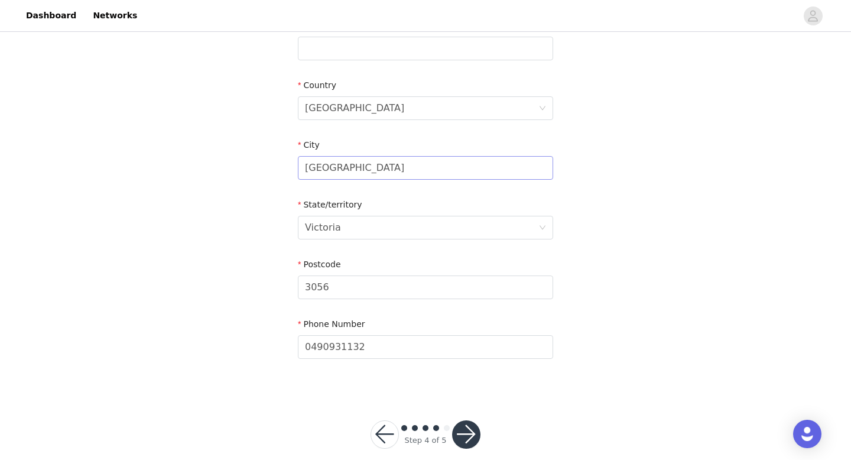
scroll to position [395, 0]
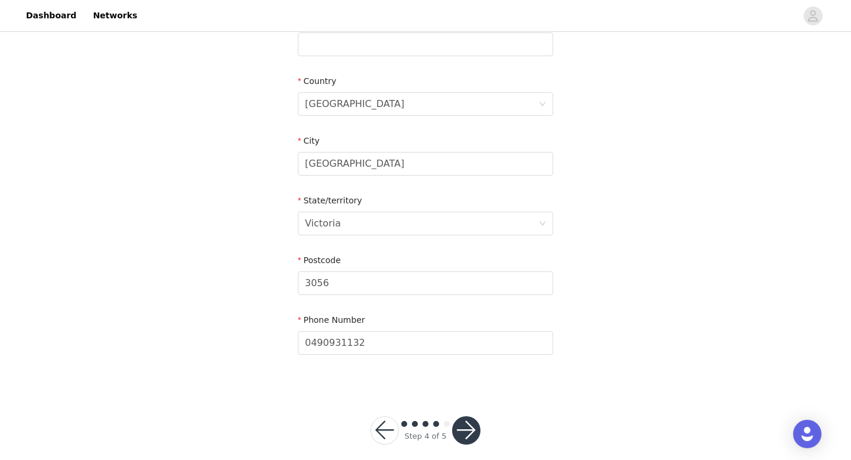
click at [464, 419] on button "button" at bounding box center [466, 430] width 28 height 28
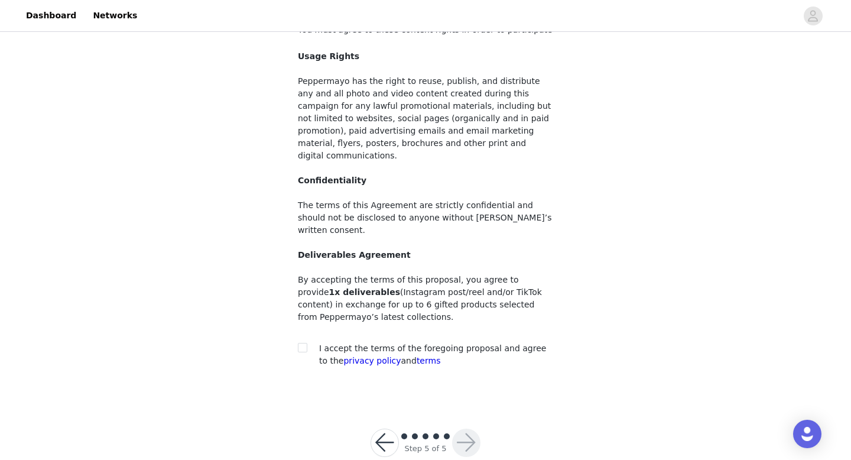
scroll to position [86, 0]
click at [294, 321] on section "You must agree to these content rights in order to participate Usage Rights Pep…" at bounding box center [426, 204] width 284 height 391
click at [300, 343] on input "checkbox" at bounding box center [302, 347] width 8 height 8
checkbox input "true"
click at [467, 428] on button "button" at bounding box center [466, 442] width 28 height 28
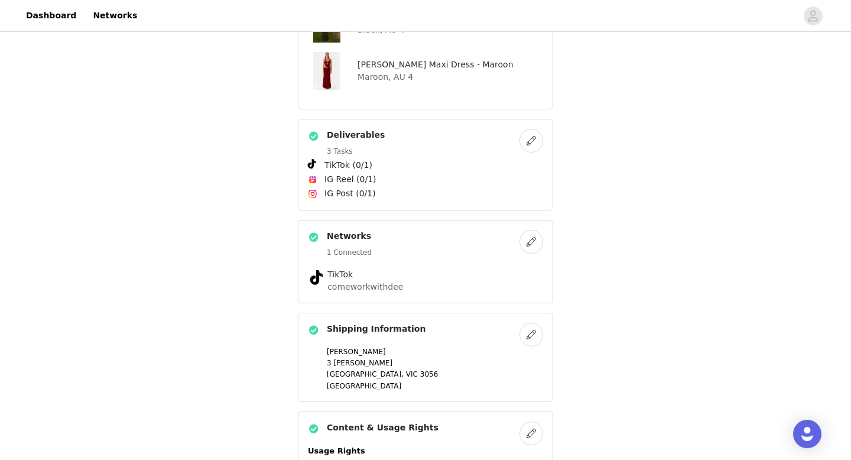
scroll to position [515, 0]
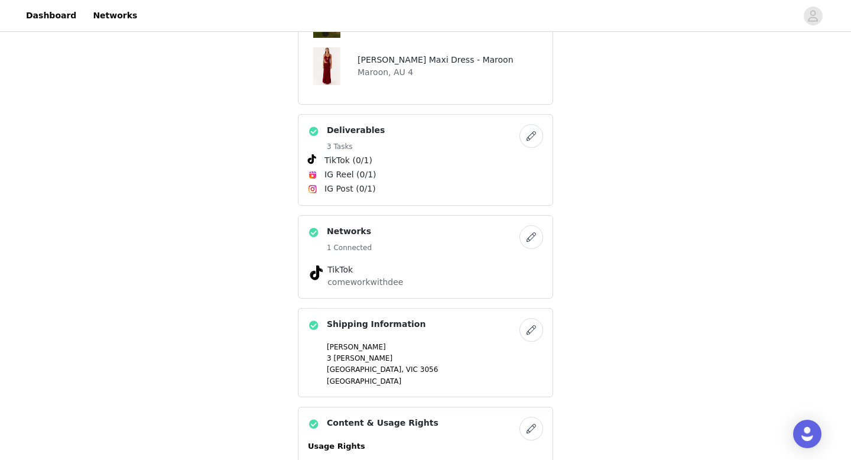
click at [537, 135] on button "button" at bounding box center [531, 136] width 24 height 24
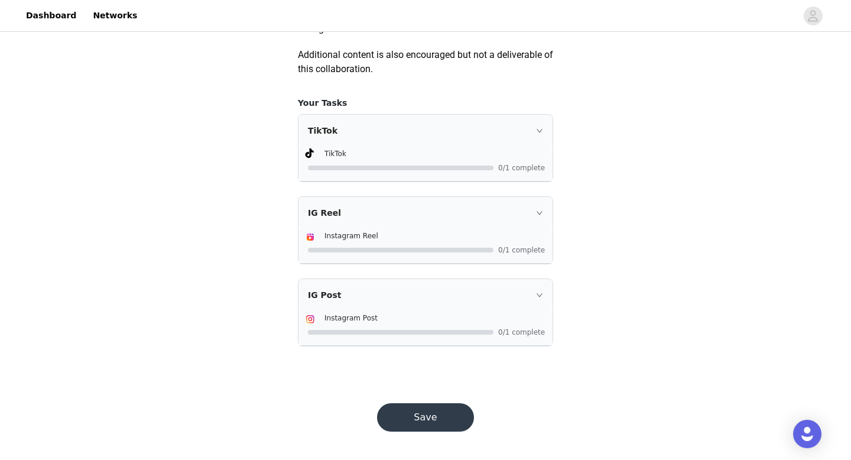
scroll to position [723, 0]
click at [516, 161] on div "TikTok" at bounding box center [425, 154] width 240 height 14
click at [539, 130] on icon "icon: right" at bounding box center [539, 130] width 7 height 7
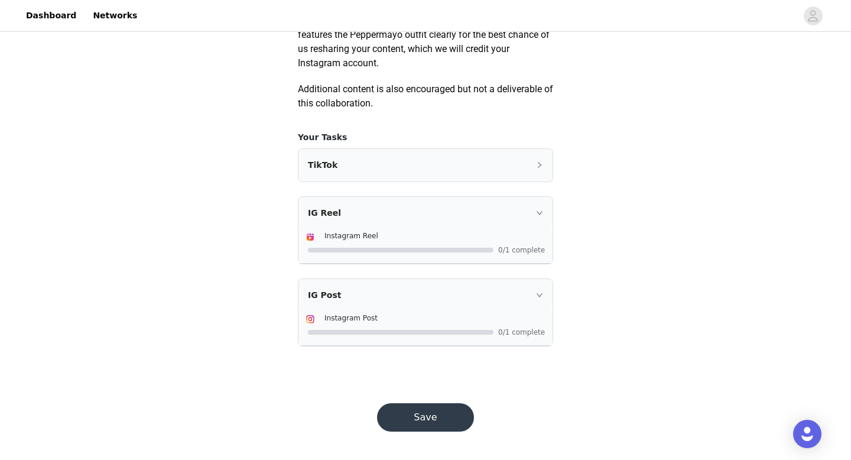
scroll to position [688, 0]
click at [538, 167] on icon "icon: right" at bounding box center [540, 165] width 4 height 6
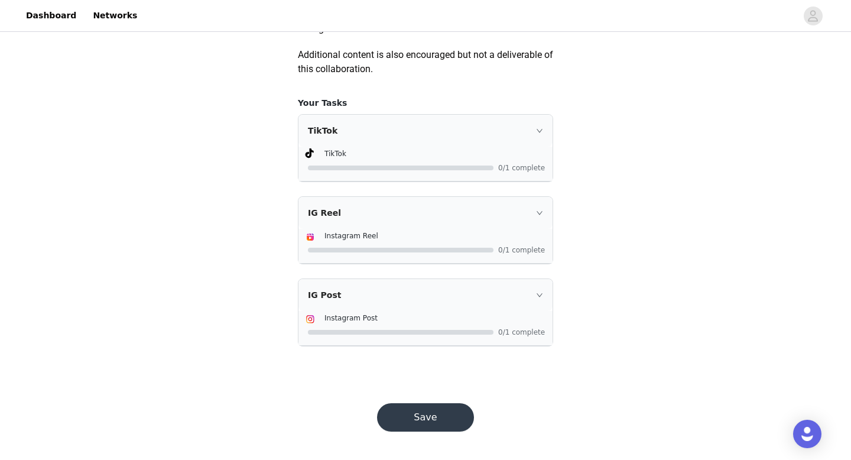
scroll to position [723, 0]
click at [435, 424] on button "Save" at bounding box center [425, 417] width 97 height 28
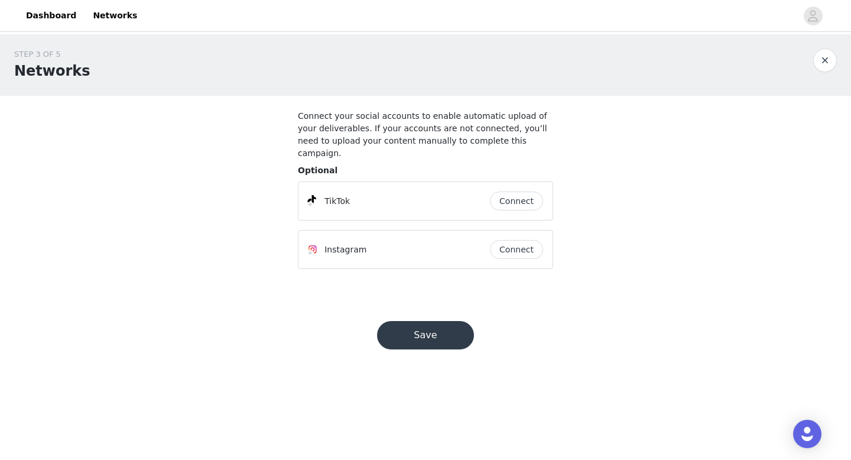
click at [432, 326] on button "Save" at bounding box center [425, 335] width 97 height 28
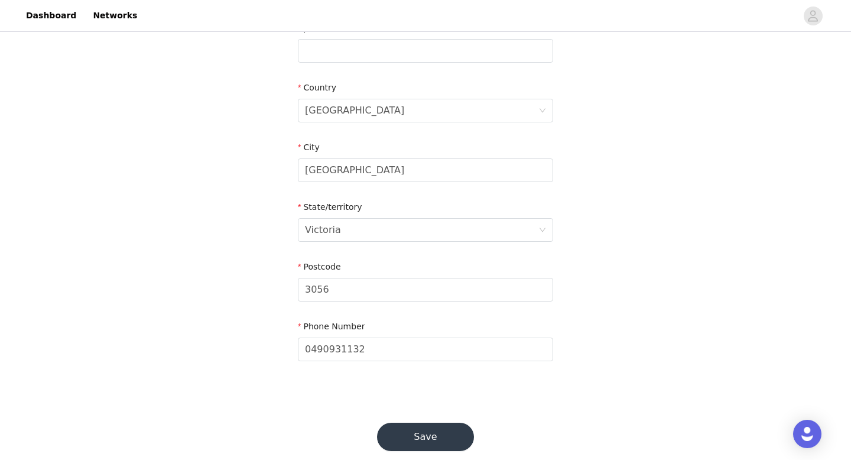
scroll to position [395, 0]
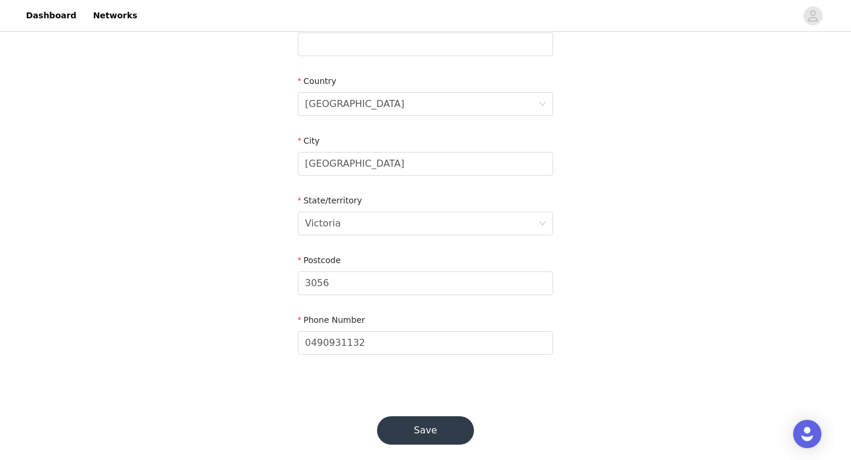
click at [413, 416] on button "Save" at bounding box center [425, 430] width 97 height 28
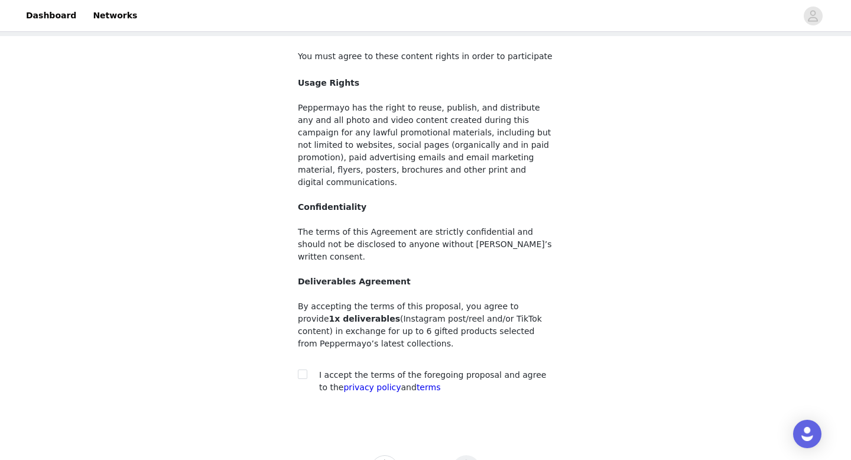
scroll to position [60, 0]
click at [302, 369] on input "checkbox" at bounding box center [302, 373] width 8 height 8
checkbox input "true"
click at [463, 454] on button "button" at bounding box center [466, 468] width 28 height 28
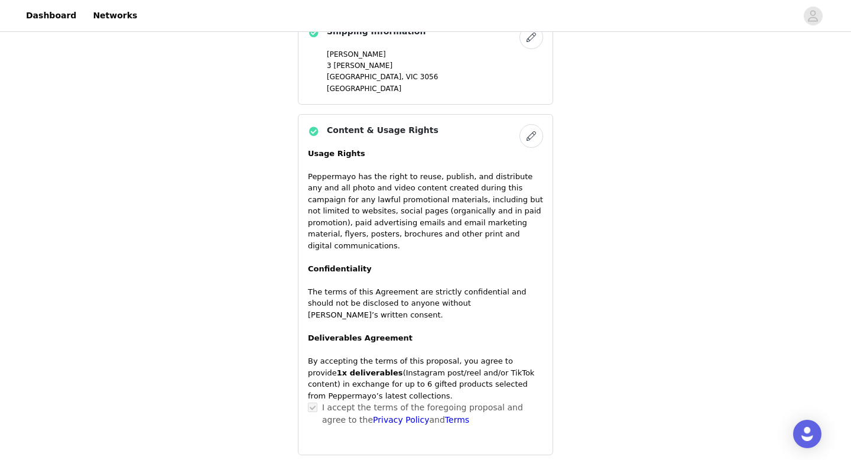
scroll to position [891, 0]
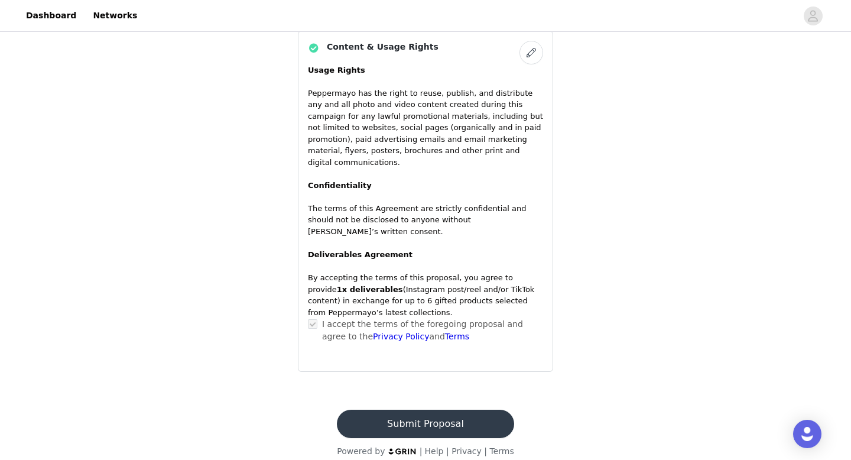
click at [466, 409] on button "Submit Proposal" at bounding box center [425, 423] width 177 height 28
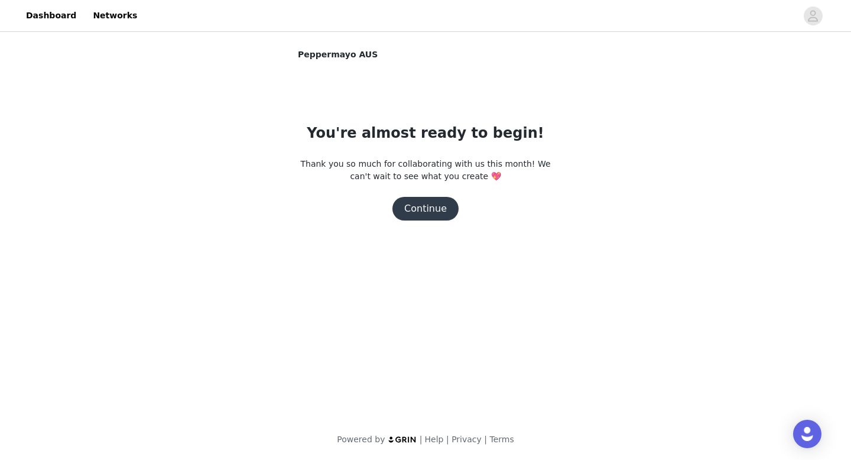
scroll to position [0, 0]
click at [441, 209] on button "Continue" at bounding box center [425, 209] width 66 height 24
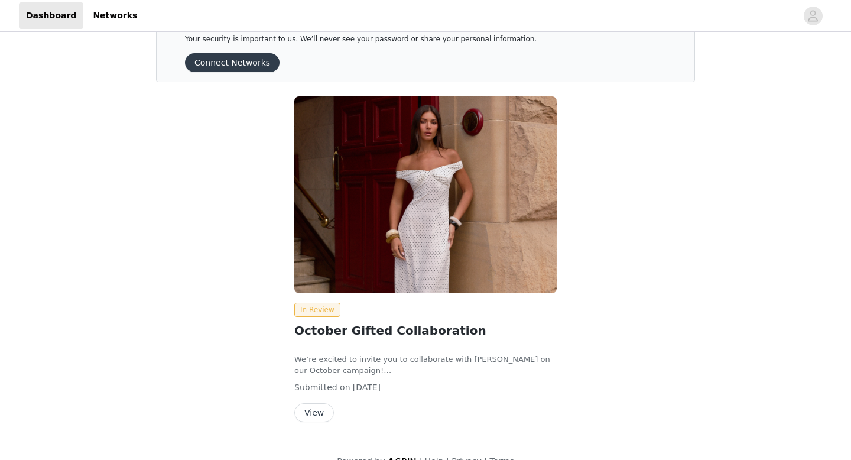
scroll to position [57, 0]
